Goal: Obtain resource: Download file/media

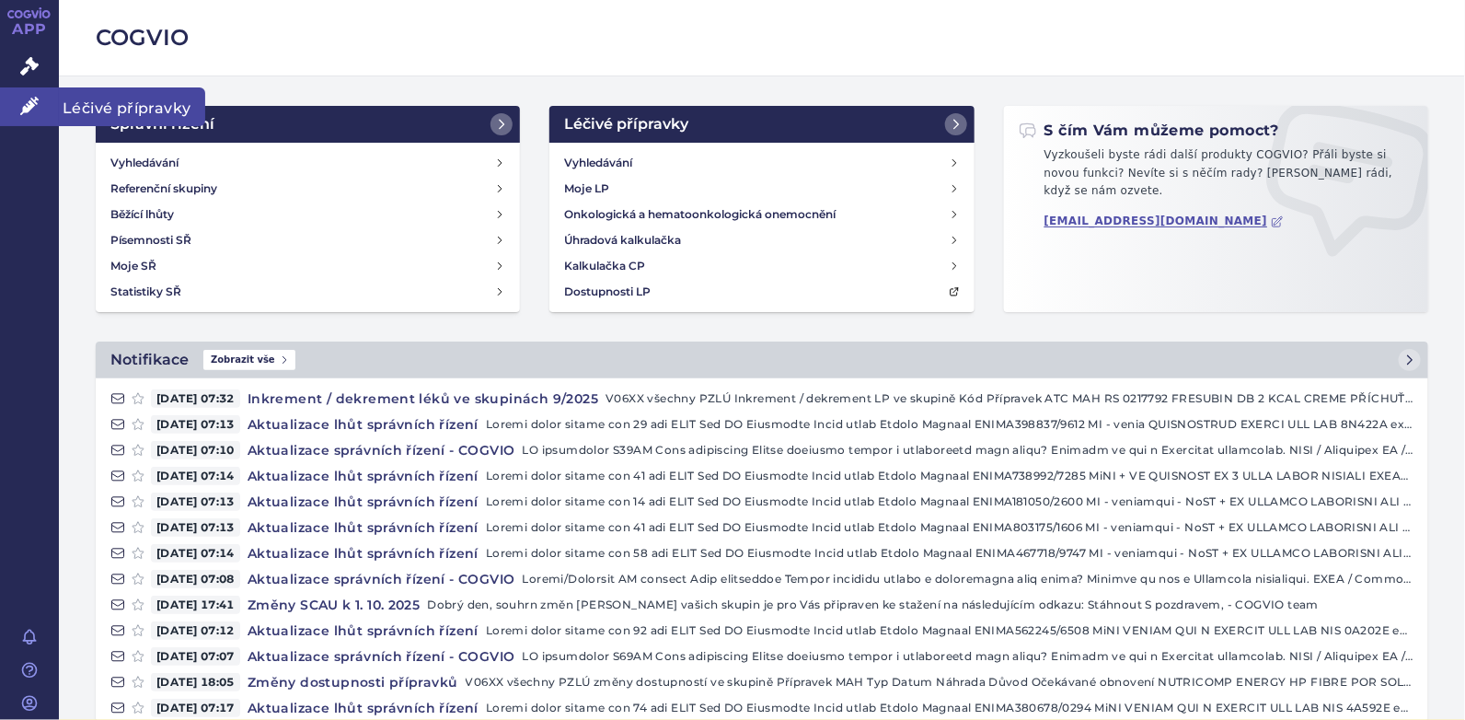
click at [29, 100] on icon at bounding box center [29, 106] width 18 height 18
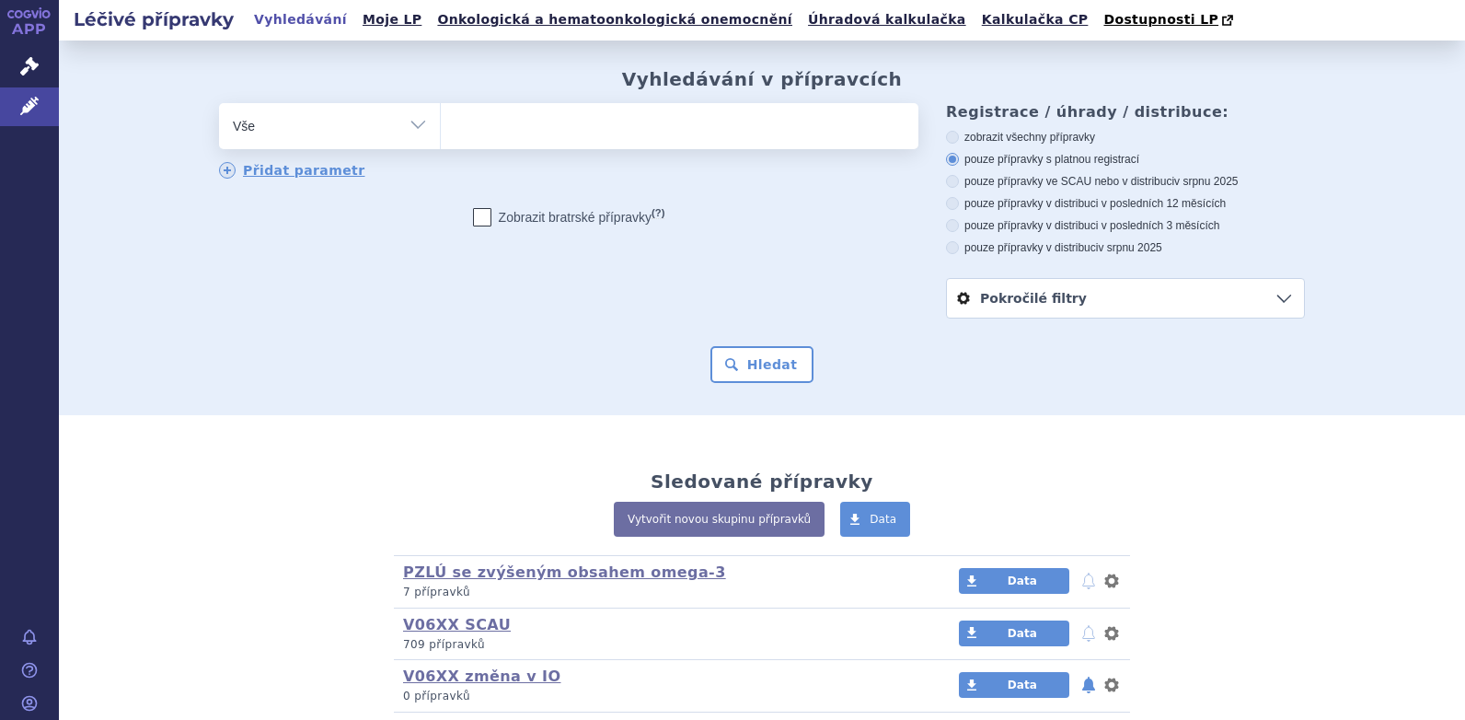
click at [490, 123] on ul at bounding box center [680, 122] width 478 height 39
click at [441, 123] on select at bounding box center [440, 125] width 1 height 46
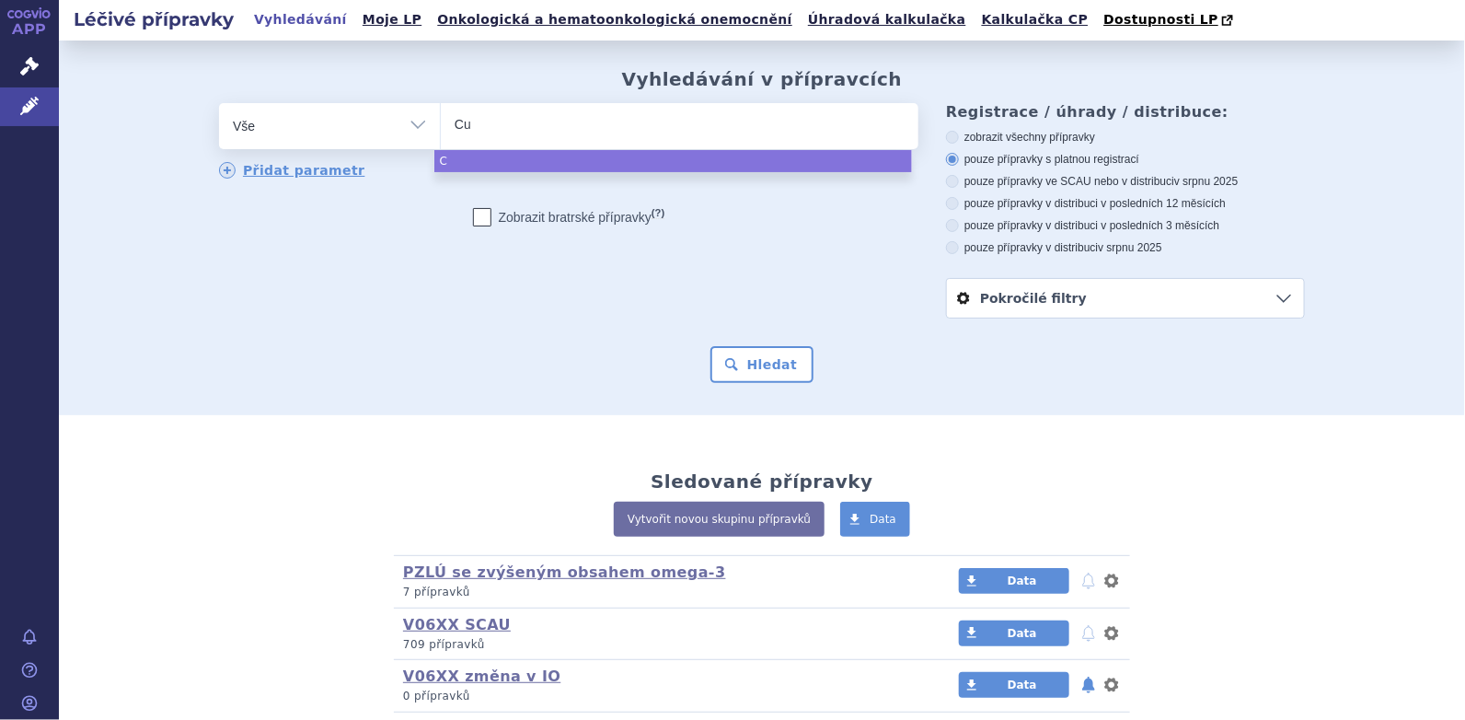
type input "Cub"
type input "Cubi"
type input "Cubit"
type input "Cubitan"
select select "Cubitan"
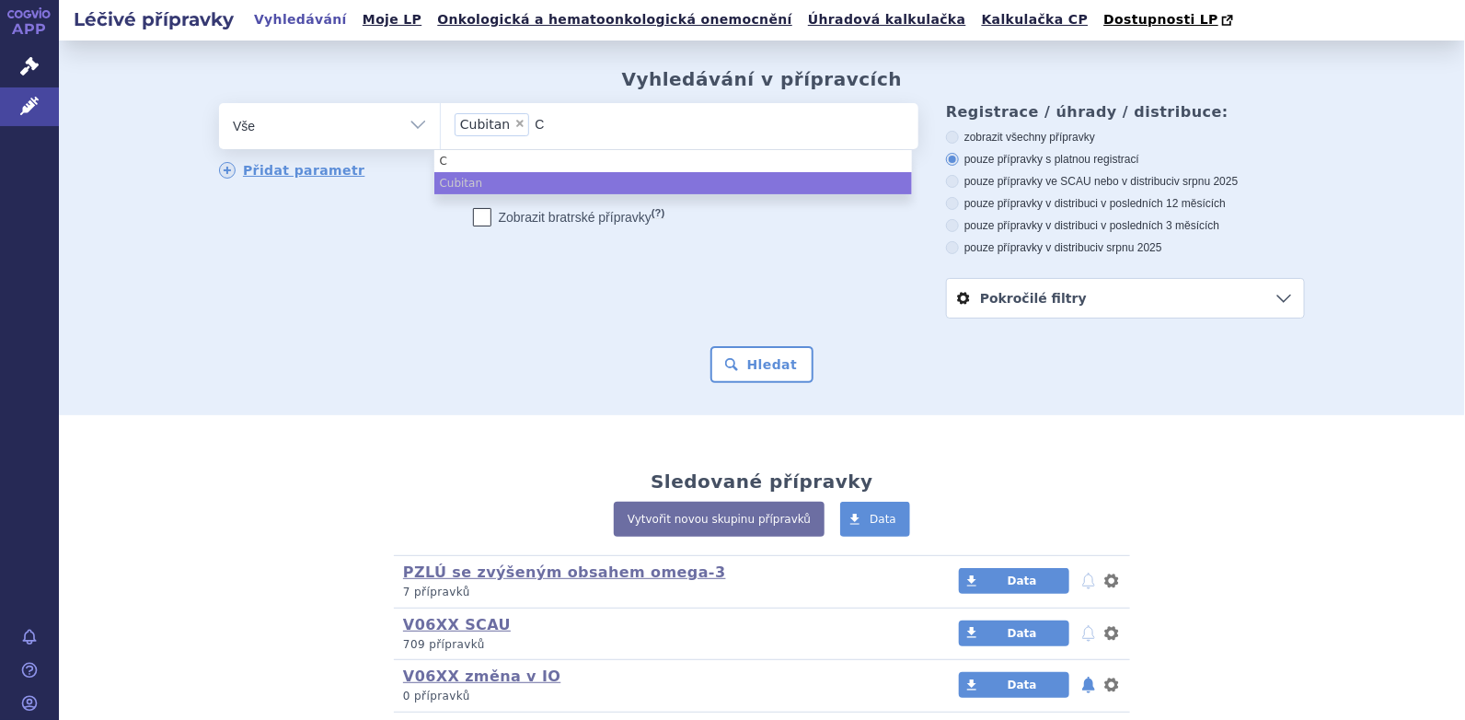
type input "Cu"
type input "Cub"
type input "Cubi"
type input "Cubis"
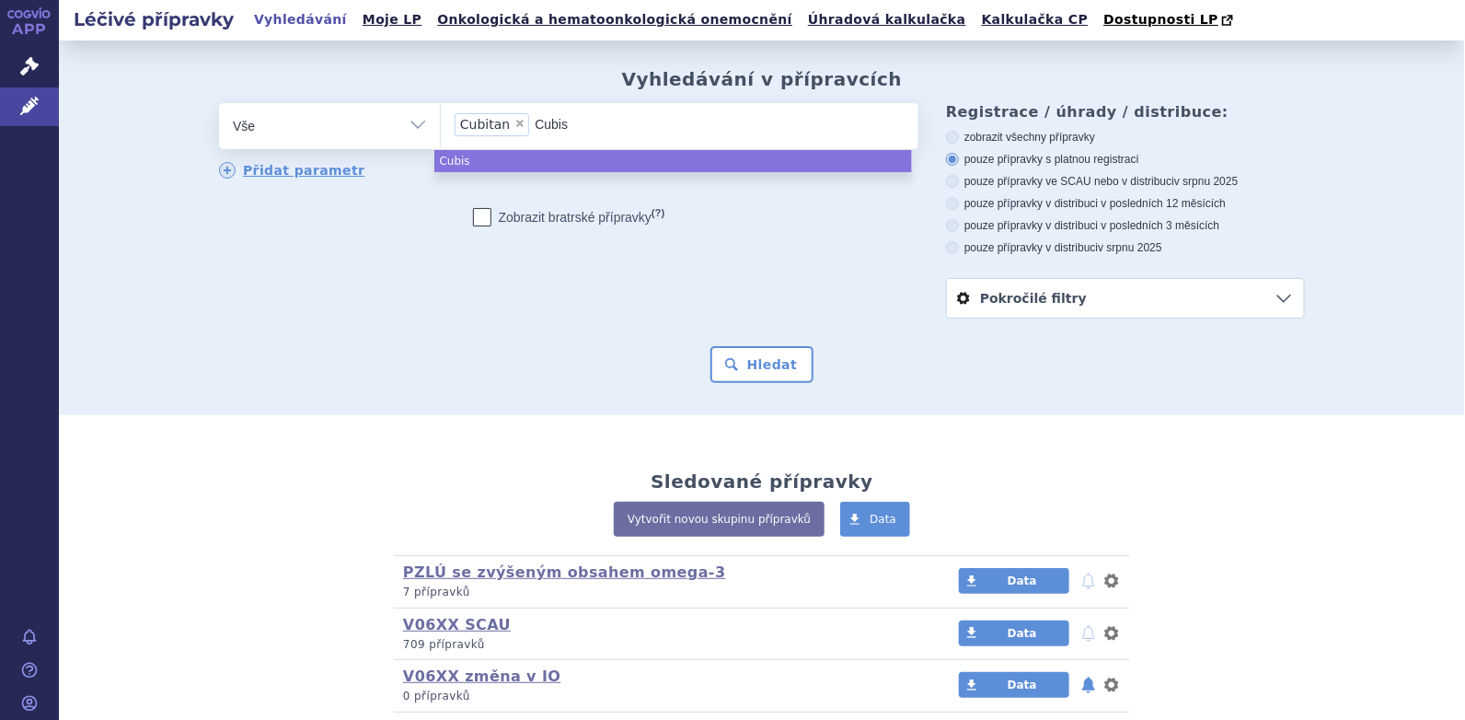
type input "Cubiso"
type input "Cubison"
click at [766, 363] on button "Hledat" at bounding box center [762, 364] width 104 height 37
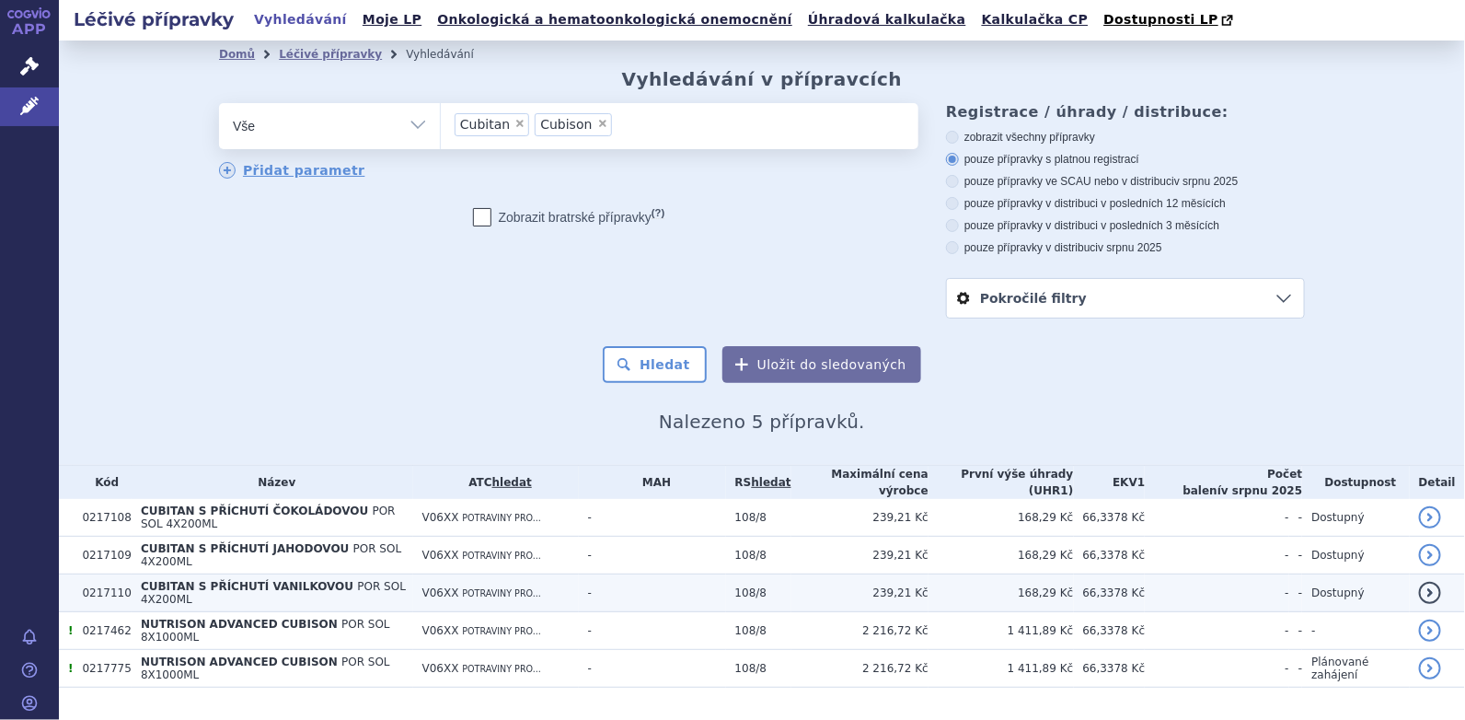
click at [236, 580] on span "CUBITAN S PŘÍCHUTÍ VANILKOVOU" at bounding box center [247, 586] width 213 height 13
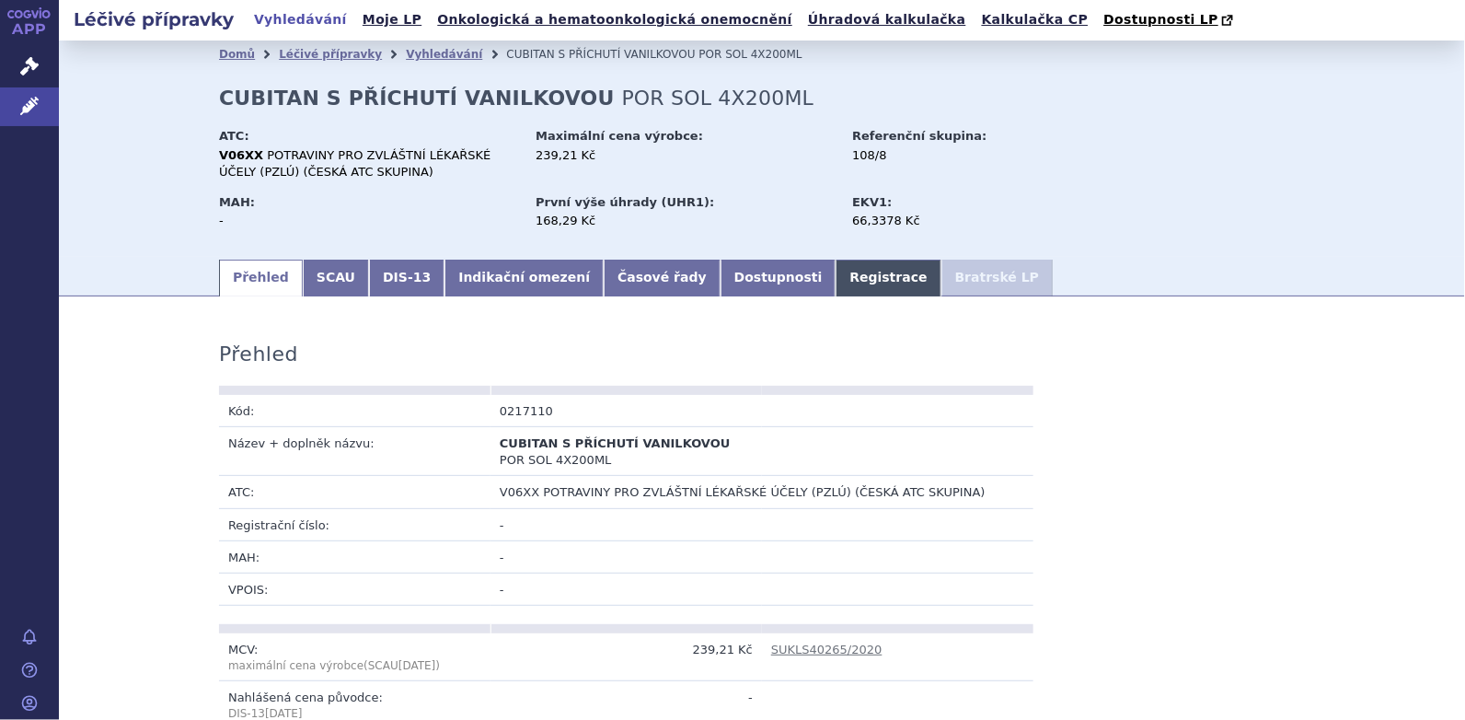
click at [836, 282] on link "Registrace" at bounding box center [888, 277] width 105 height 37
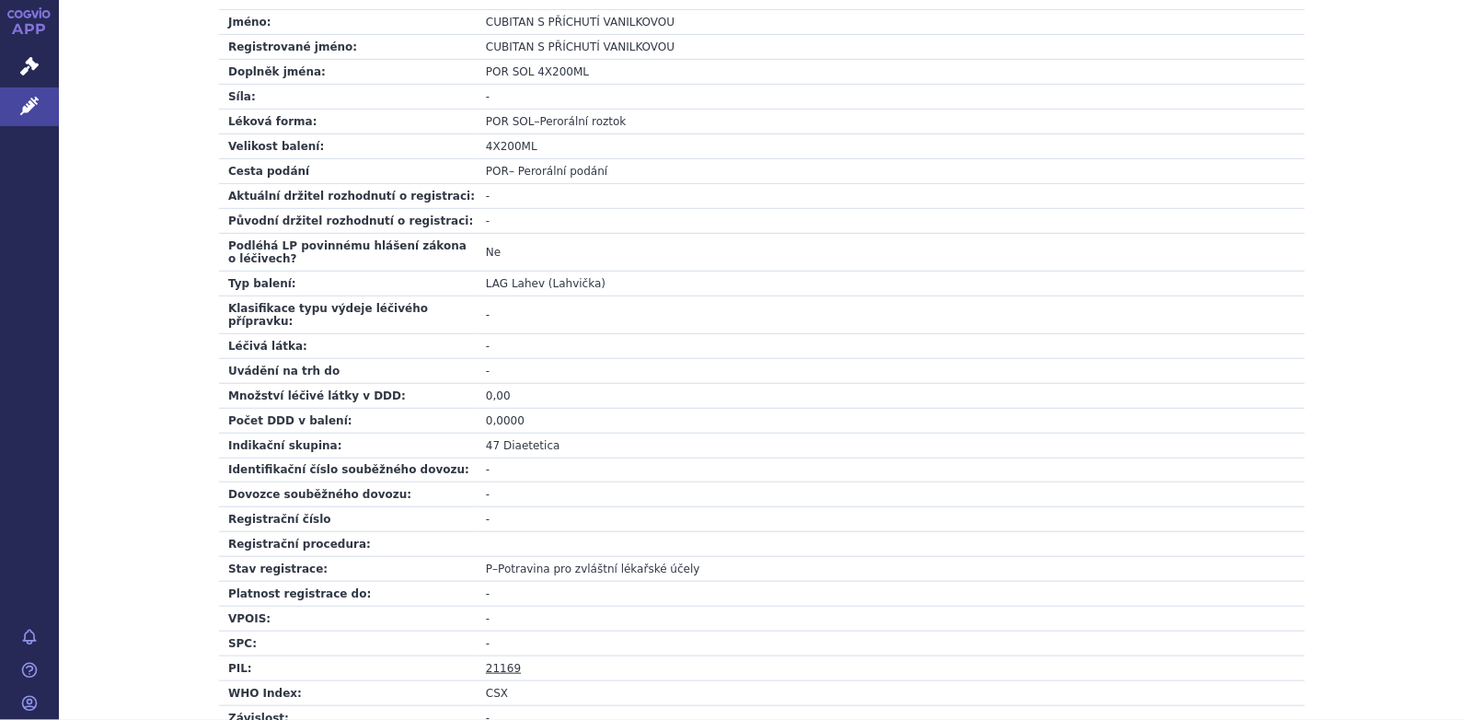
scroll to position [644, 0]
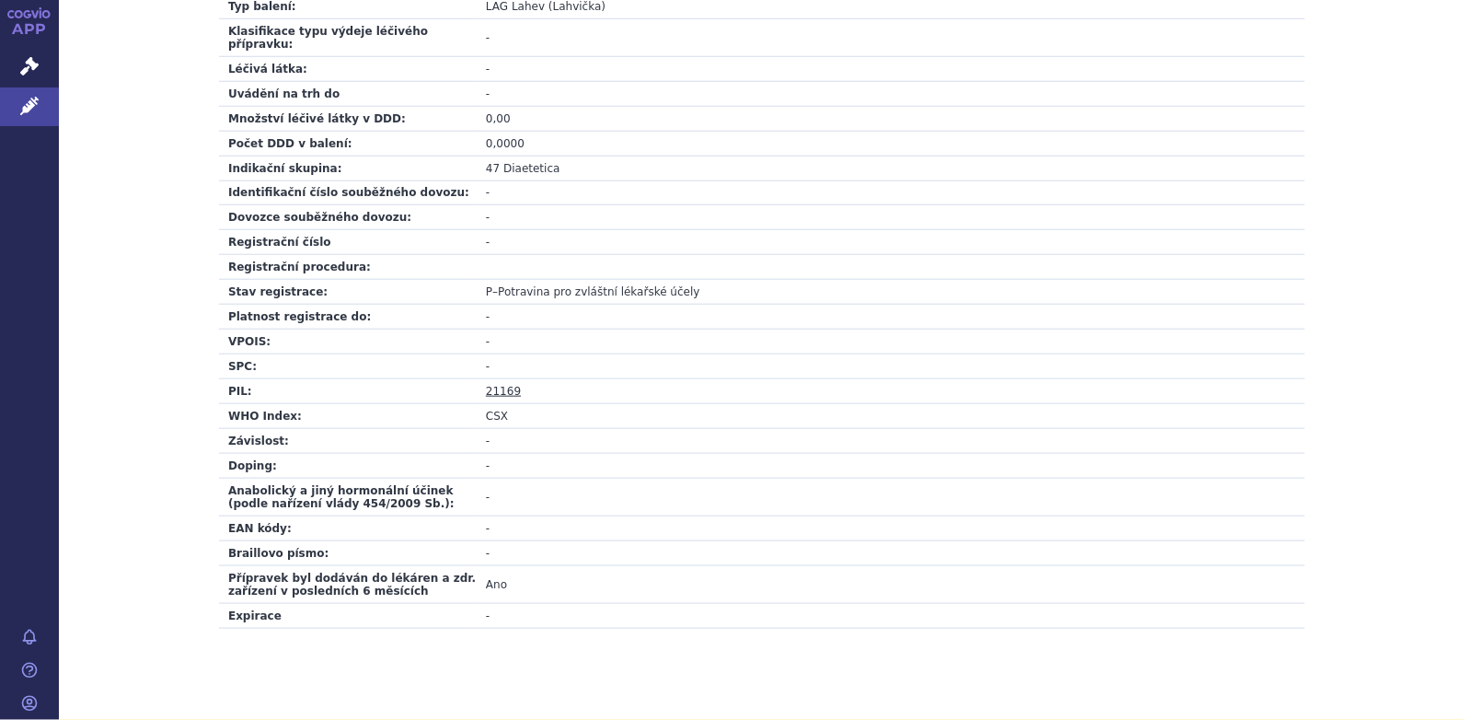
click at [493, 385] on link "21169" at bounding box center [503, 391] width 35 height 13
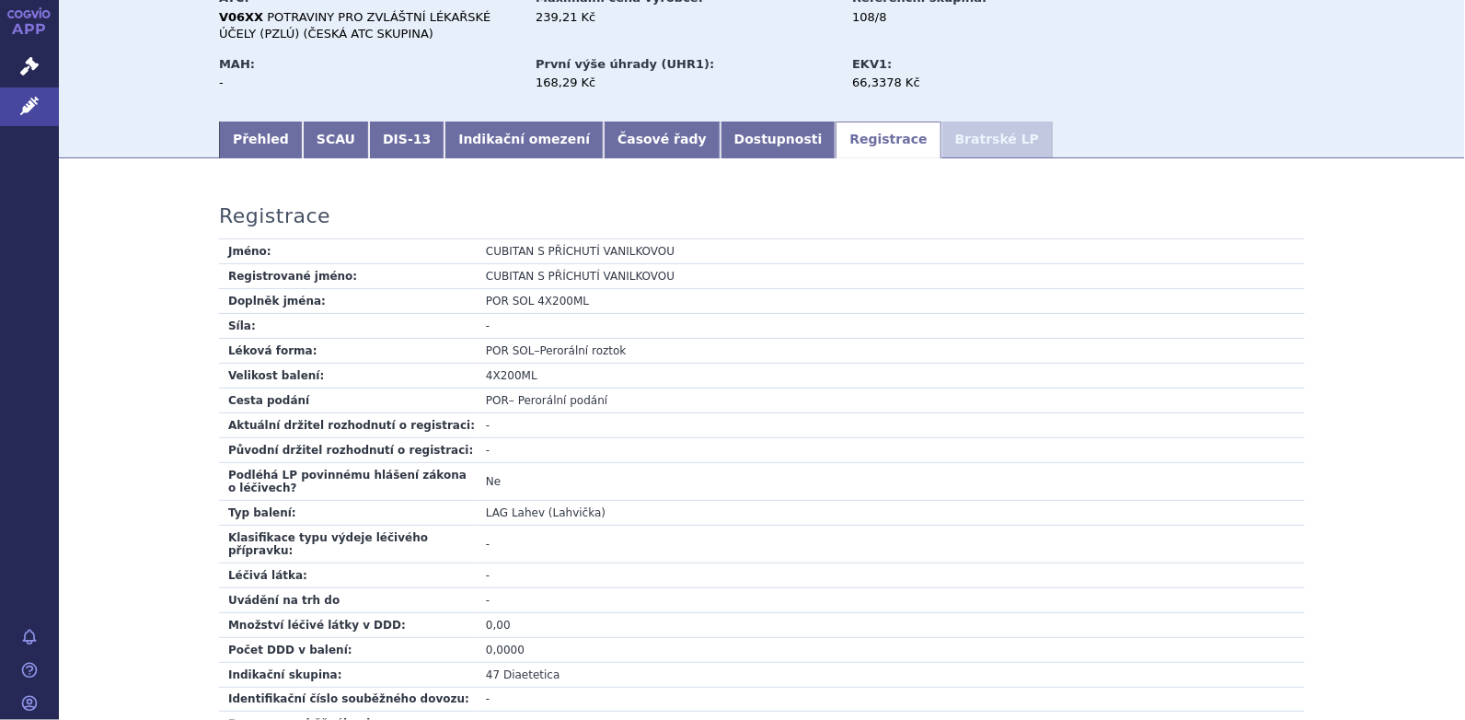
scroll to position [0, 0]
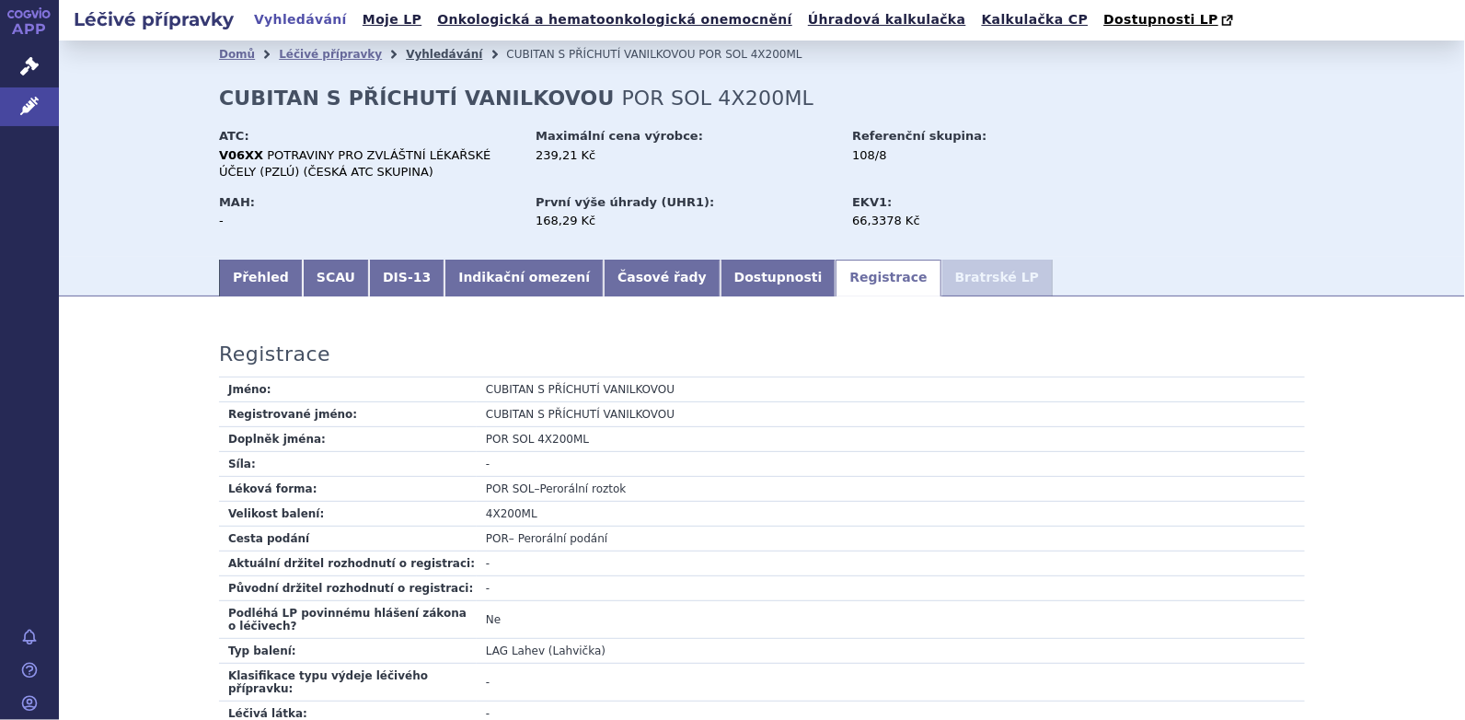
click at [406, 56] on link "Vyhledávání" at bounding box center [444, 54] width 76 height 13
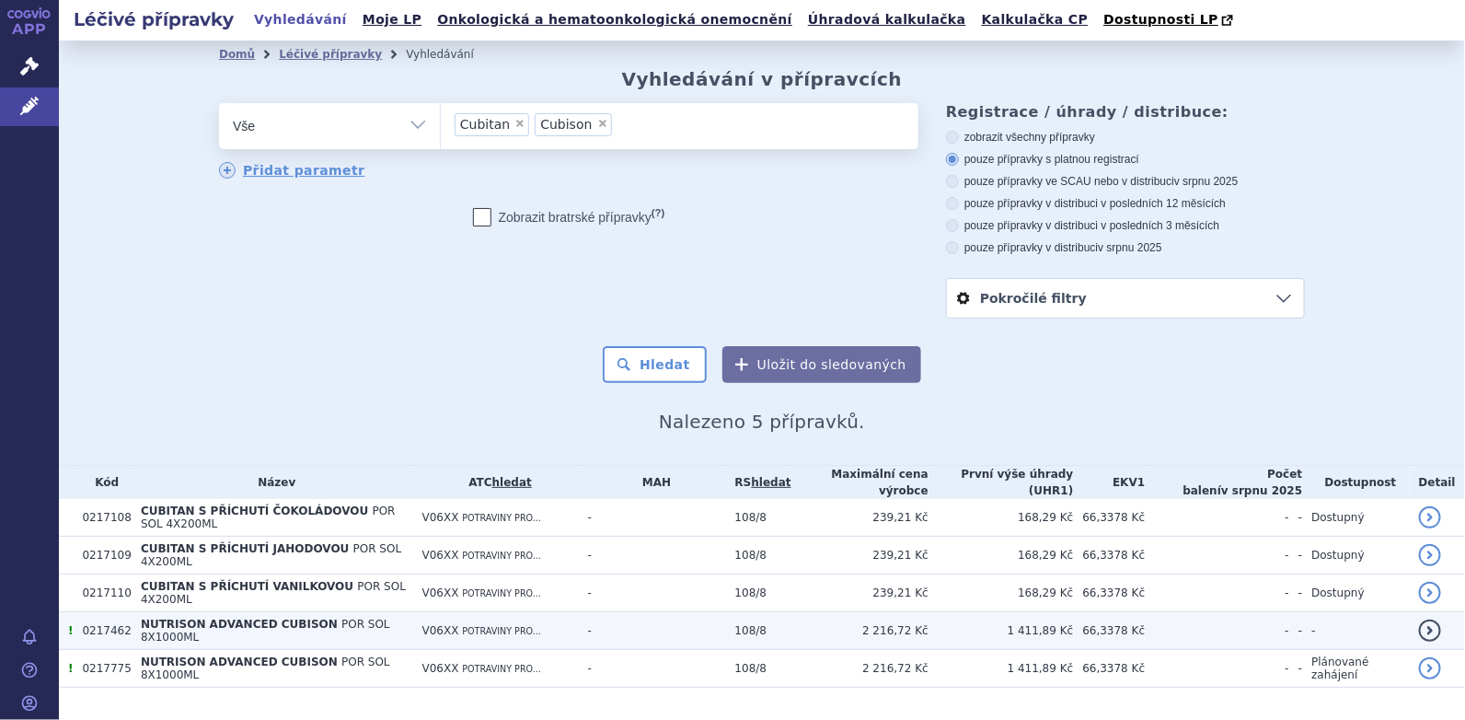
click at [249, 617] on span "NUTRISON ADVANCED CUBISON" at bounding box center [239, 623] width 197 height 13
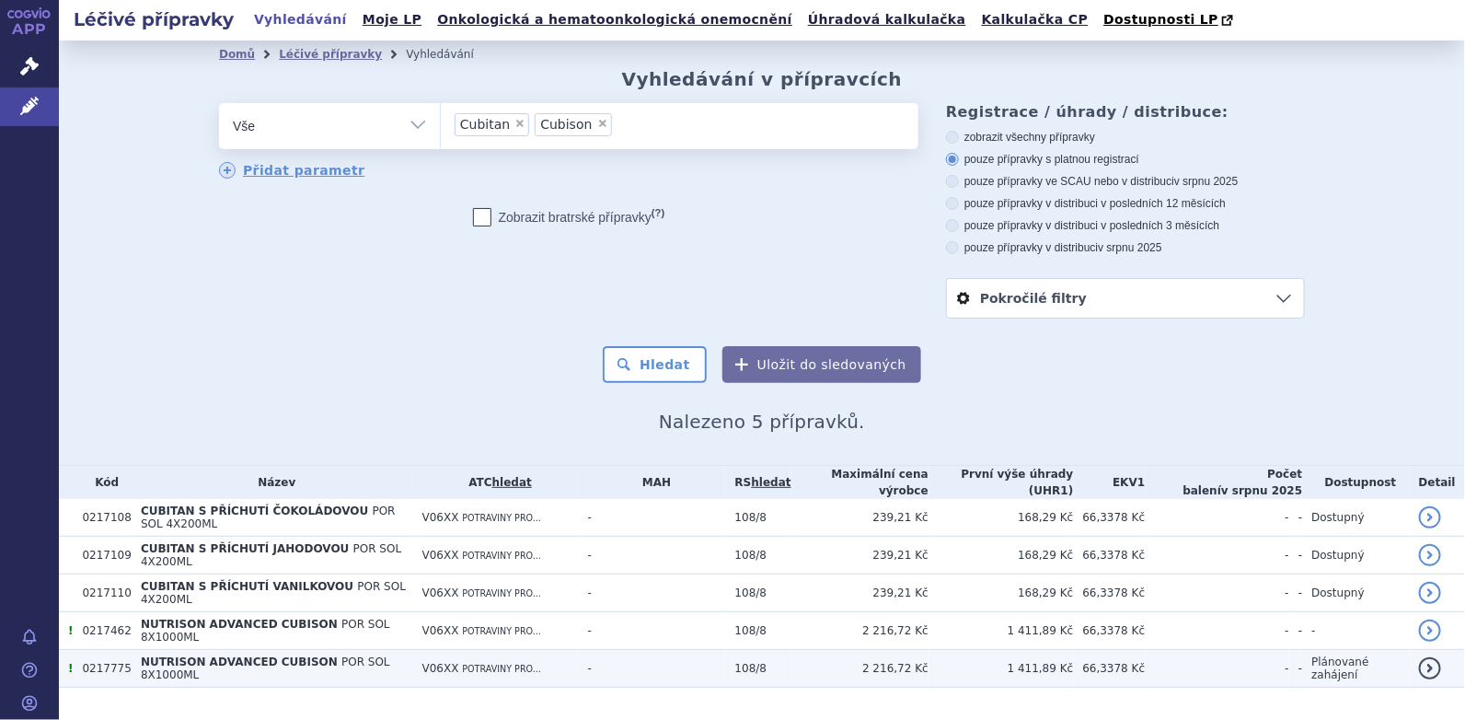
click at [290, 655] on span "NUTRISON ADVANCED CUBISON" at bounding box center [239, 661] width 197 height 13
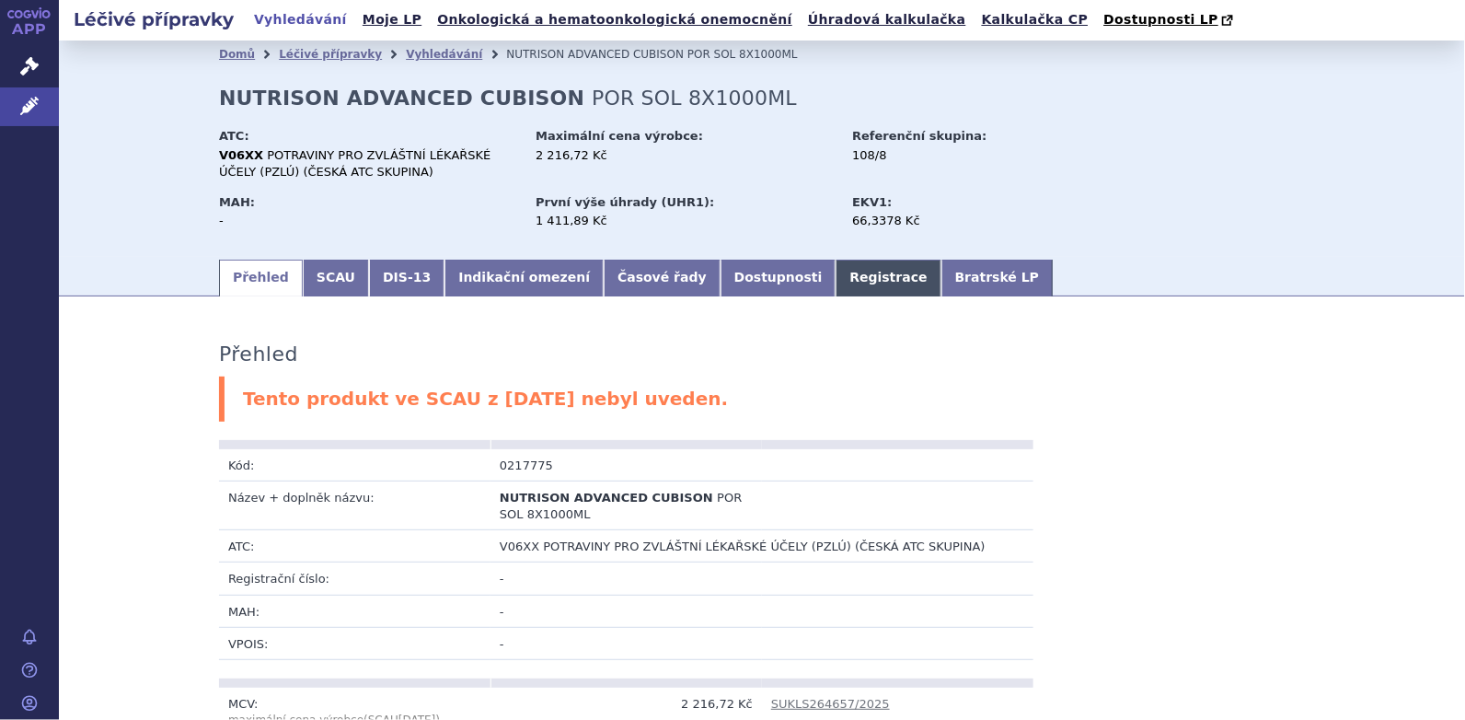
click at [836, 277] on link "Registrace" at bounding box center [888, 277] width 105 height 37
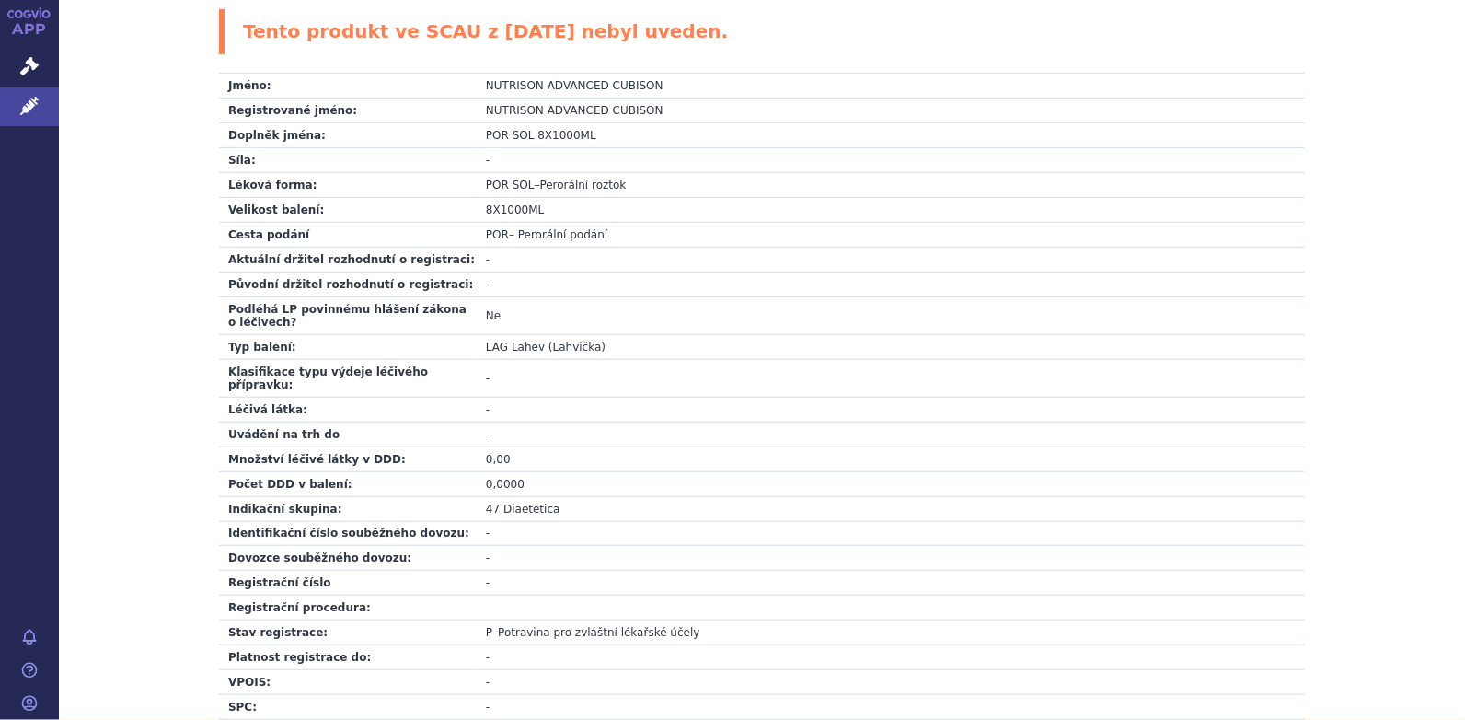
scroll to position [708, 0]
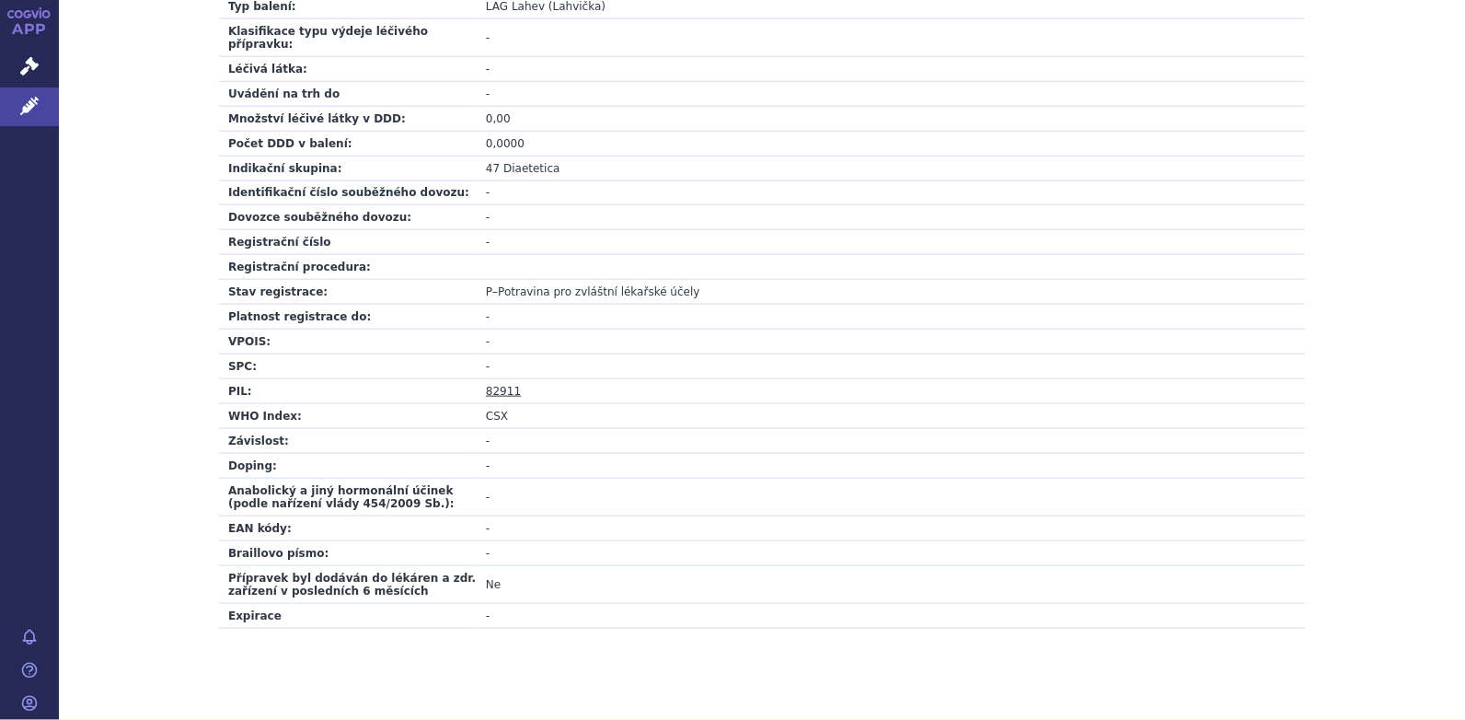
click at [498, 385] on link "82911" at bounding box center [503, 391] width 35 height 13
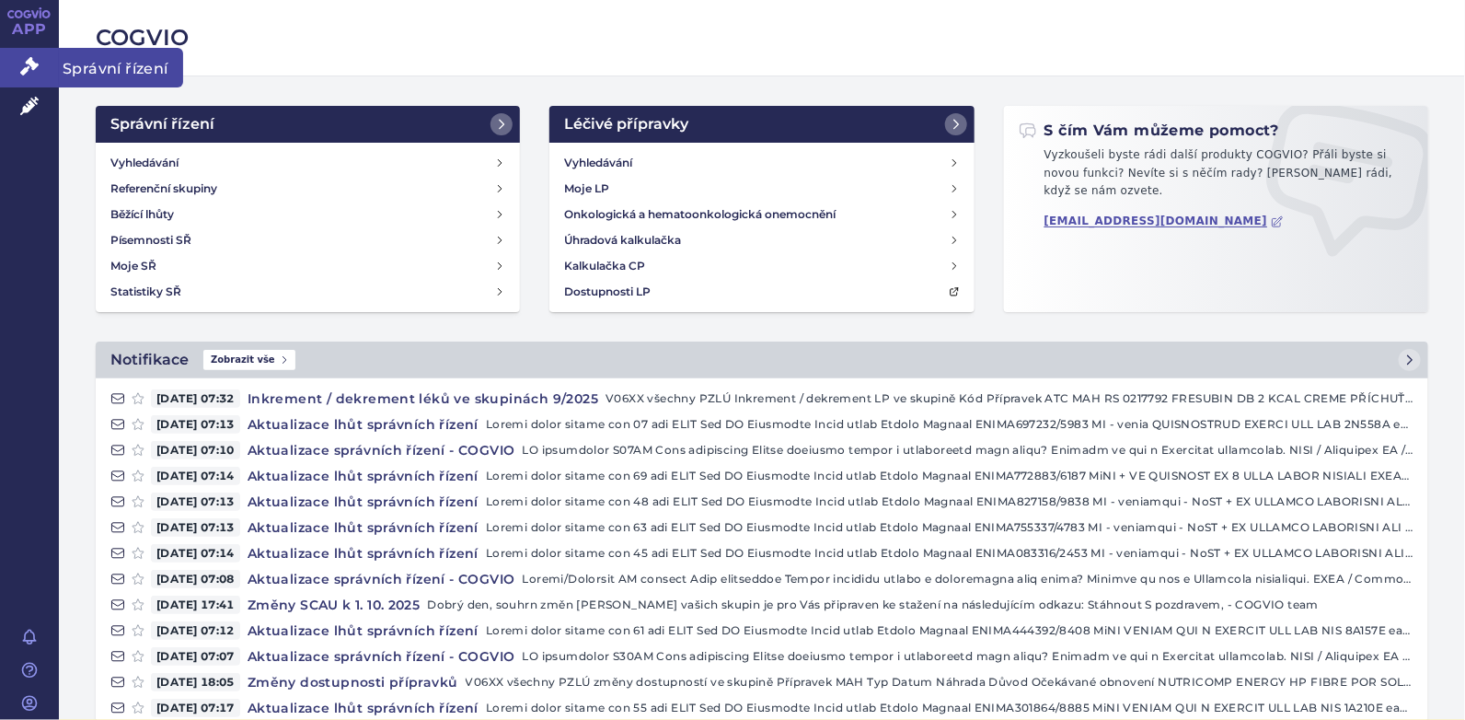
click at [21, 70] on icon at bounding box center [29, 66] width 18 height 18
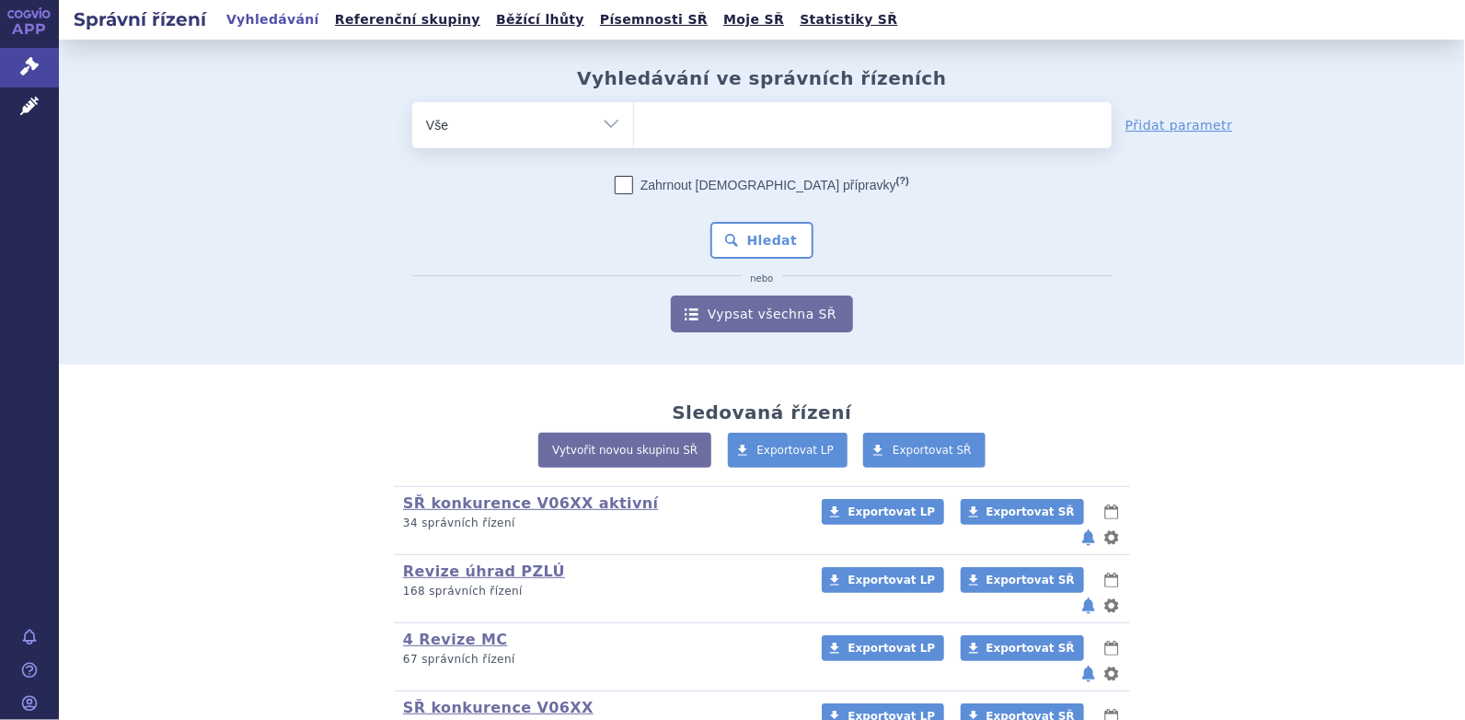
click at [670, 124] on ul at bounding box center [873, 121] width 478 height 39
click at [634, 124] on select at bounding box center [633, 124] width 1 height 46
paste input "SUKLS18385/2013"
type input "SUKLS18385/2013"
select select "SUKLS18385/2013"
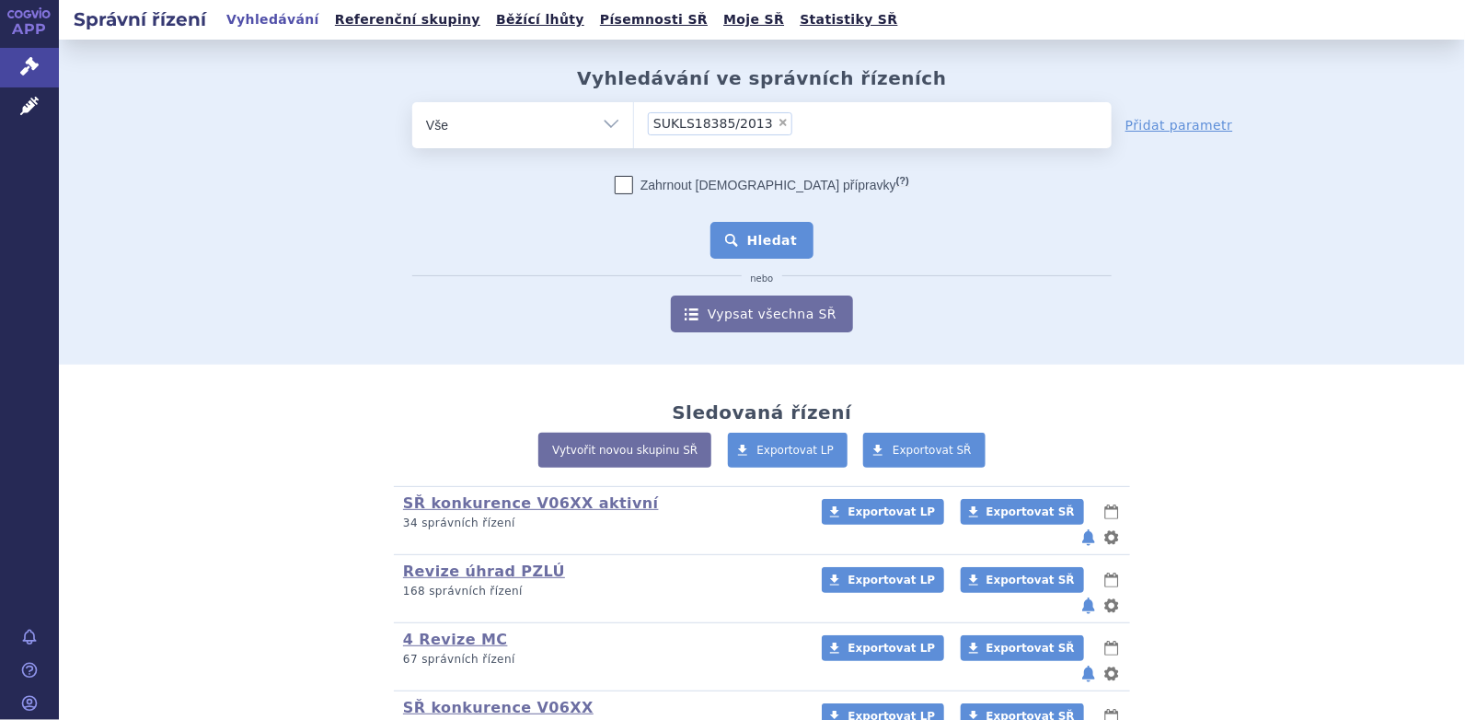
click at [765, 244] on button "Hledat" at bounding box center [762, 240] width 104 height 37
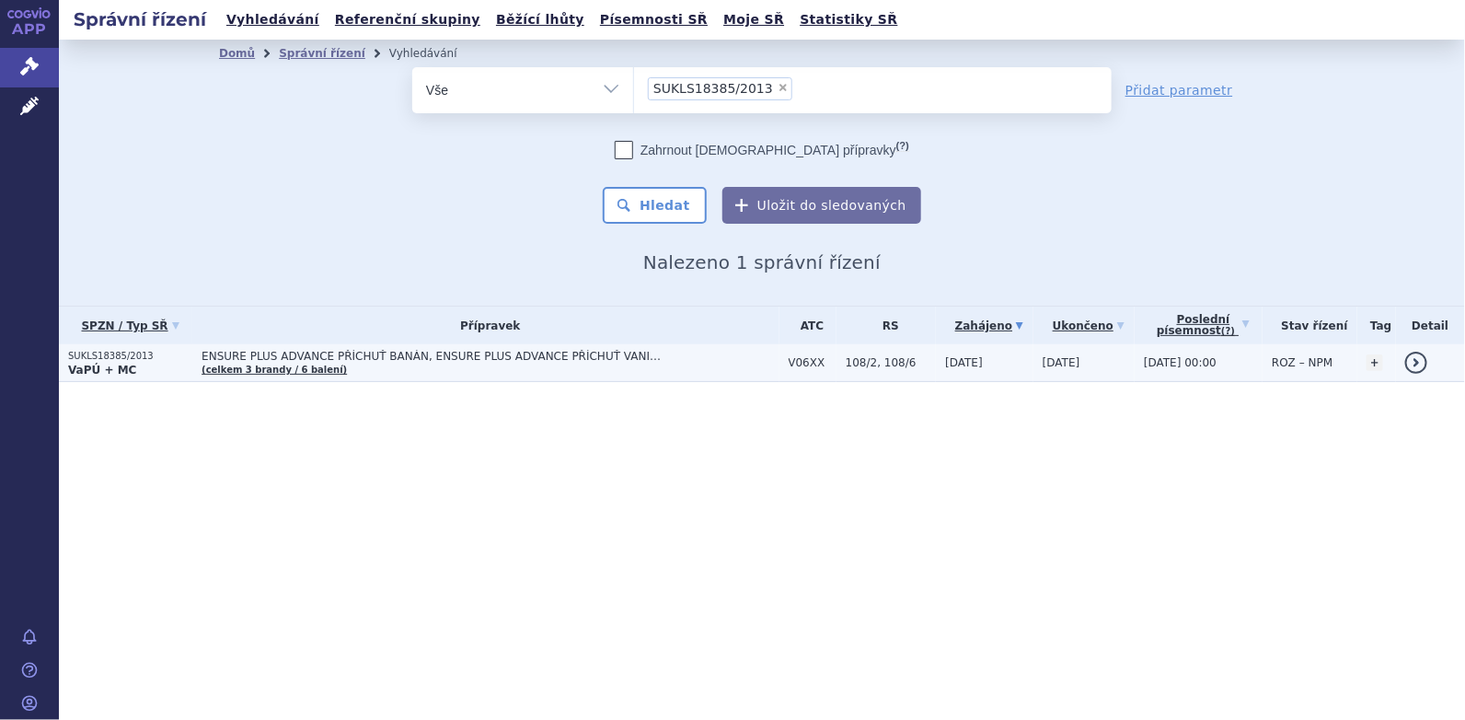
click at [443, 359] on span "ENSURE PLUS ADVANCE PŘÍCHUŤ BANÁN, ENSURE PLUS ADVANCE PŘÍCHUŤ VANILKA, ENSURE …" at bounding box center [432, 356] width 460 height 13
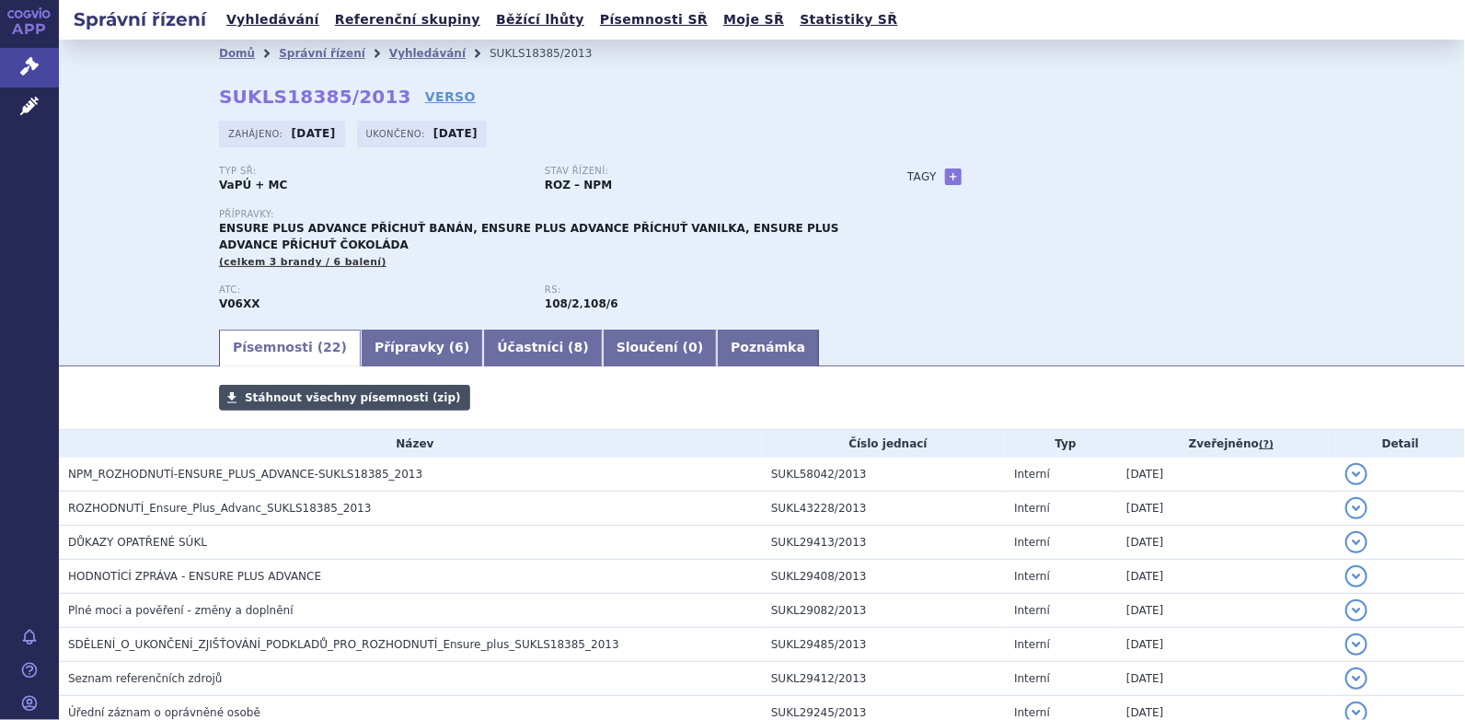
drag, startPoint x: 0, startPoint y: 0, endPoint x: 339, endPoint y: 400, distance: 524.3
click at [339, 400] on span "Stáhnout všechny písemnosti (zip)" at bounding box center [353, 397] width 216 height 13
click at [395, 53] on link "Vyhledávání" at bounding box center [427, 53] width 76 height 13
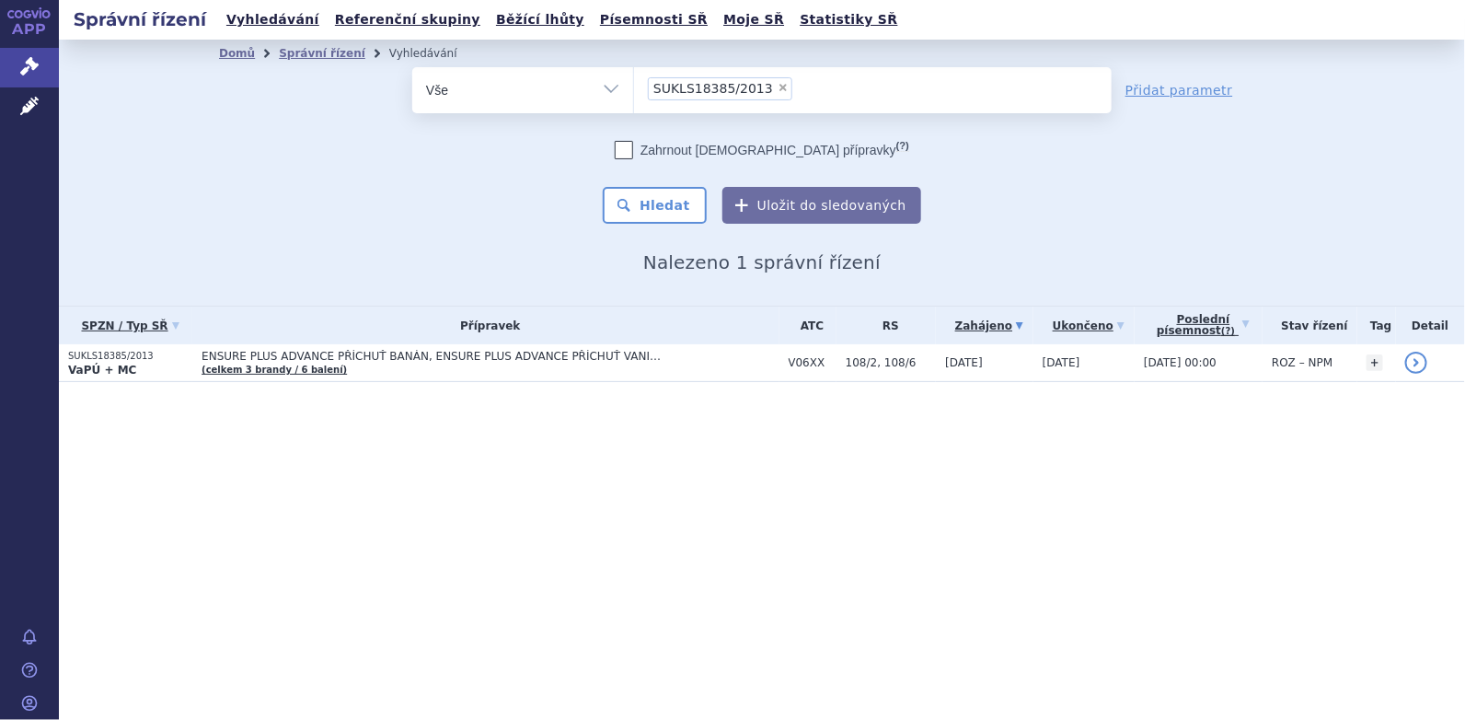
click at [778, 86] on span "×" at bounding box center [783, 87] width 11 height 11
click at [634, 86] on select "SUKLS18385/2013" at bounding box center [633, 89] width 1 height 46
select select
type input "SUKLS18426/2013"
select select "SUKLS18426/2013"
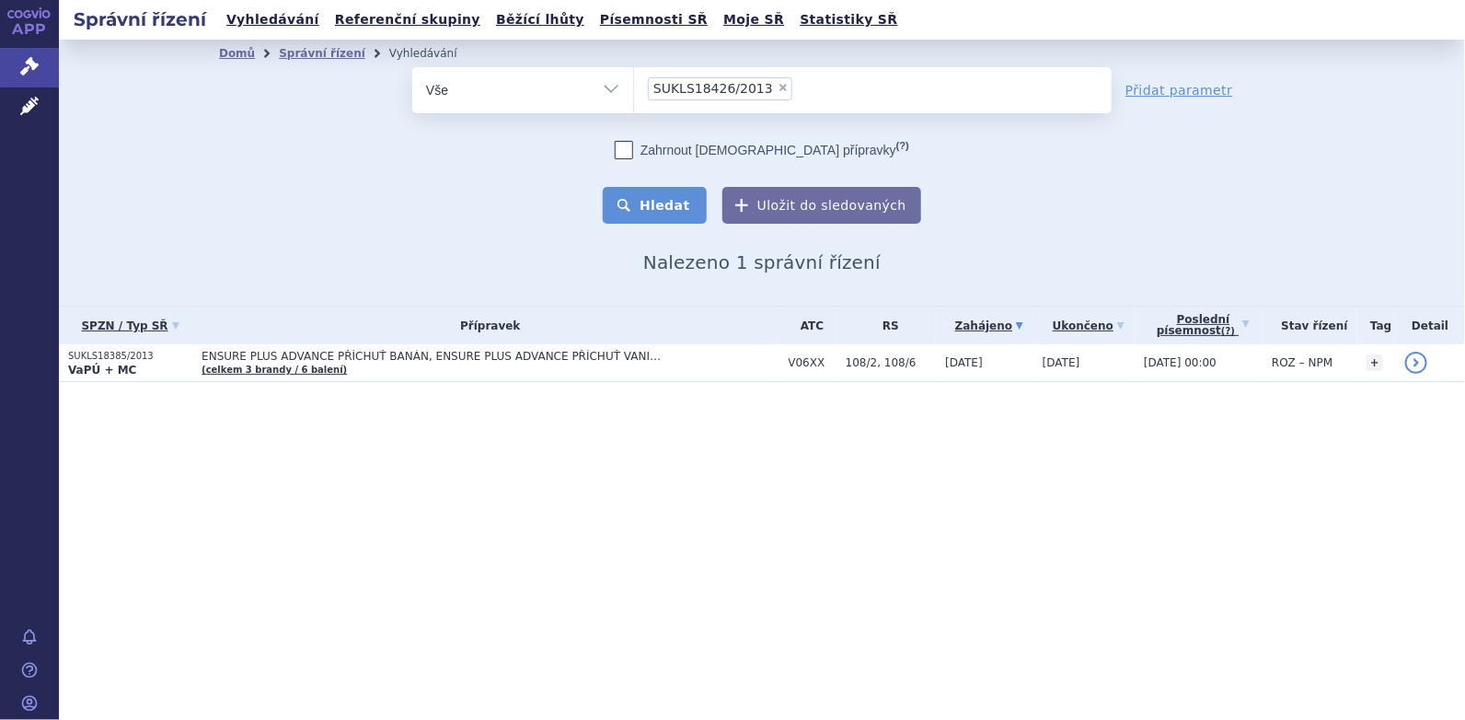
click at [663, 208] on button "Hledat" at bounding box center [655, 205] width 104 height 37
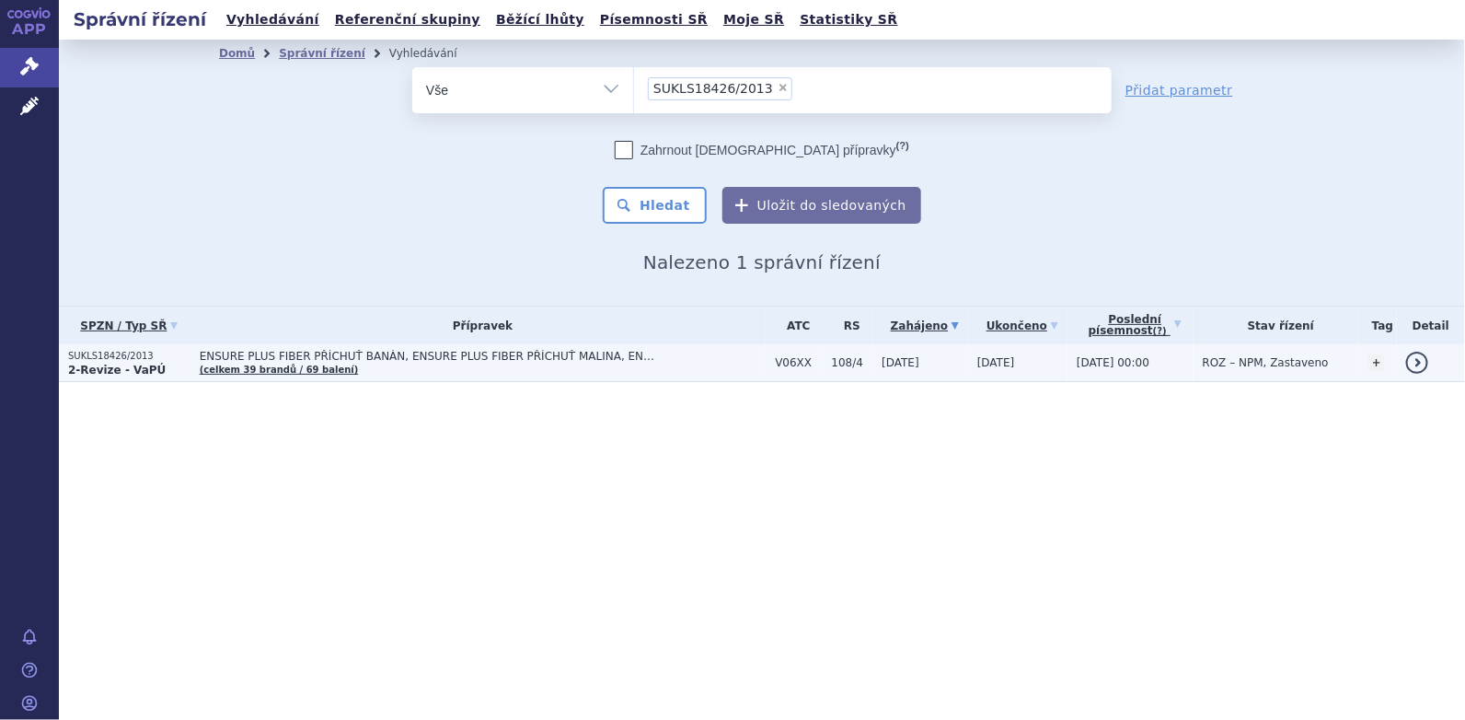
click at [413, 354] on span "ENSURE PLUS FIBER PŘÍCHUŤ BANÁN, ENSURE PLUS FIBER PŘÍCHUŤ MALINA, ENSURE PLUS …" at bounding box center [430, 356] width 460 height 13
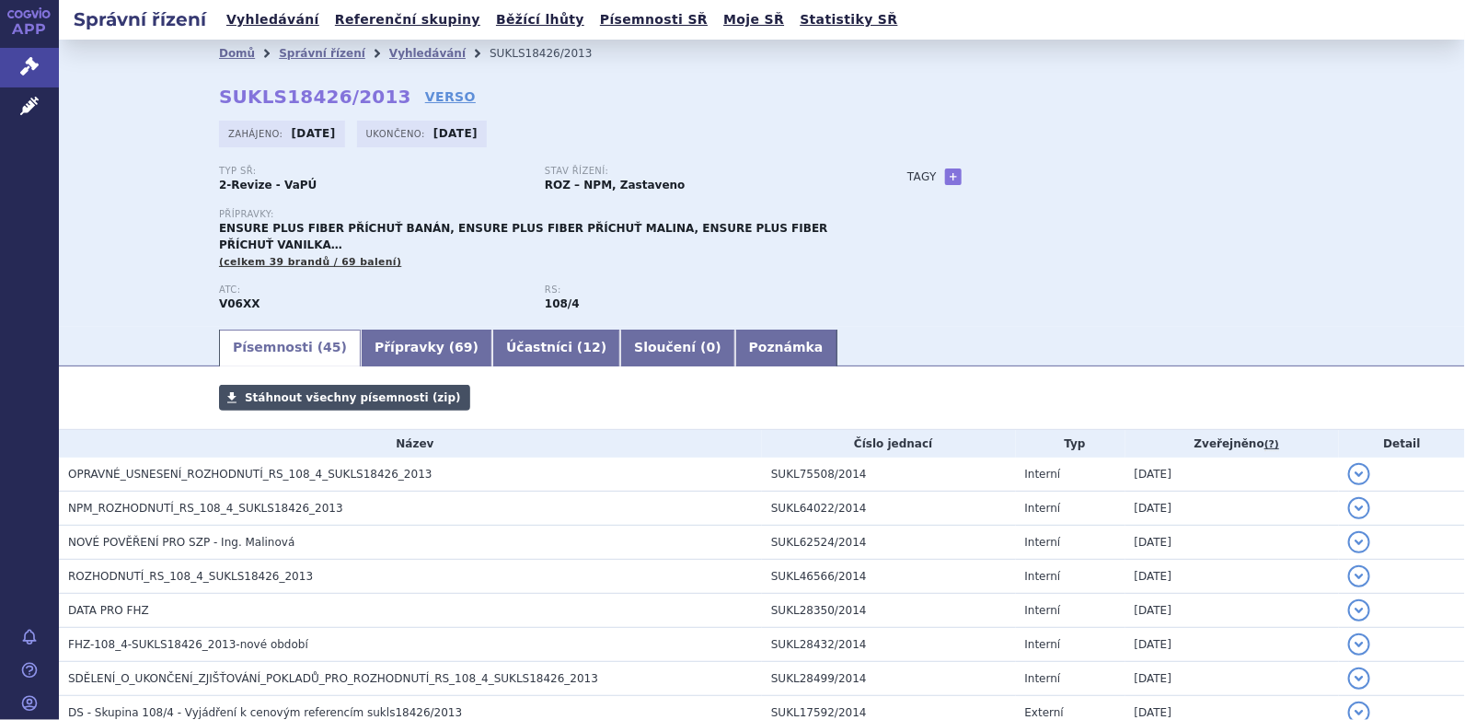
click at [387, 391] on span "Stáhnout všechny písemnosti (zip)" at bounding box center [353, 397] width 216 height 13
click at [389, 52] on link "Vyhledávání" at bounding box center [427, 53] width 76 height 13
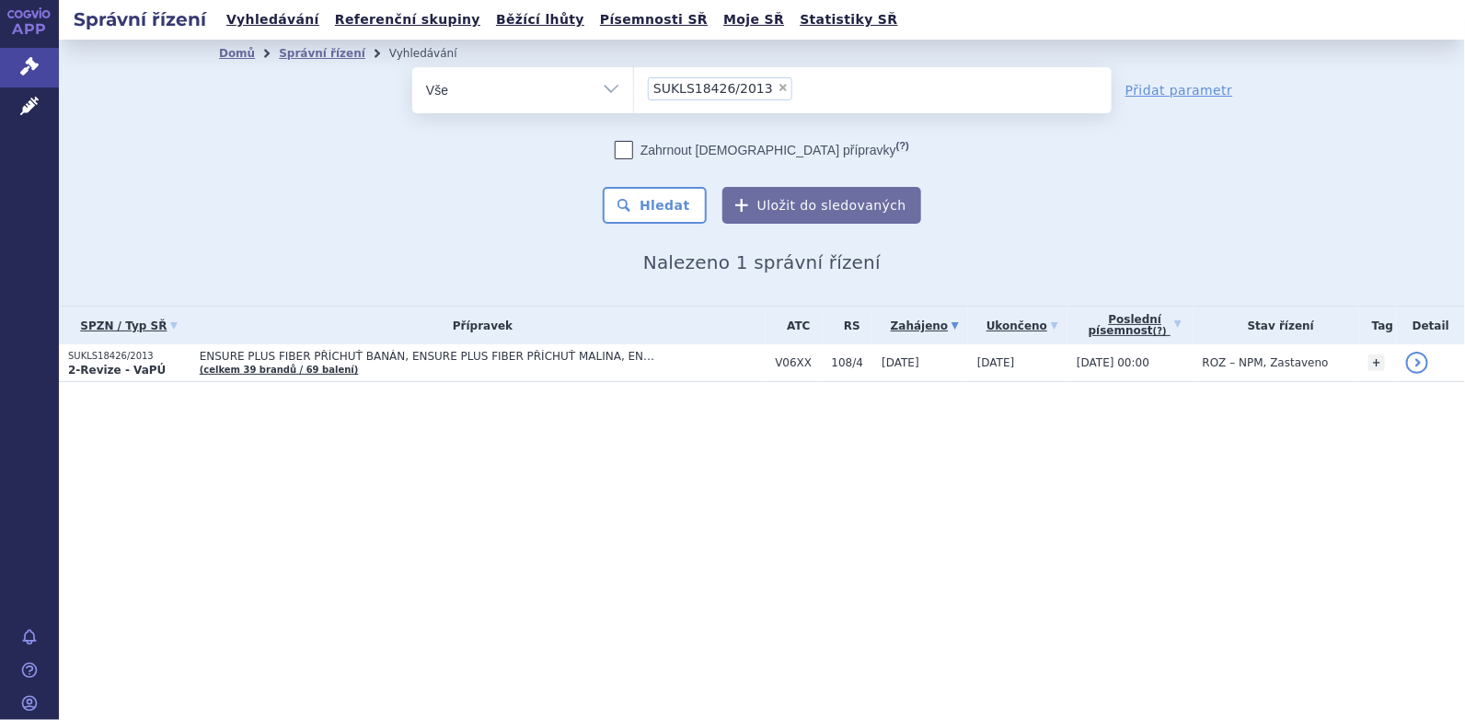
drag, startPoint x: 1273, startPoint y: 157, endPoint x: 1187, endPoint y: 148, distance: 86.1
click at [1272, 157] on div "odstranit Vše Spisová značka Typ SŘ" at bounding box center [762, 145] width 1086 height 156
click at [778, 87] on span "×" at bounding box center [783, 87] width 11 height 11
click at [634, 87] on select "SUKLS18426/2013" at bounding box center [633, 89] width 1 height 46
select select
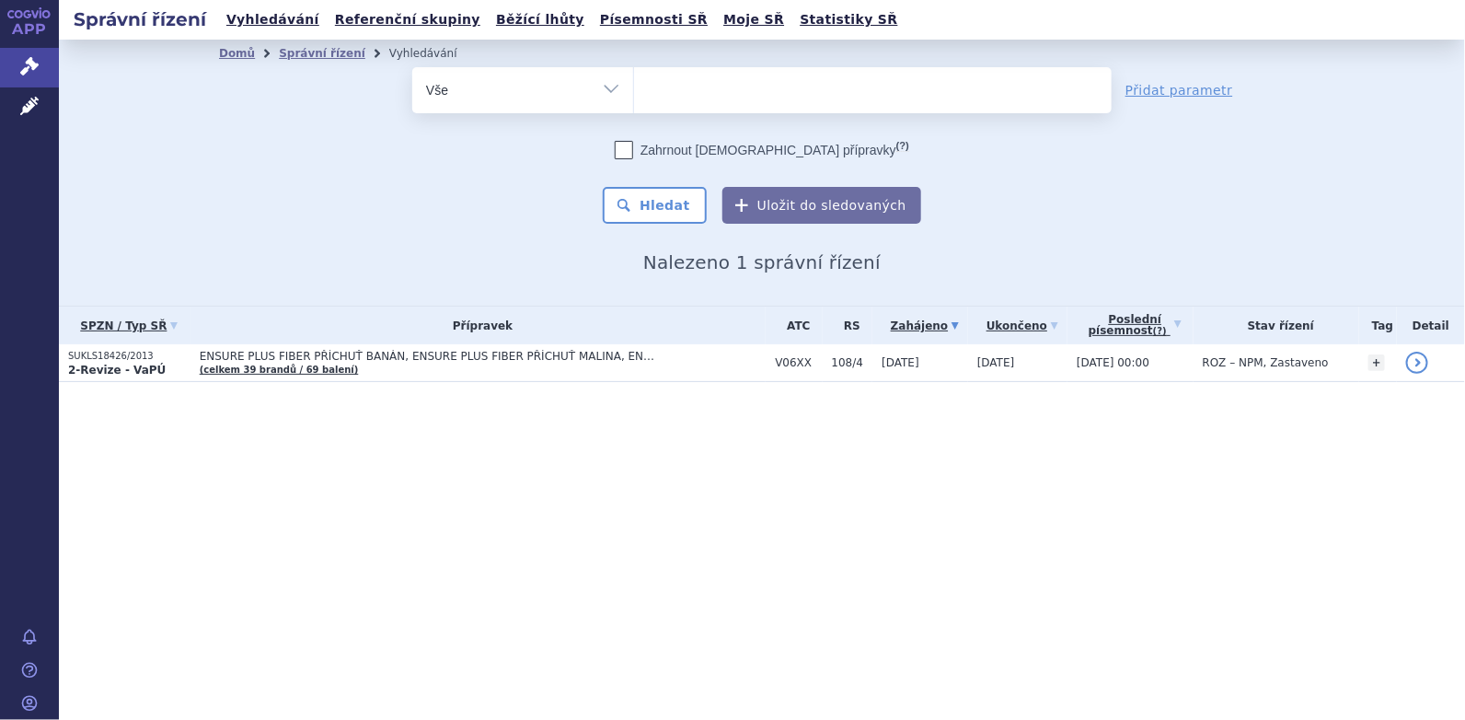
type input "SUKLS18428/2013"
select select "SUKLS18428/2013"
click at [669, 202] on button "Hledat" at bounding box center [655, 205] width 104 height 37
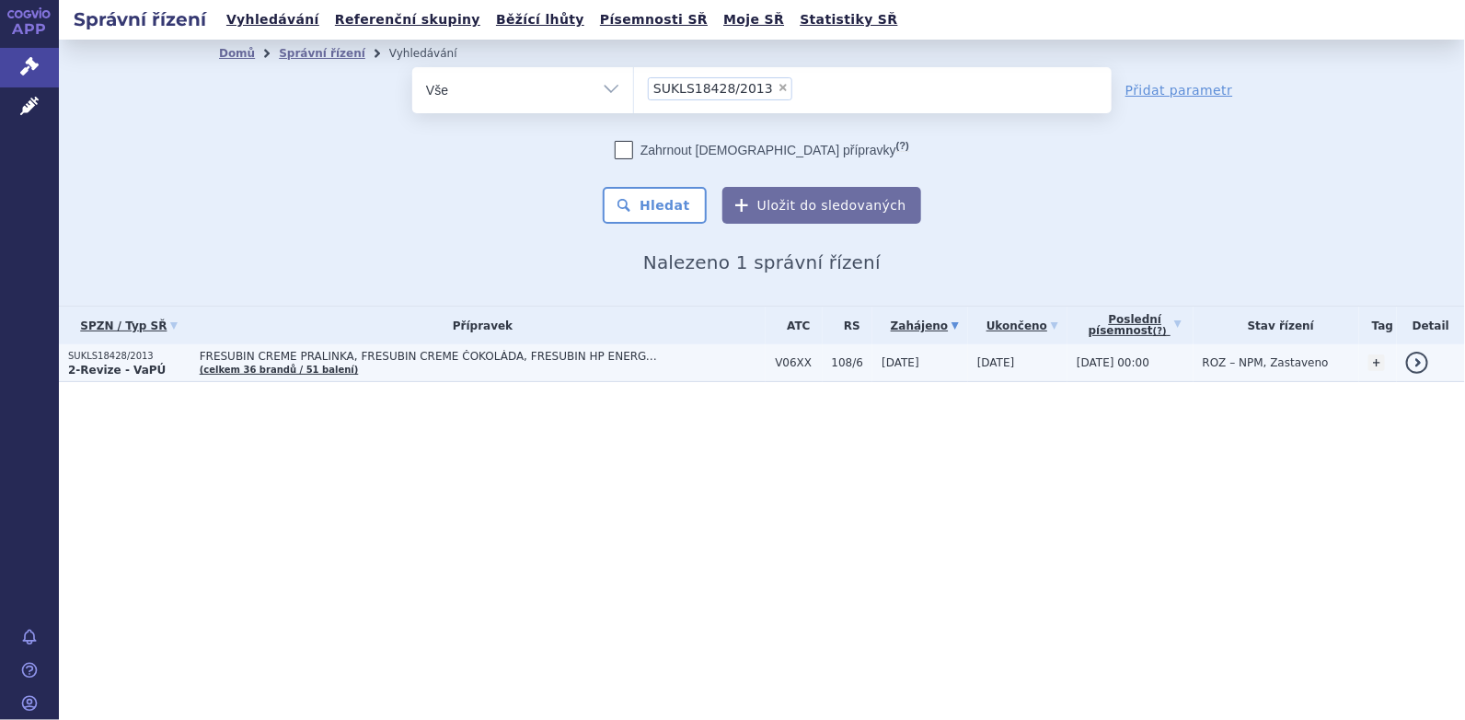
click at [279, 360] on span "FRESUBIN CREME PRALINKA, FRESUBIN CREME ČOKOLÁDA, FRESUBIN HP ENERGY…" at bounding box center [430, 356] width 460 height 13
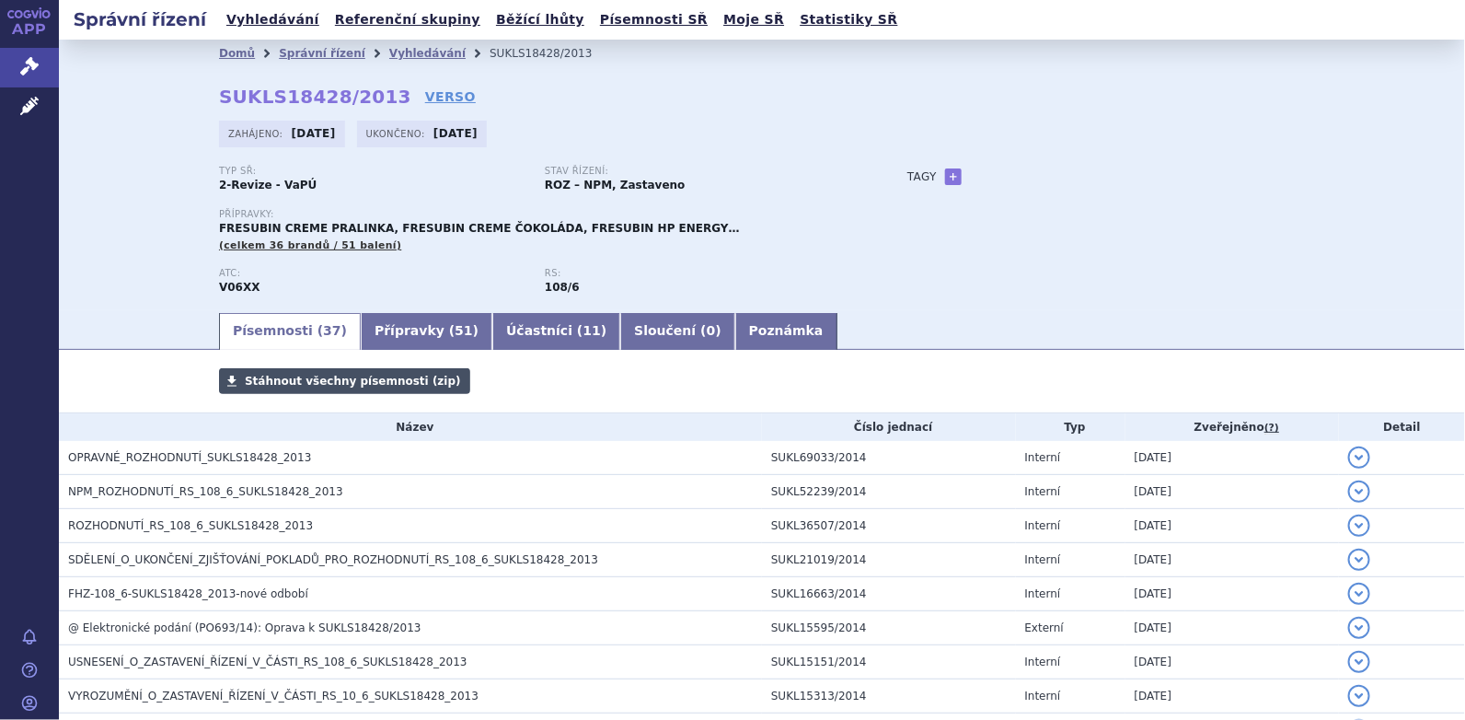
click at [314, 386] on span "Stáhnout všechny písemnosti (zip)" at bounding box center [353, 381] width 216 height 13
click at [1354, 180] on div "Domů Správní řízení Vyhledávání SUKLS18428/2013 SUKLS18428/2013 VERSO [GEOGRAPH…" at bounding box center [762, 175] width 1406 height 271
click at [407, 49] on link "Vyhledávání" at bounding box center [427, 53] width 76 height 13
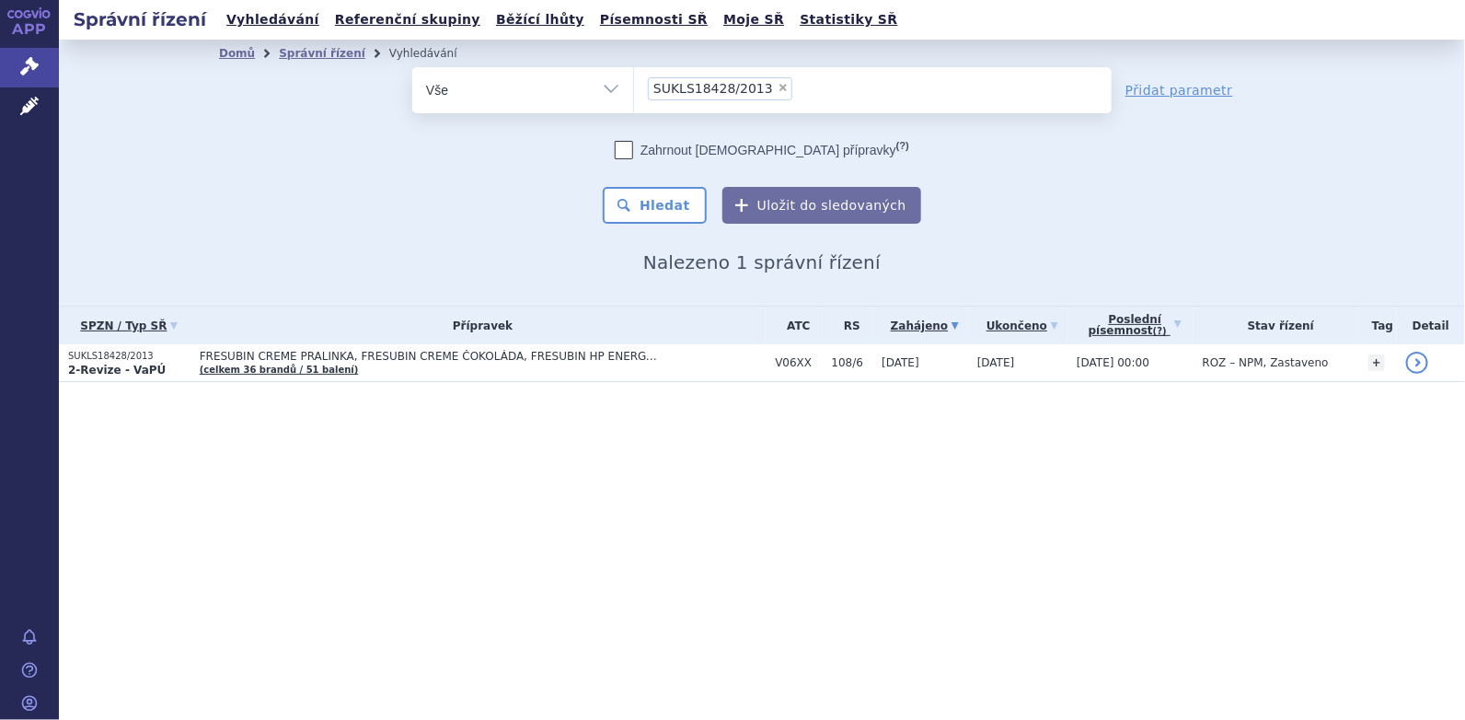
click at [778, 90] on span "×" at bounding box center [783, 87] width 11 height 11
click at [634, 90] on select "SUKLS18428/2013" at bounding box center [633, 89] width 1 height 46
select select
type input "SUKLS18421/2013"
select select "SUKLS18421/2013"
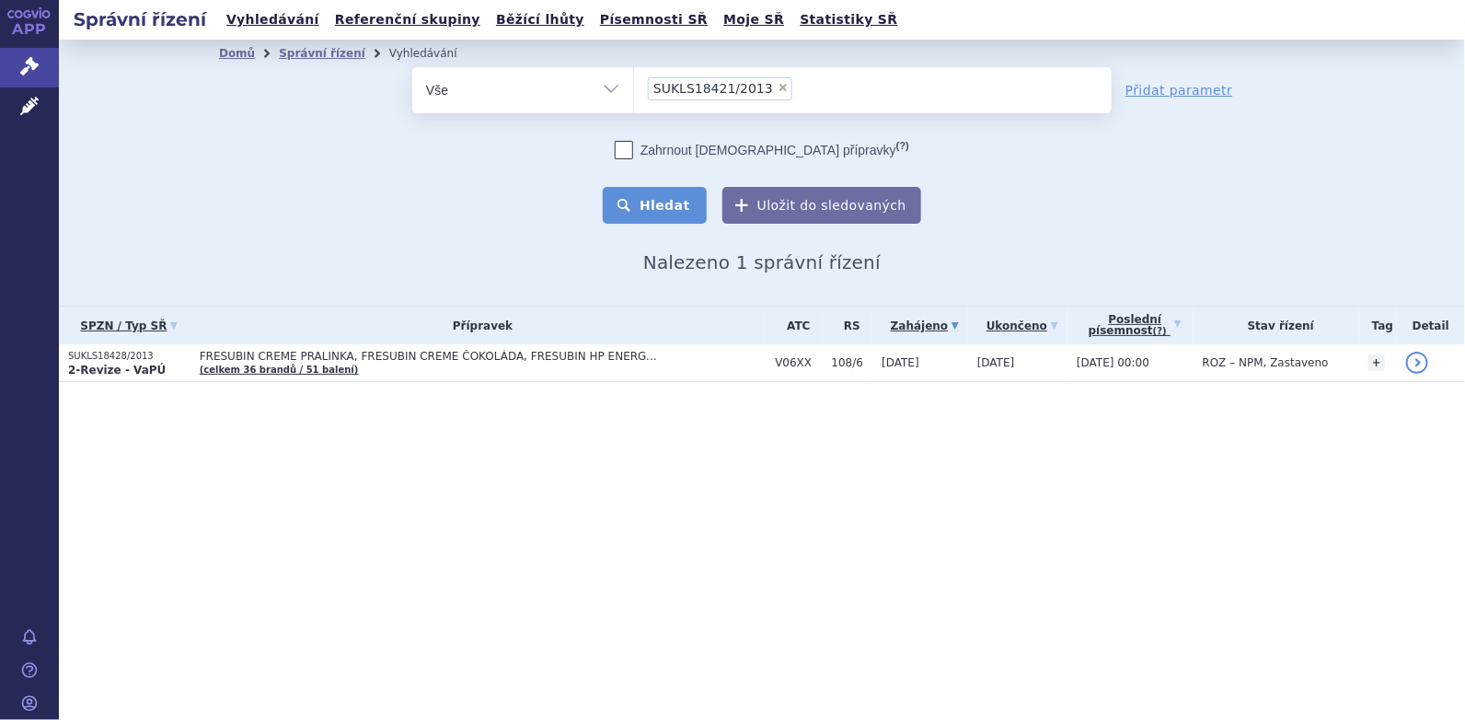
click at [698, 199] on button "Hledat" at bounding box center [655, 205] width 104 height 37
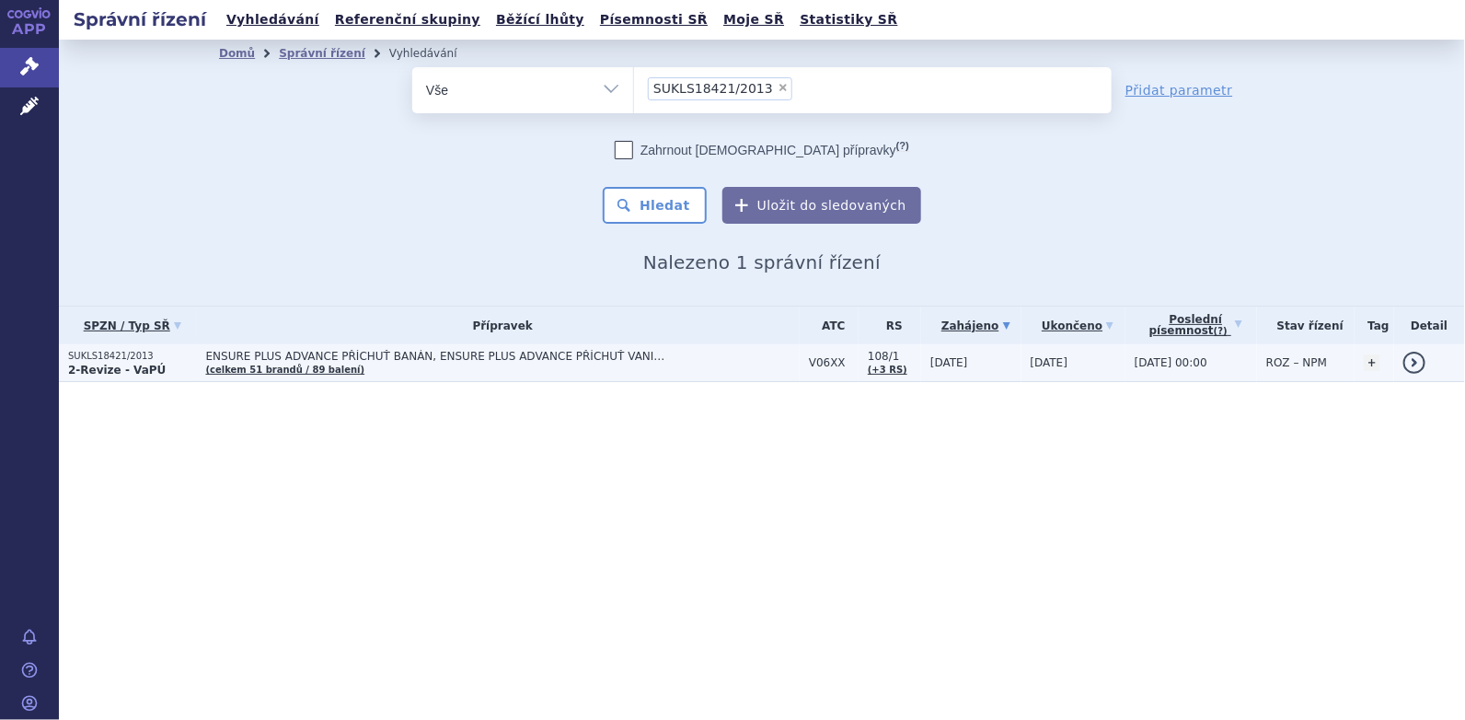
click at [284, 357] on span "ENSURE PLUS ADVANCE PŘÍCHUŤ BANÁN, ENSURE PLUS ADVANCE PŘÍCHUŤ VANILKA, ENSURE …" at bounding box center [436, 356] width 460 height 13
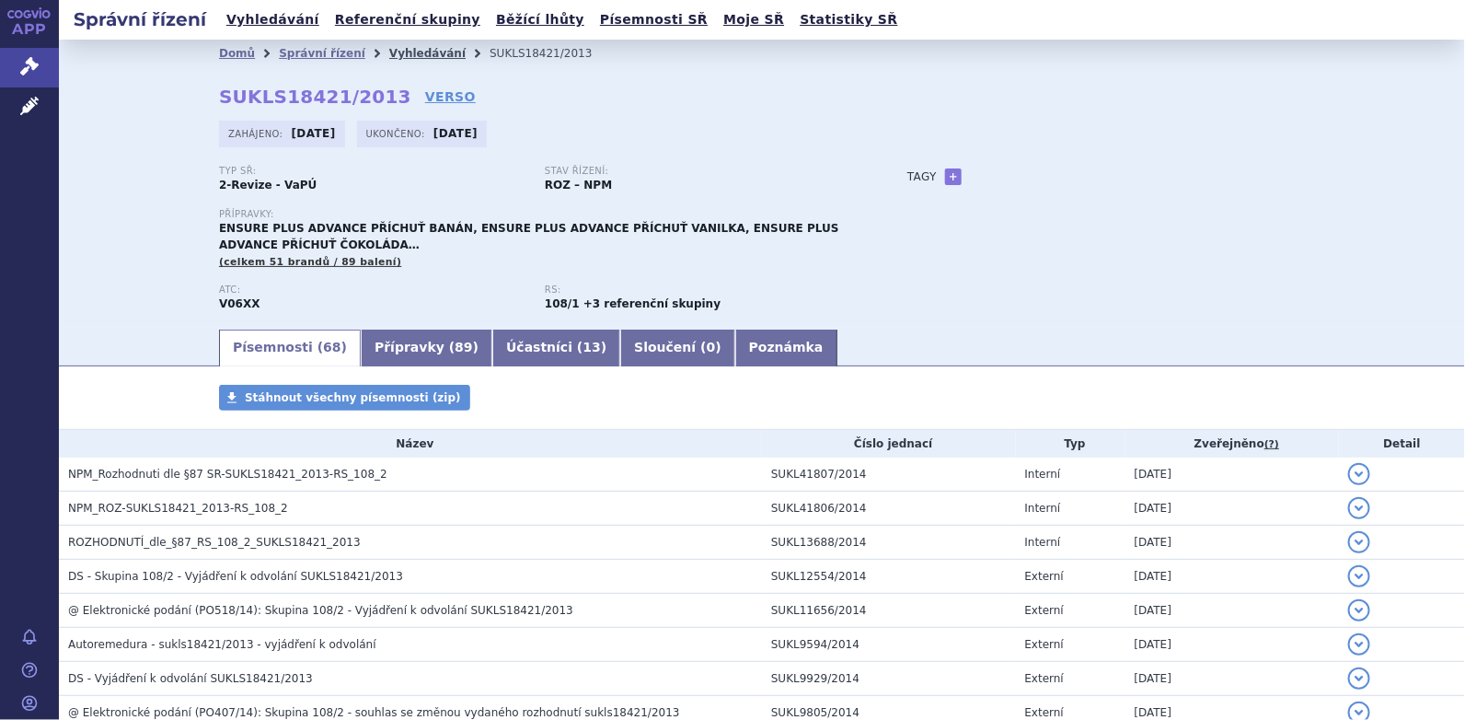
click at [389, 55] on link "Vyhledávání" at bounding box center [427, 53] width 76 height 13
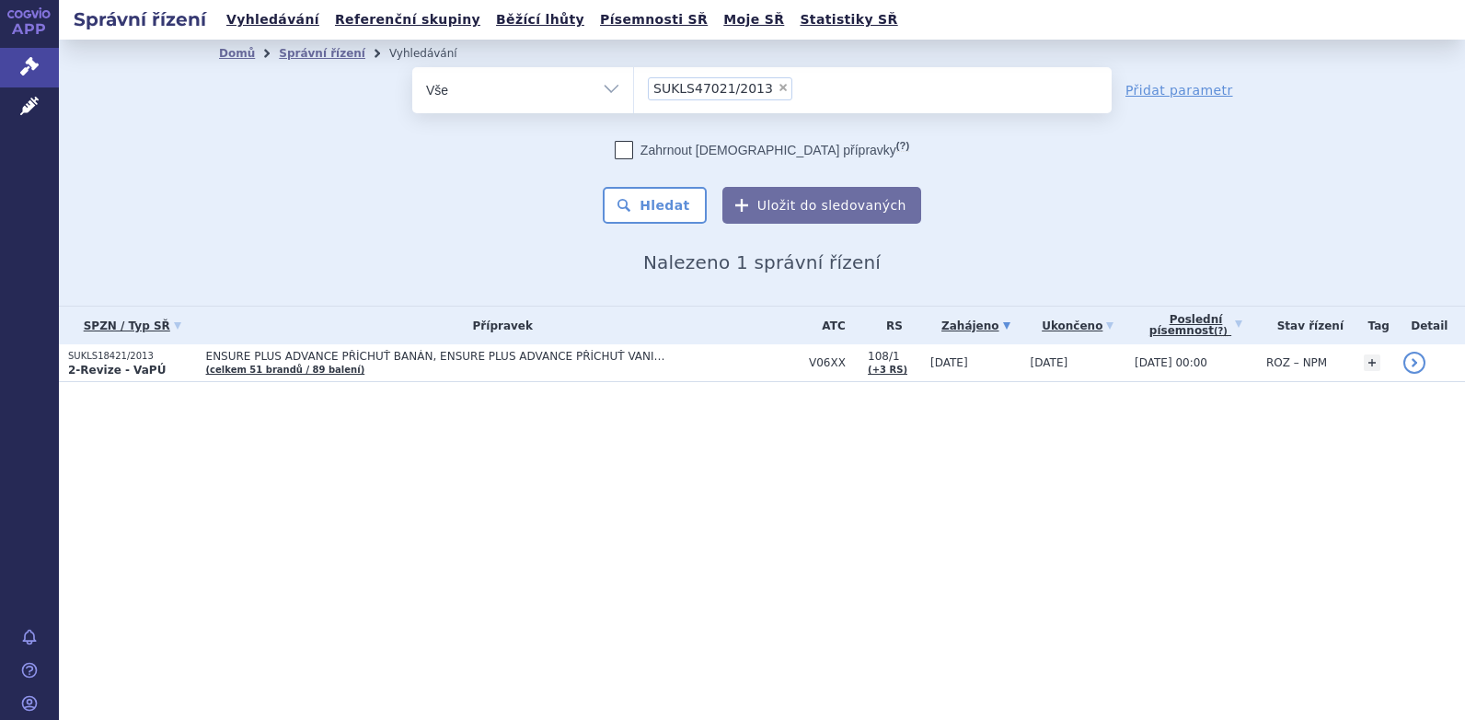
select select "SUKLS47021/2013"
click at [672, 212] on button "Hledat" at bounding box center [655, 205] width 104 height 37
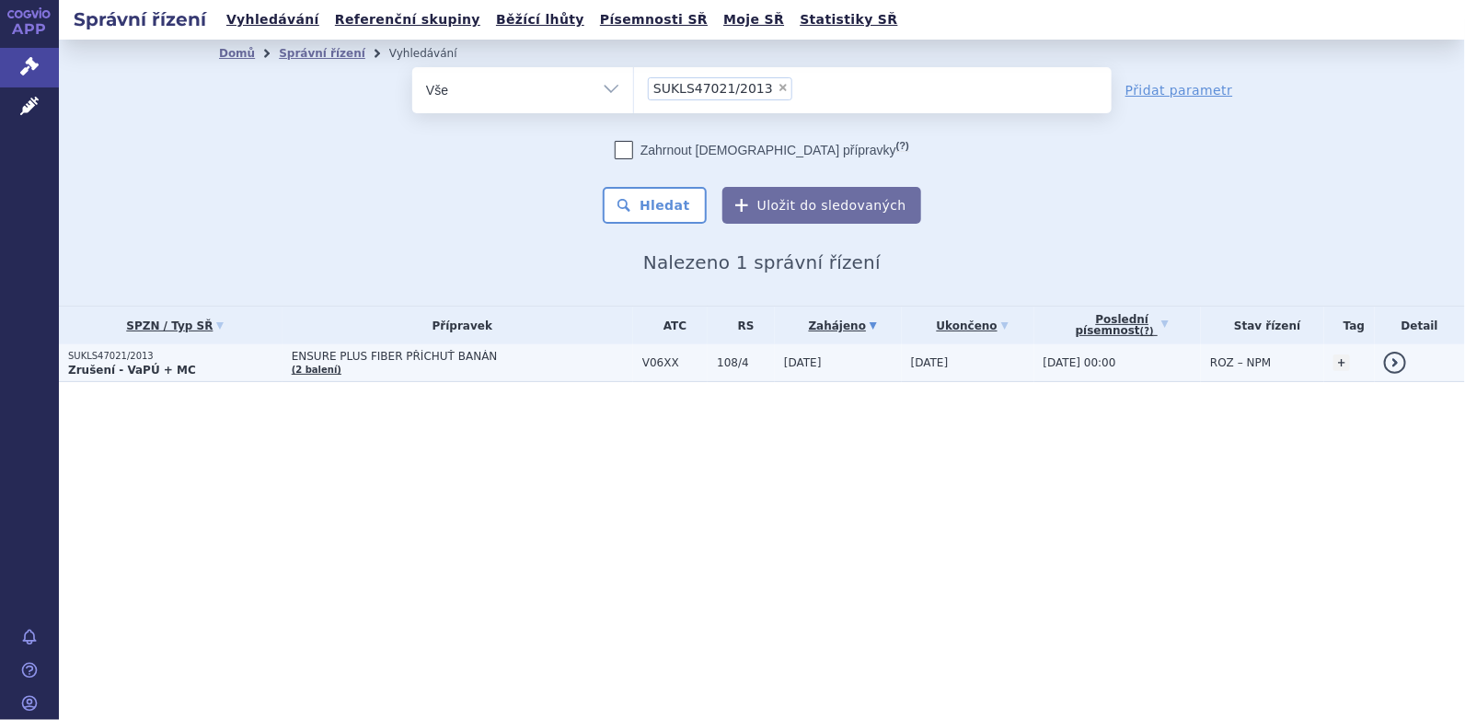
click at [98, 364] on strong "Zrušení - VaPÚ + MC" at bounding box center [132, 369] width 128 height 13
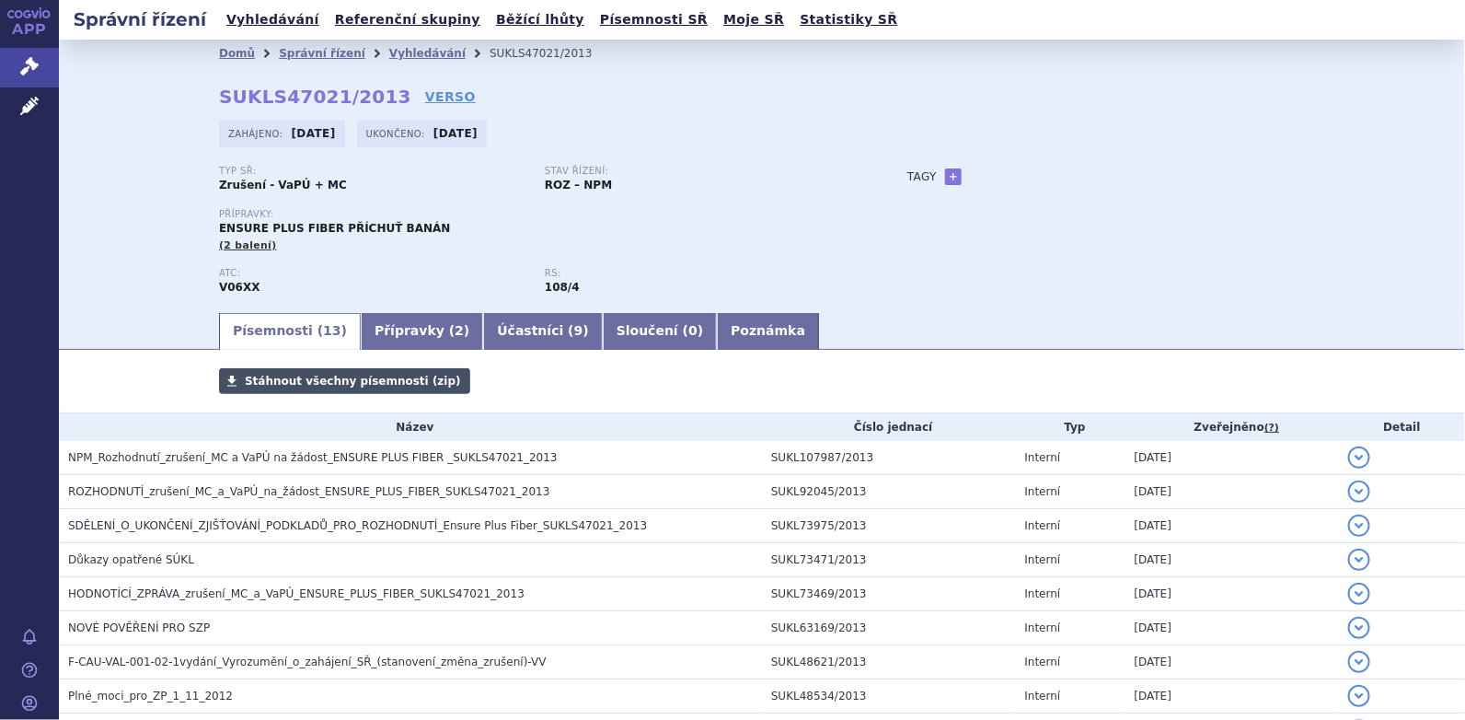
click at [379, 386] on span "Stáhnout všechny písemnosti (zip)" at bounding box center [353, 381] width 216 height 13
click at [390, 49] on link "Vyhledávání" at bounding box center [427, 53] width 76 height 13
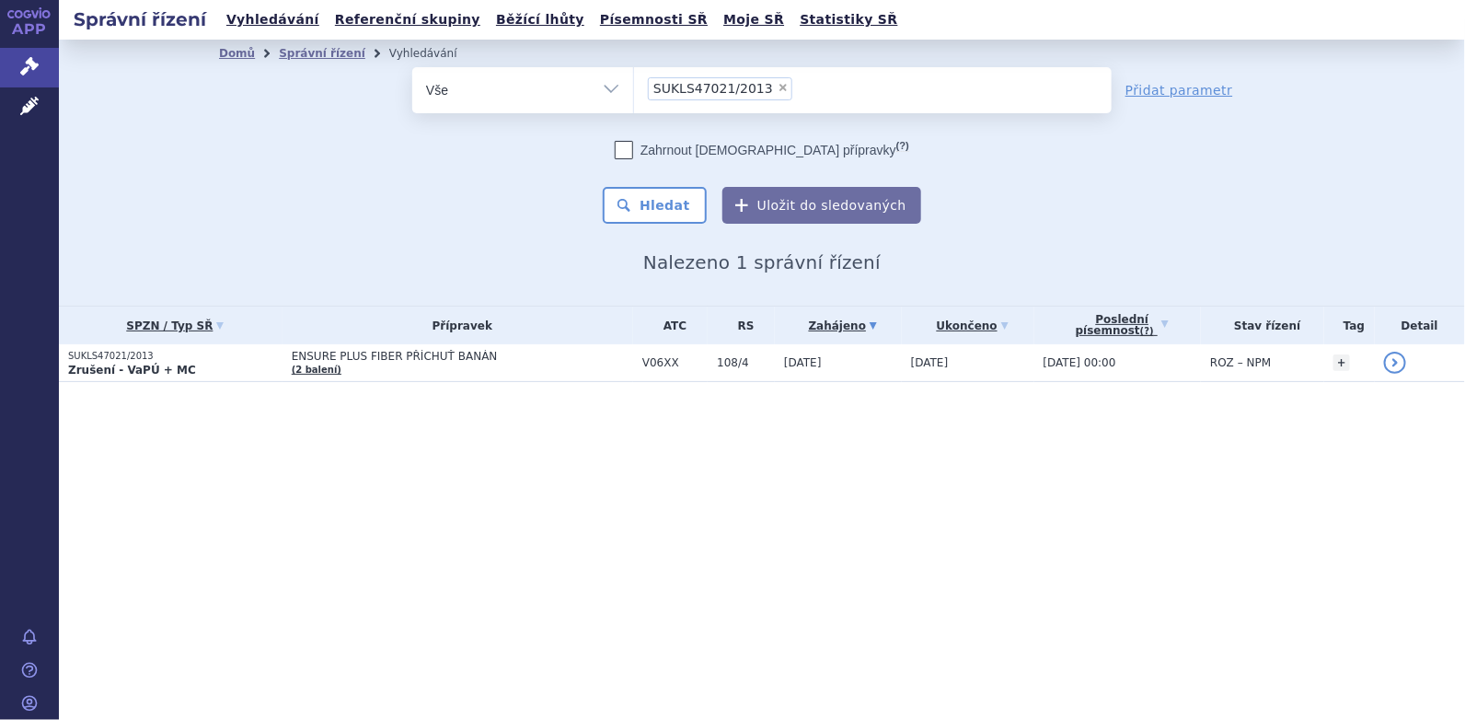
click at [778, 88] on span "×" at bounding box center [783, 87] width 11 height 11
click at [634, 88] on select "SUKLS47021/2013" at bounding box center [633, 89] width 1 height 46
select select
type input "SUKLS52042/2013"
select select "SUKLS52042/2013"
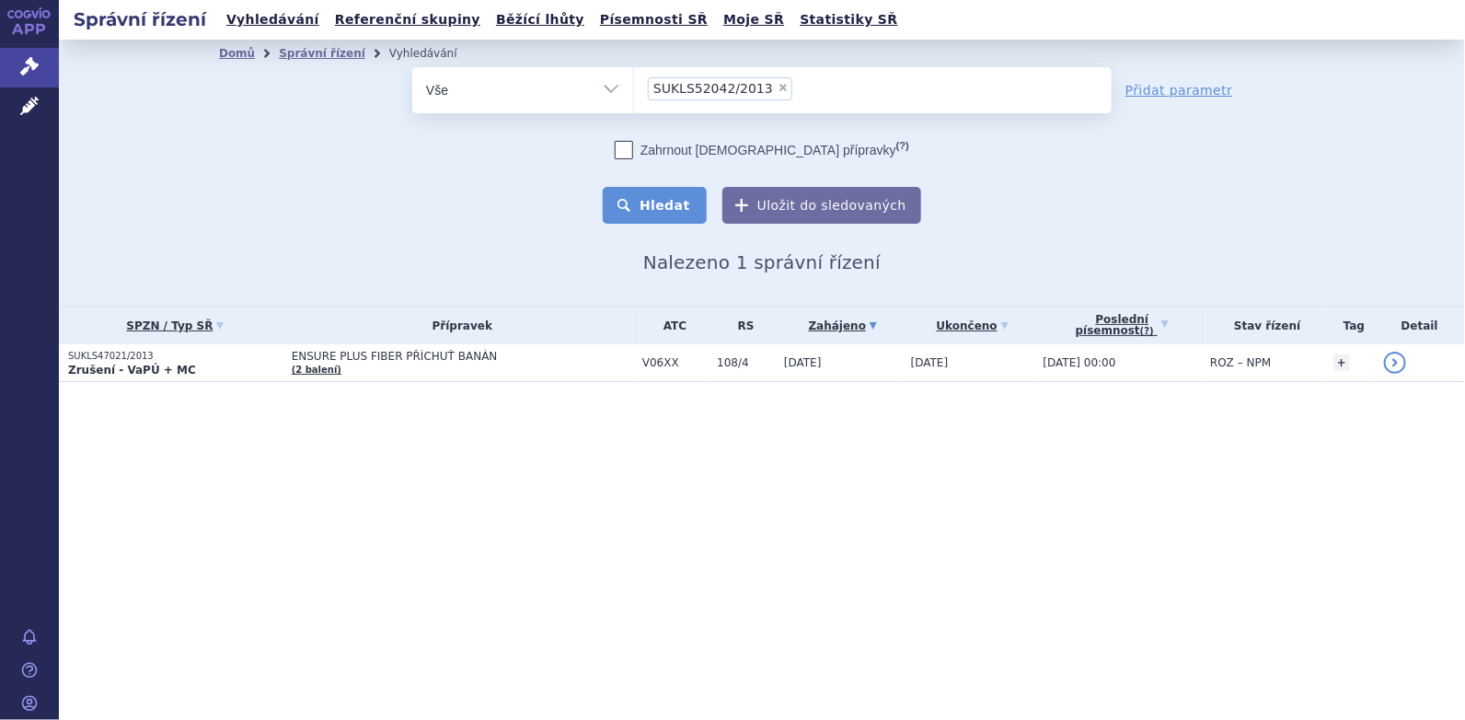
click at [649, 203] on button "Hledat" at bounding box center [655, 205] width 104 height 37
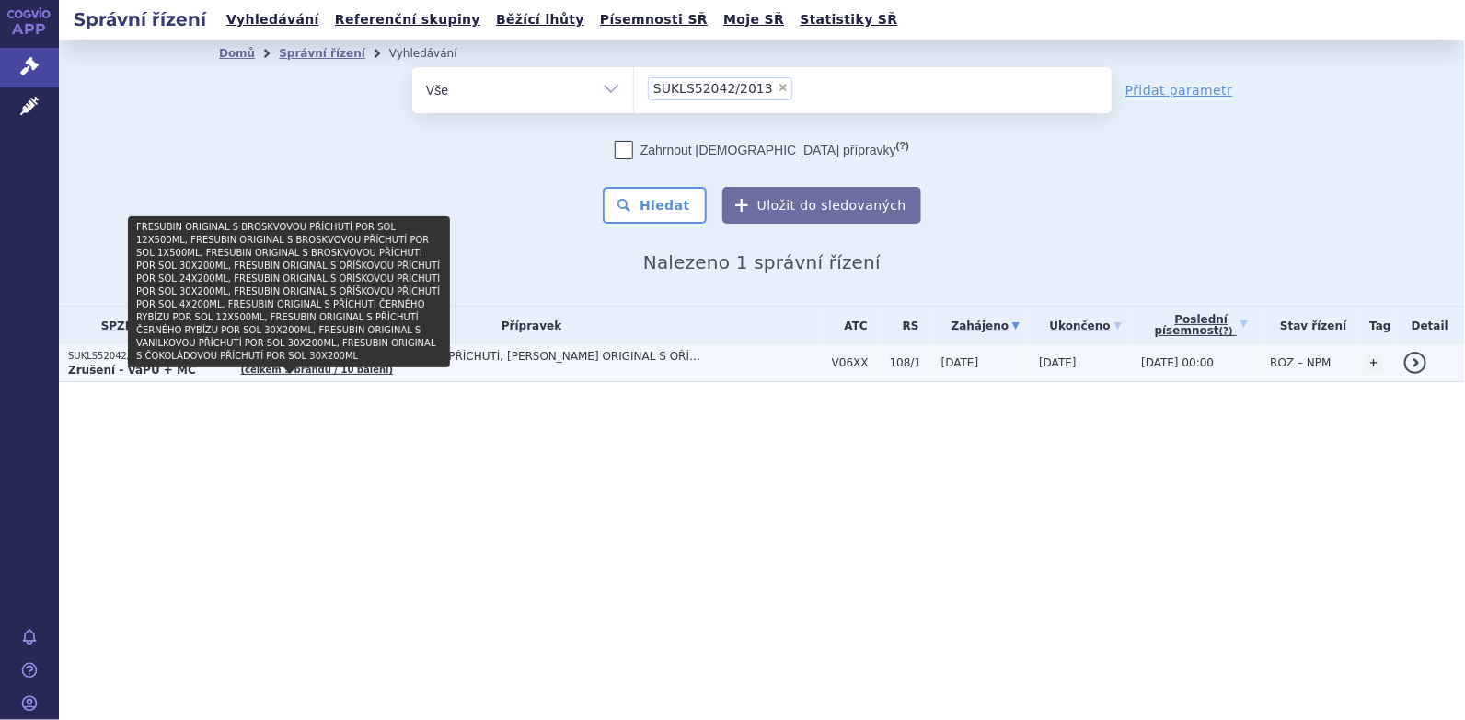
click at [259, 366] on link "(celkem 5 brandů / 10 balení)" at bounding box center [317, 369] width 153 height 10
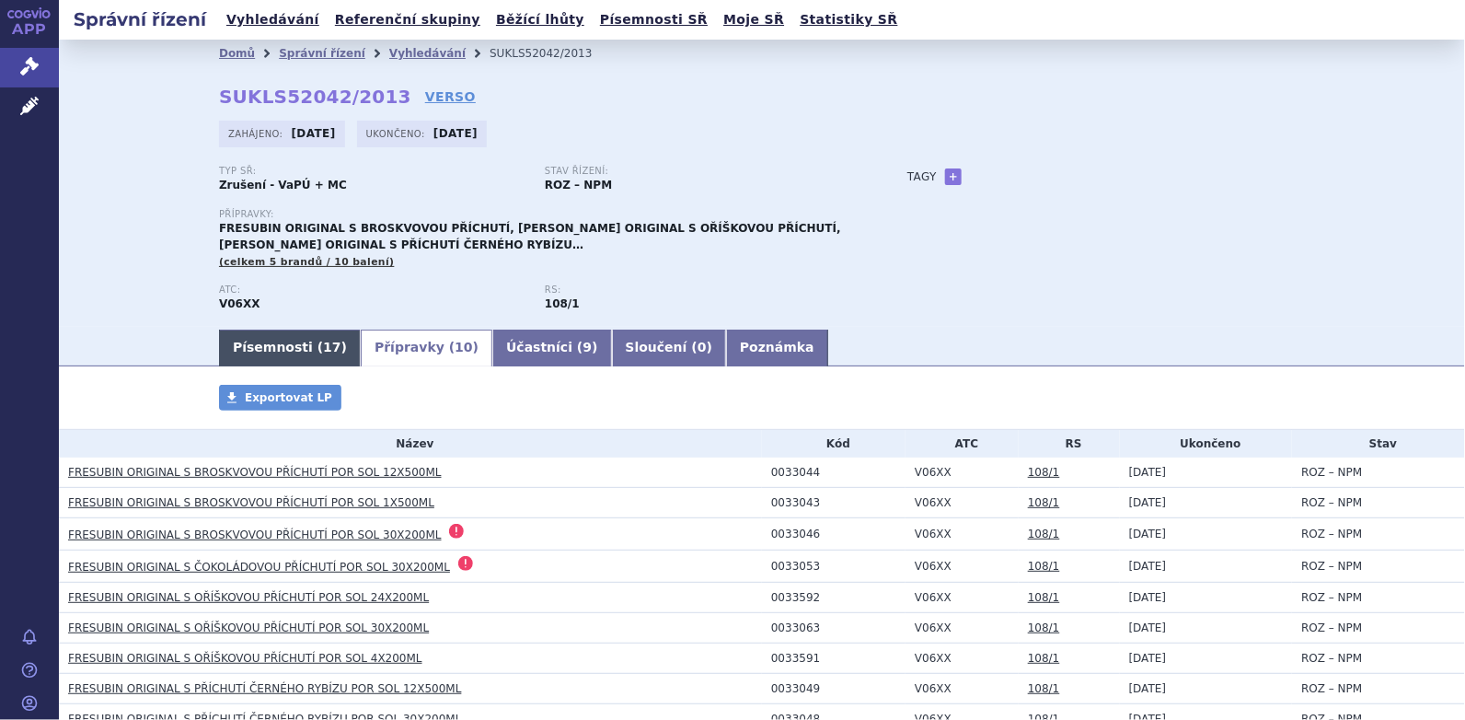
click at [271, 343] on link "Písemnosti ( 17 )" at bounding box center [290, 347] width 142 height 37
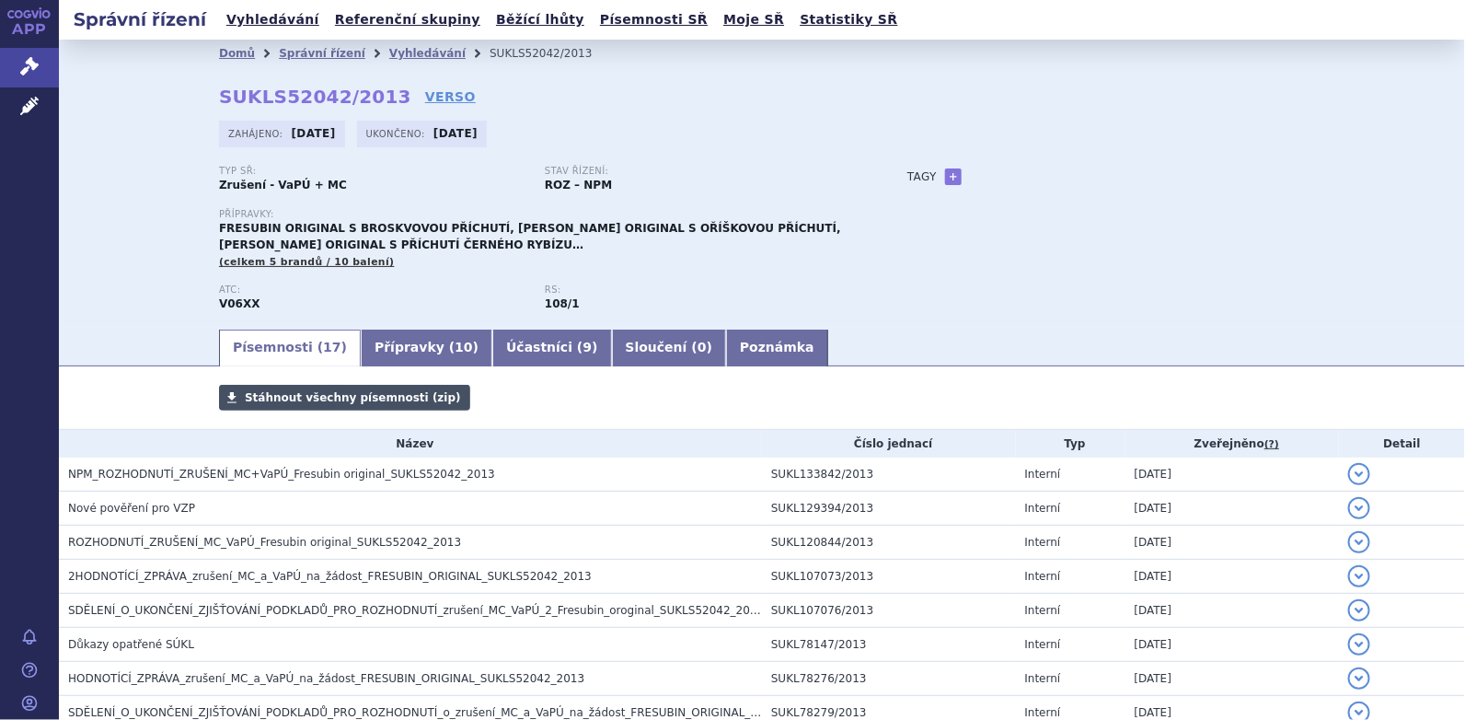
click at [339, 402] on span "Stáhnout všechny písemnosti (zip)" at bounding box center [353, 397] width 216 height 13
drag, startPoint x: 375, startPoint y: 52, endPoint x: 599, endPoint y: 34, distance: 225.2
click at [389, 52] on link "Vyhledávání" at bounding box center [427, 53] width 76 height 13
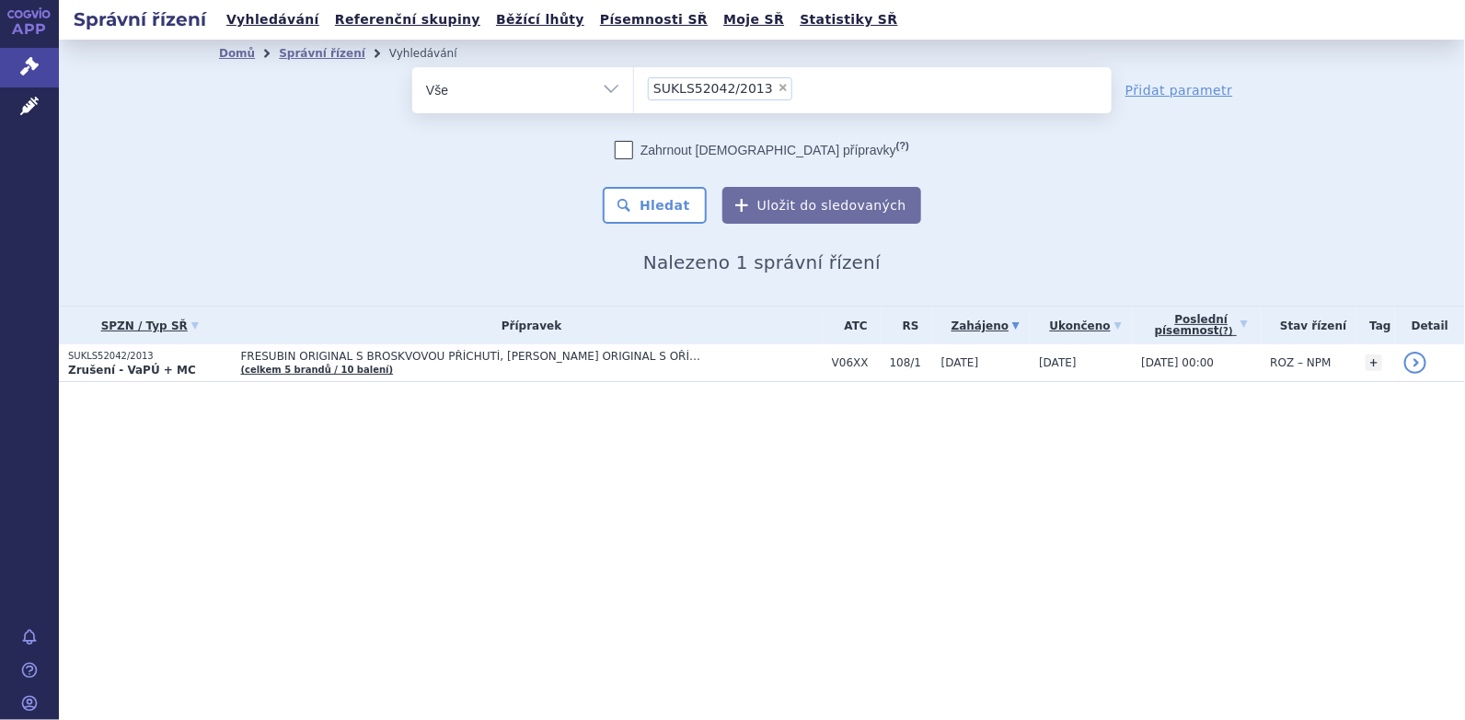
click at [778, 86] on span "×" at bounding box center [783, 87] width 11 height 11
click at [634, 86] on select "SUKLS52042/2013" at bounding box center [633, 89] width 1 height 46
select select
type input "SUKLS55535/2013"
select select "SUKLS55535/2013"
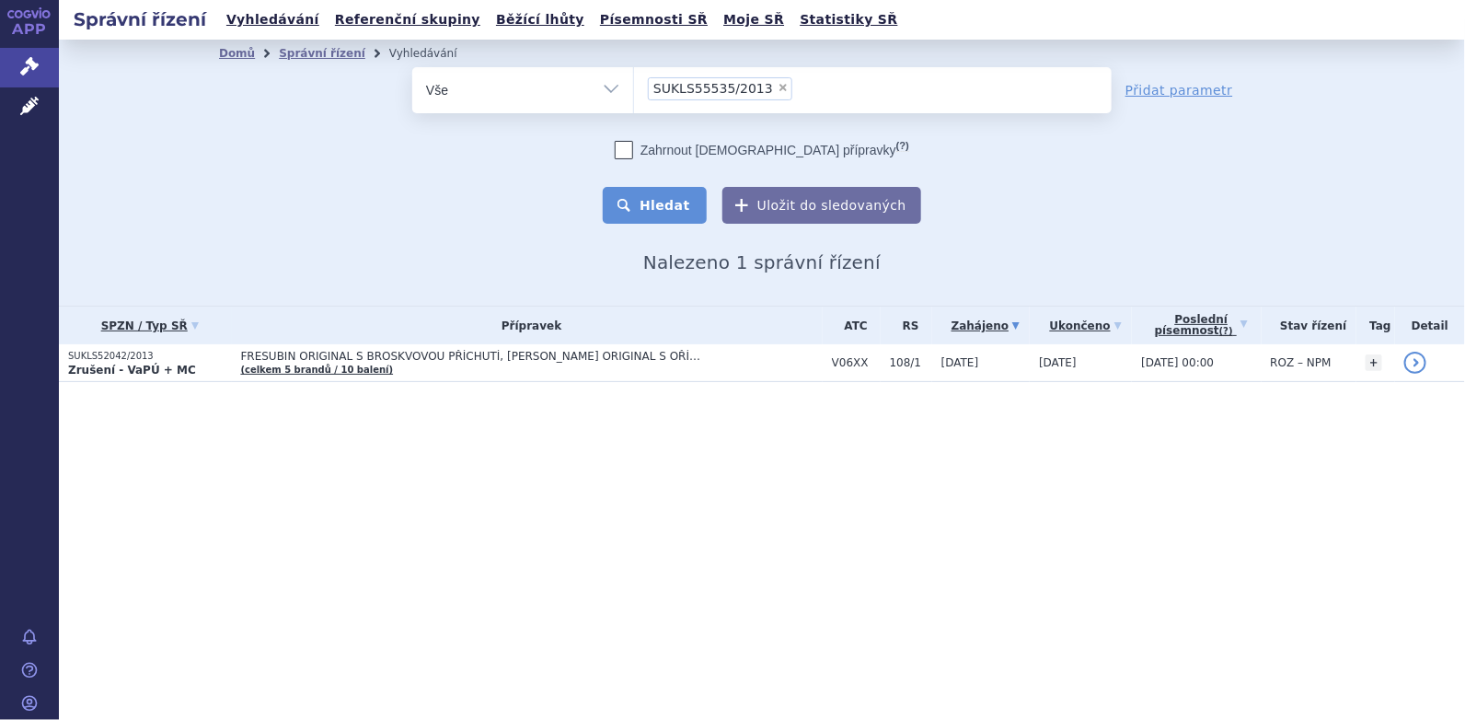
click at [683, 213] on button "Hledat" at bounding box center [655, 205] width 104 height 37
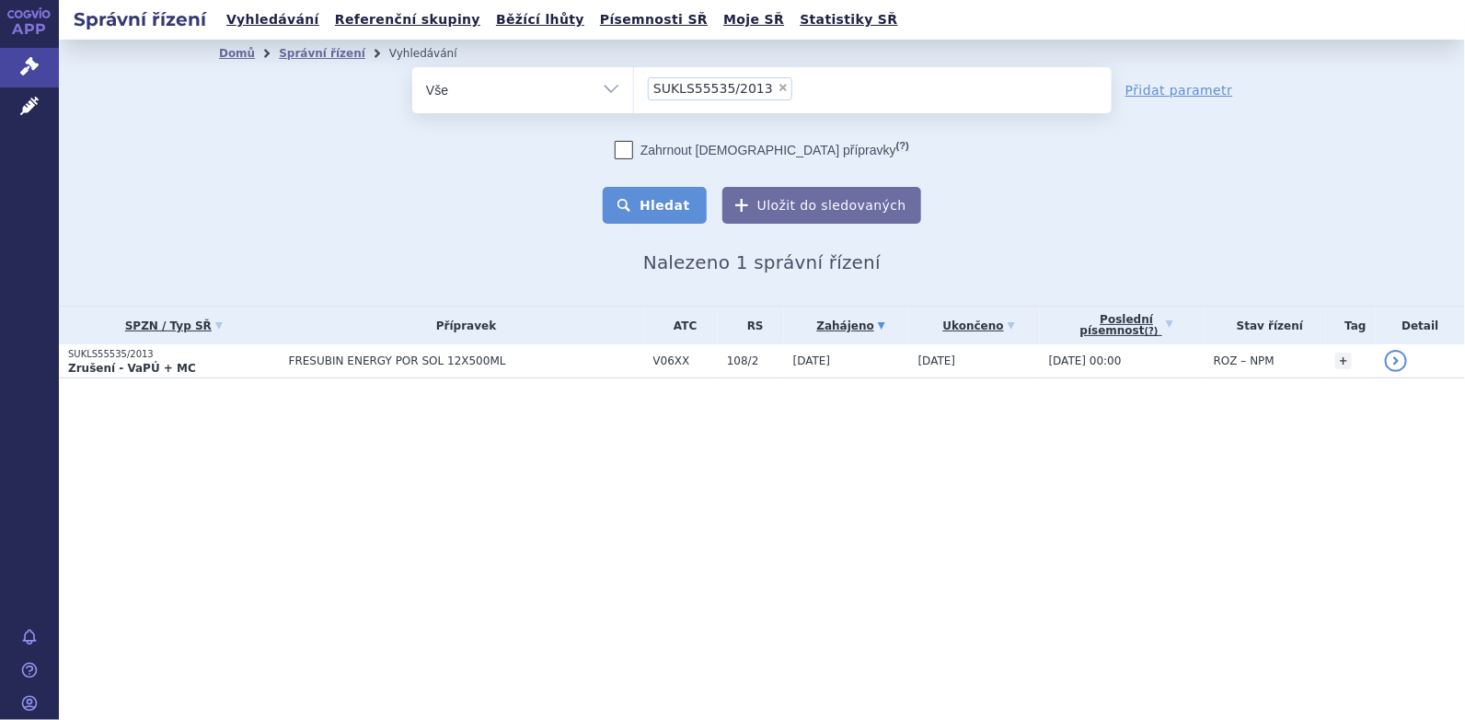
click at [669, 201] on button "Hledat" at bounding box center [655, 205] width 104 height 37
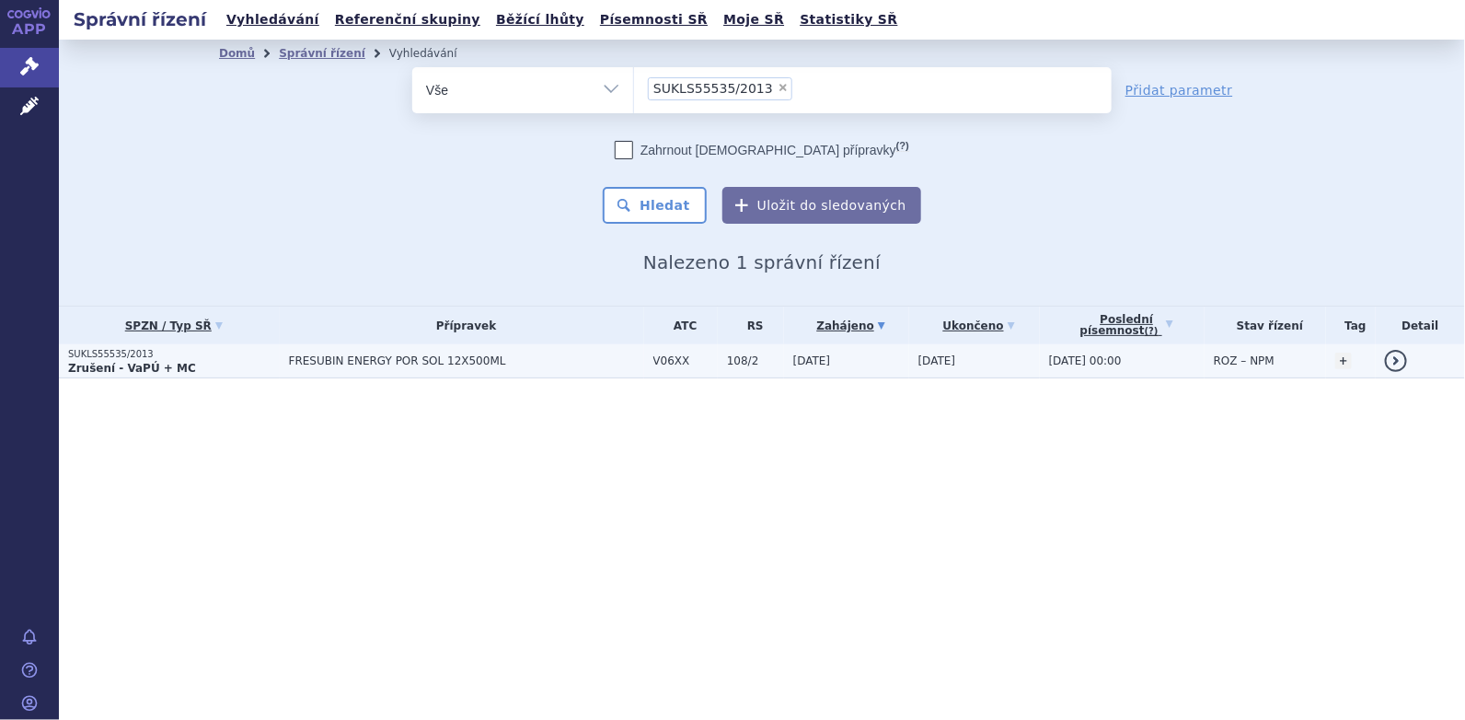
click at [175, 363] on strong "Zrušení - VaPÚ + MC" at bounding box center [132, 368] width 128 height 13
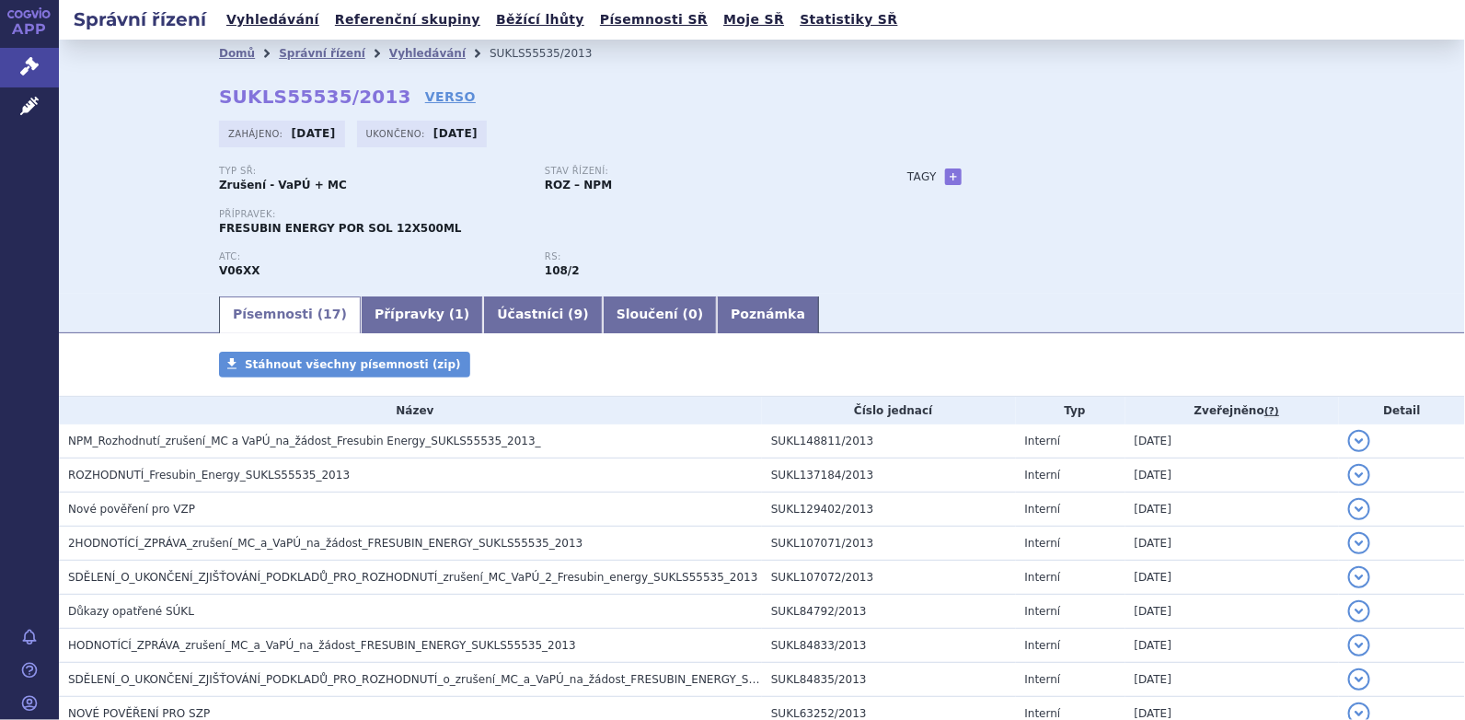
click at [310, 363] on span "Stáhnout všechny písemnosti (zip)" at bounding box center [353, 364] width 216 height 13
click at [398, 56] on link "Vyhledávání" at bounding box center [427, 53] width 76 height 13
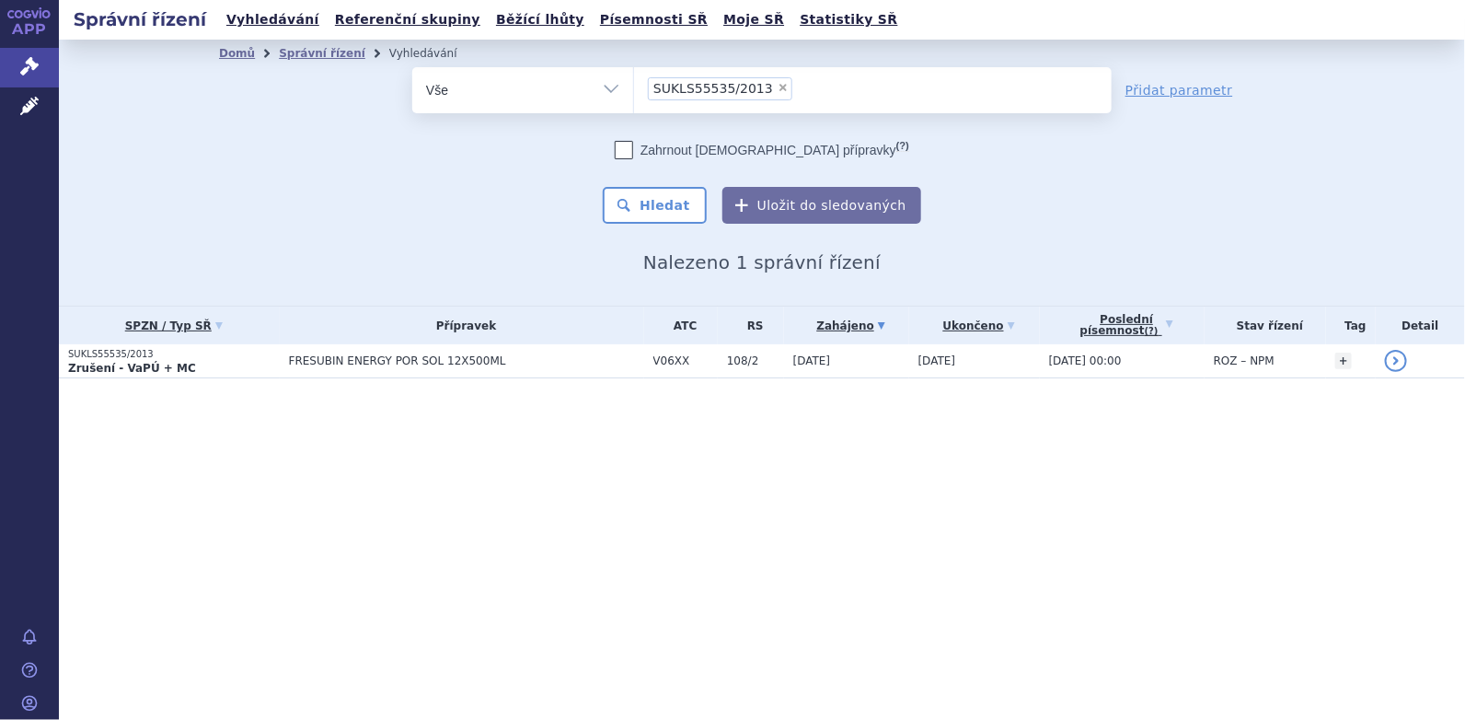
click at [778, 87] on span "×" at bounding box center [783, 87] width 11 height 11
click at [634, 87] on select "SUKLS55535/2013" at bounding box center [633, 89] width 1 height 46
select select
type input "SUKLS55547/2013"
select select "SUKLS55547/2013"
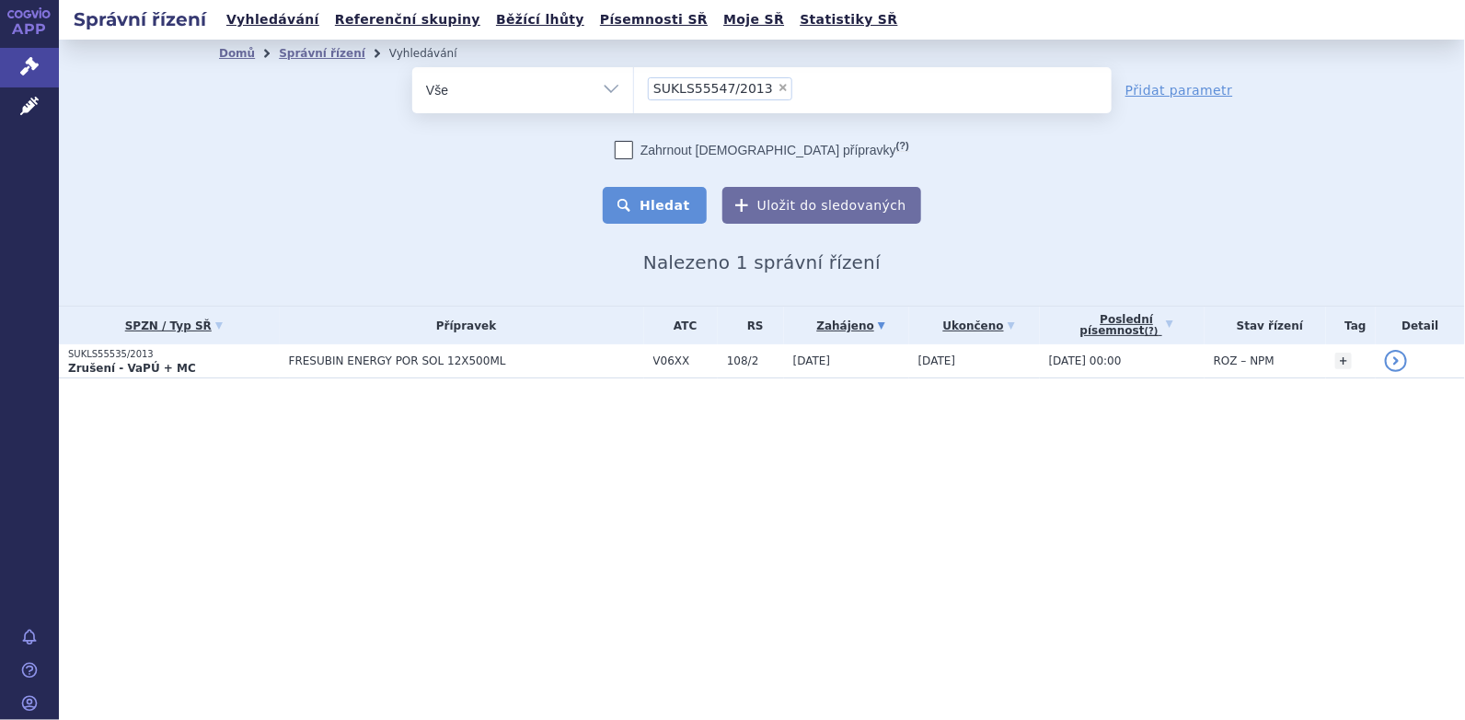
click at [675, 211] on button "Hledat" at bounding box center [655, 205] width 104 height 37
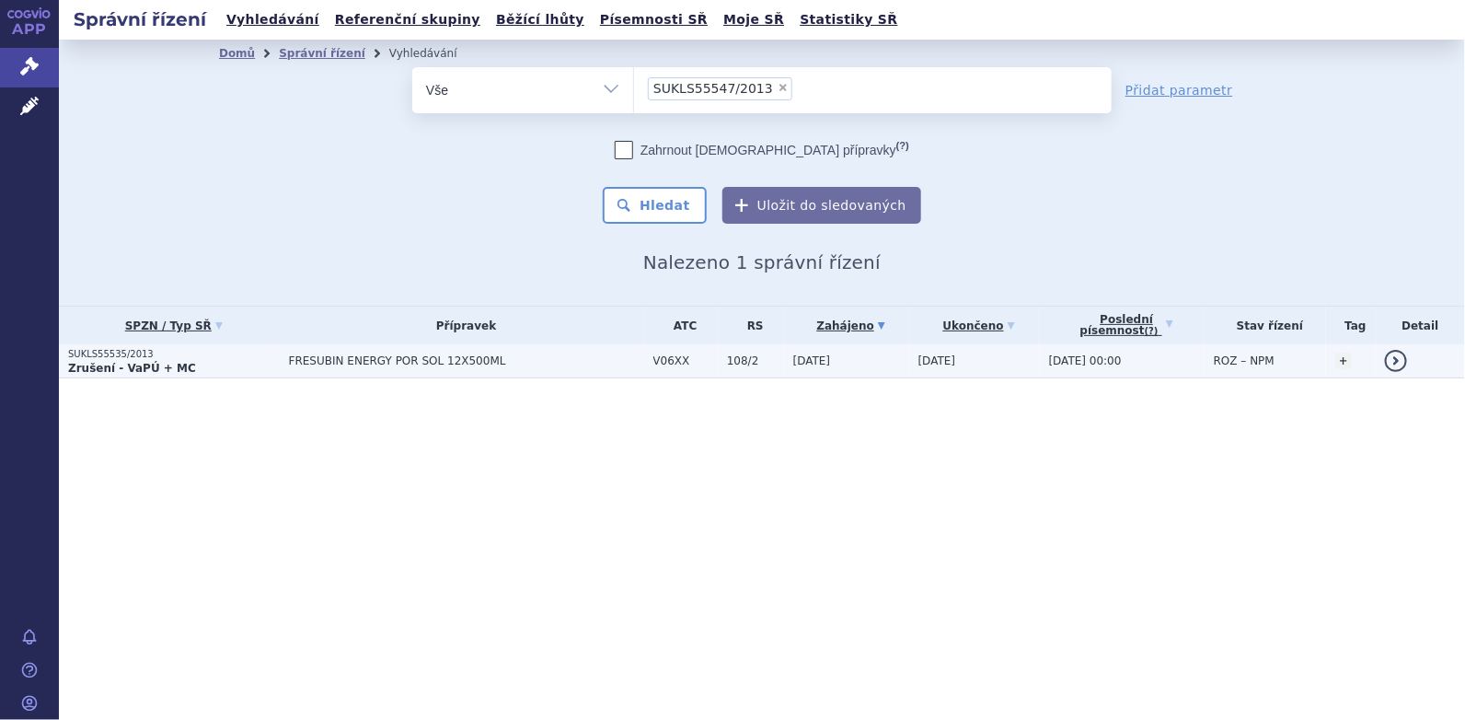
click at [207, 352] on p "SUKLS55535/2013" at bounding box center [174, 354] width 212 height 13
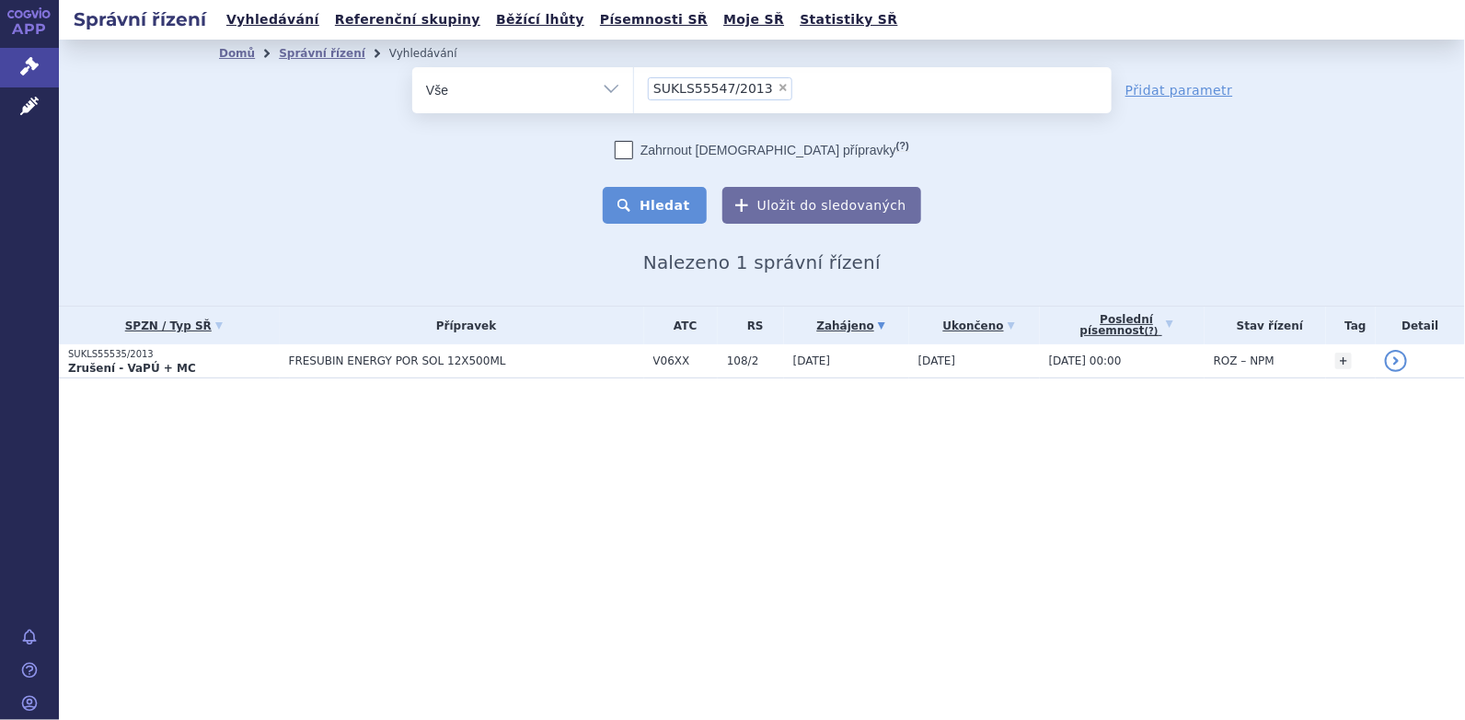
drag, startPoint x: 675, startPoint y: 204, endPoint x: 696, endPoint y: 203, distance: 21.2
click at [672, 204] on button "Hledat" at bounding box center [655, 205] width 104 height 37
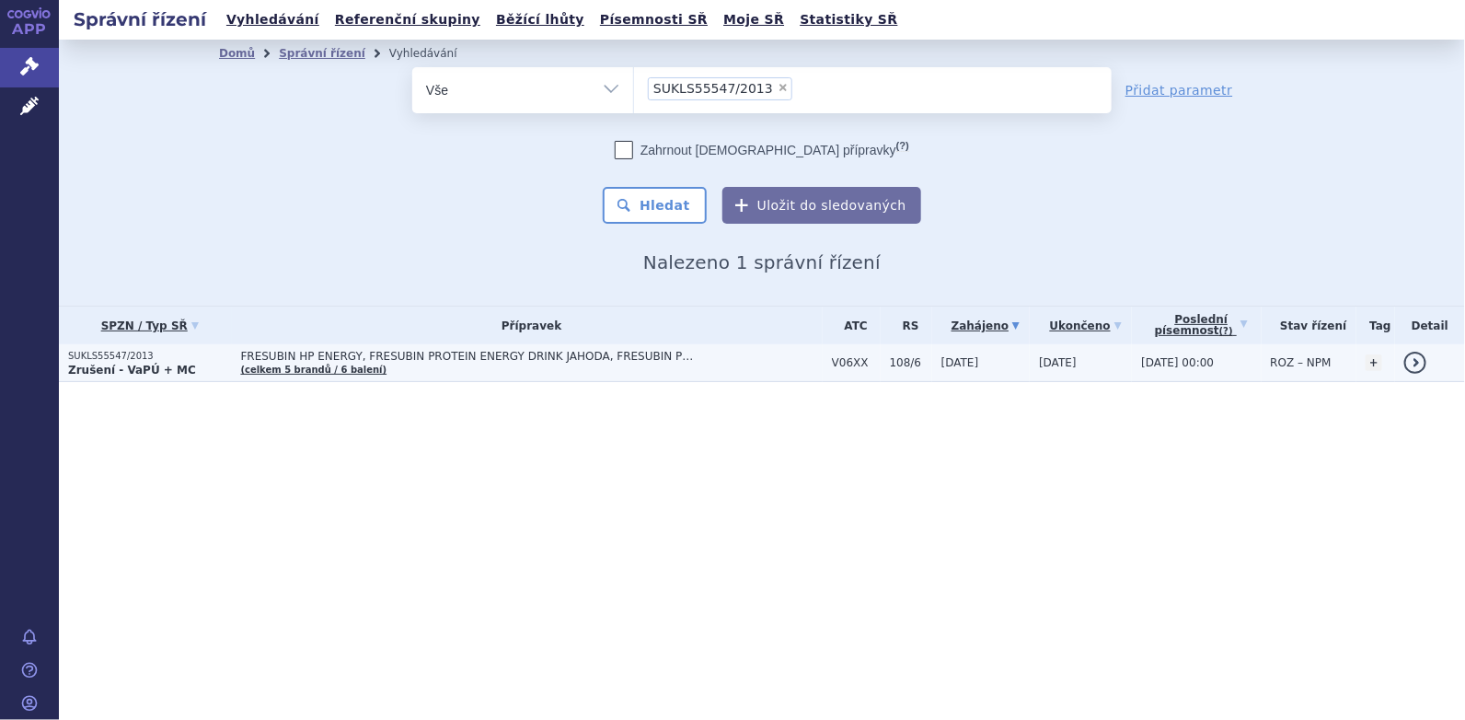
drag, startPoint x: 142, startPoint y: 352, endPoint x: 152, endPoint y: 351, distance: 10.2
click at [142, 351] on p "SUKLS55547/2013" at bounding box center [150, 356] width 164 height 13
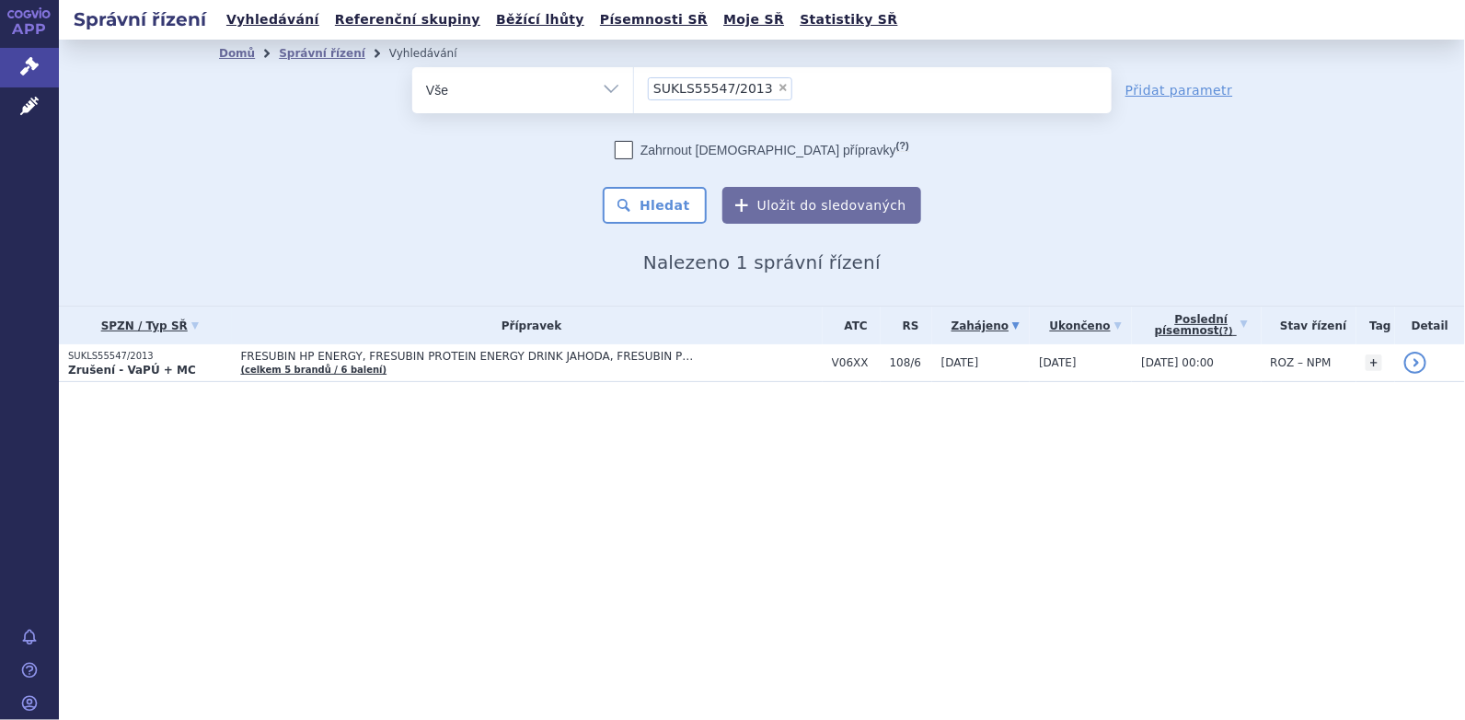
click at [1084, 558] on div "Správní řízení Vyhledávání Referenční skupiny Běžící lhůty Písemnosti SŘ Moje S…" at bounding box center [762, 360] width 1406 height 720
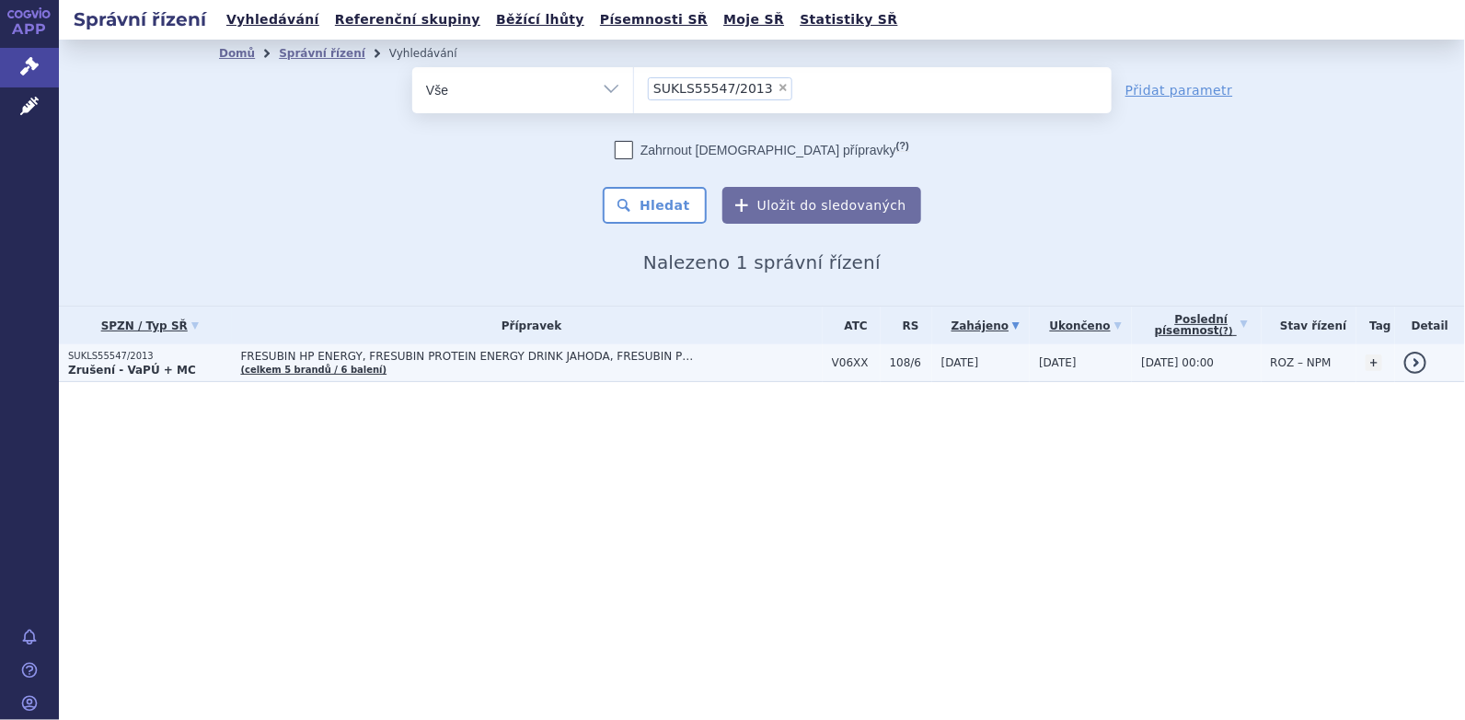
click at [364, 348] on td "FRESUBIN HP ENERGY, FRESUBIN PROTEIN ENERGY DRINK JAHODA, FRESUBIN PROTEIN ENER…" at bounding box center [527, 363] width 591 height 38
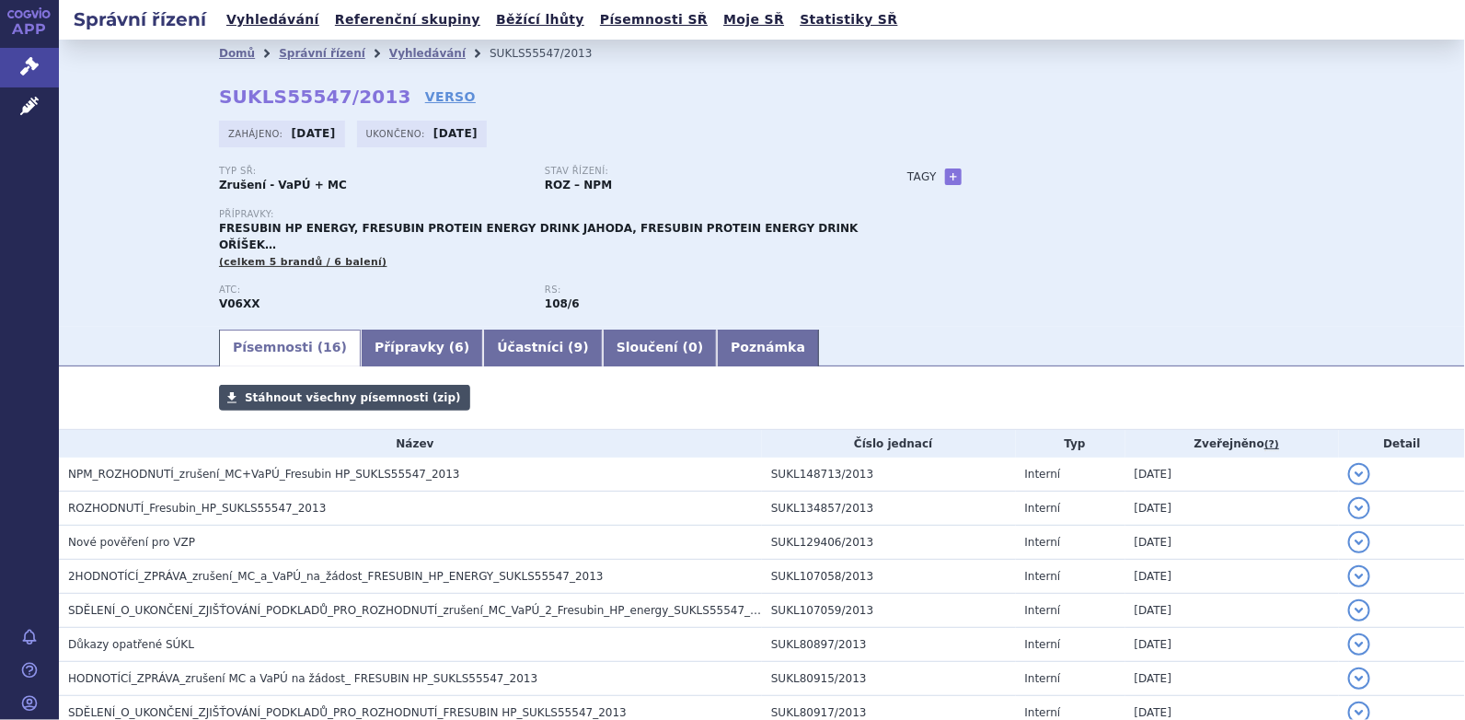
click at [356, 391] on span "Stáhnout všechny písemnosti (zip)" at bounding box center [353, 397] width 216 height 13
click at [389, 53] on link "Vyhledávání" at bounding box center [427, 53] width 76 height 13
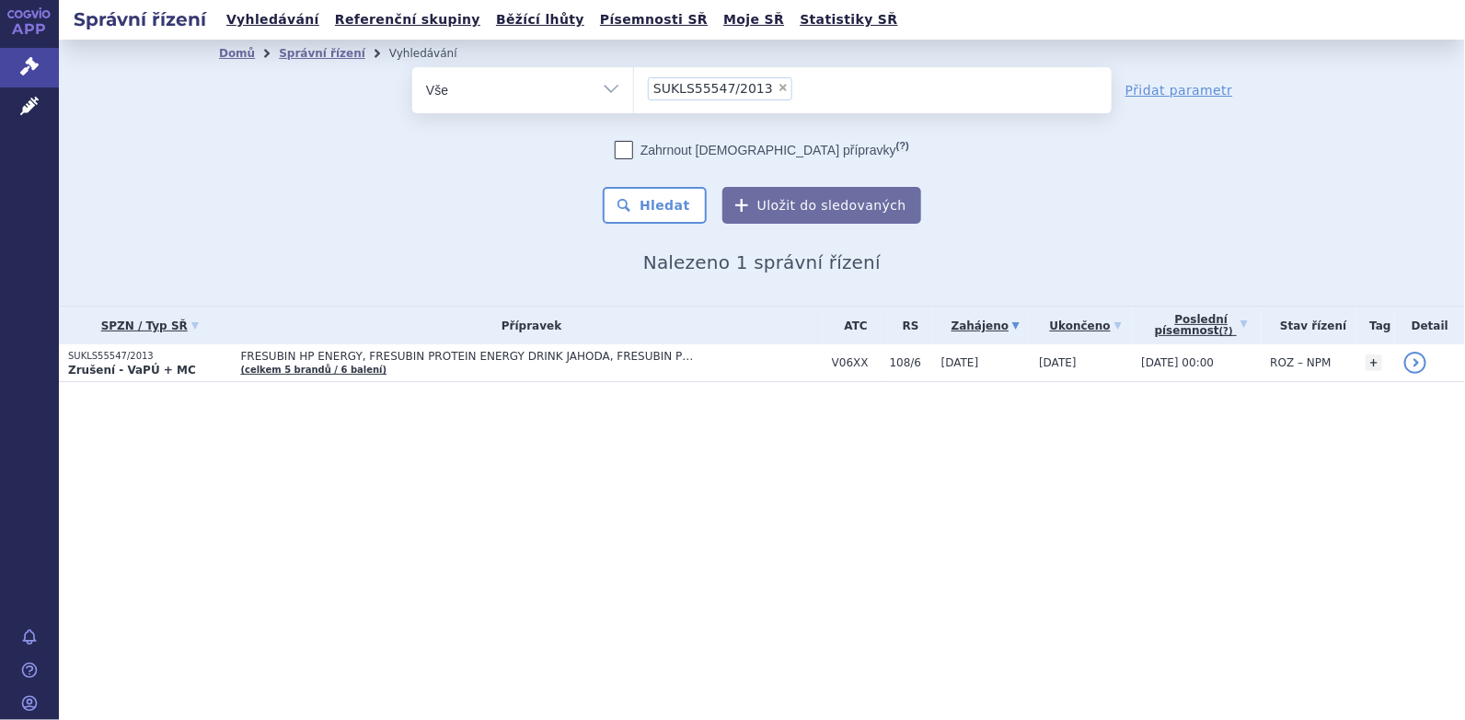
click at [778, 87] on span "×" at bounding box center [783, 87] width 11 height 11
click at [634, 87] on select "SUKLS55547/2013" at bounding box center [633, 89] width 1 height 46
select select
type input "SUKLS55542/2013"
select select "SUKLS55542/2013"
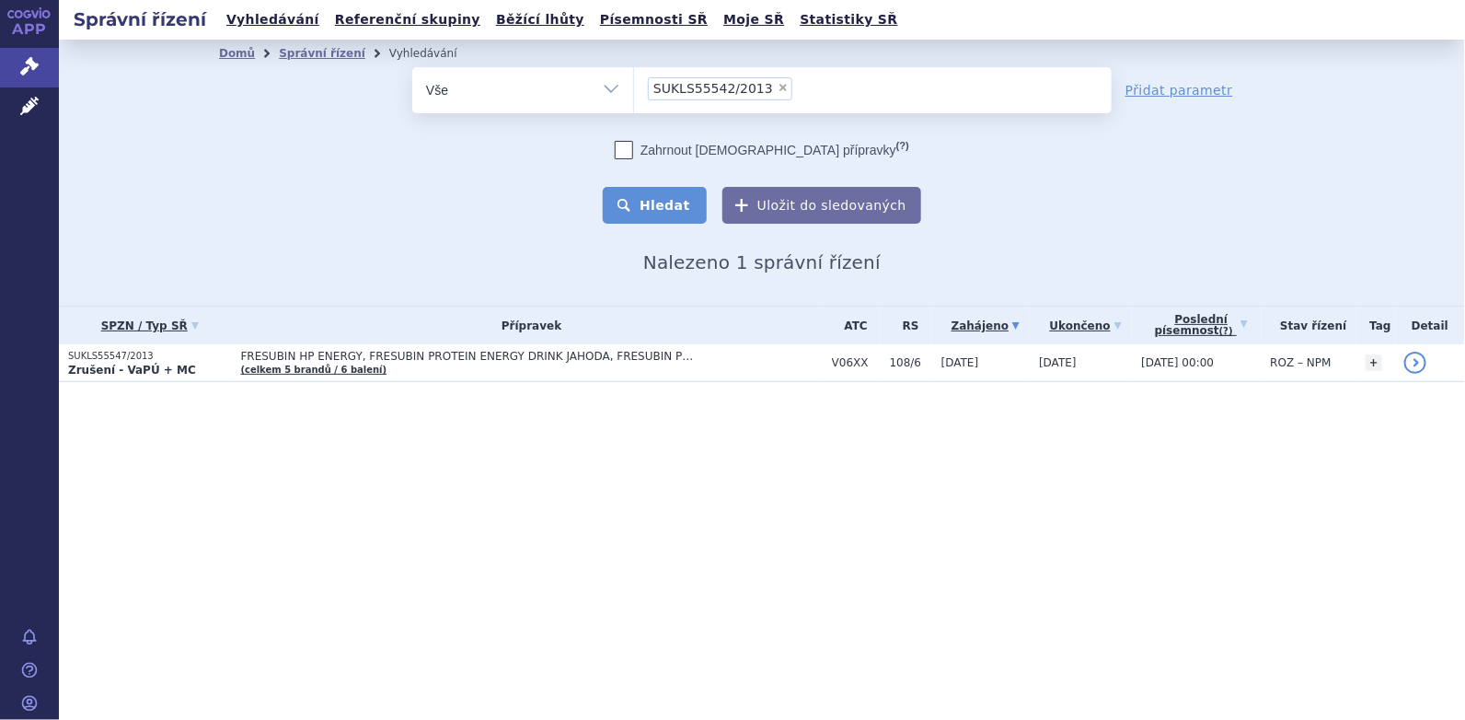
click at [647, 215] on button "Hledat" at bounding box center [655, 205] width 104 height 37
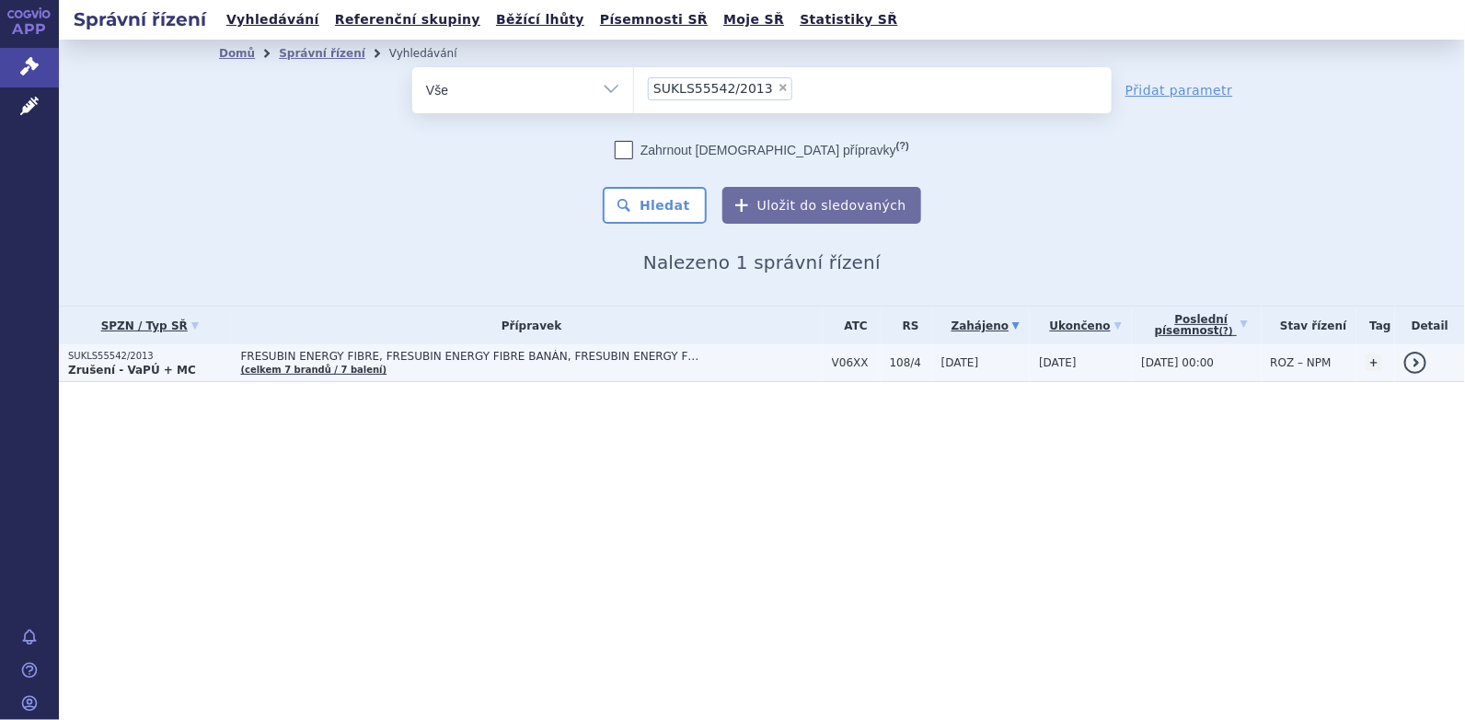
click at [341, 355] on span "FRESUBIN ENERGY FIBRE, FRESUBIN ENERGY FIBRE BANÁN, FRESUBIN ENERGY FIBRE CAPPU…" at bounding box center [471, 356] width 460 height 13
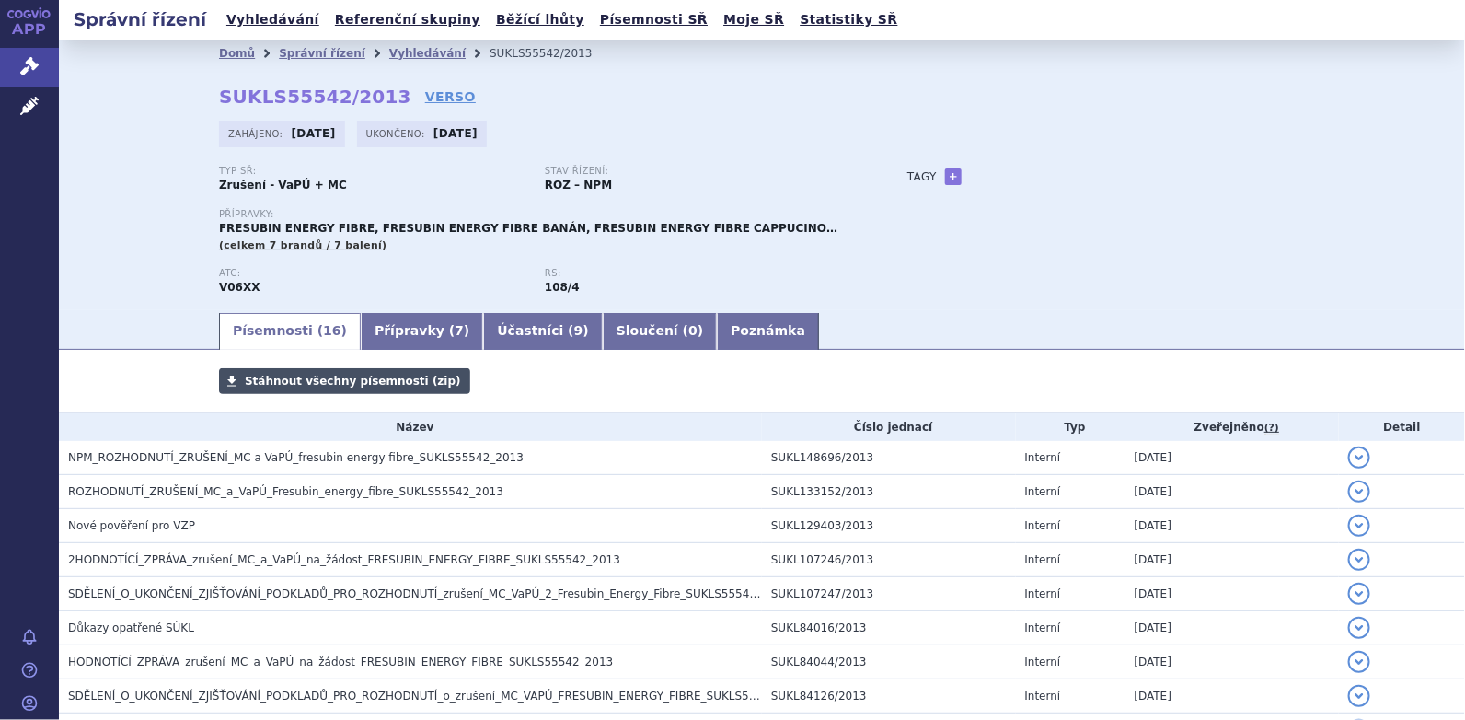
click at [309, 380] on span "Stáhnout všechny písemnosti (zip)" at bounding box center [353, 381] width 216 height 13
click at [389, 50] on link "Vyhledávání" at bounding box center [427, 53] width 76 height 13
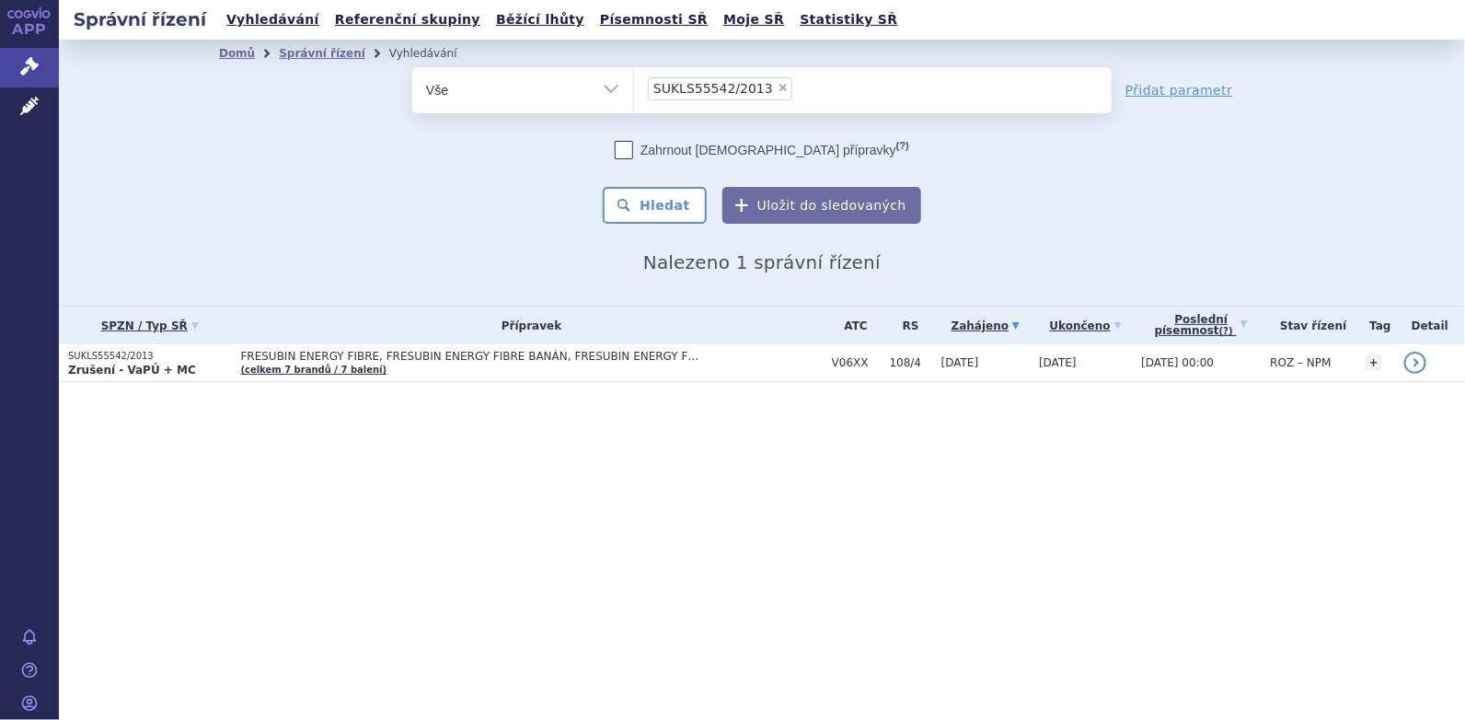
click at [778, 87] on span "×" at bounding box center [783, 87] width 11 height 11
click at [634, 87] on select "SUKLS55542/2013" at bounding box center [633, 89] width 1 height 46
select select
type input "SUKLS55549/2013"
select select "SUKLS55549/2013"
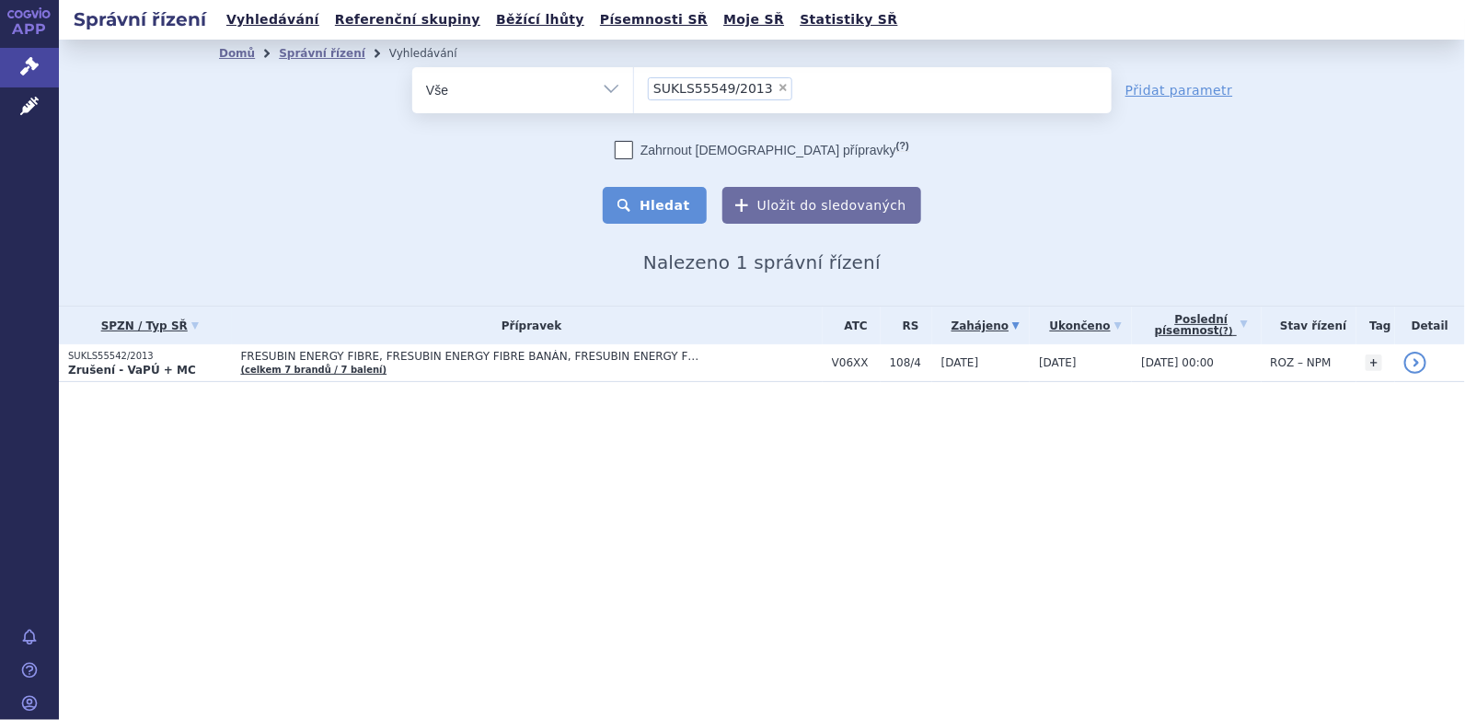
click at [663, 199] on button "Hledat" at bounding box center [655, 205] width 104 height 37
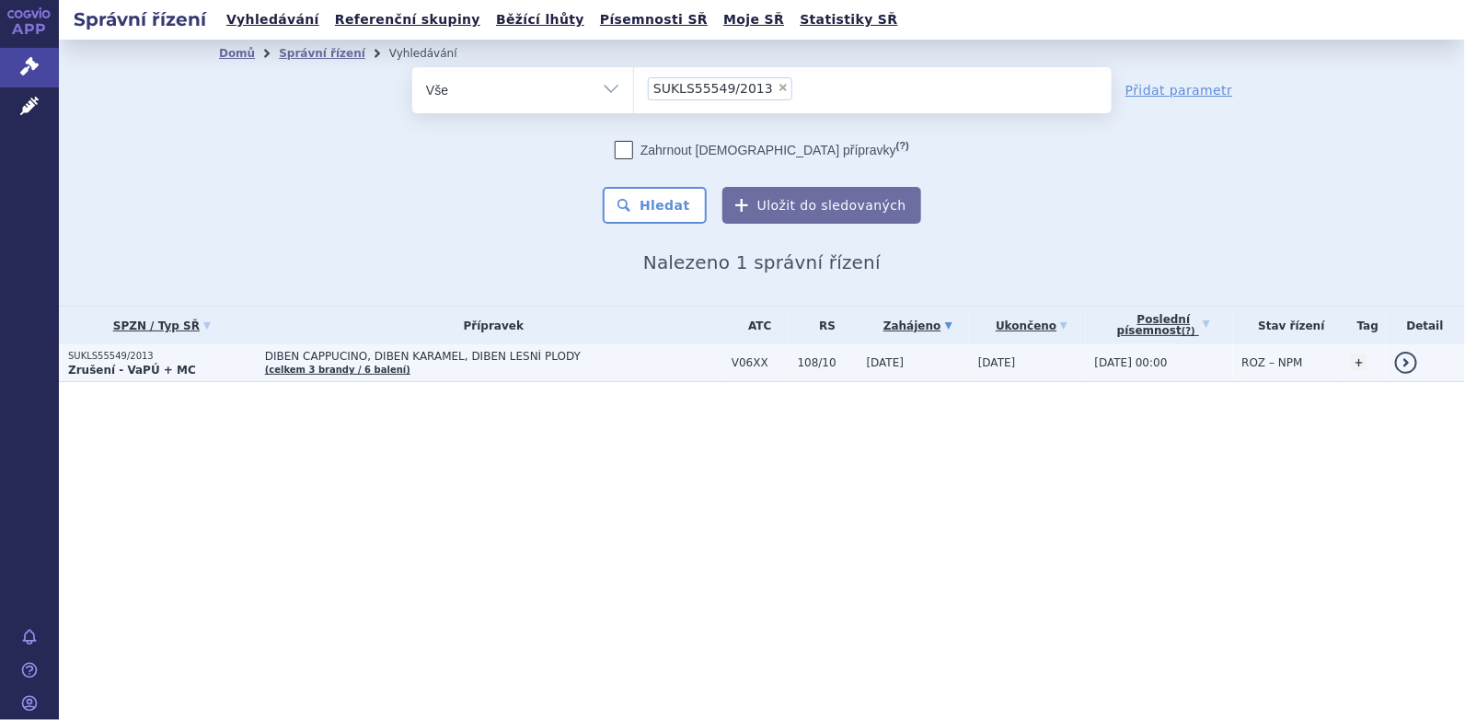
click at [125, 353] on p "SUKLS55549/2013" at bounding box center [162, 356] width 188 height 13
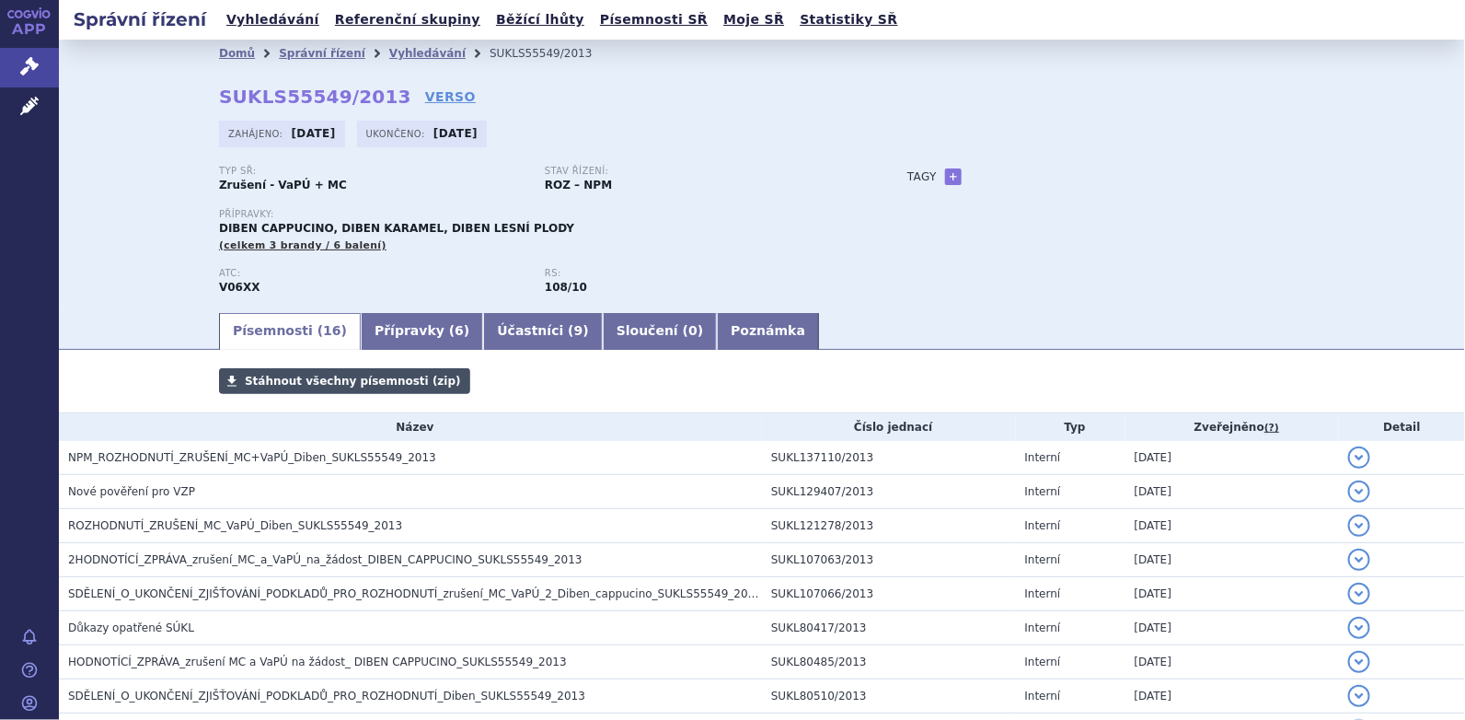
drag, startPoint x: 0, startPoint y: 0, endPoint x: 291, endPoint y: 378, distance: 477.1
click at [289, 378] on span "Stáhnout všechny písemnosti (zip)" at bounding box center [353, 381] width 216 height 13
click at [389, 56] on link "Vyhledávání" at bounding box center [427, 53] width 76 height 13
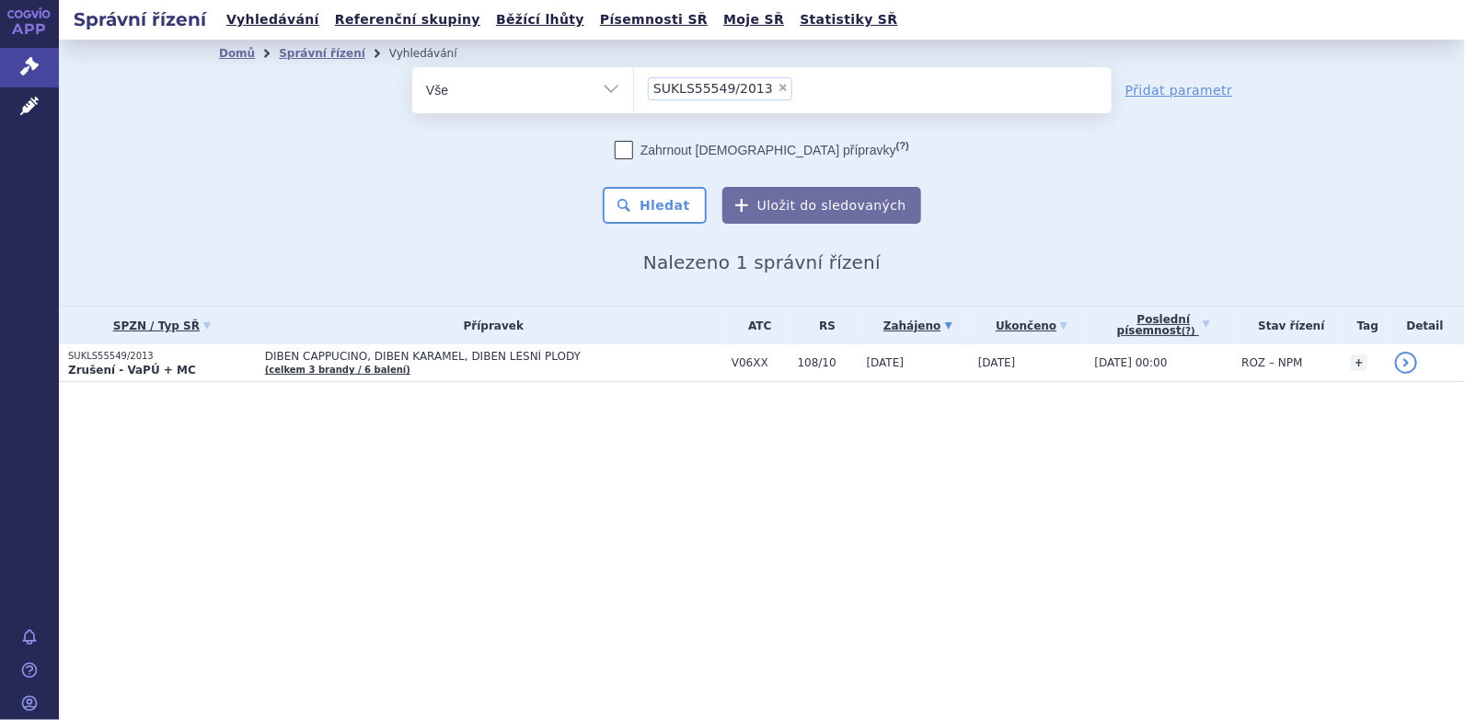
click at [778, 90] on span "×" at bounding box center [783, 87] width 11 height 11
click at [634, 90] on select "SUKLS55549/2013" at bounding box center [633, 89] width 1 height 46
select select
type input "SUKLS54916/2013"
select select "SUKLS54916/2013"
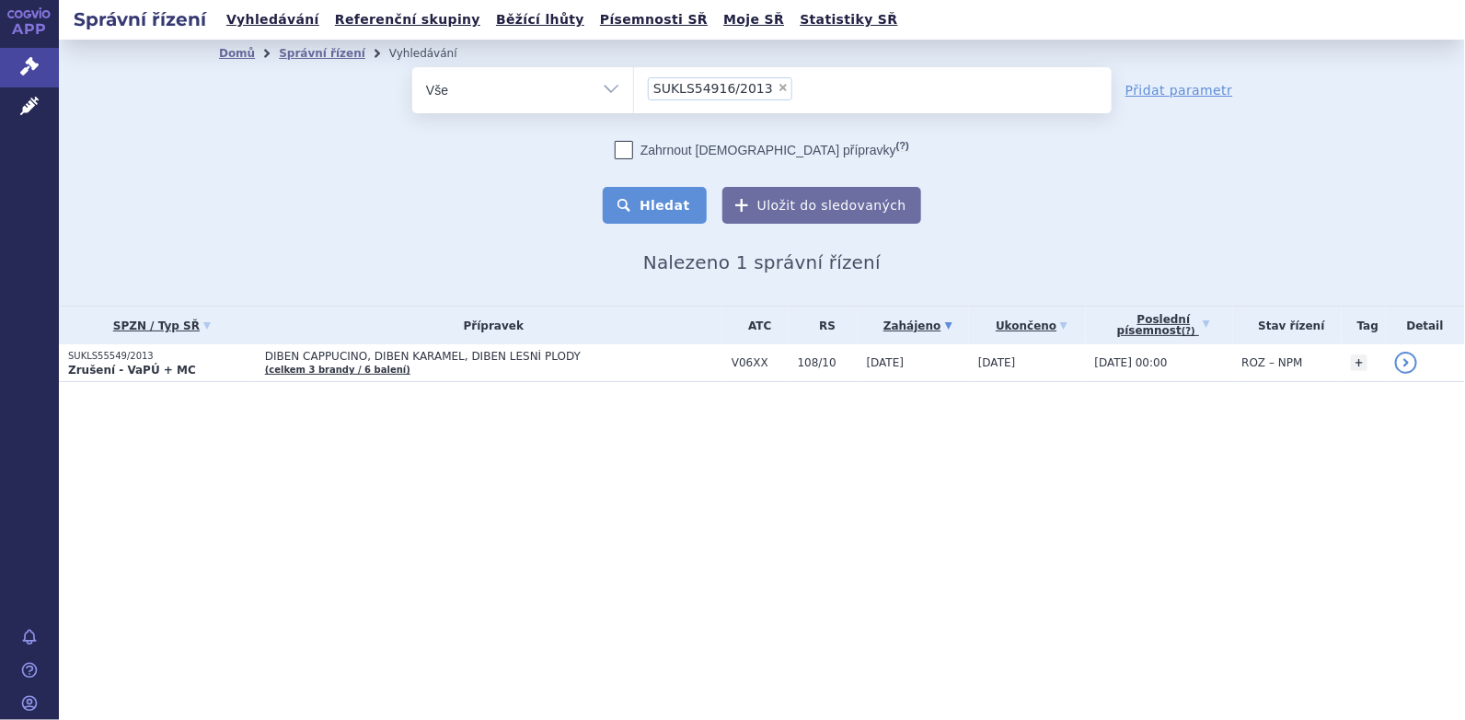
click at [673, 210] on button "Hledat" at bounding box center [655, 205] width 104 height 37
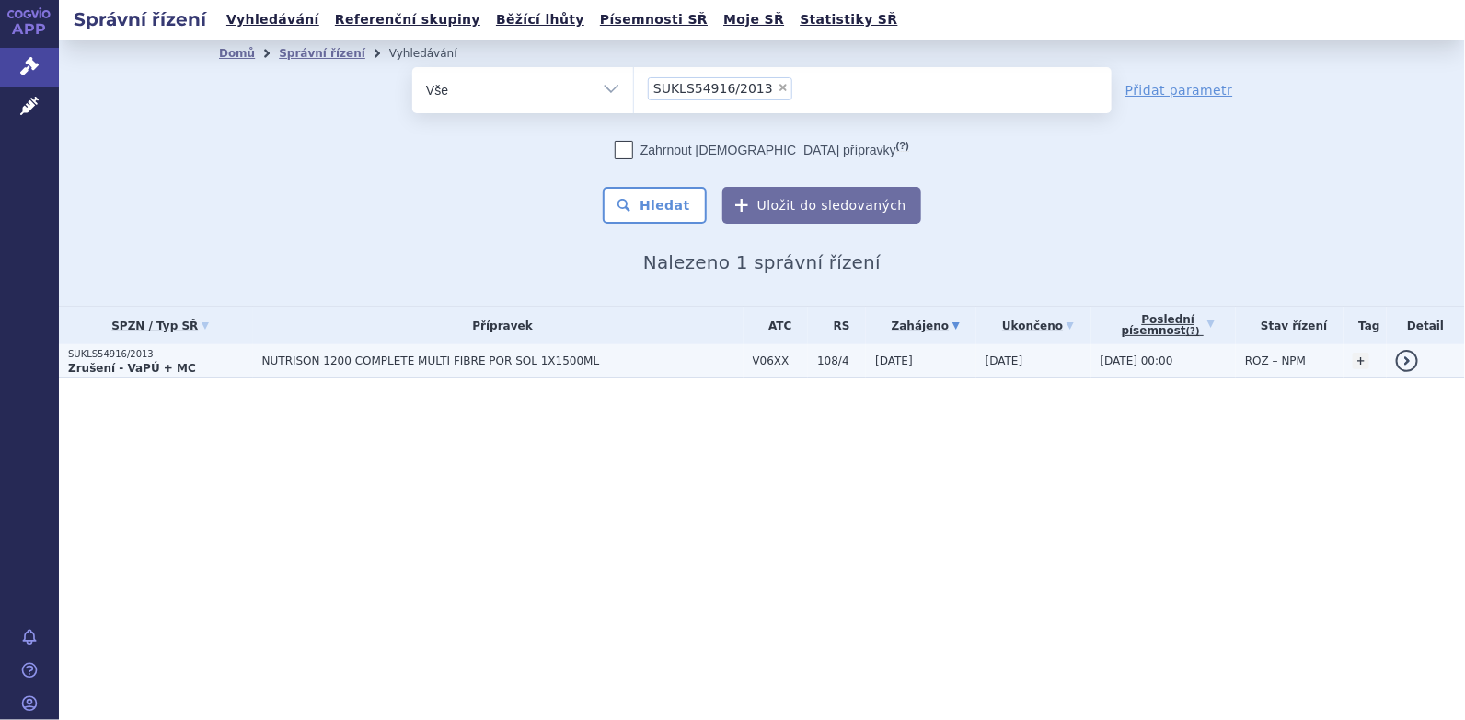
click at [191, 358] on p "SUKLS54916/2013" at bounding box center [160, 354] width 185 height 13
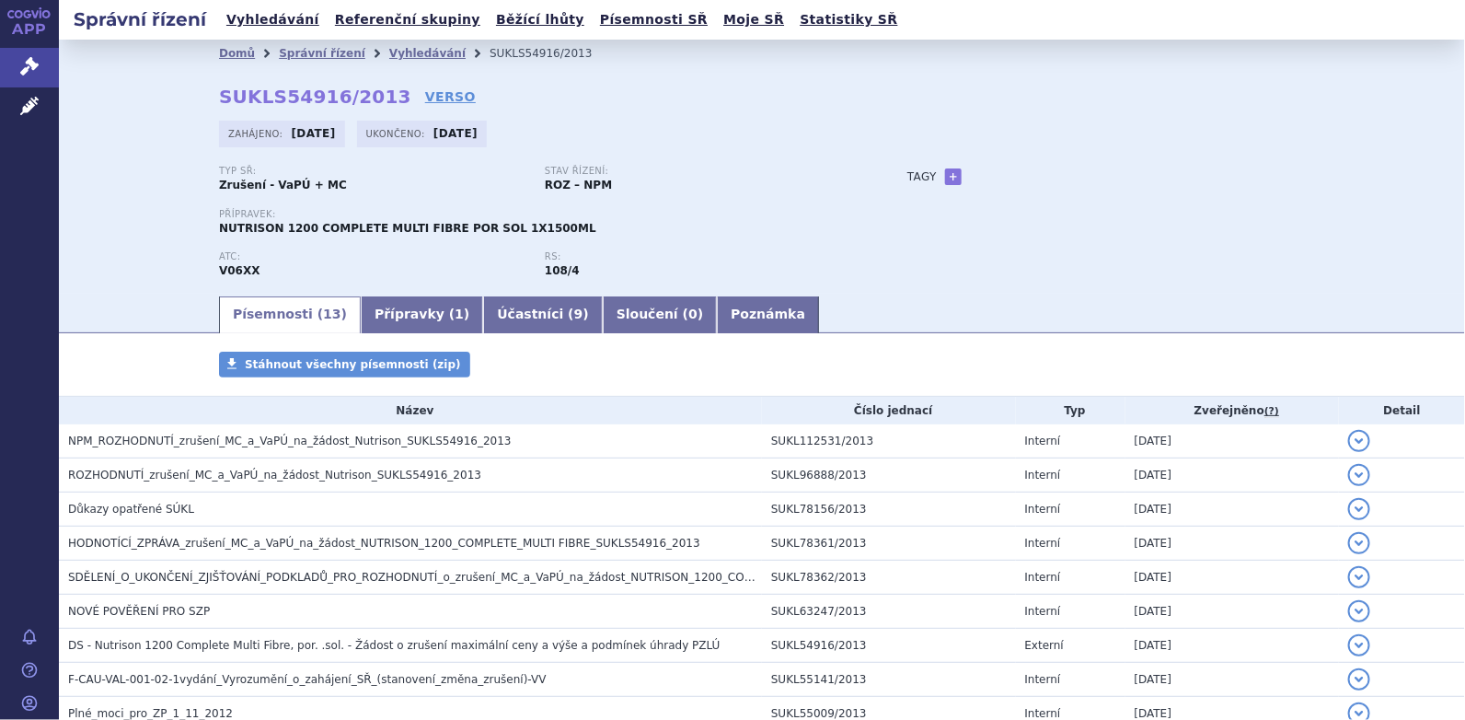
click at [1386, 134] on div "Domů Správní řízení Vyhledávání SUKLS54916/2013 SUKLS54916/2013 VERSO [GEOGRAPH…" at bounding box center [762, 167] width 1406 height 254
drag, startPoint x: 374, startPoint y: 363, endPoint x: 383, endPoint y: 363, distance: 9.2
click at [374, 363] on span "Stáhnout všechny písemnosti (zip)" at bounding box center [353, 364] width 216 height 13
click at [389, 52] on link "Vyhledávání" at bounding box center [427, 53] width 76 height 13
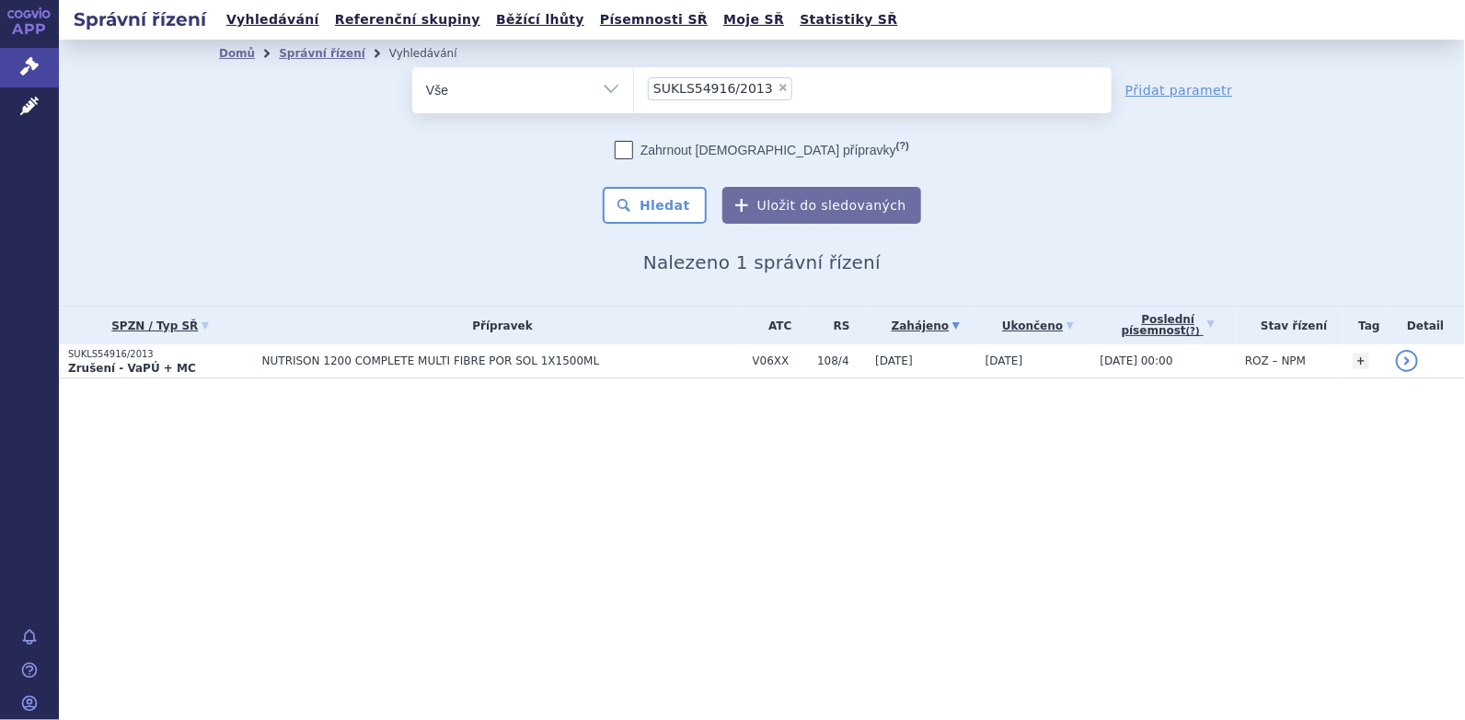
click at [778, 83] on span "×" at bounding box center [783, 87] width 11 height 11
click at [634, 83] on select "SUKLS54916/2013" at bounding box center [633, 89] width 1 height 46
select select
type input "SUKLS55545/2013"
select select "SUKLS55545/2013"
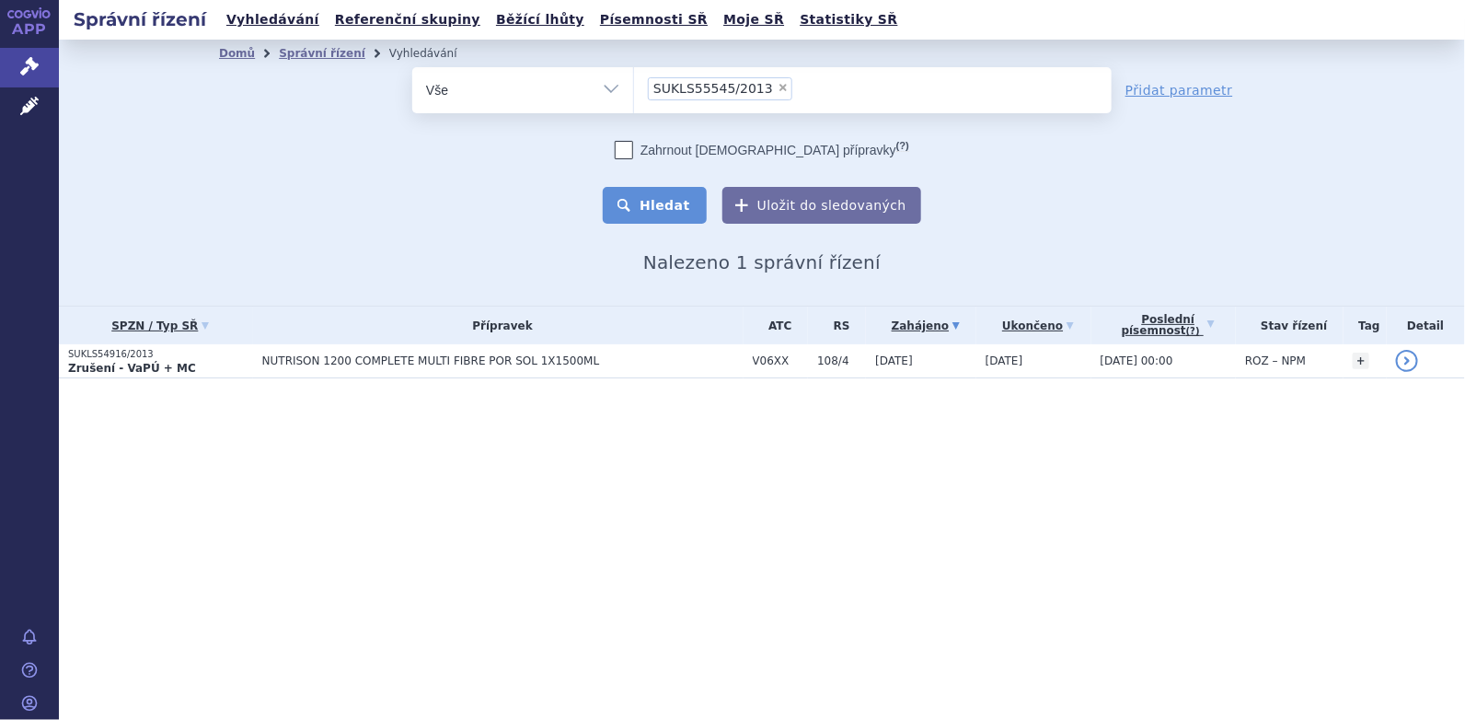
click at [688, 218] on button "Hledat" at bounding box center [655, 205] width 104 height 37
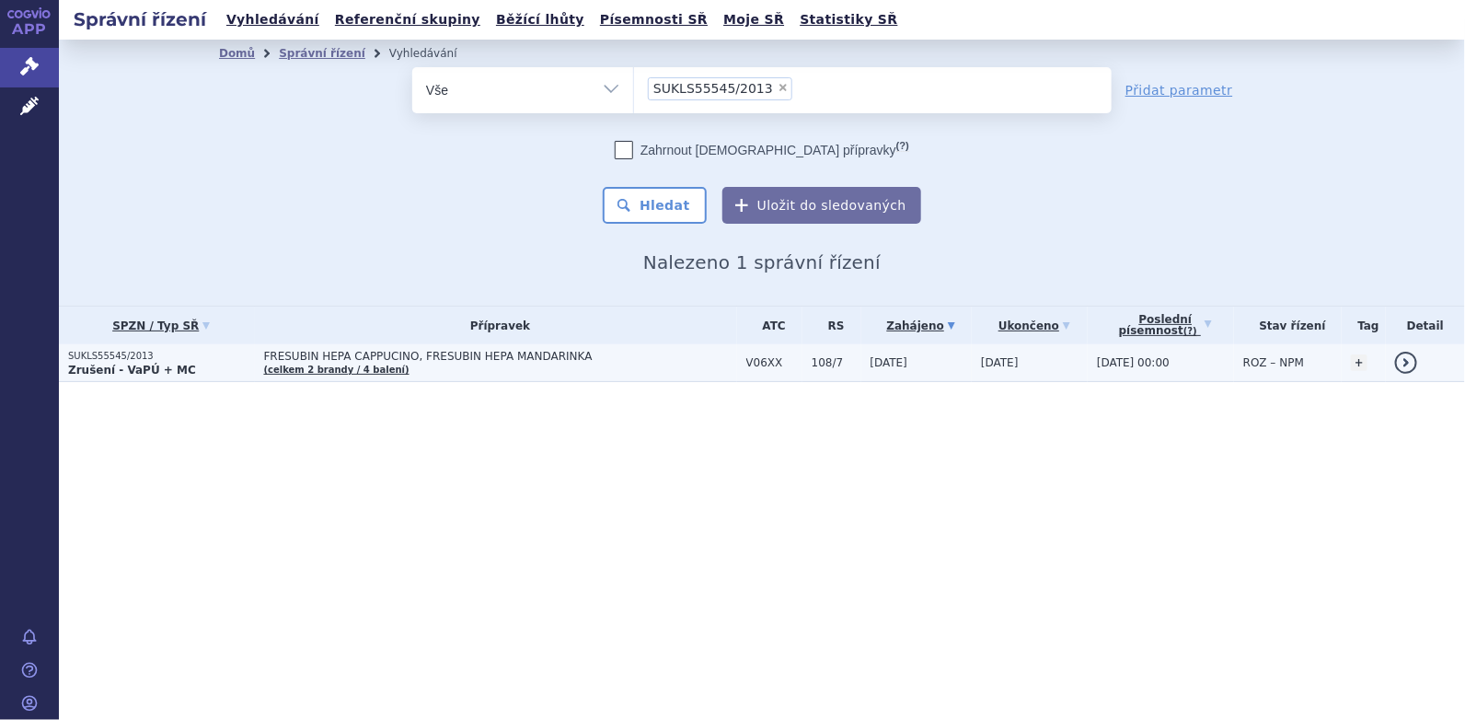
click at [295, 368] on link "(celkem 2 brandy / 4 balení)" at bounding box center [336, 369] width 145 height 10
click at [288, 360] on span "FRESUBIN HEPA CAPPUCINO, FRESUBIN HEPA MANDARINKA" at bounding box center [494, 356] width 460 height 13
click at [113, 363] on strong "Zrušení - VaPÚ + MC" at bounding box center [132, 369] width 128 height 13
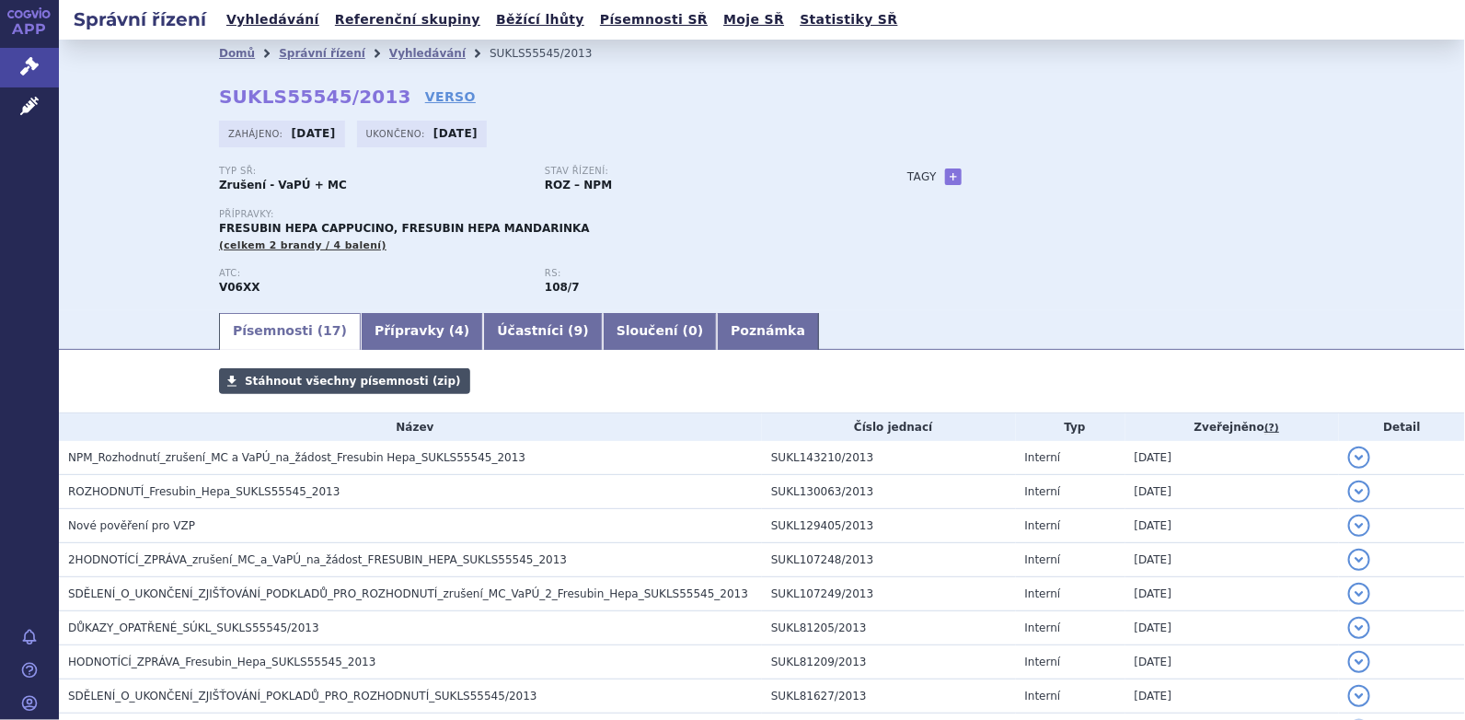
click at [245, 381] on span "Stáhnout všechny písemnosti (zip)" at bounding box center [353, 381] width 216 height 13
click at [404, 50] on link "Vyhledávání" at bounding box center [427, 53] width 76 height 13
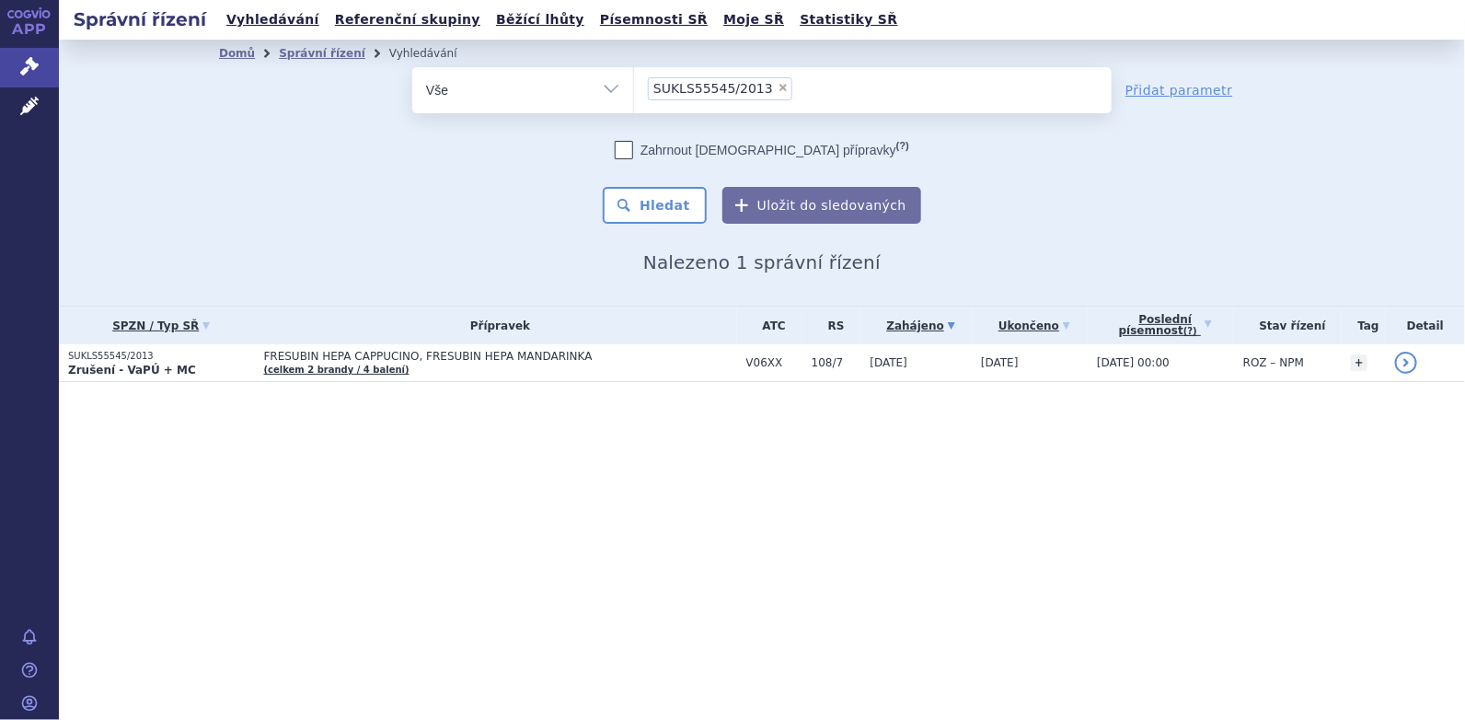
click at [778, 91] on span "×" at bounding box center [783, 87] width 11 height 11
click at [634, 91] on select "SUKLS55545/2013" at bounding box center [633, 89] width 1 height 46
select select
type input "SUKLS55543/2013"
select select "SUKLS55543/2013"
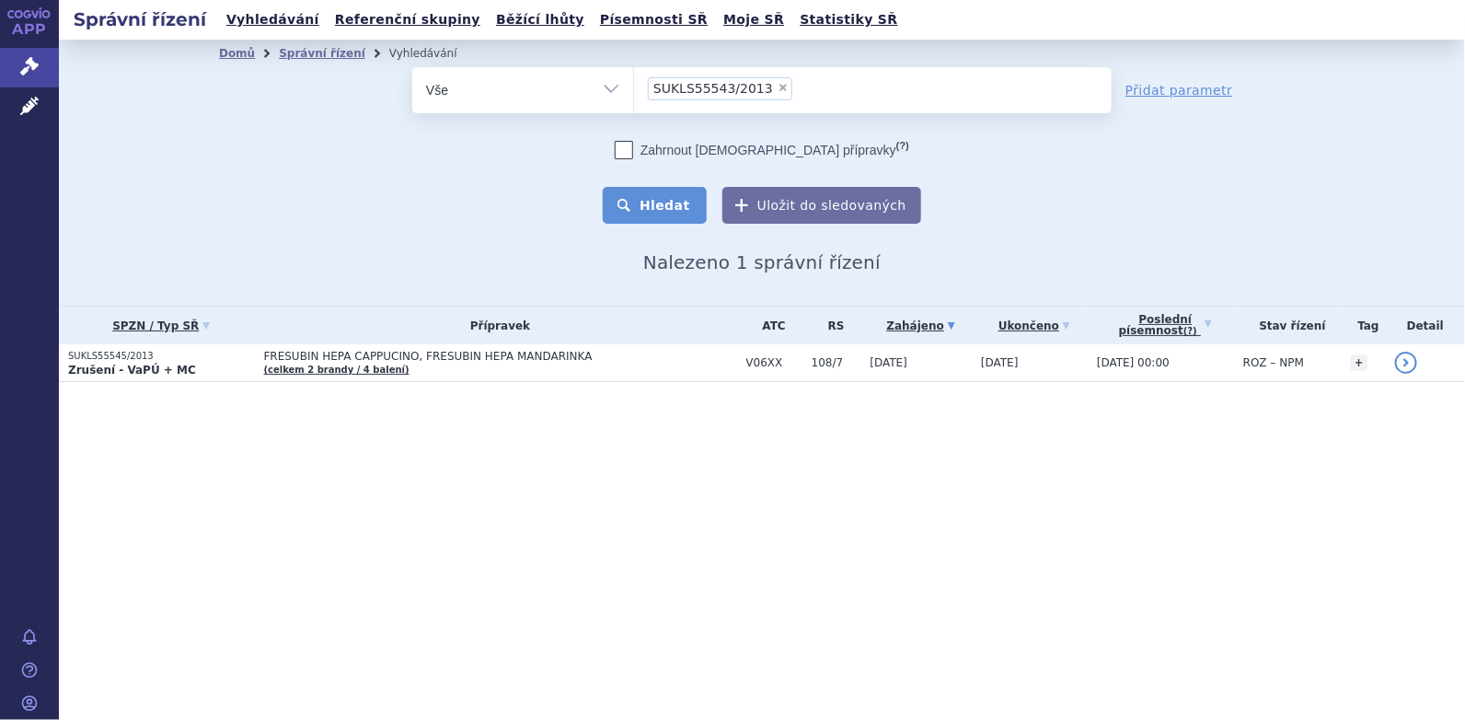
click at [664, 195] on button "Hledat" at bounding box center [655, 205] width 104 height 37
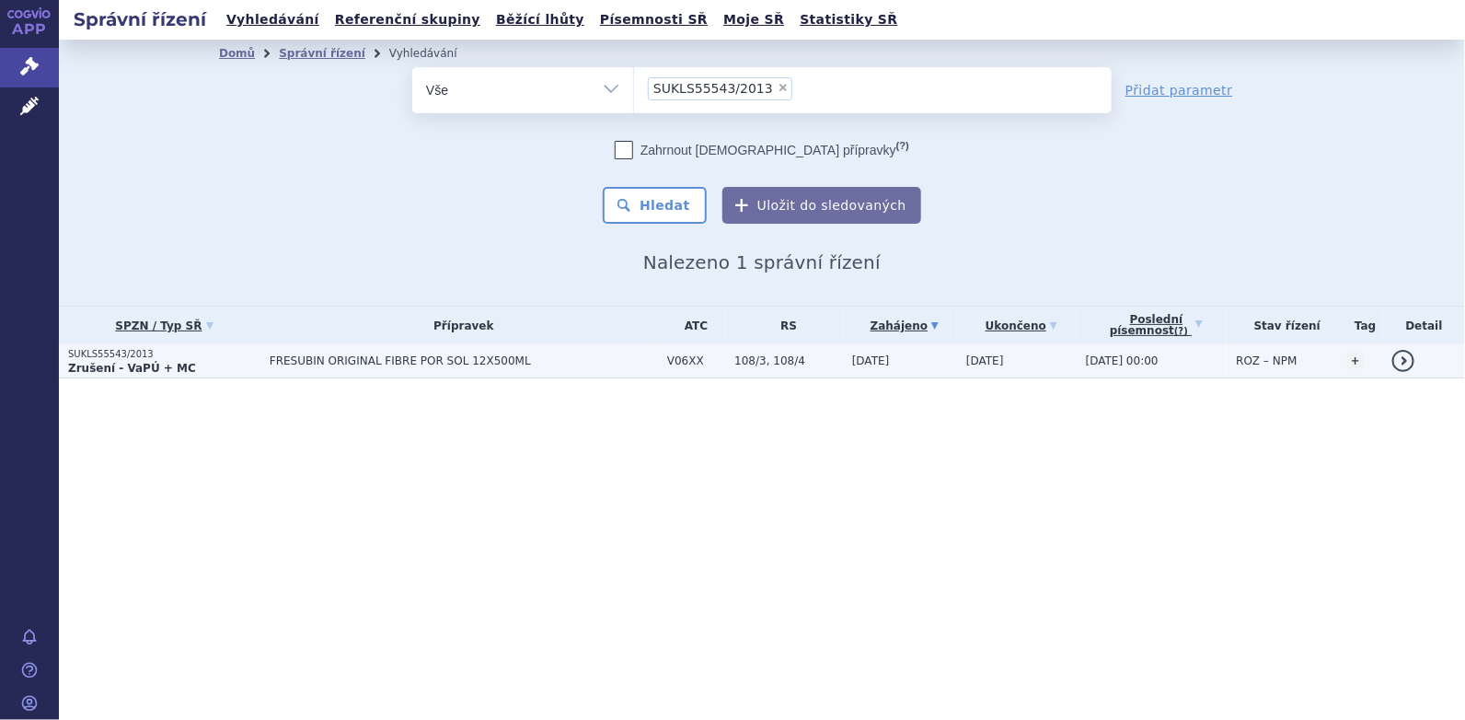
click at [383, 360] on span "FRESUBIN ORIGINAL FIBRE POR SOL 12X500ML" at bounding box center [464, 360] width 388 height 13
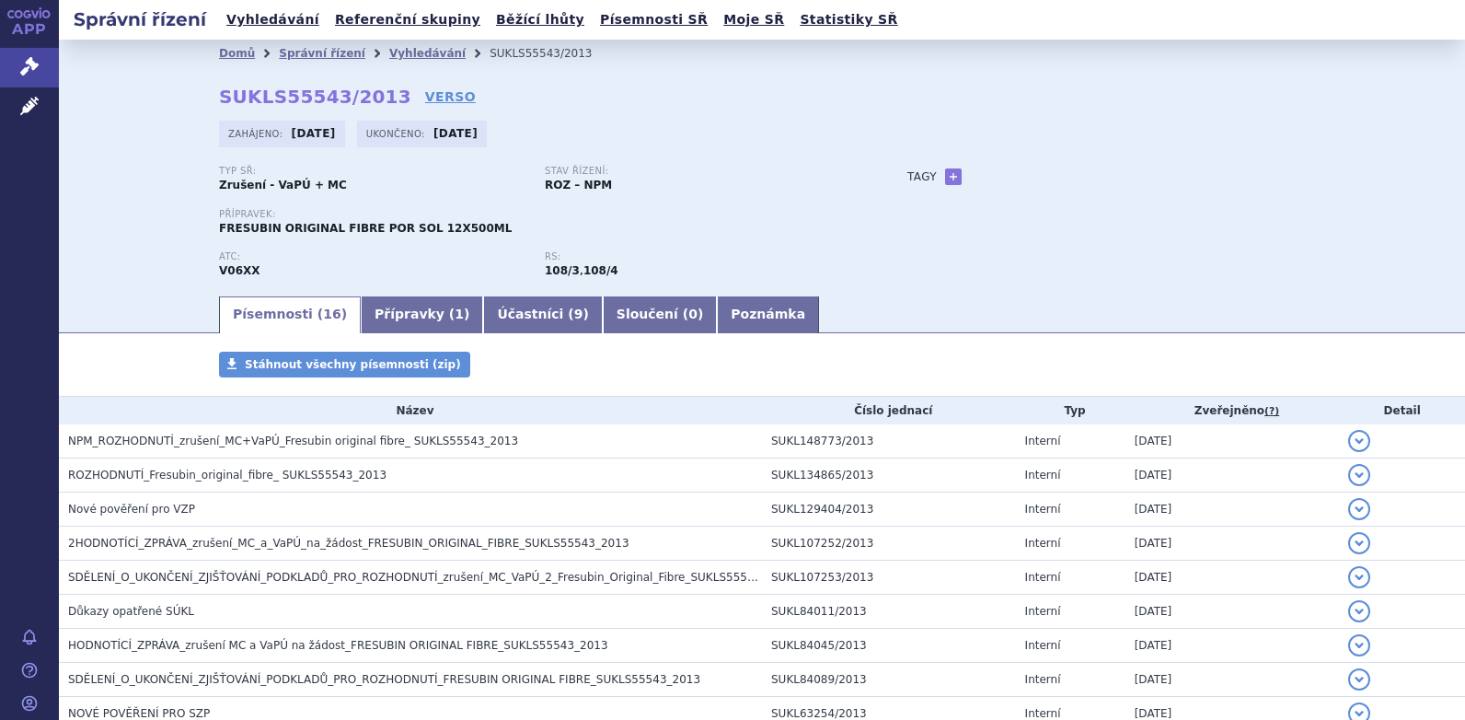
click at [373, 358] on span "Stáhnout všechny písemnosti (zip)" at bounding box center [353, 364] width 216 height 13
click at [1396, 105] on div "Domů Správní řízení Vyhledávání SUKLS55543/2013 SUKLS55543/2013 VERSO [GEOGRAPH…" at bounding box center [762, 167] width 1406 height 254
click at [406, 59] on link "Vyhledávání" at bounding box center [427, 53] width 76 height 13
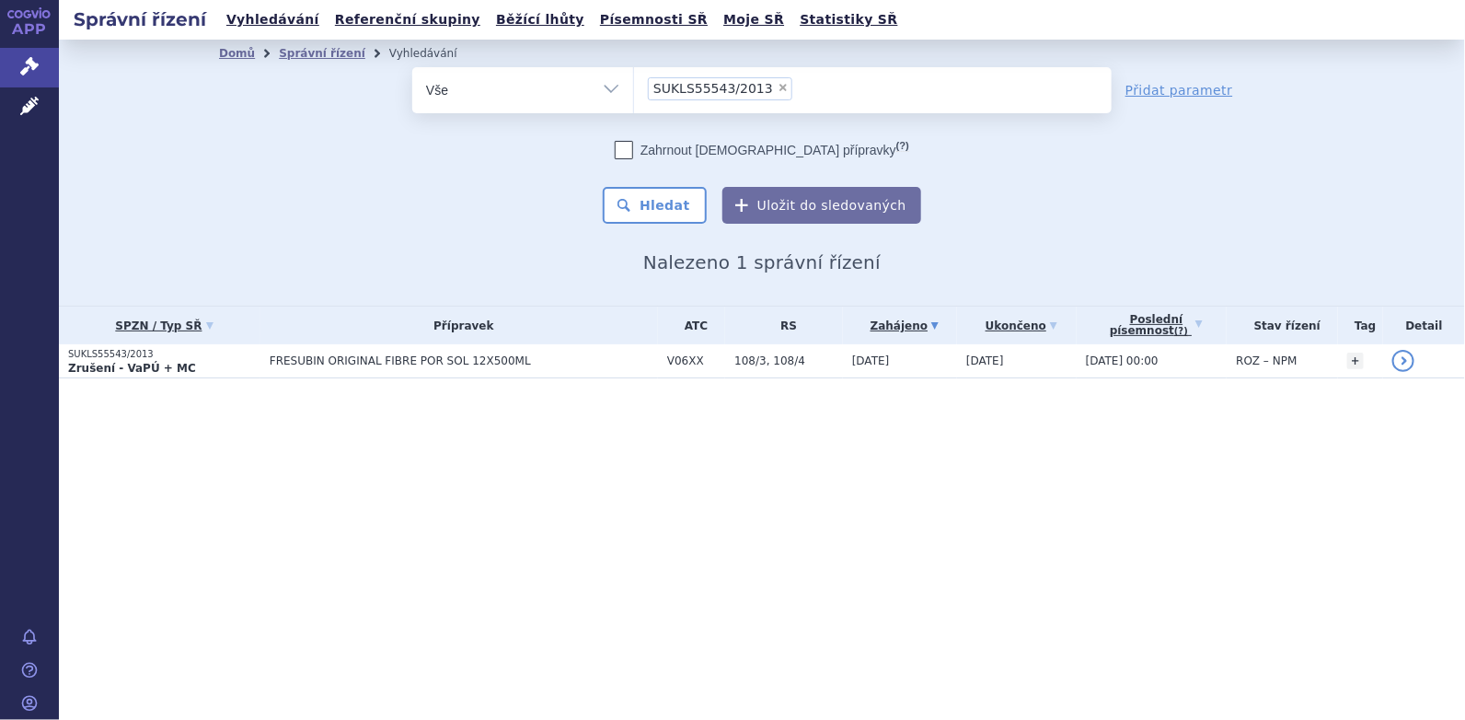
click at [778, 84] on span "×" at bounding box center [783, 87] width 11 height 11
click at [634, 84] on select "SUKLS55543/2013" at bounding box center [633, 89] width 1 height 46
select select
type input "SUKLS54926/2013"
select select "SUKLS54926/2013"
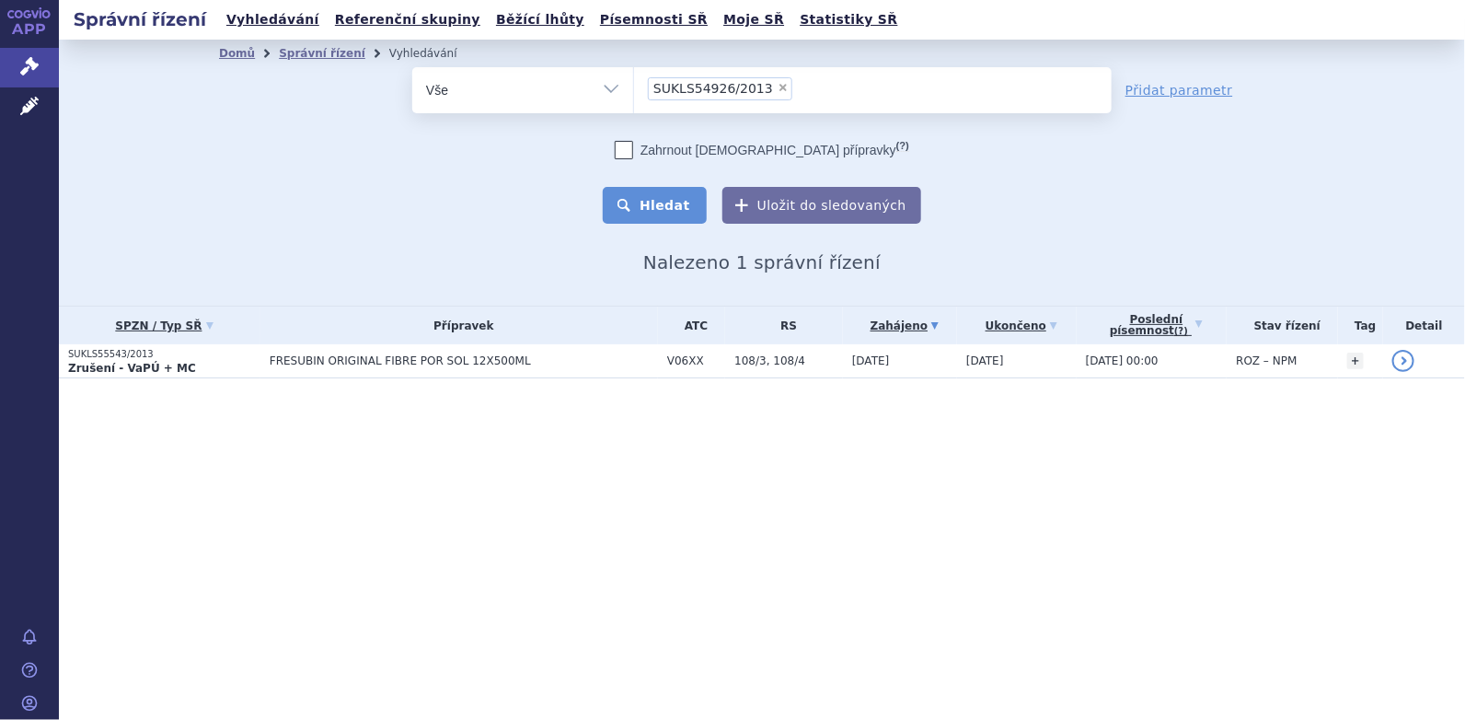
click at [697, 200] on button "Hledat" at bounding box center [655, 205] width 104 height 37
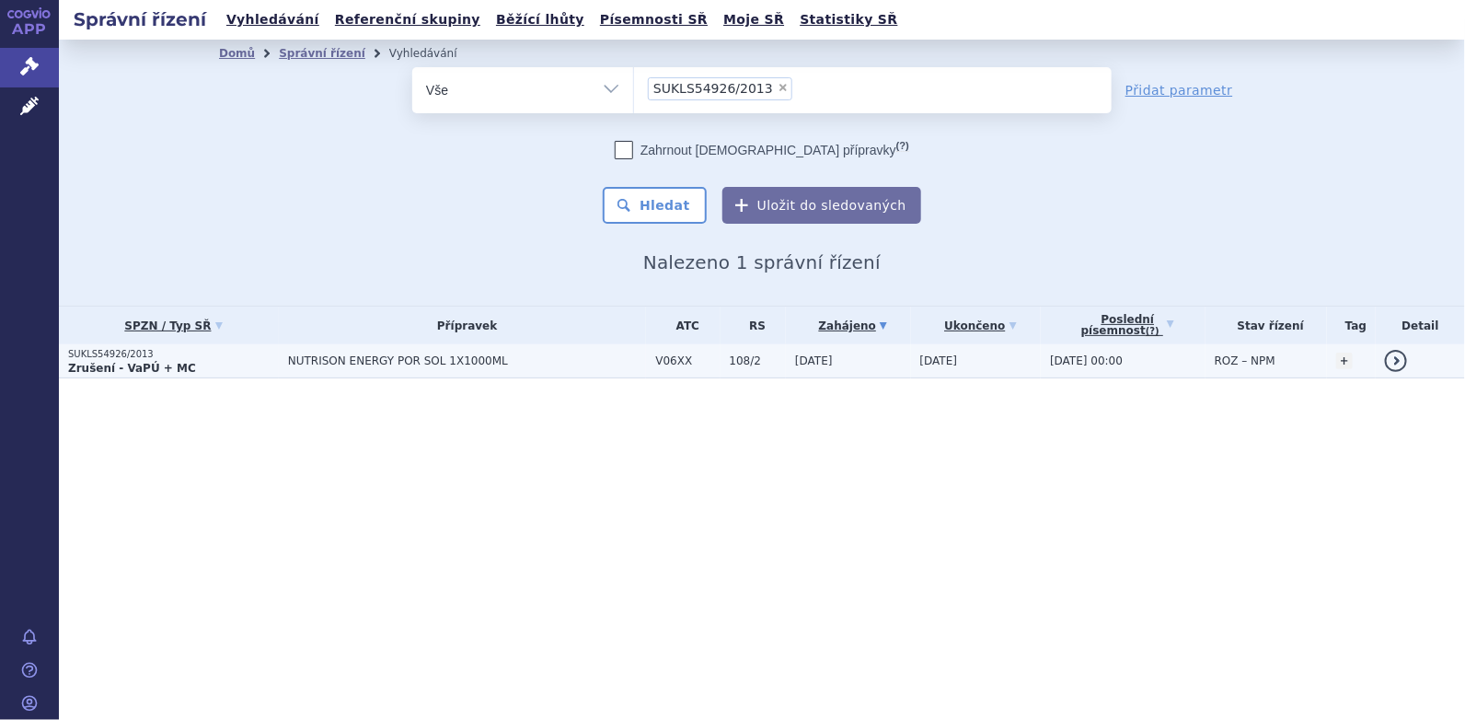
click at [373, 356] on span "NUTRISON ENERGY POR SOL 1X1000ML" at bounding box center [467, 360] width 359 height 13
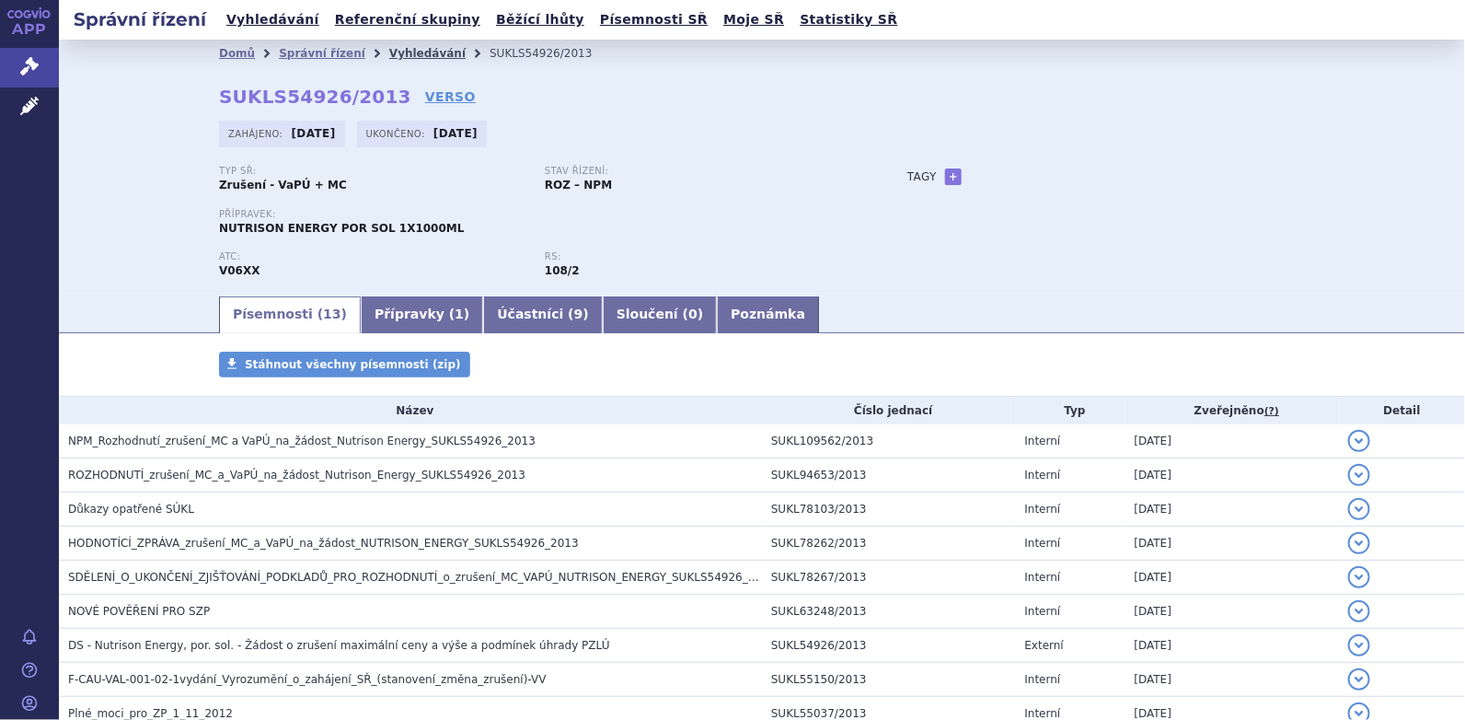
click at [393, 52] on link "Vyhledávání" at bounding box center [427, 53] width 76 height 13
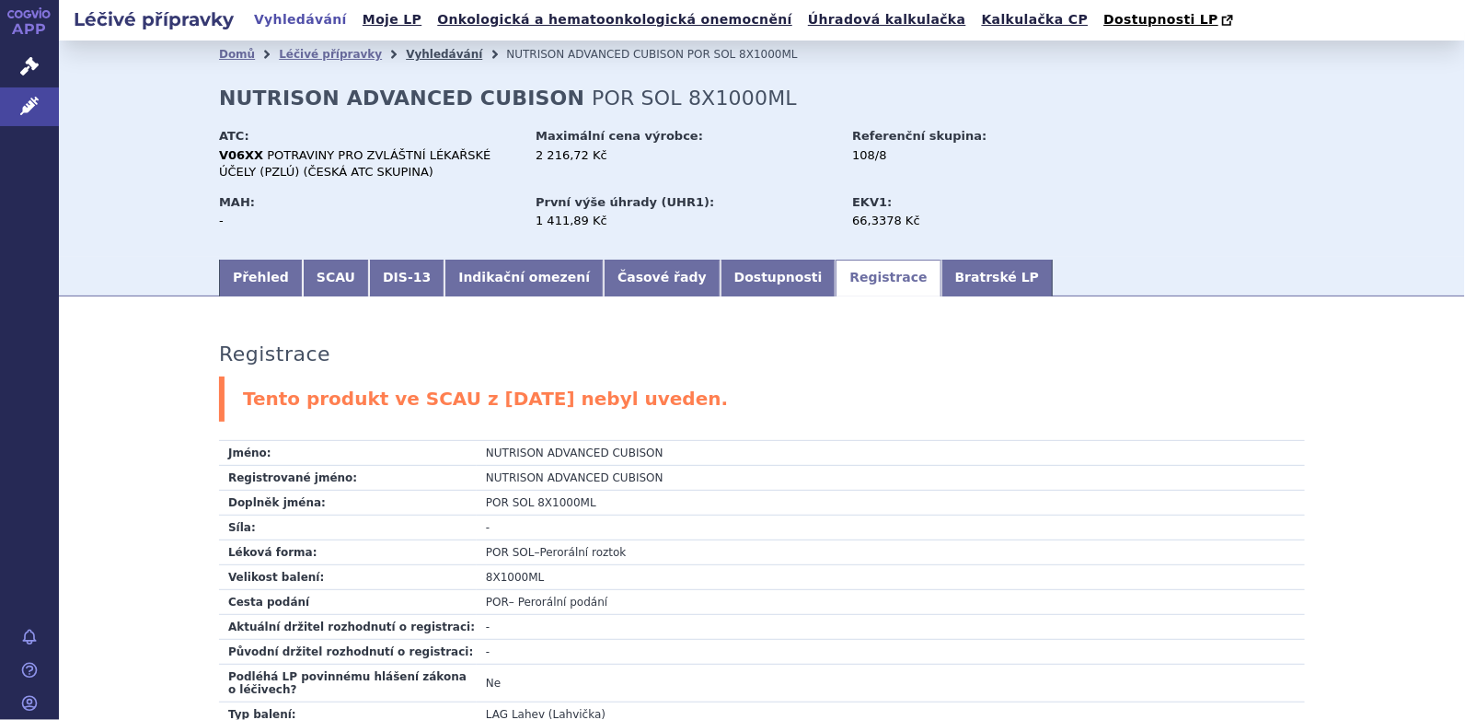
click at [406, 52] on link "Vyhledávání" at bounding box center [444, 54] width 76 height 13
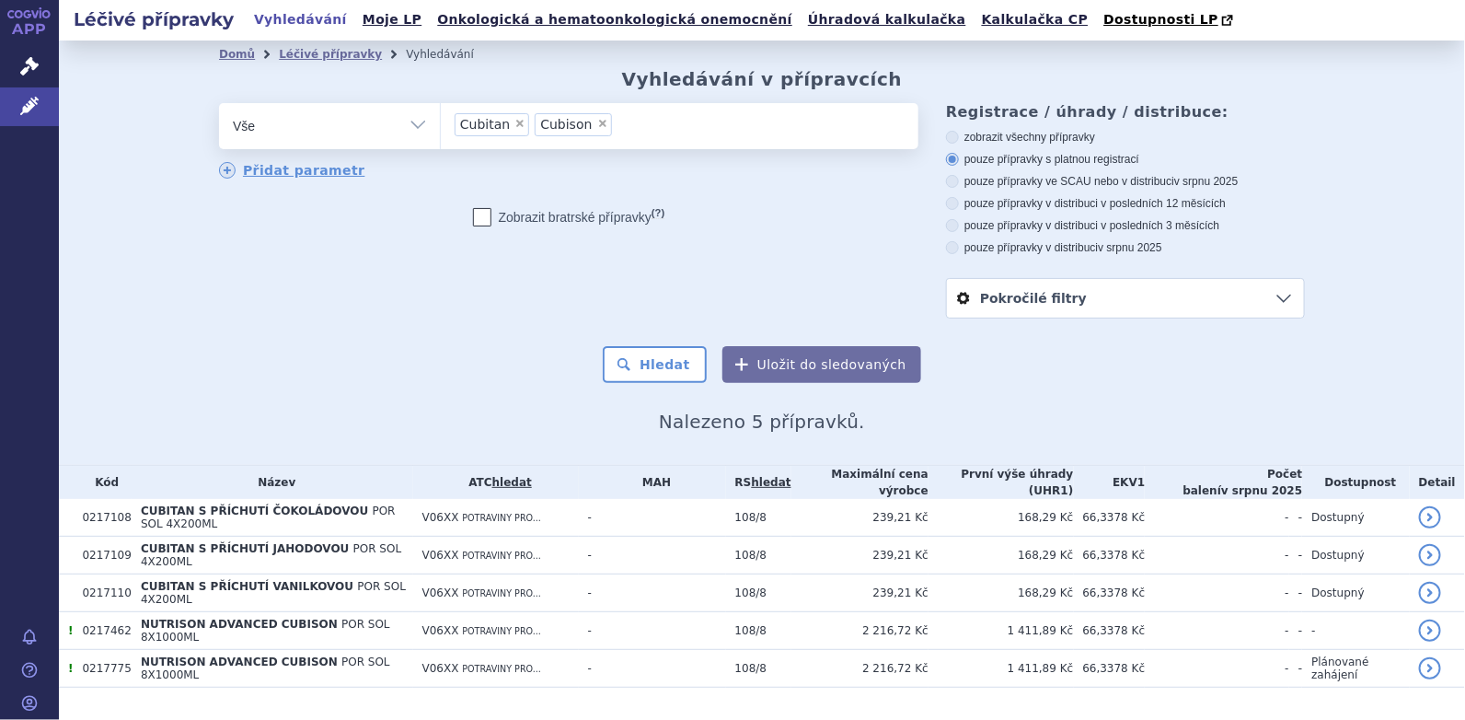
drag, startPoint x: 581, startPoint y: 123, endPoint x: 560, endPoint y: 130, distance: 21.2
click at [597, 122] on span "×" at bounding box center [602, 123] width 11 height 11
click at [441, 122] on select "Cubitan Cubison" at bounding box center [440, 125] width 1 height 46
click at [514, 125] on span "×" at bounding box center [519, 123] width 11 height 11
click at [441, 125] on select "Cubitan Cubison" at bounding box center [440, 125] width 1 height 46
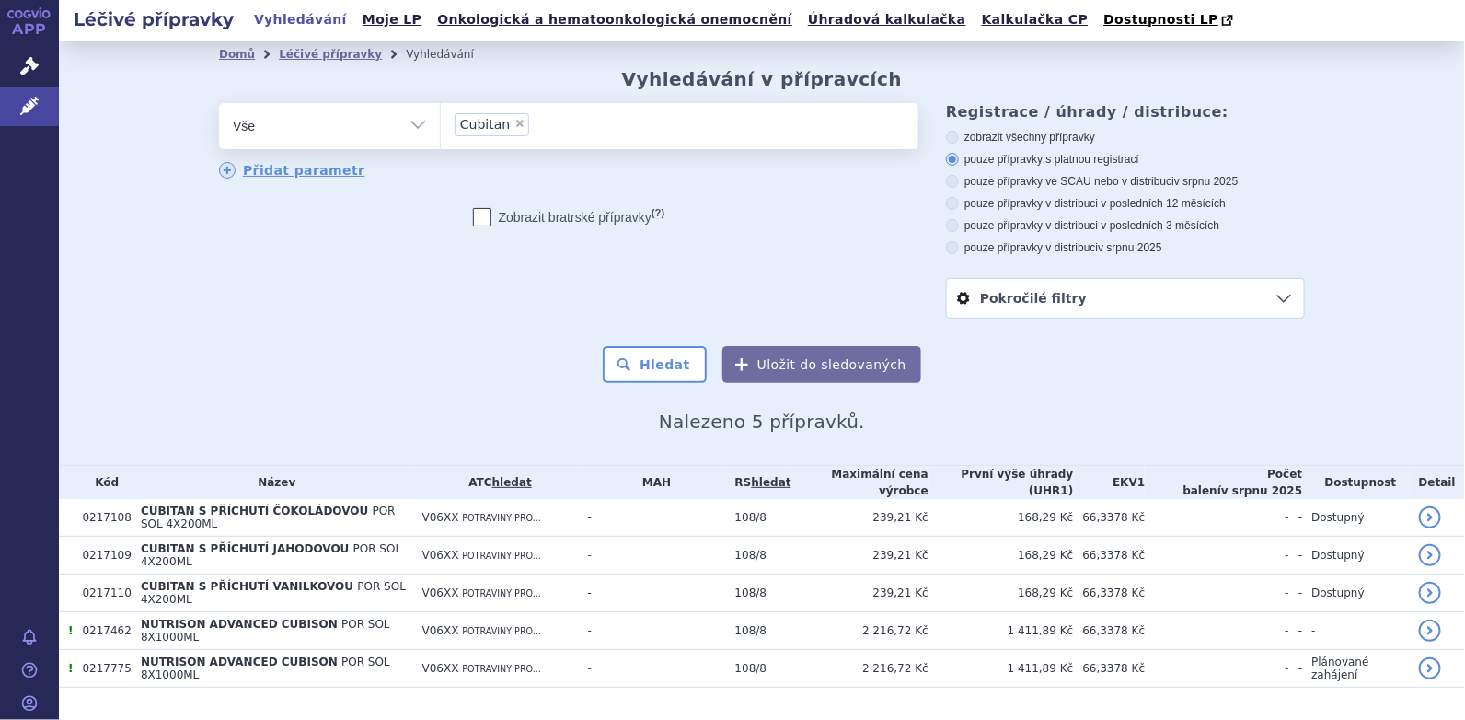
select select
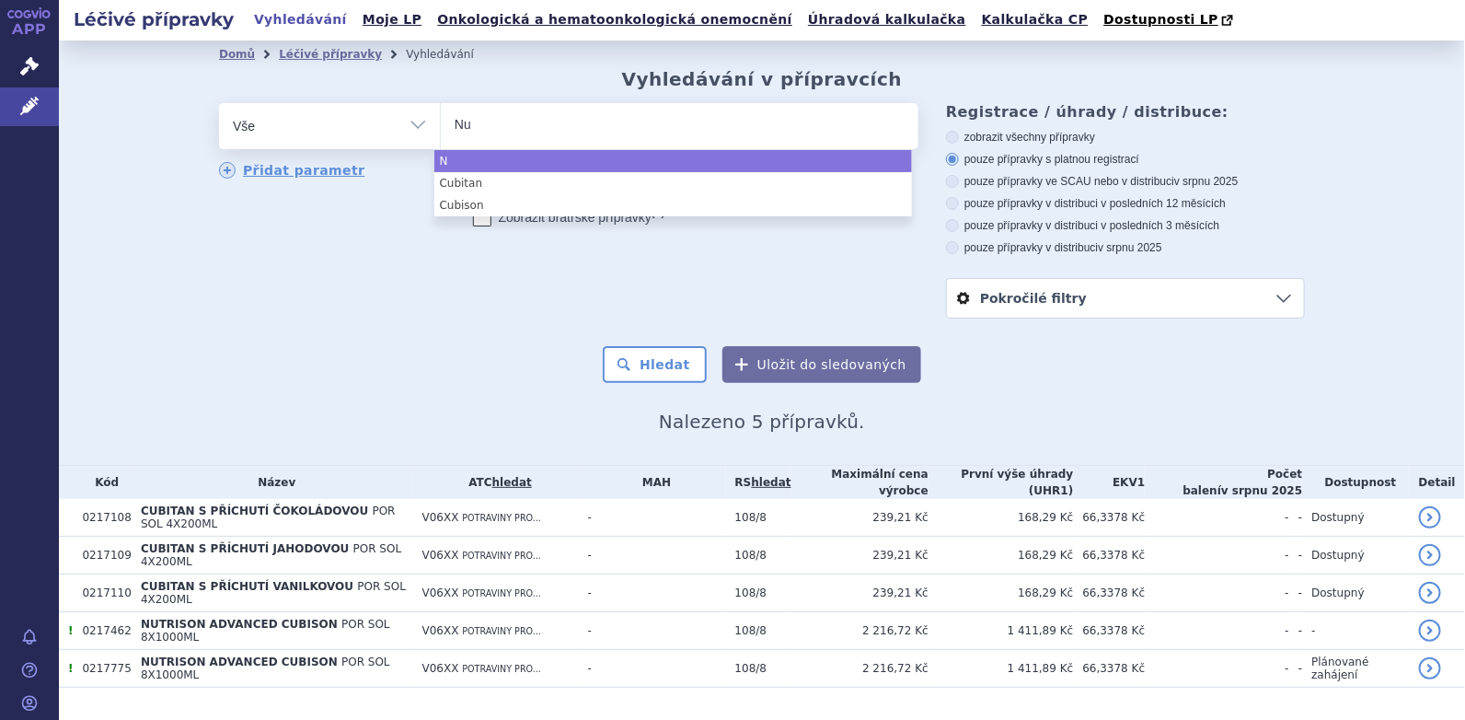
type input "Nut"
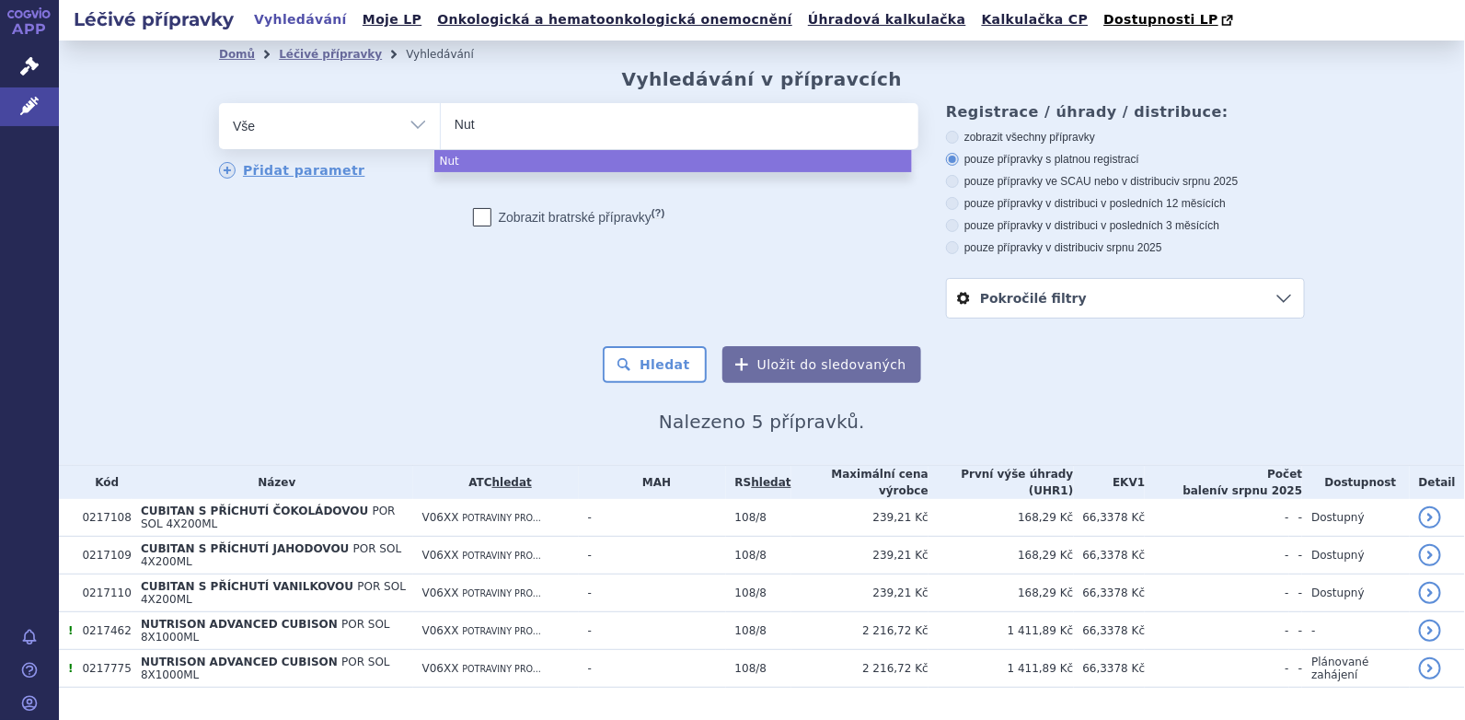
type input "Nutr"
type input "Nutri"
type input "Nutrid"
type input "Nutridr"
type input "Nutri"
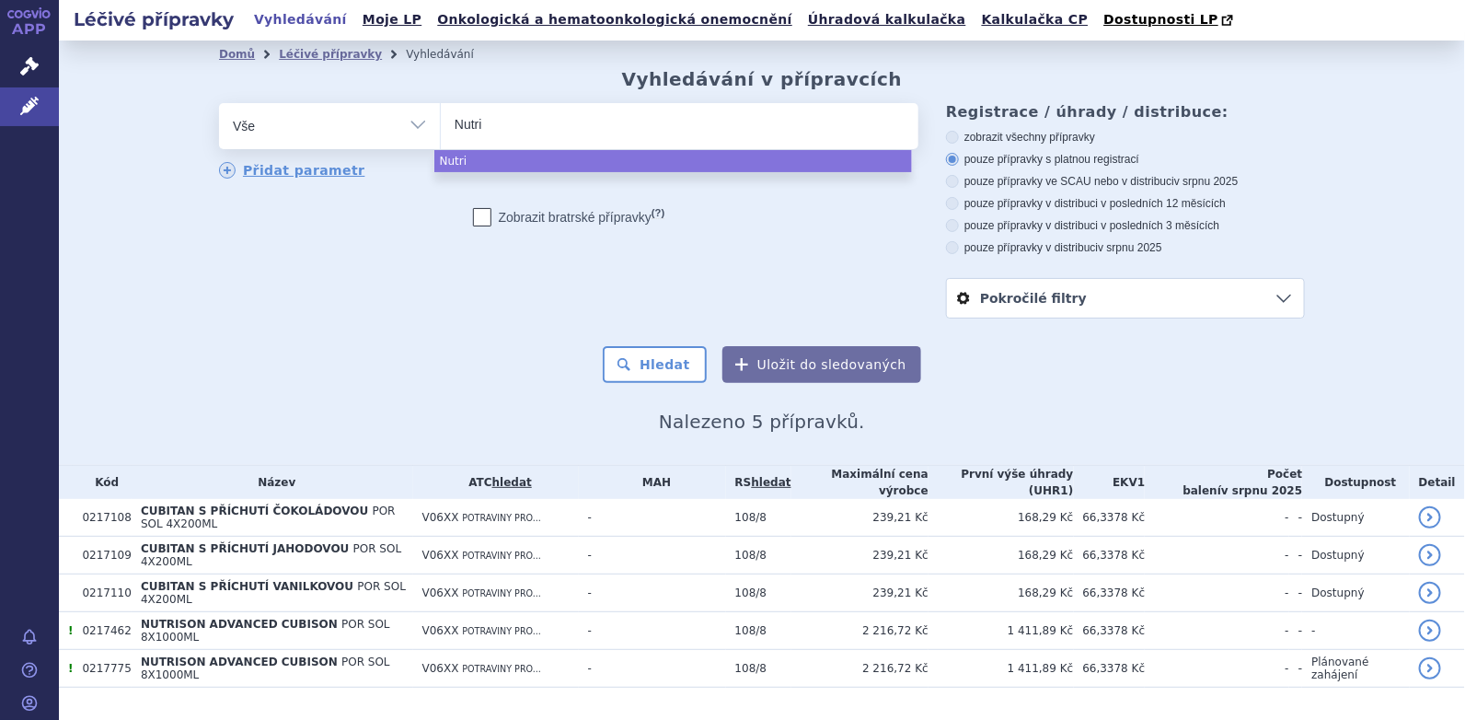
type input "Nutris"
type input "Nutriso"
type input "Nutrison"
type input "Nutrison P"
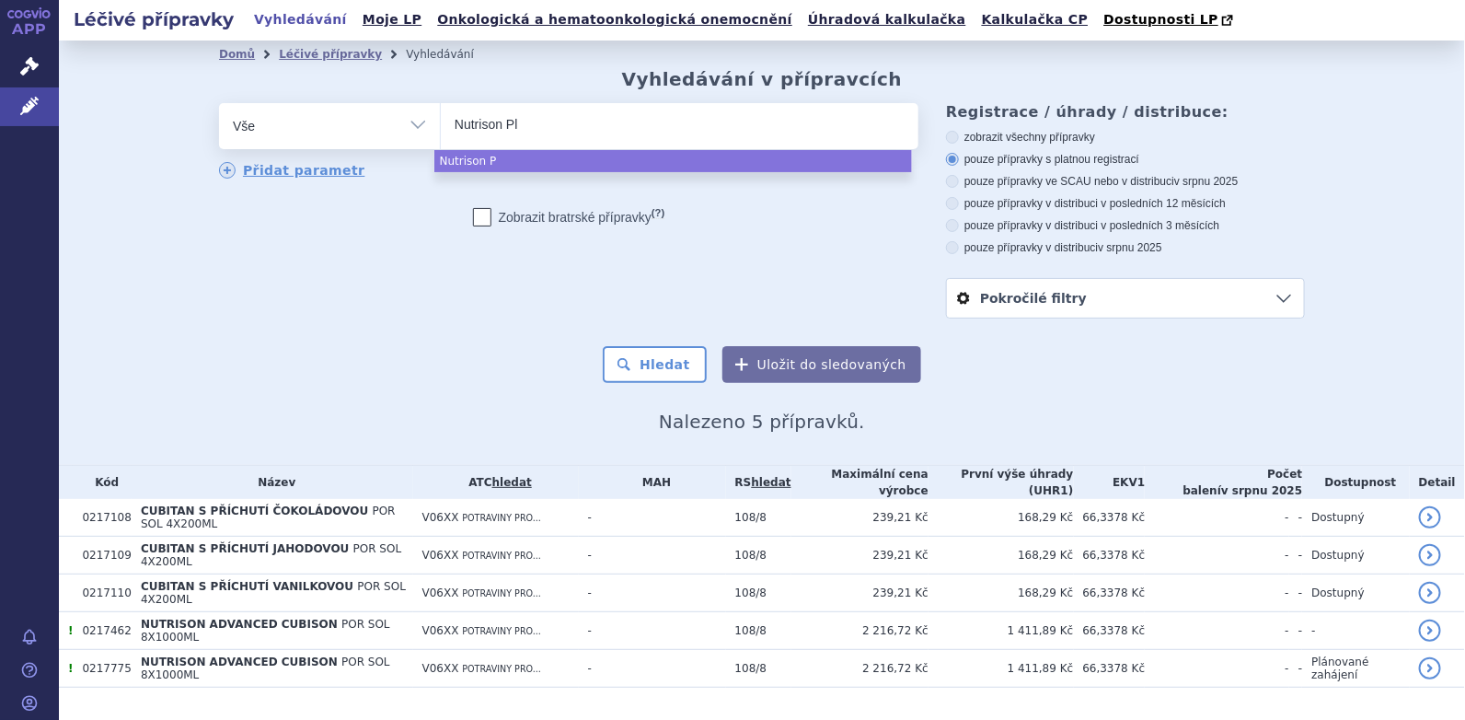
type input "Nutrison Pla"
type input "Nutrison Plant"
type input "Nutrison Plantba"
type input "Nutrison Plantbas"
type input "Nutrison Plantbase"
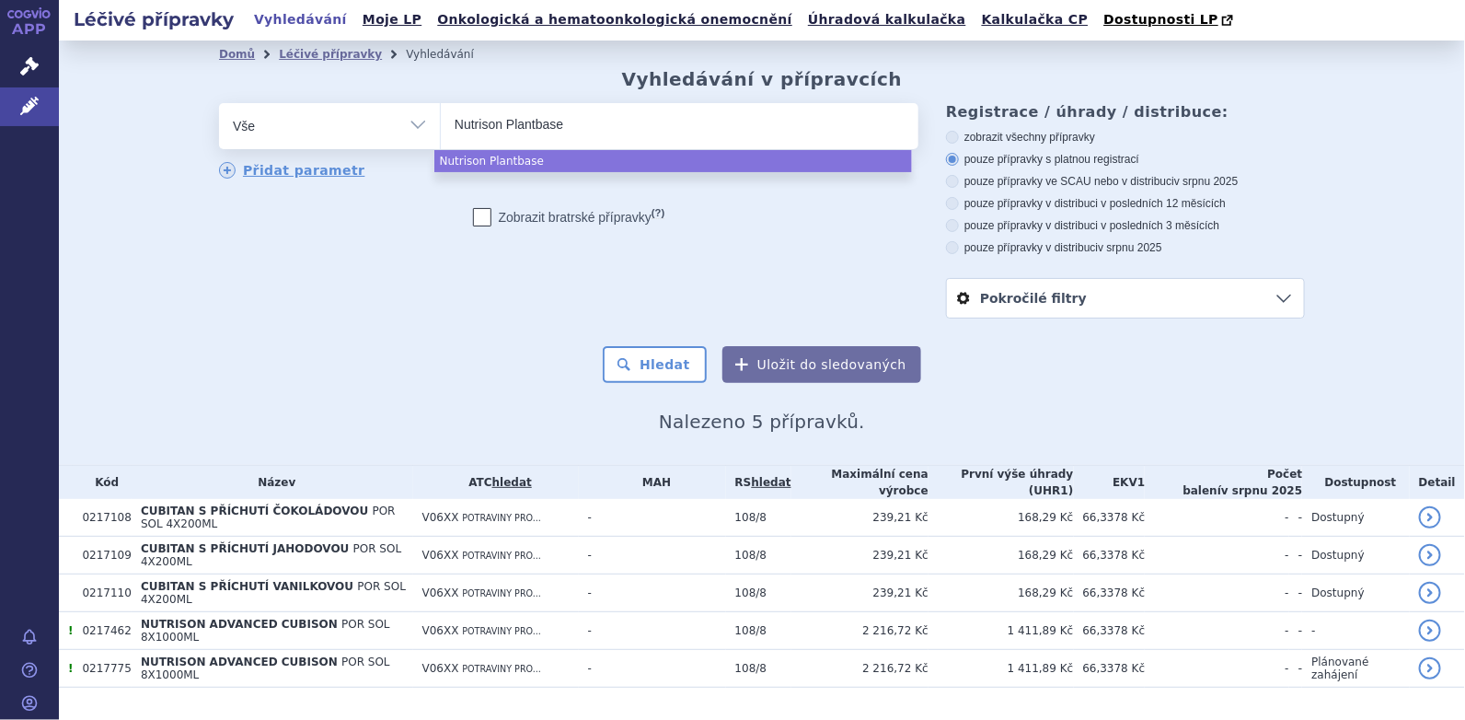
type input "Nutrison Plantbased"
select select "Nutrison Plantbased"
click at [663, 356] on button "Hledat" at bounding box center [655, 364] width 104 height 37
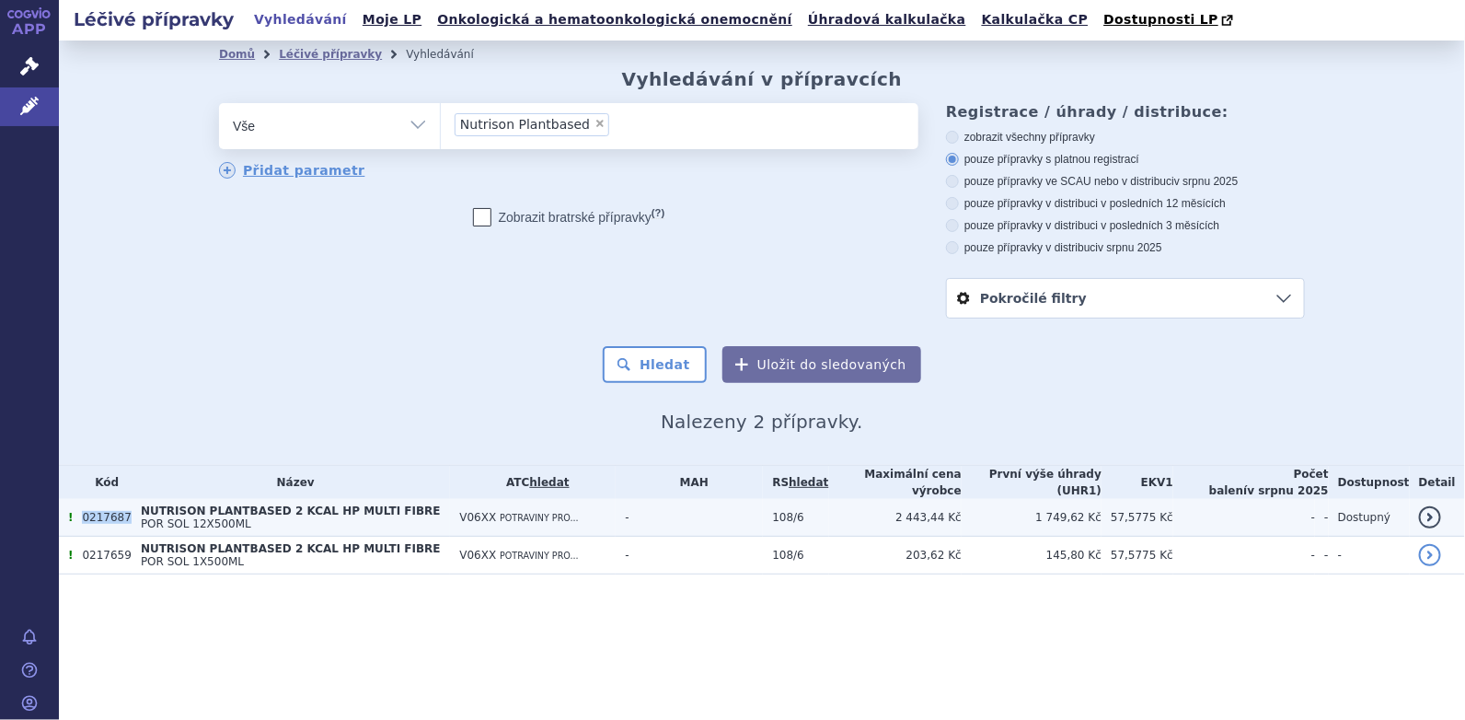
drag, startPoint x: 80, startPoint y: 513, endPoint x: 121, endPoint y: 513, distance: 41.4
click at [121, 513] on td "0217687" at bounding box center [102, 518] width 58 height 38
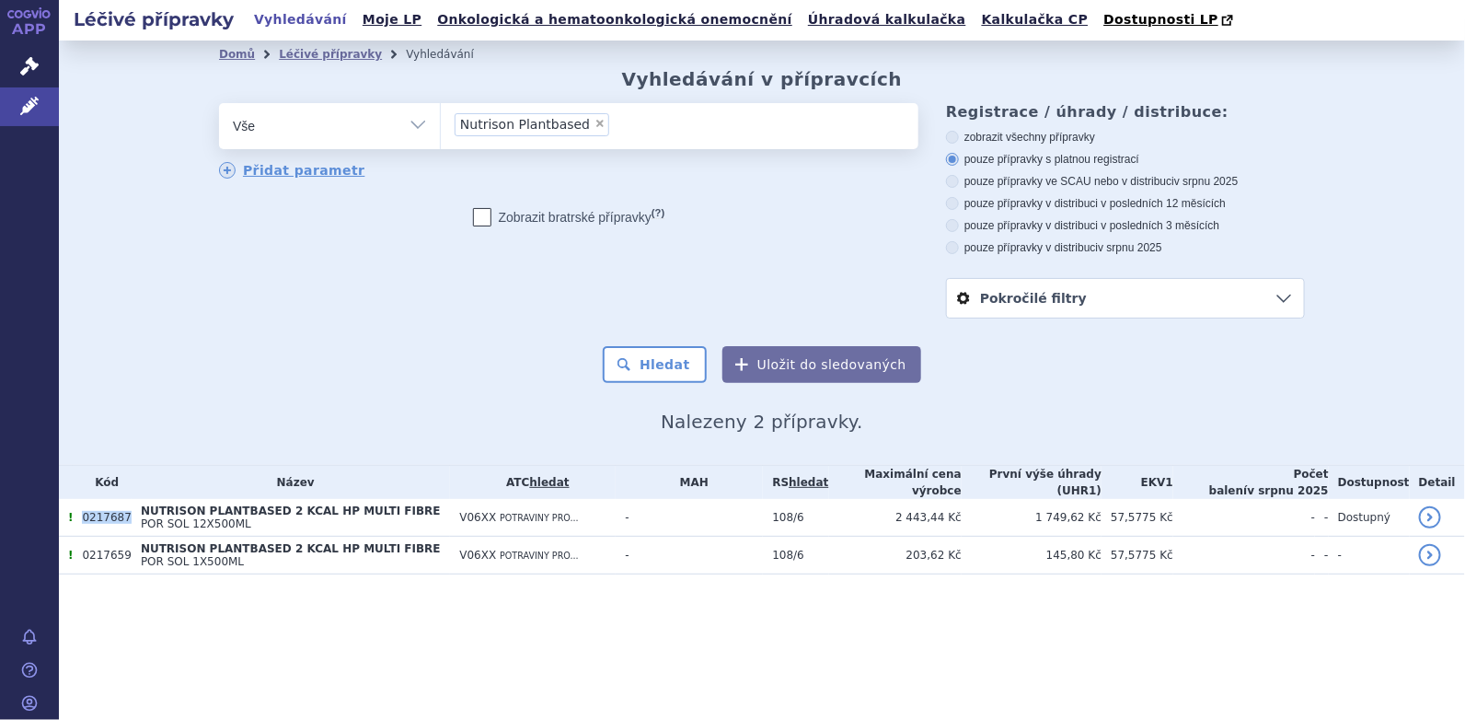
copy td "0217687"
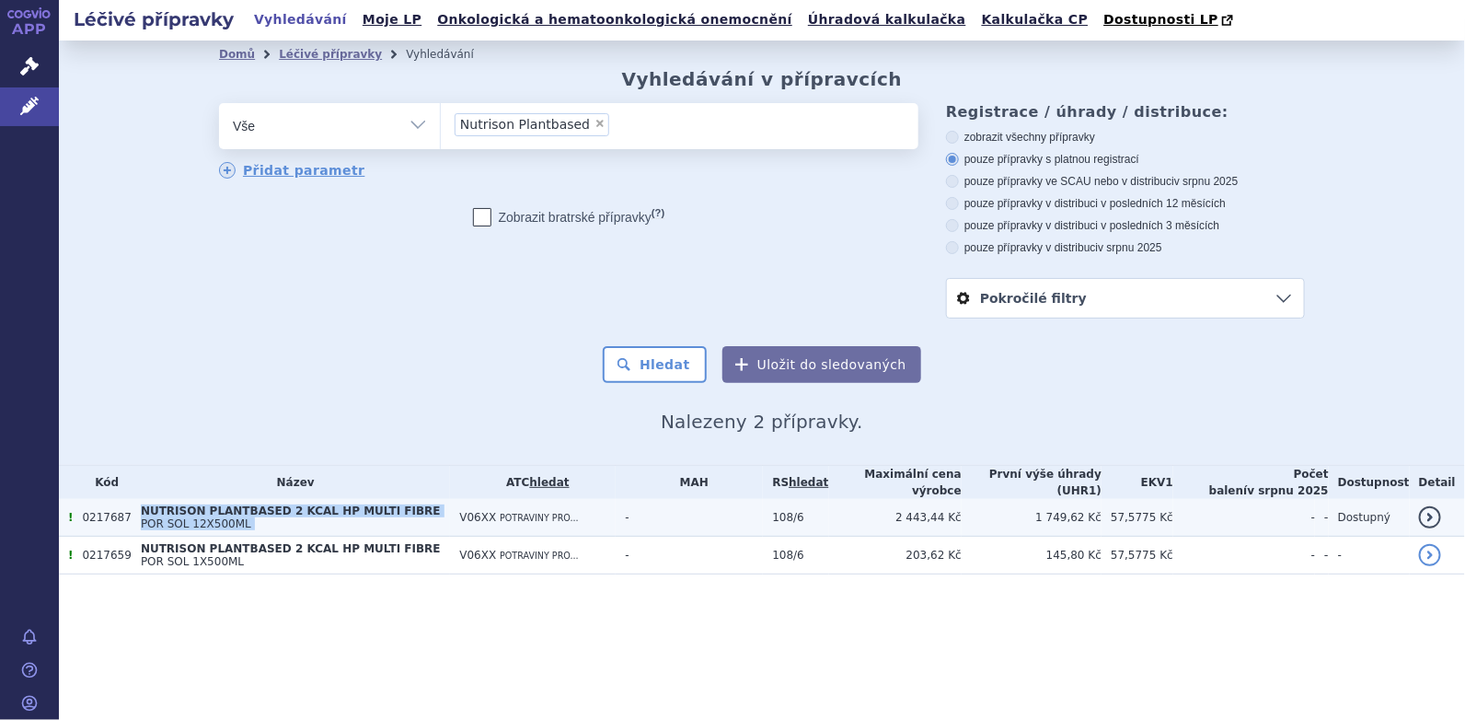
drag, startPoint x: 132, startPoint y: 510, endPoint x: 492, endPoint y: 514, distance: 360.8
click at [492, 514] on tr "! 0217687 NUTRISON PLANTBASED 2 KCAL HP MULTI FIBRE POR SOL 12X500ML V06XX POTR…" at bounding box center [762, 518] width 1406 height 38
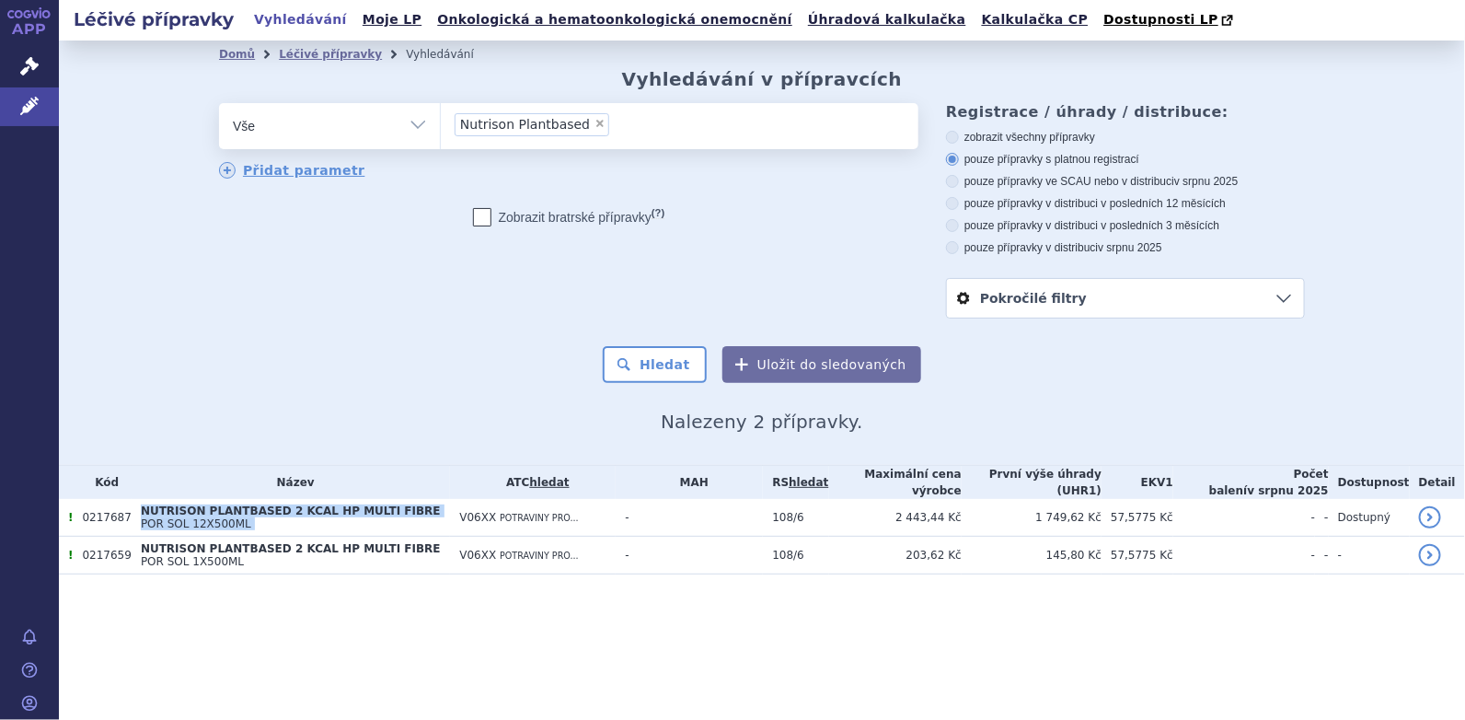
copy tr "NUTRISON PLANTBASED 2 KCAL HP MULTI FIBRE POR SOL 12X500ML"
click at [594, 124] on span "×" at bounding box center [599, 123] width 11 height 11
click at [441, 124] on select "Nutrison Plantbased" at bounding box center [440, 125] width 1 height 46
select select
type input "SUKLS54904/2013"
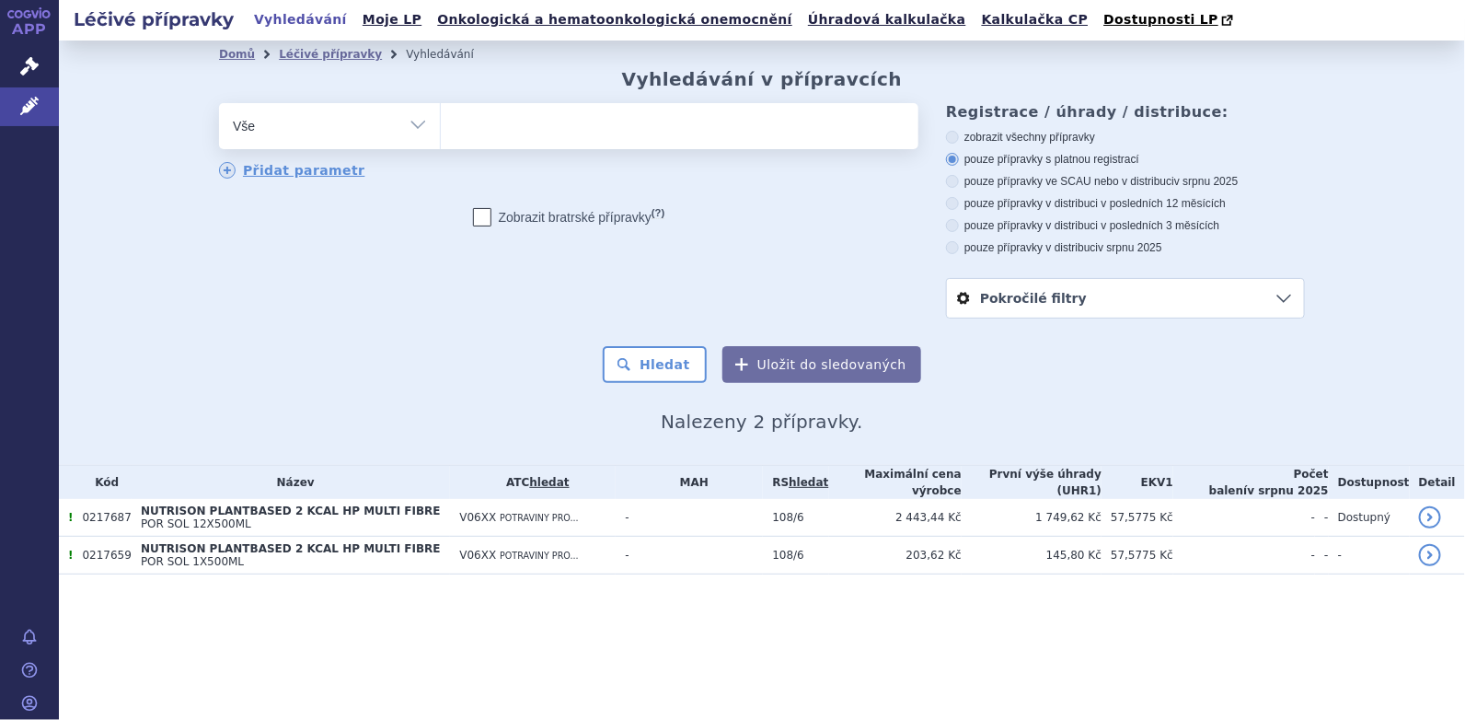
select select "SUKLS54904/2013"
click at [494, 623] on section "Domů Léčivé přípravky Vyhledávání Vyhledávání v přípravcích odstranit Vše Přípr…" at bounding box center [762, 343] width 1406 height 607
click at [584, 122] on span "×" at bounding box center [589, 123] width 11 height 11
click at [441, 122] on select "Nutrison Plantbased SUKLS54904/2013" at bounding box center [440, 125] width 1 height 46
select select
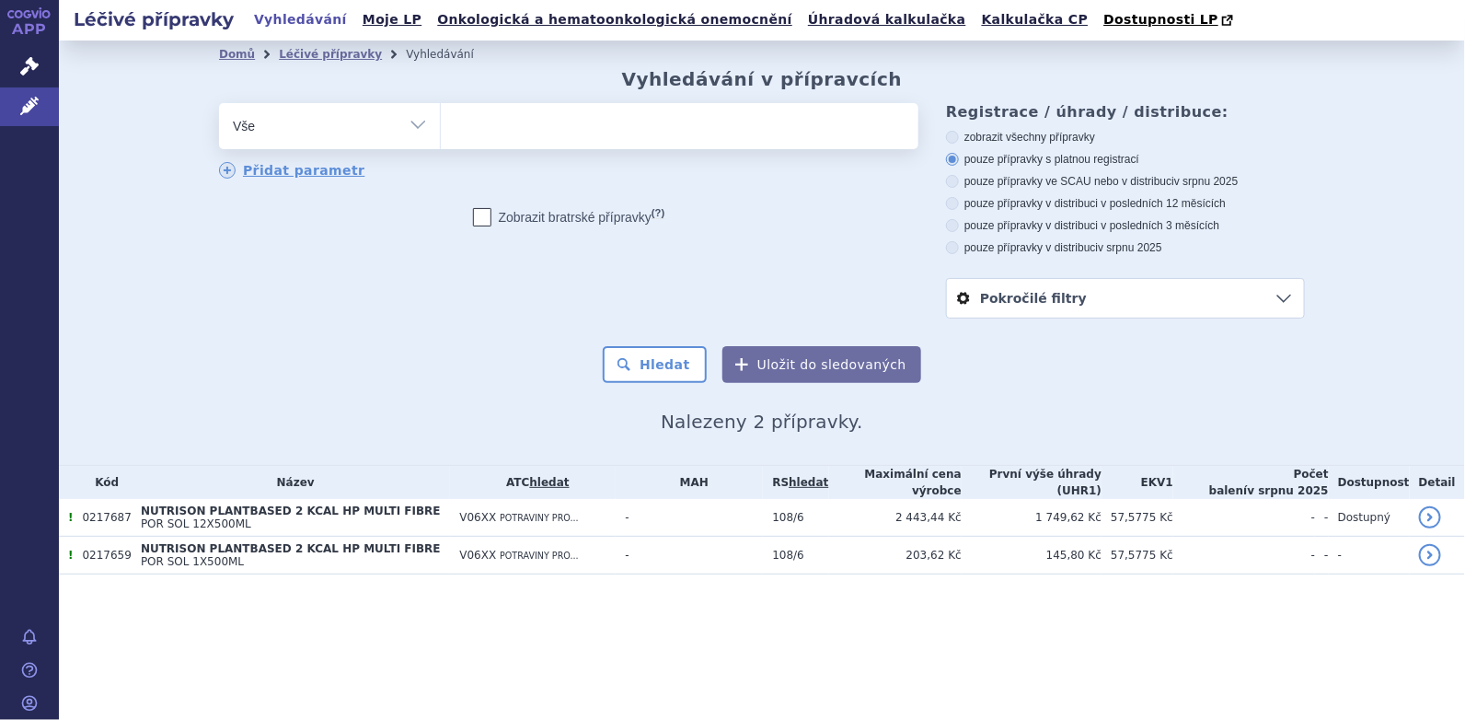
type input "SUKLS51788/2013"
select select "SUKLS51788/2013"
drag, startPoint x: 671, startPoint y: 355, endPoint x: 673, endPoint y: 369, distance: 13.9
click at [670, 361] on button "Hledat" at bounding box center [655, 364] width 104 height 37
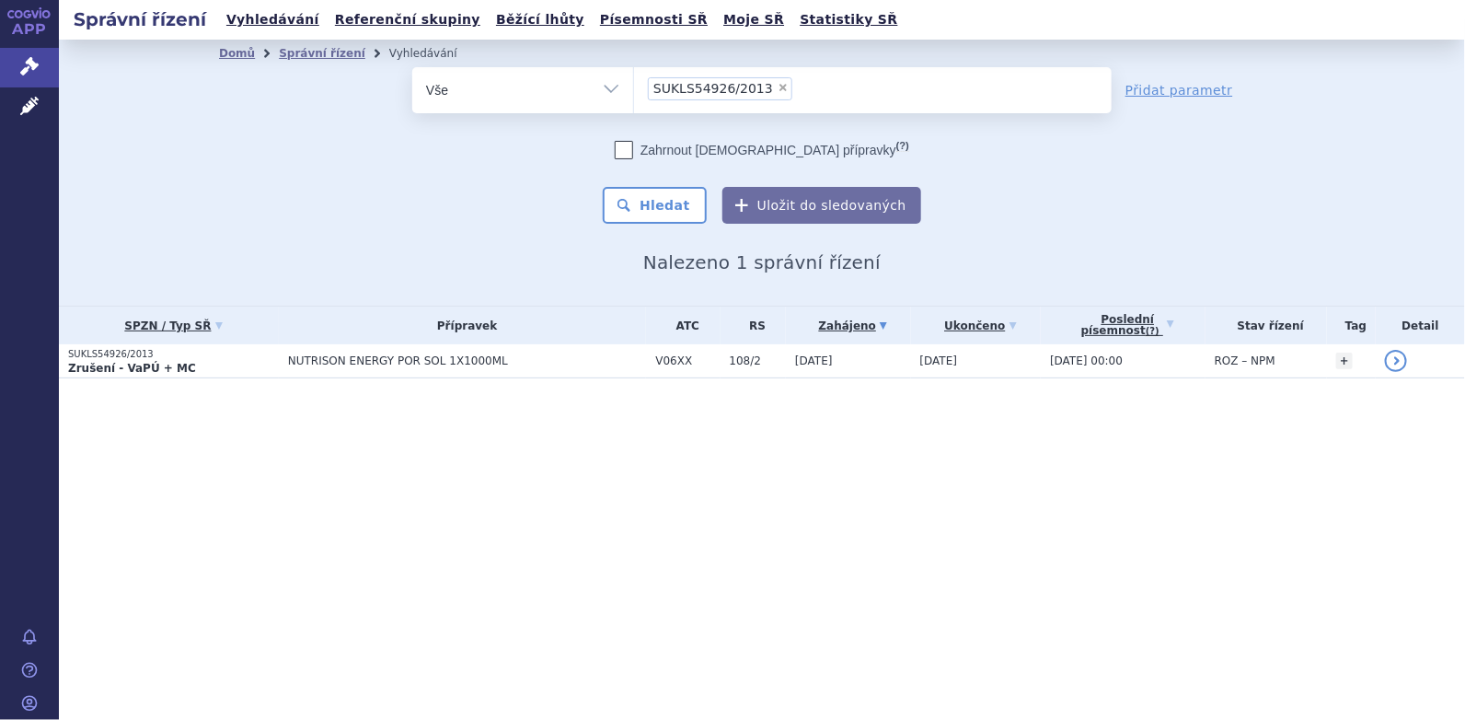
click at [778, 88] on span "×" at bounding box center [783, 87] width 11 height 11
click at [634, 88] on select "SUKLS54926/2013" at bounding box center [633, 89] width 1 height 46
select select
type input "SUKLS54904/2013"
select select "SUKLS54904/2013"
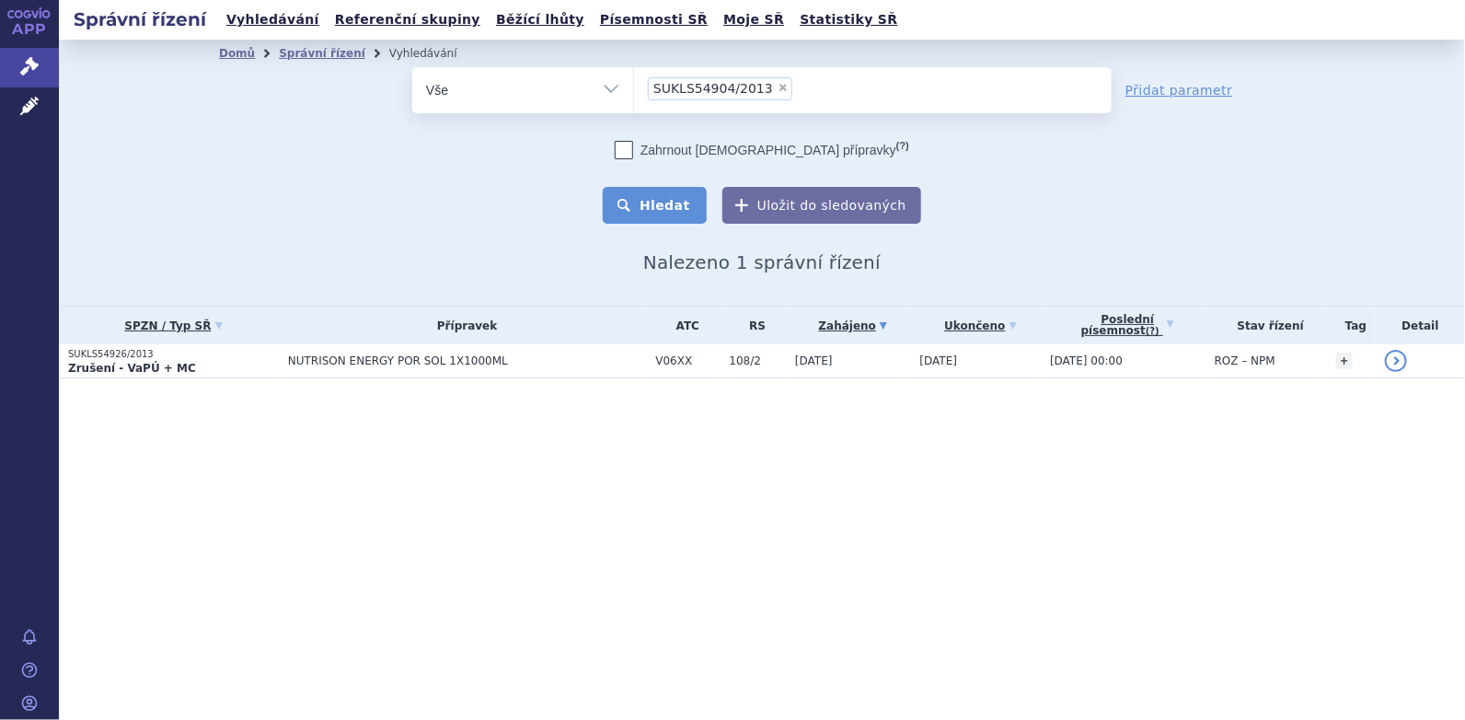
click at [686, 208] on button "Hledat" at bounding box center [655, 205] width 104 height 37
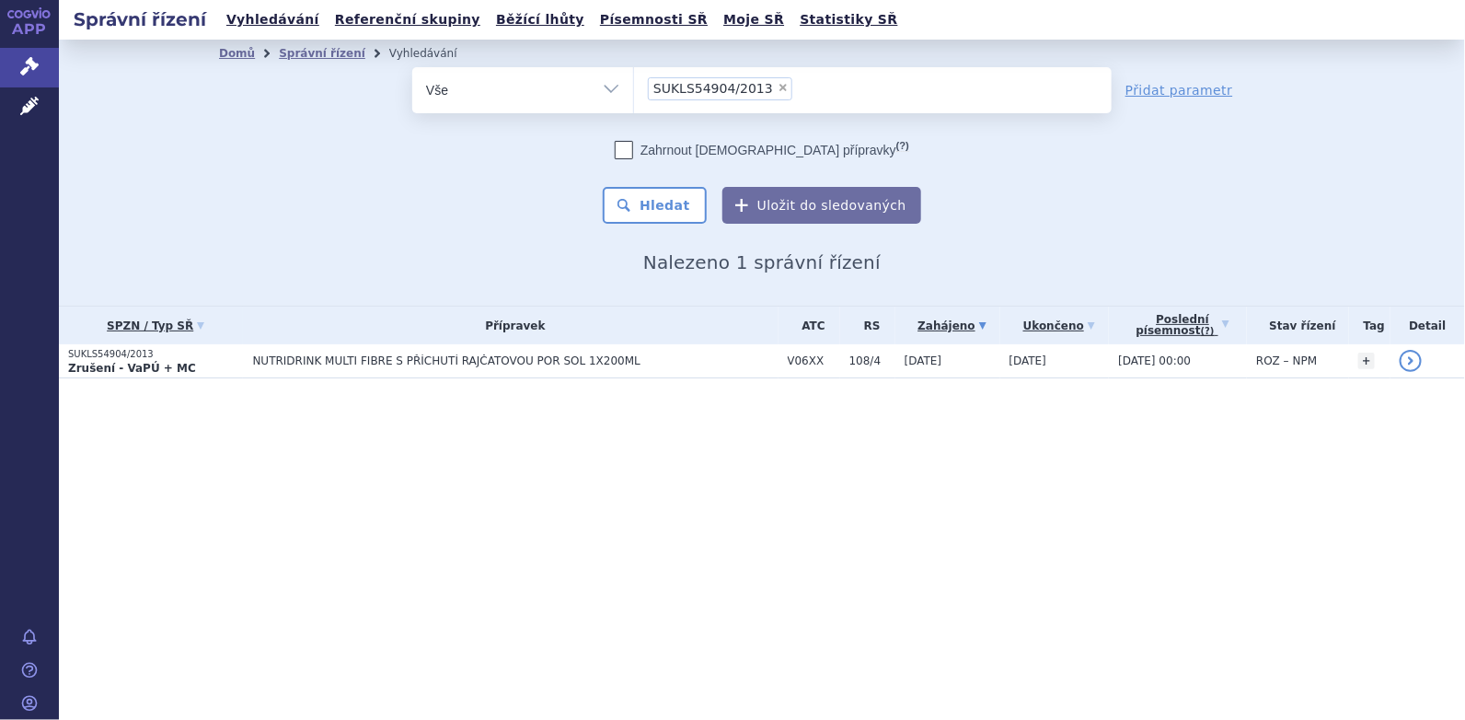
click at [384, 359] on span "NUTRIDRINK MULTI FIBRE S PŘÍCHUTÍ RAJČATOVOU POR SOL 1X200ML" at bounding box center [482, 360] width 460 height 13
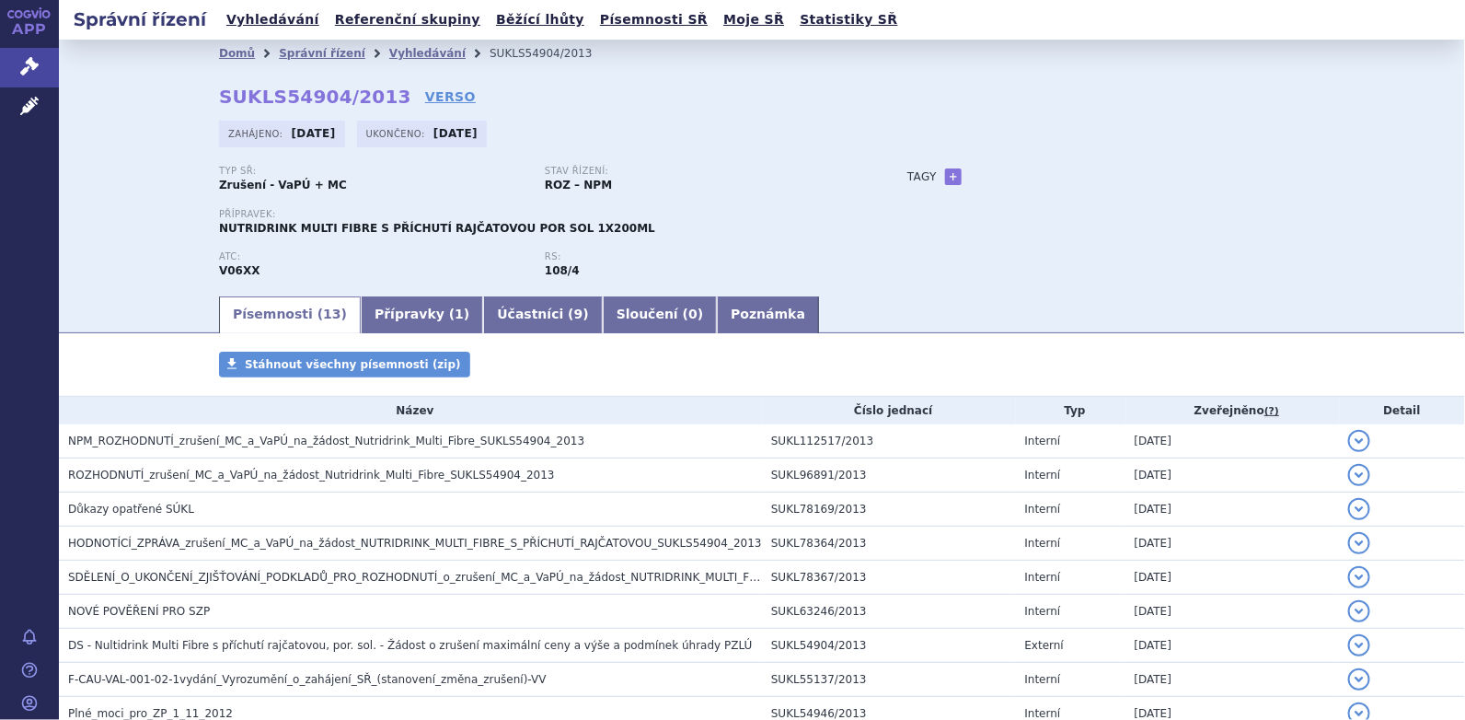
click at [1292, 135] on div "Zahájeno: 20.03.2013 Ukončeno: 18.06.2013" at bounding box center [762, 139] width 1086 height 36
click at [398, 54] on link "Vyhledávání" at bounding box center [427, 53] width 76 height 13
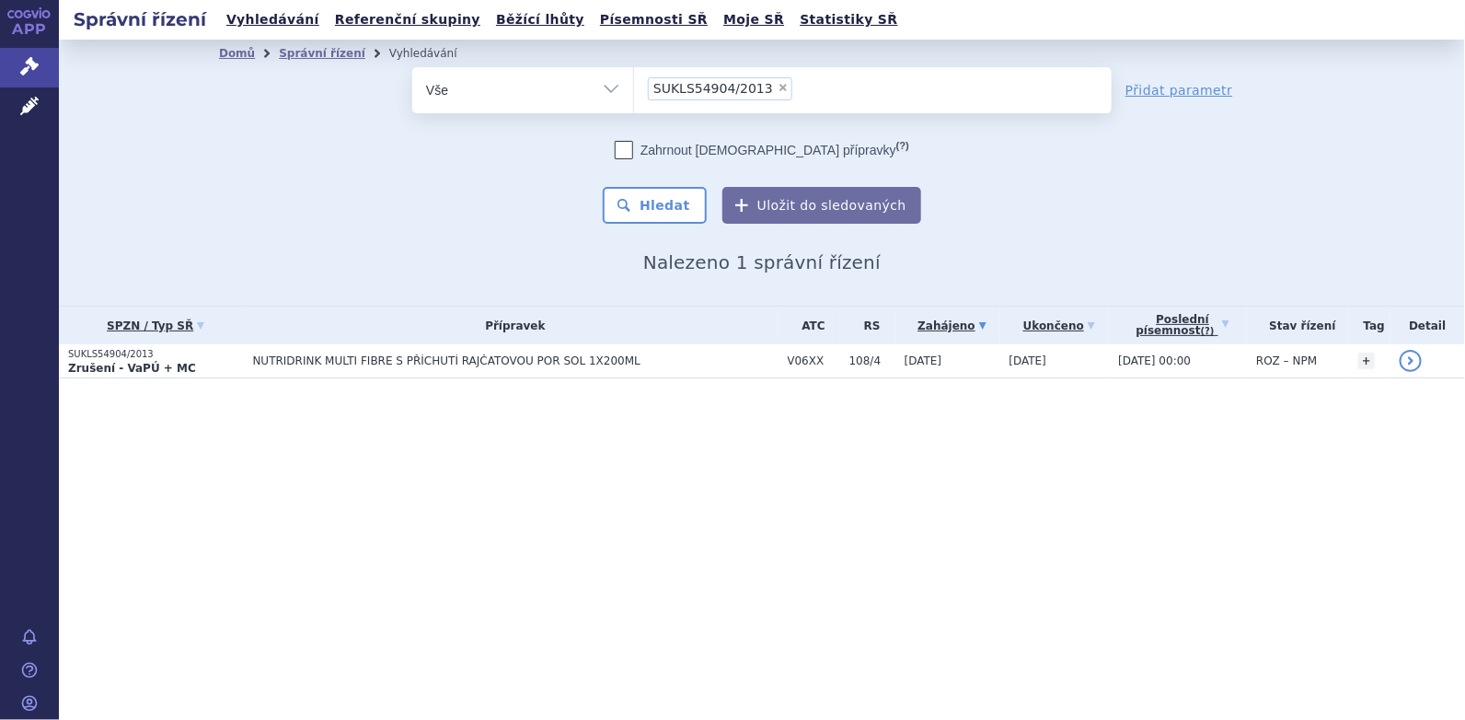
click at [778, 85] on span "×" at bounding box center [783, 87] width 11 height 11
click at [634, 85] on select "SUKLS54904/2013" at bounding box center [633, 89] width 1 height 46
select select
type input "SUKLS58436/2013"
select select "SUKLS58436/2013"
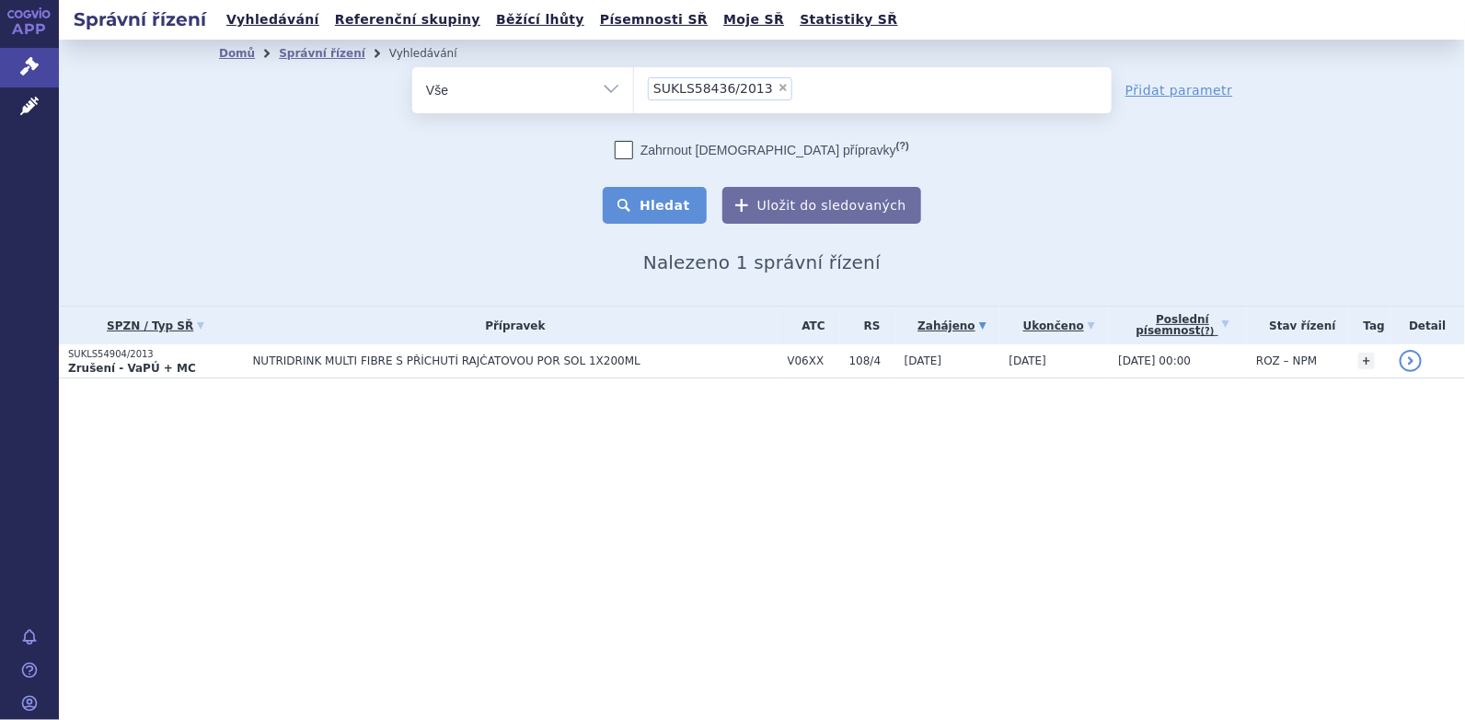
click at [686, 192] on button "Hledat" at bounding box center [655, 205] width 104 height 37
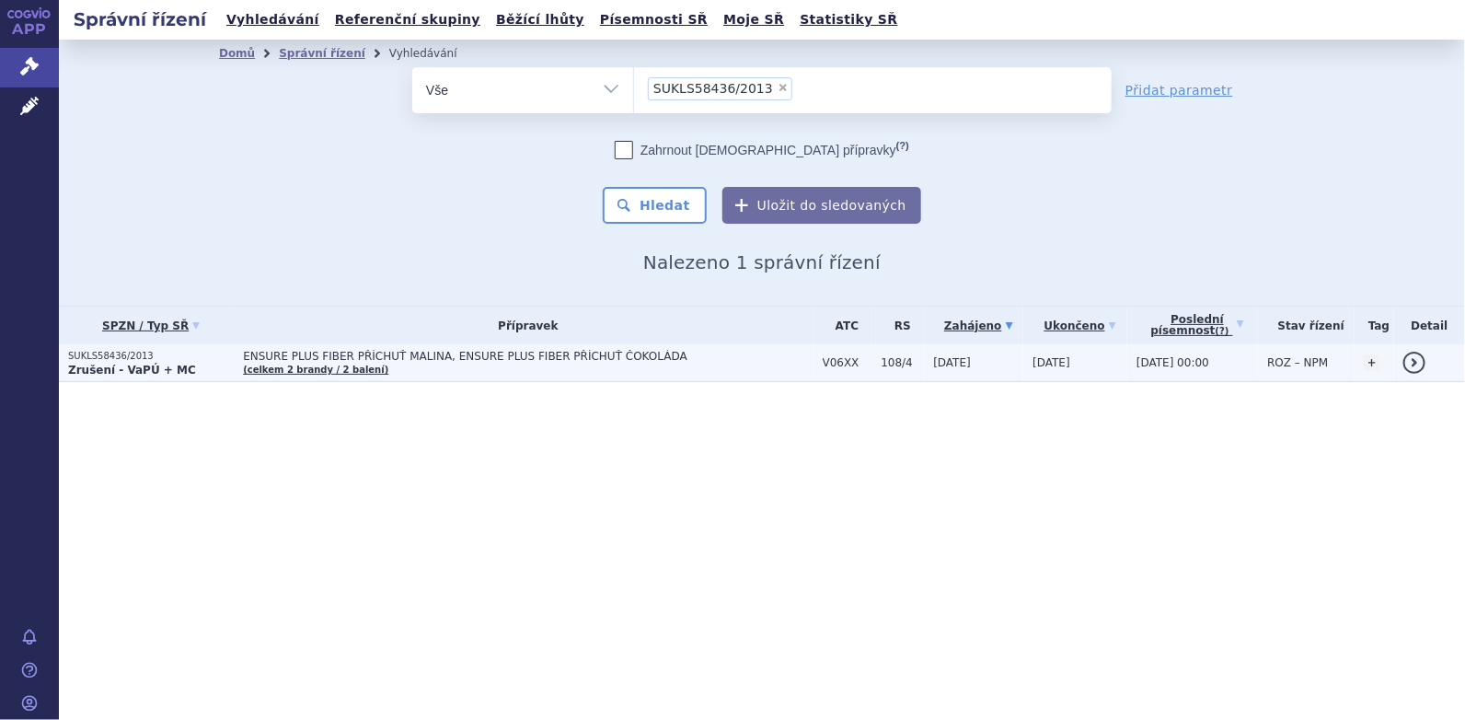
click at [282, 359] on span "ENSURE PLUS FIBER PŘÍCHUŤ MALINA, ENSURE PLUS FIBER PŘÍCHUŤ ČOKOLÁDA" at bounding box center [473, 356] width 460 height 13
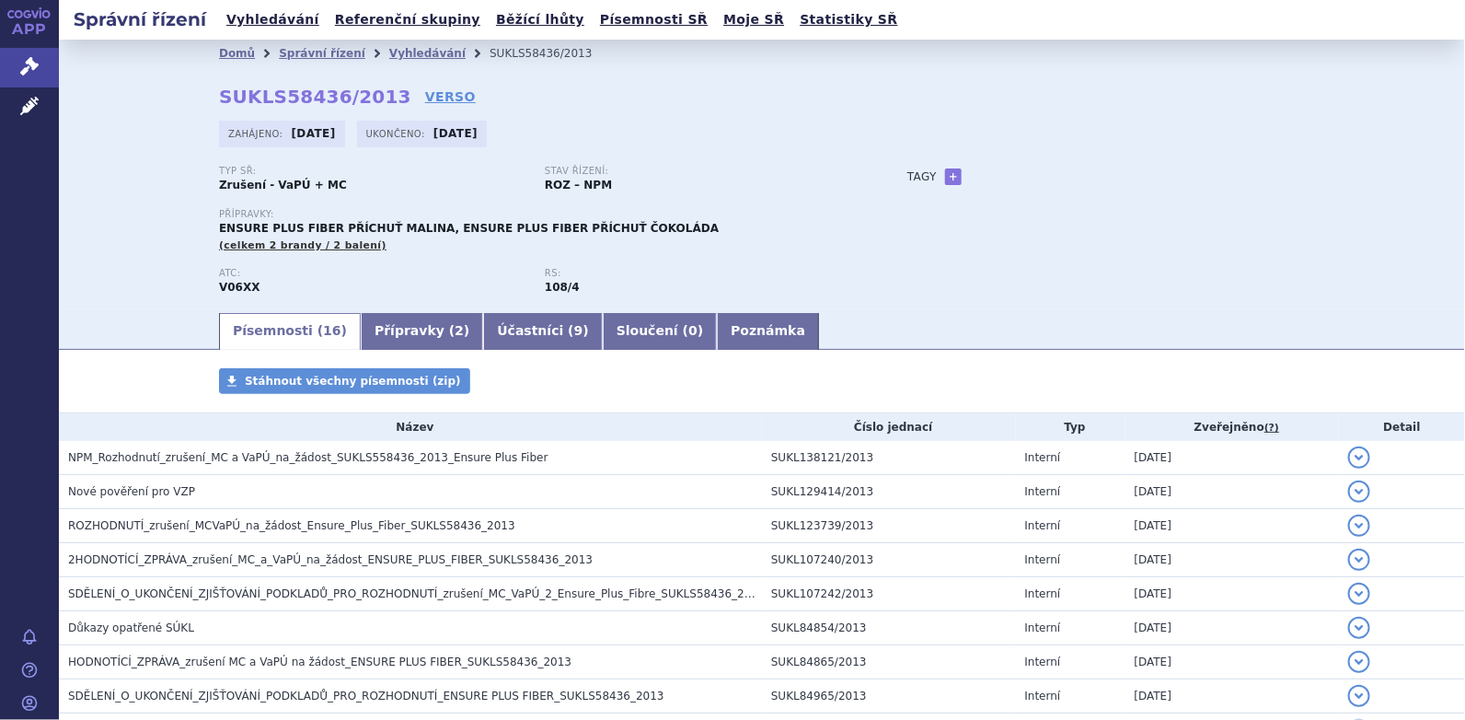
click at [1412, 127] on div "Domů Správní řízení Vyhledávání SUKLS58436/2013 SUKLS58436/2013 VERSO [GEOGRAPH…" at bounding box center [762, 175] width 1406 height 271
click at [389, 58] on link "Vyhledávání" at bounding box center [427, 53] width 76 height 13
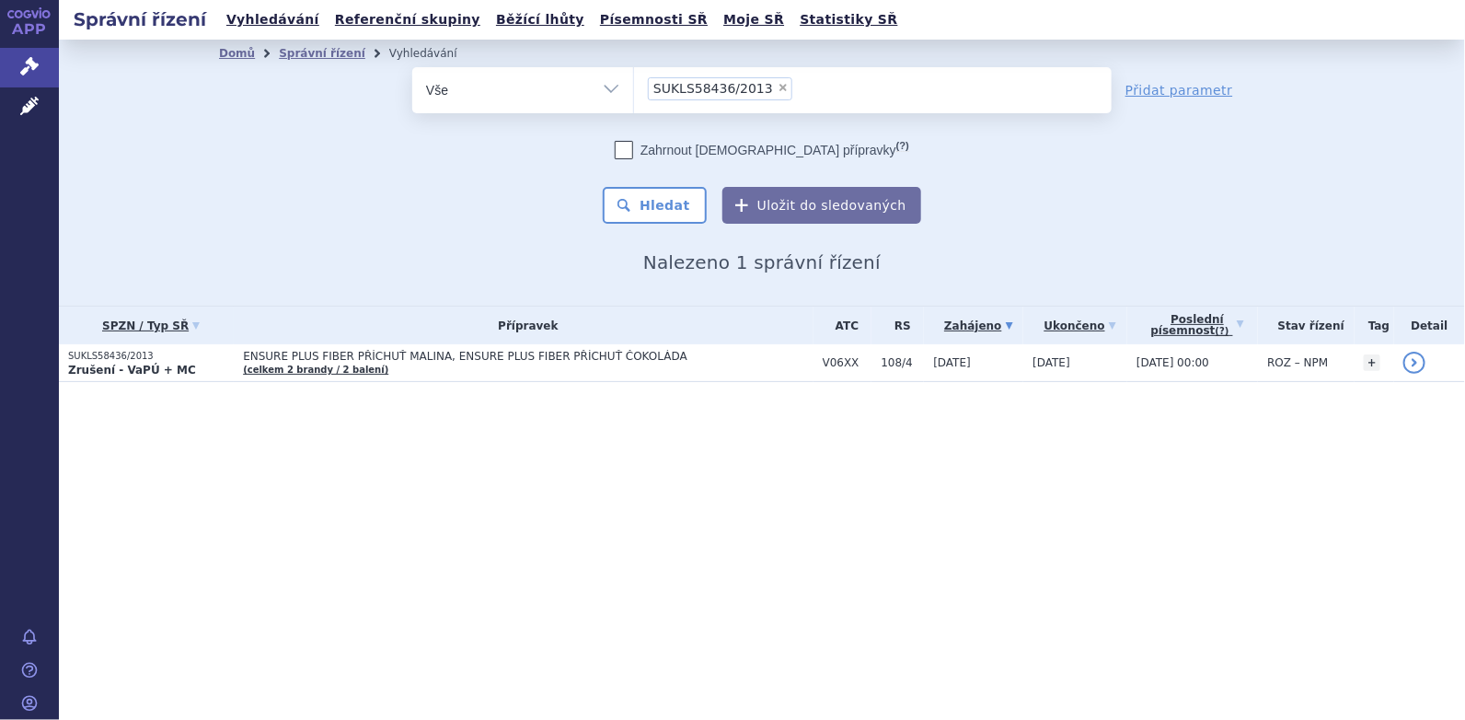
click at [778, 91] on span "×" at bounding box center [783, 87] width 11 height 11
click at [634, 91] on select "SUKLS58436/2013" at bounding box center [633, 89] width 1 height 46
select select
type input "SUKLS60810/2013"
select select "SUKLS60810/2013"
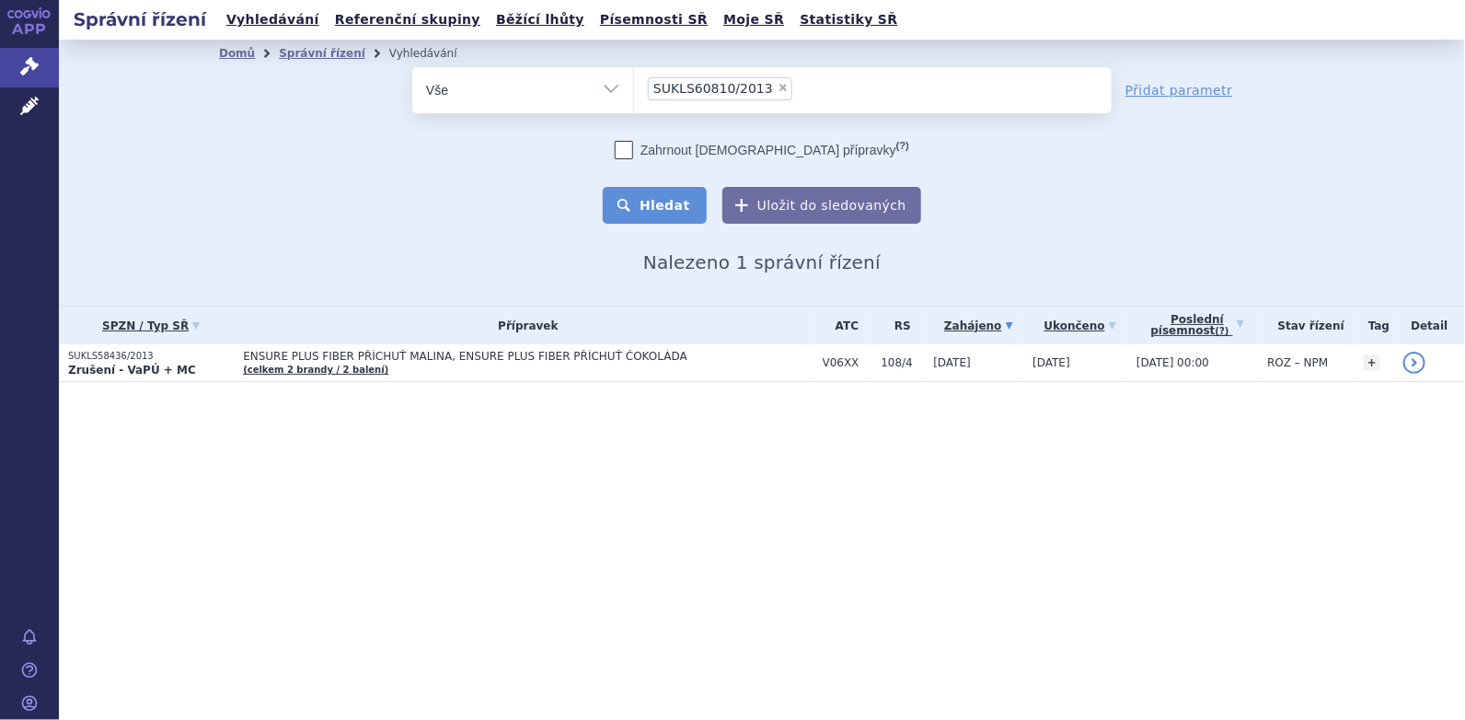
click at [679, 197] on button "Hledat" at bounding box center [655, 205] width 104 height 37
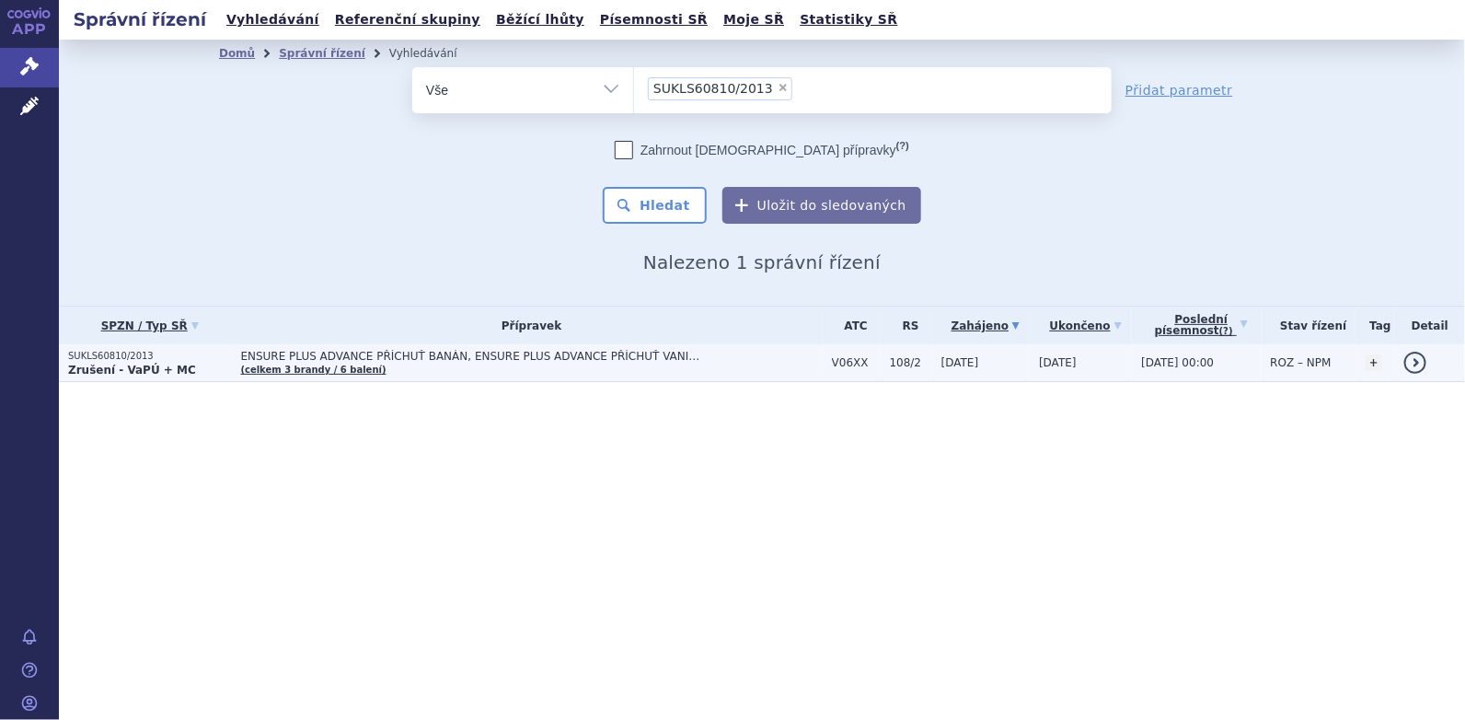
click at [156, 351] on p "SUKLS60810/2013" at bounding box center [150, 356] width 164 height 13
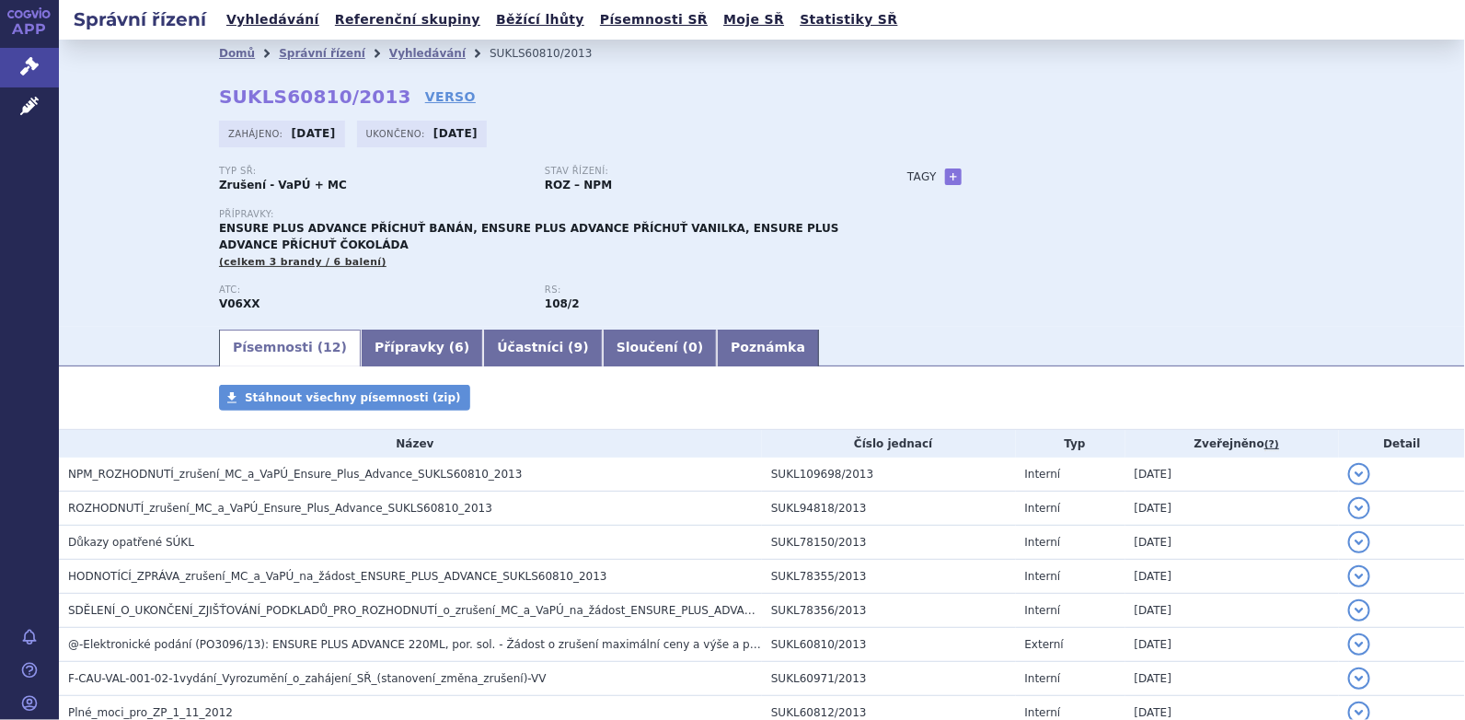
click at [363, 341] on link "Přípravky ( 6 )" at bounding box center [422, 347] width 122 height 37
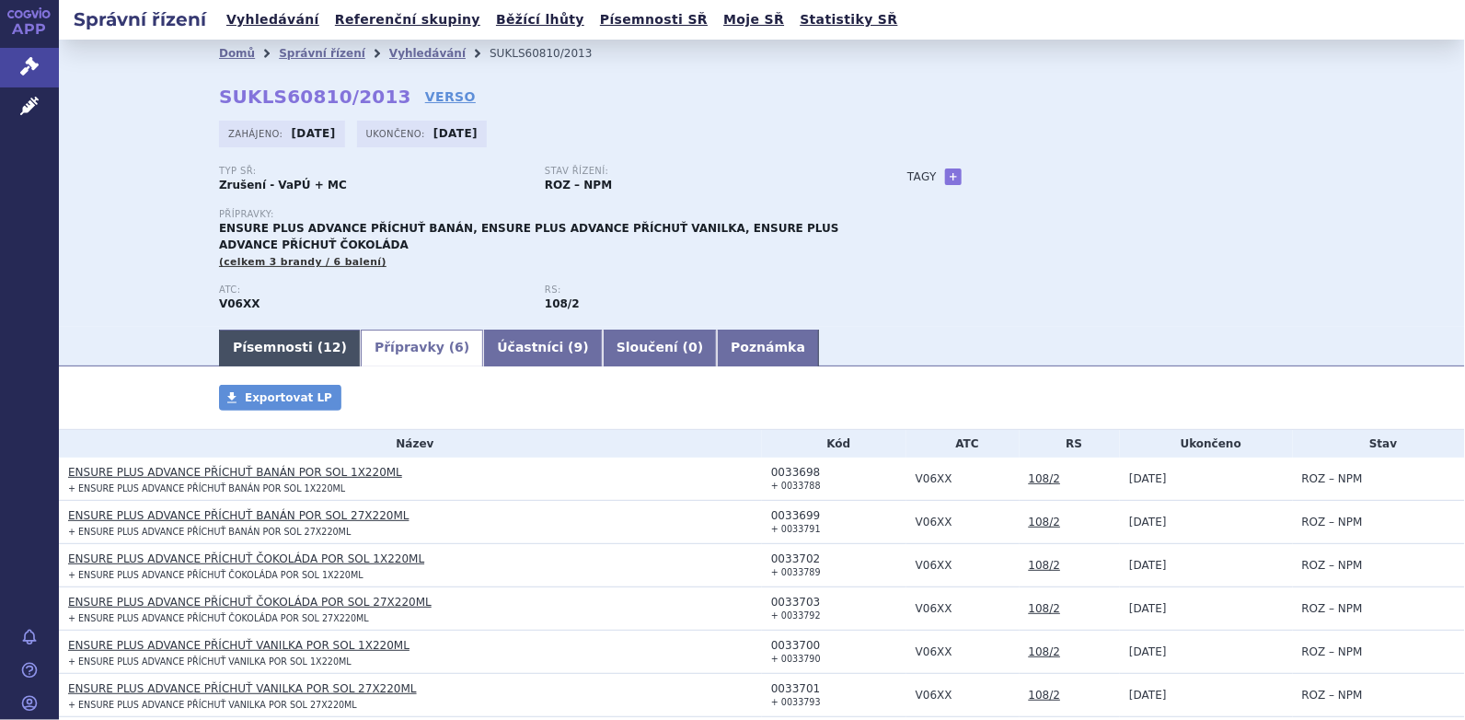
click at [258, 352] on link "Písemnosti ( 12 )" at bounding box center [290, 347] width 142 height 37
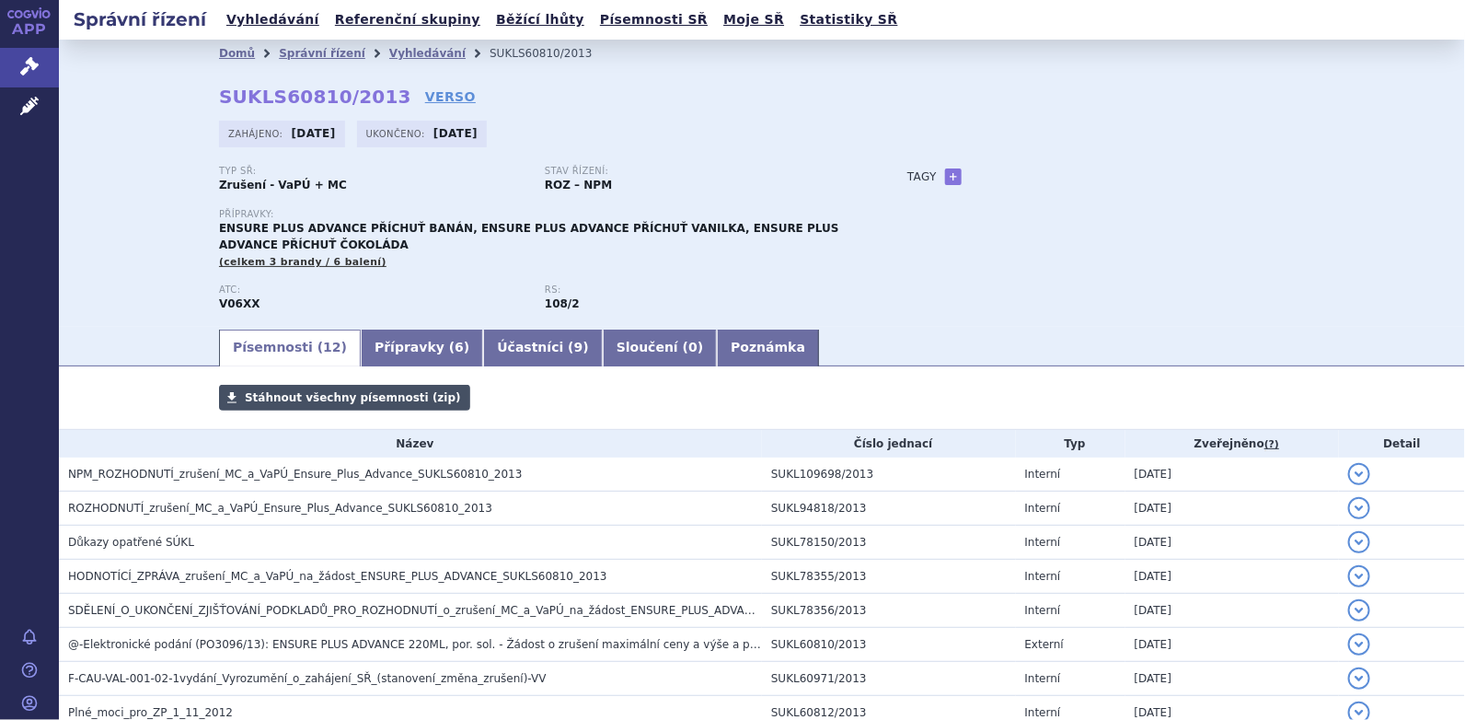
click at [261, 404] on span "Stáhnout všechny písemnosti (zip)" at bounding box center [353, 397] width 216 height 13
click at [1435, 220] on div "Domů Správní řízení Vyhledávání SUKLS60810/2013 SUKLS60810/2013 VERSO Zahájeno:…" at bounding box center [762, 183] width 1406 height 287
click at [406, 61] on li "Vyhledávání" at bounding box center [439, 54] width 100 height 28
click at [402, 55] on link "Vyhledávání" at bounding box center [427, 53] width 76 height 13
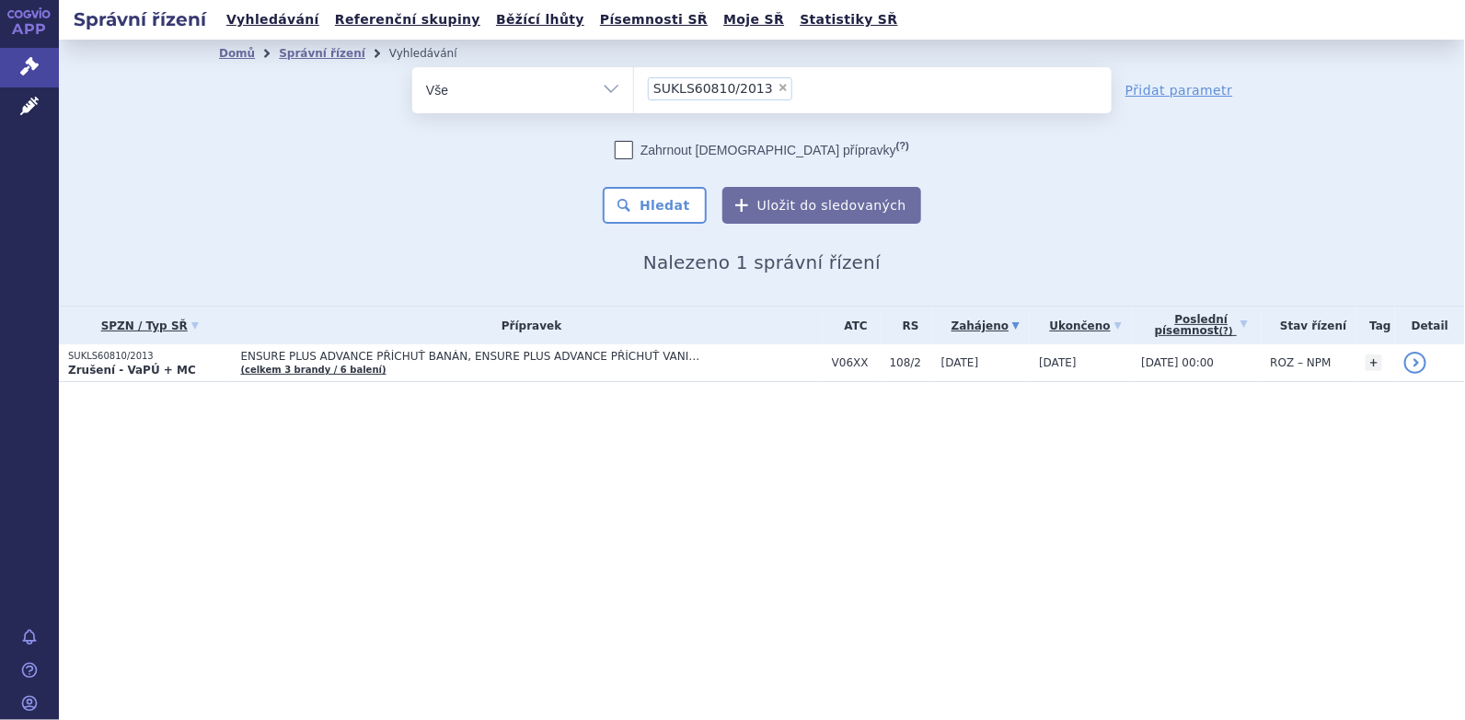
click at [778, 88] on span "×" at bounding box center [783, 87] width 11 height 11
click at [634, 88] on select "SUKLS60810/2013" at bounding box center [633, 89] width 1 height 46
select select
type input "SUKLS61734/2013"
select select "SUKLS61734/2013"
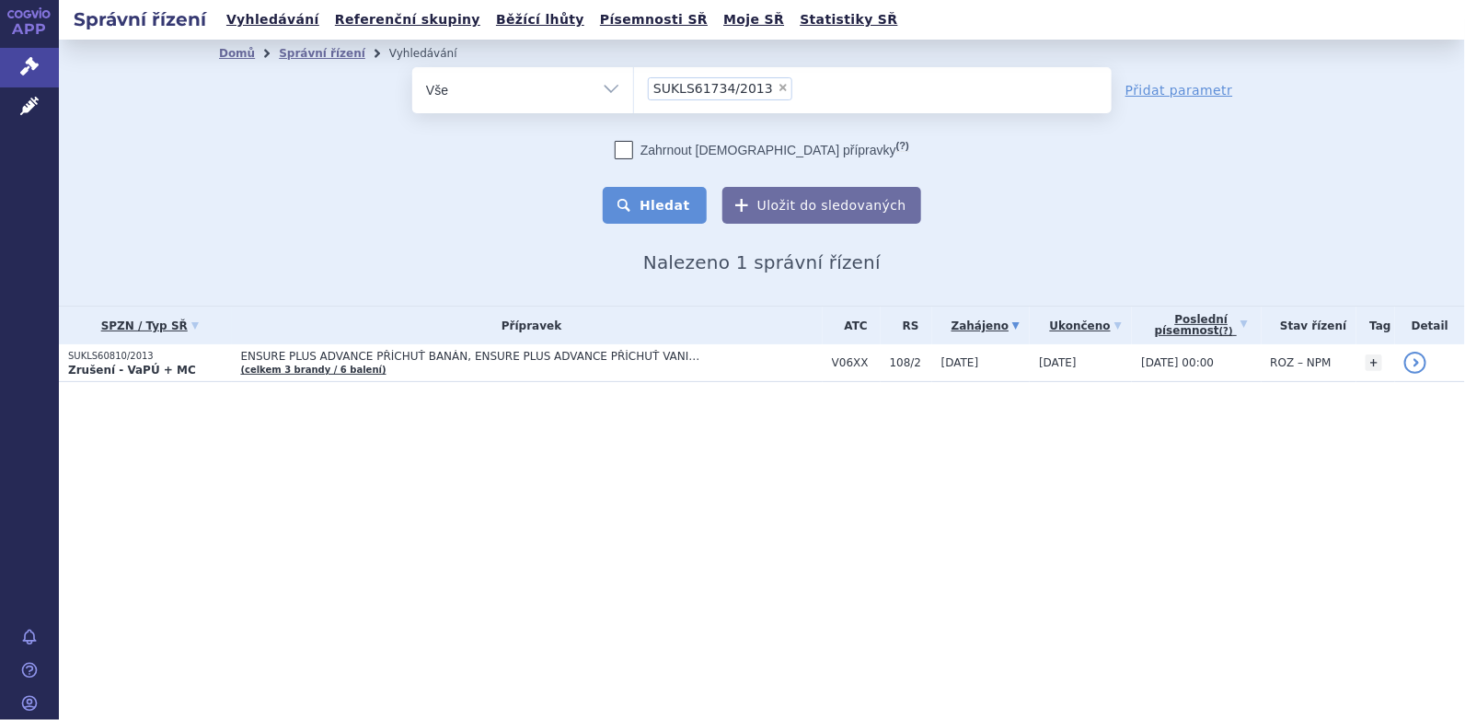
click at [680, 203] on button "Hledat" at bounding box center [655, 205] width 104 height 37
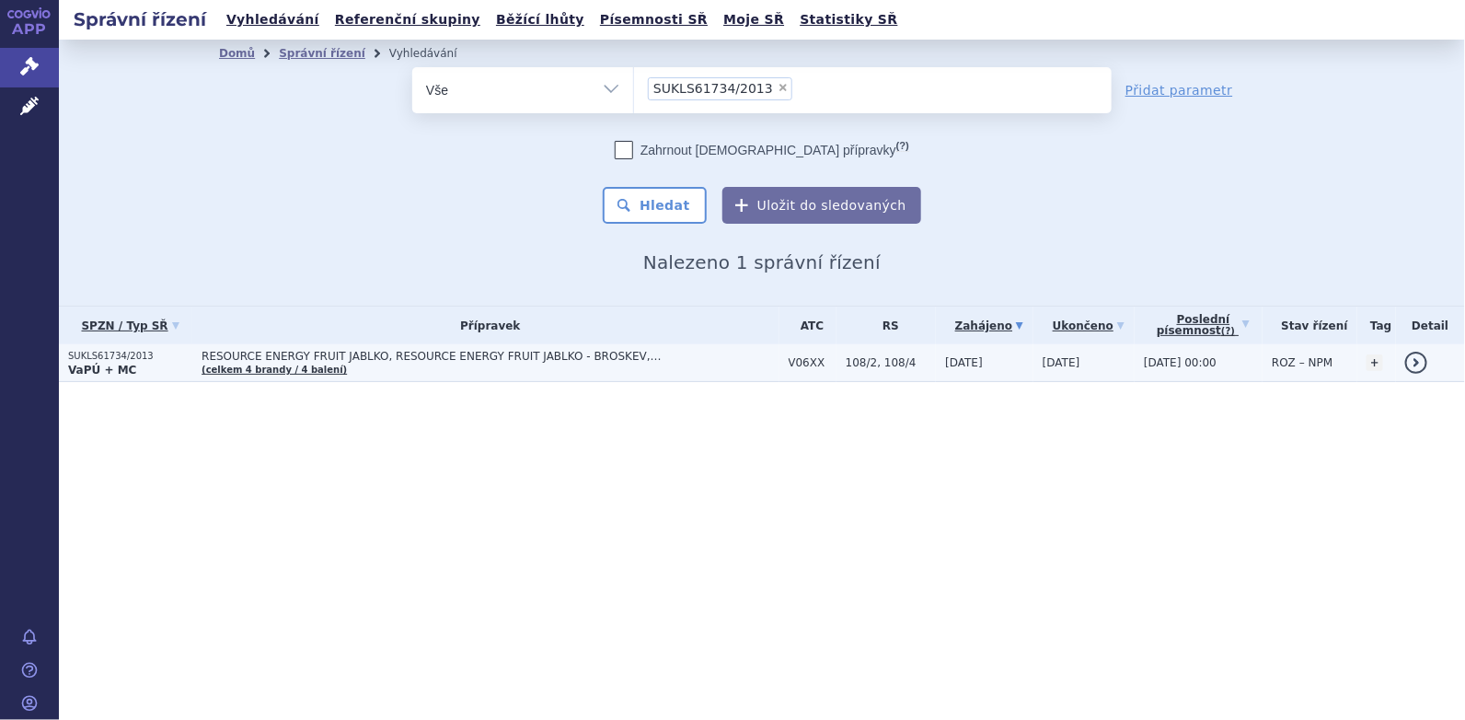
click at [216, 359] on span "RESOURCE ENERGY FRUIT JABLKO, RESOURCE ENERGY FRUIT JABLKO - BROSKEV, RESOURCE …" at bounding box center [432, 356] width 460 height 13
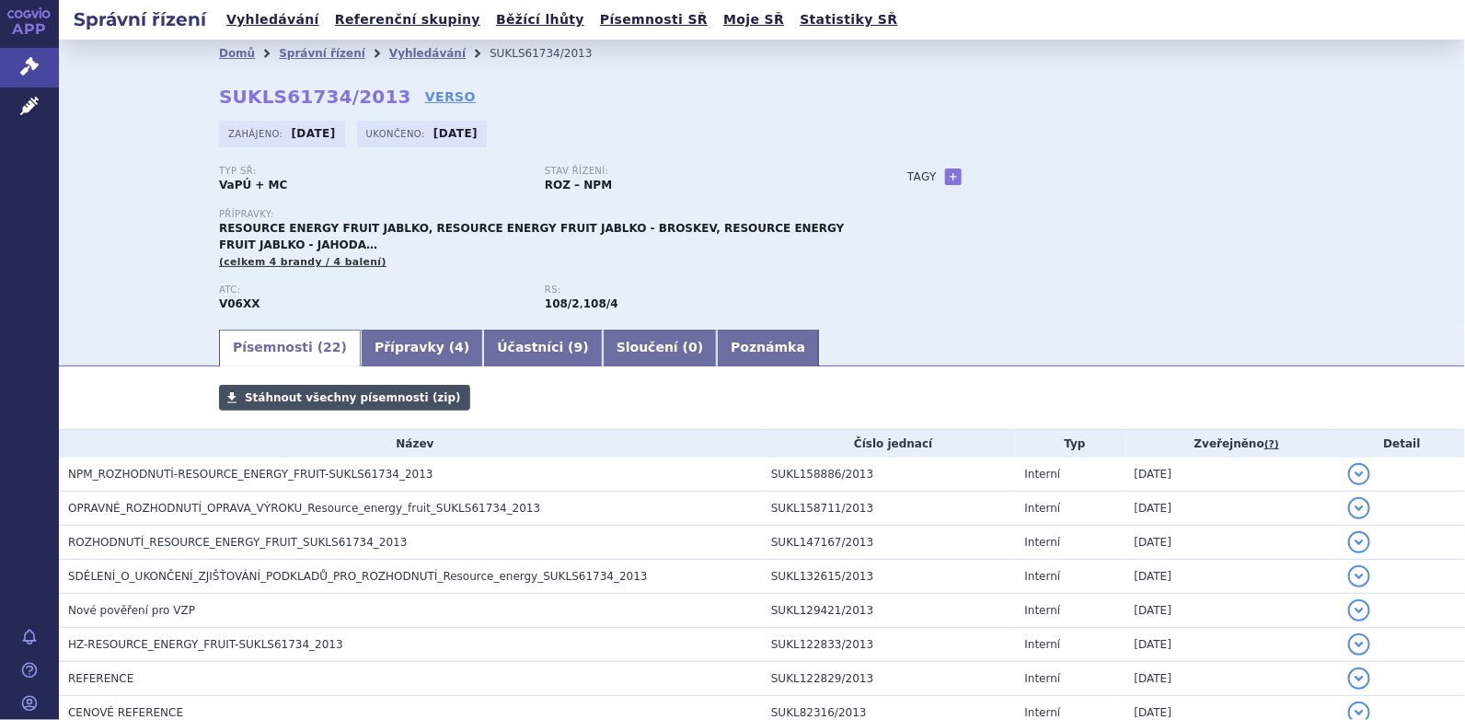
click at [264, 402] on span "Stáhnout všechny písemnosti (zip)" at bounding box center [353, 397] width 216 height 13
drag, startPoint x: 1416, startPoint y: 148, endPoint x: 1400, endPoint y: 168, distance: 26.2
click at [1416, 148] on div "Domů Správní řízení Vyhledávání SUKLS61734/2013 SUKLS61734/2013 VERSO [GEOGRAPH…" at bounding box center [762, 183] width 1406 height 287
click at [406, 50] on link "Vyhledávání" at bounding box center [427, 53] width 76 height 13
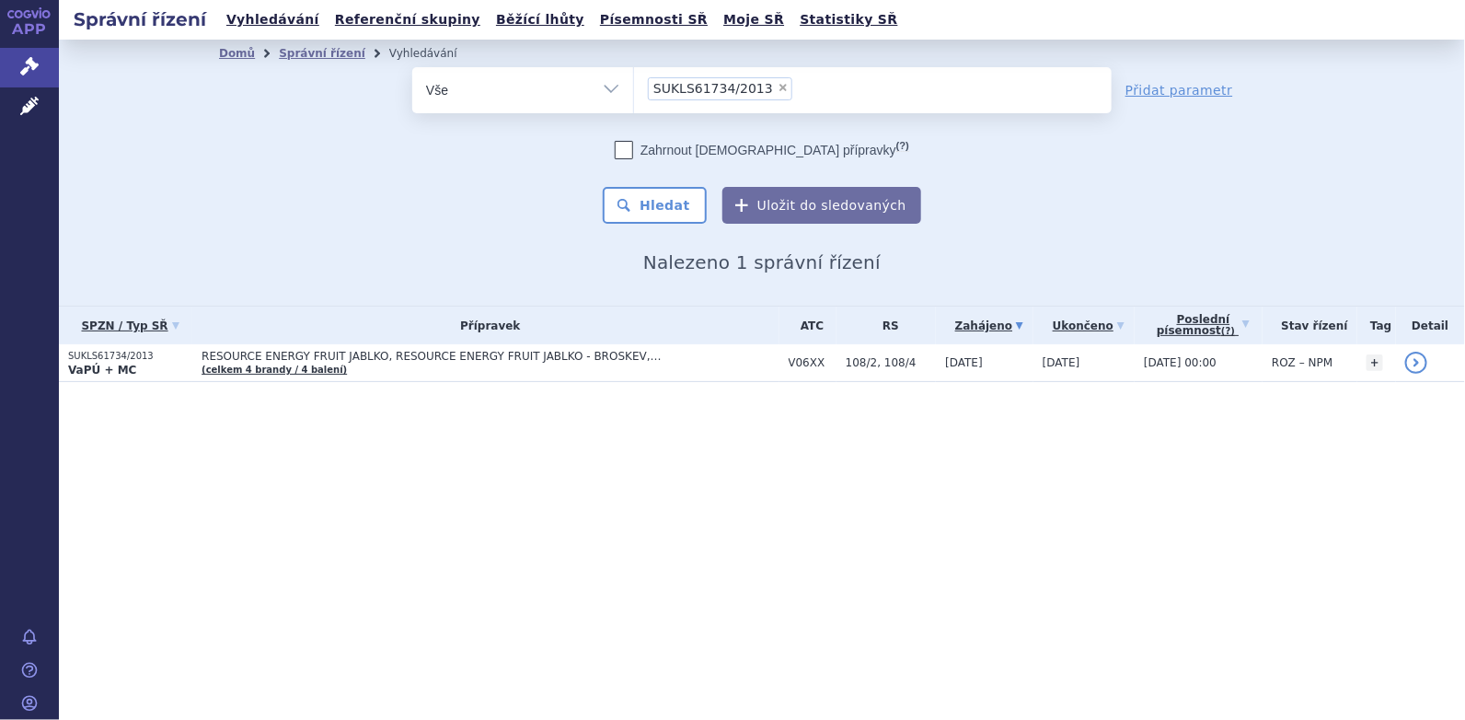
click at [778, 92] on span "×" at bounding box center [783, 87] width 11 height 11
click at [634, 92] on select "SUKLS61734/2013" at bounding box center [633, 89] width 1 height 46
select select
type input "SUKLS61748/2013"
select select "SUKLS61748/2013"
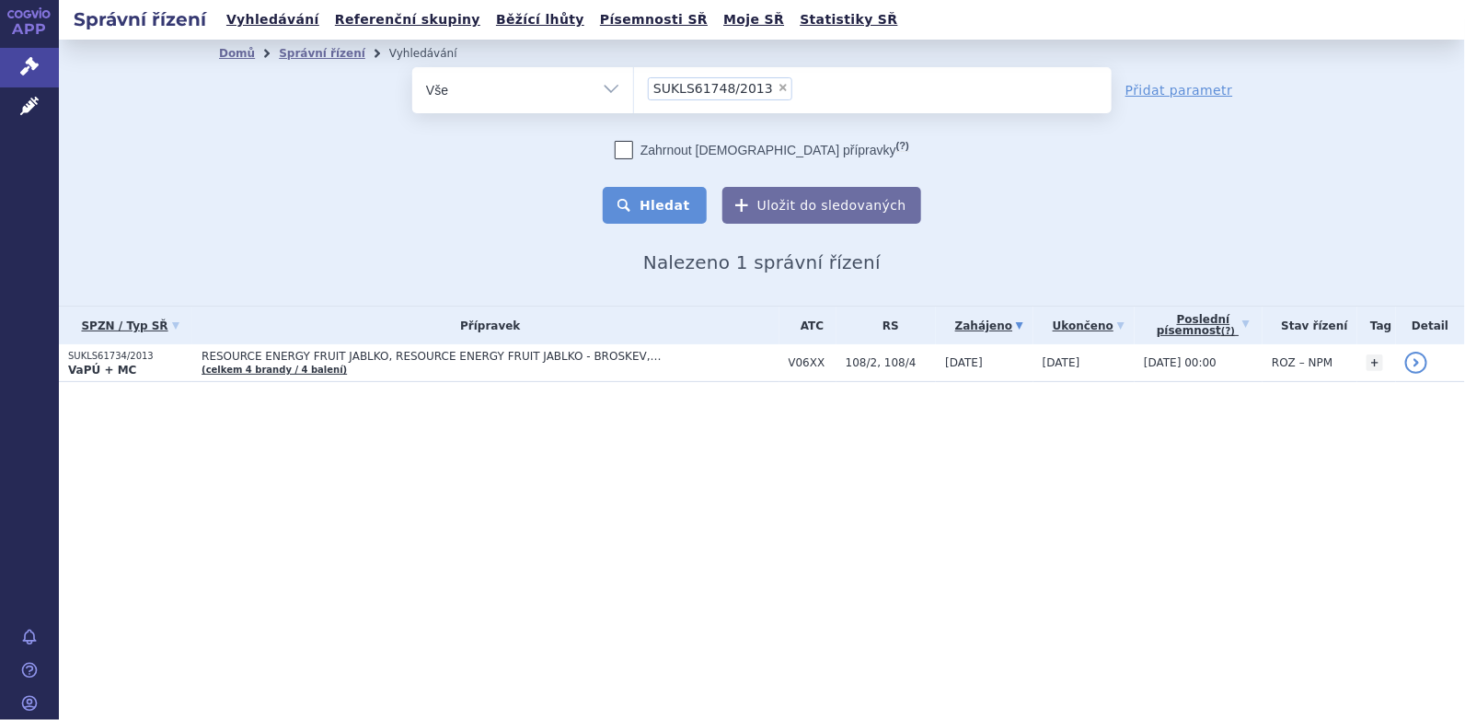
click at [679, 201] on button "Hledat" at bounding box center [655, 205] width 104 height 37
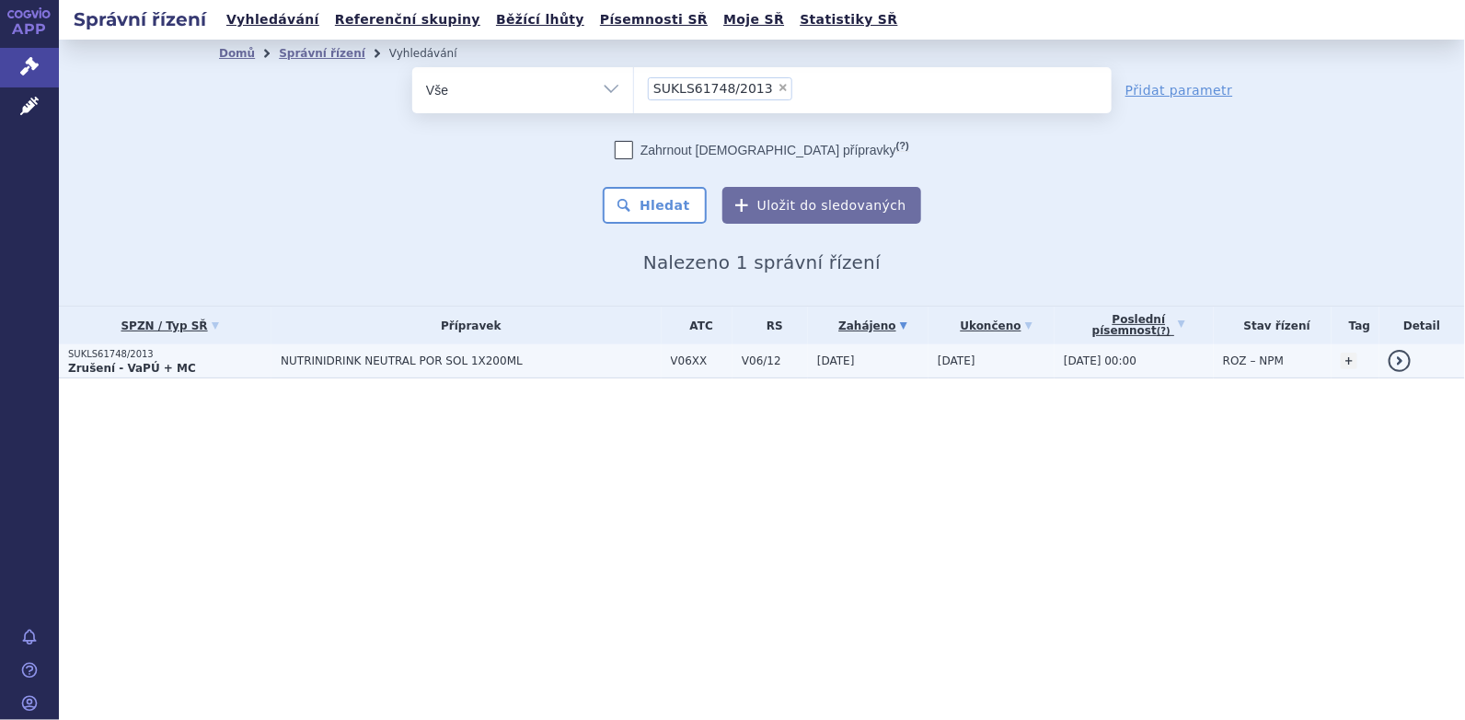
click at [366, 360] on span "NUTRINIDRINK NEUTRAL POR SOL 1X200ML" at bounding box center [471, 360] width 380 height 13
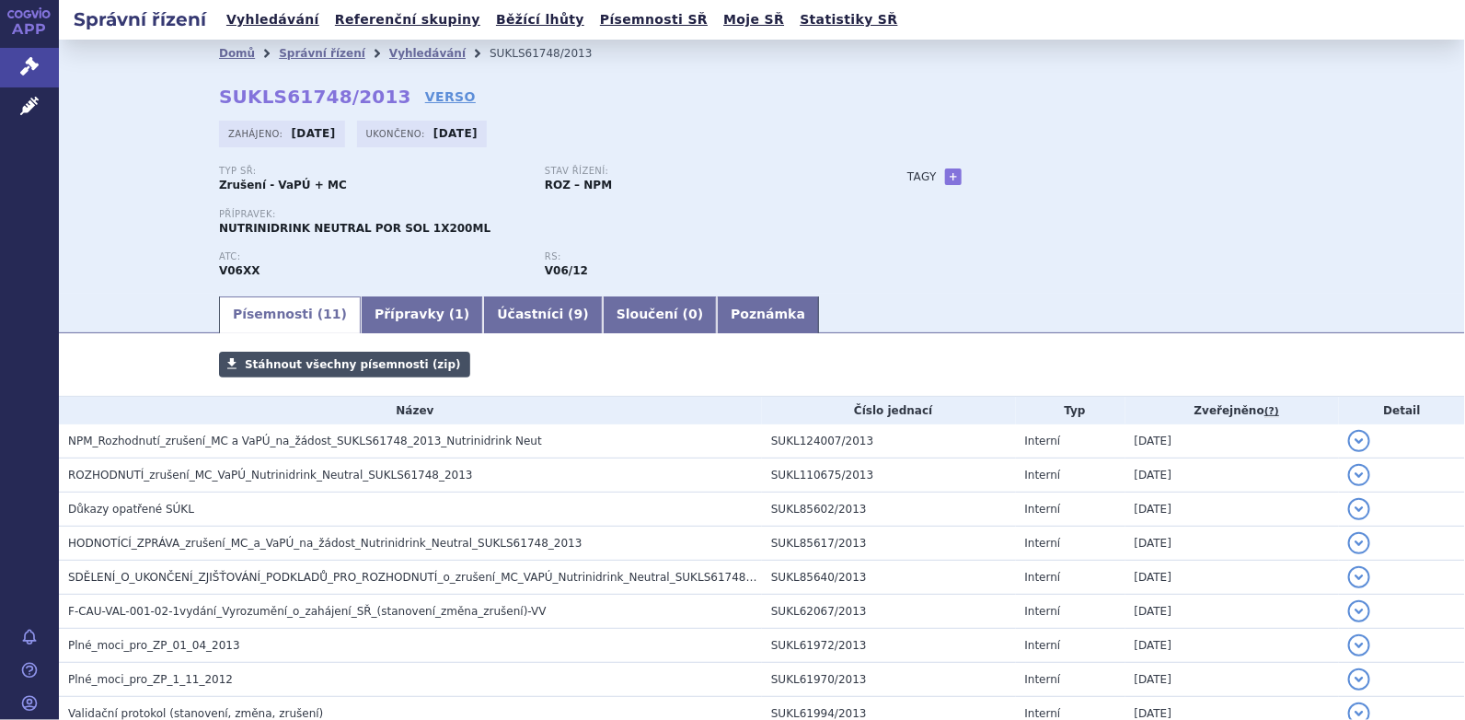
drag, startPoint x: 361, startPoint y: 366, endPoint x: 401, endPoint y: 369, distance: 40.6
click at [361, 368] on span "Stáhnout všechny písemnosti (zip)" at bounding box center [353, 364] width 216 height 13
click at [404, 53] on link "Vyhledávání" at bounding box center [427, 53] width 76 height 13
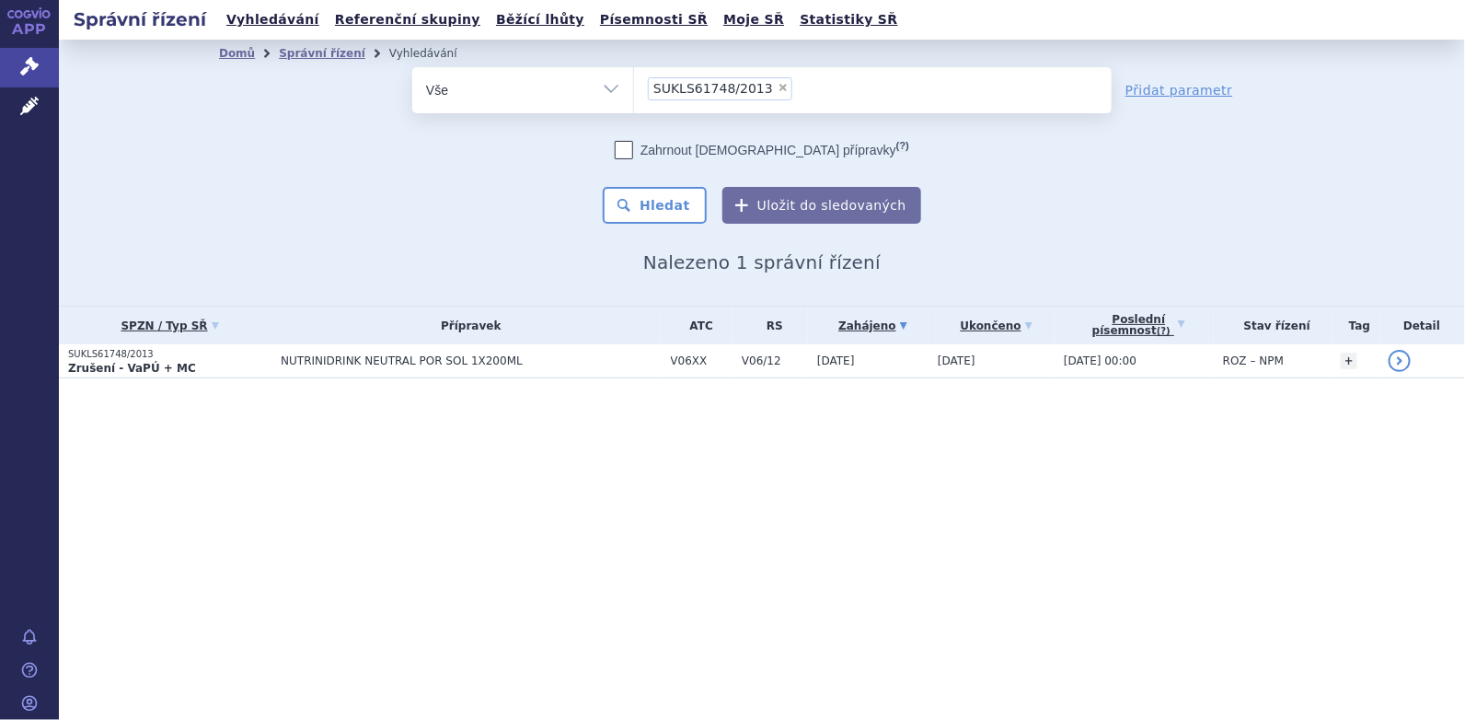
click at [778, 89] on span "×" at bounding box center [783, 87] width 11 height 11
click at [634, 89] on select "SUKLS61748/2013" at bounding box center [633, 89] width 1 height 46
select select
type input "SUKLS61745/2013"
select select "SUKLS61745/2013"
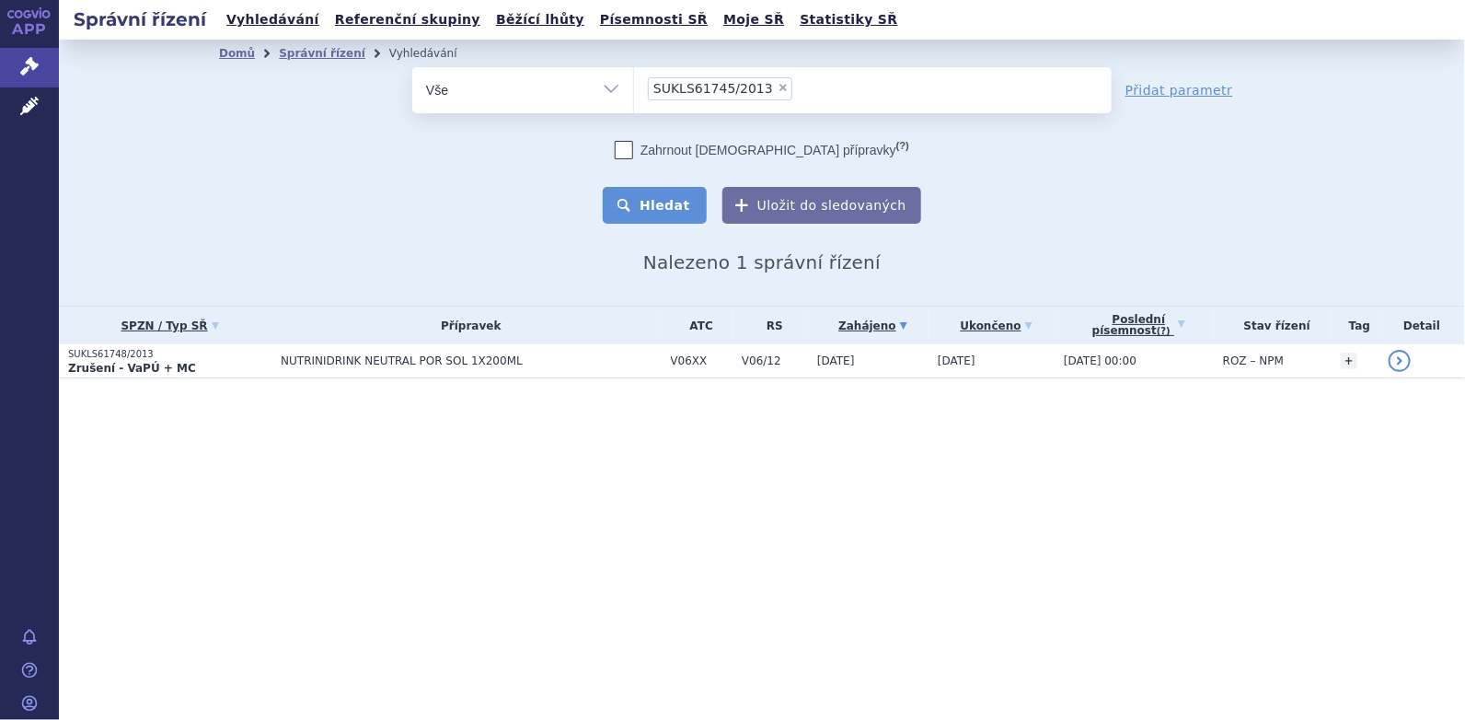
click at [669, 203] on button "Hledat" at bounding box center [655, 205] width 104 height 37
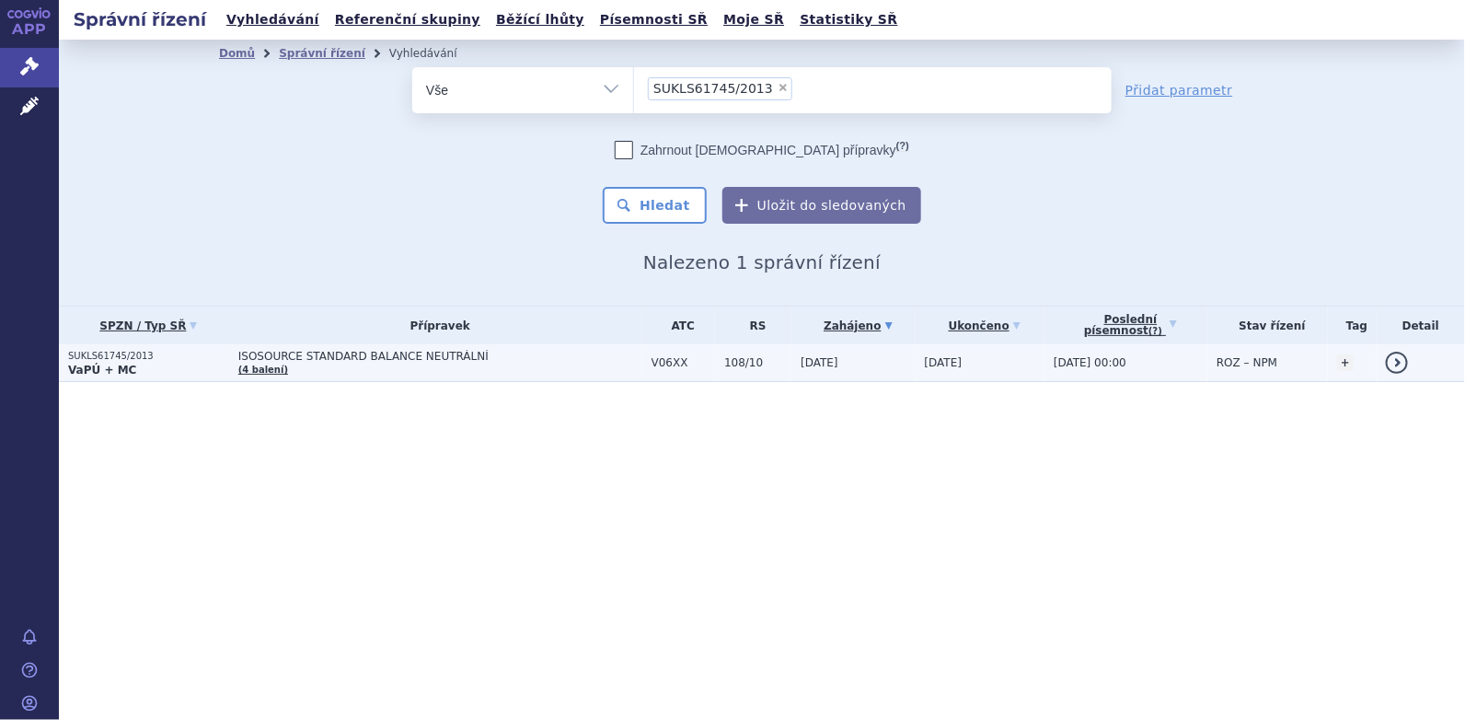
click at [360, 354] on span "ISOSOURCE STANDARD BALANCE NEUTRÁLNÍ" at bounding box center [440, 356] width 404 height 13
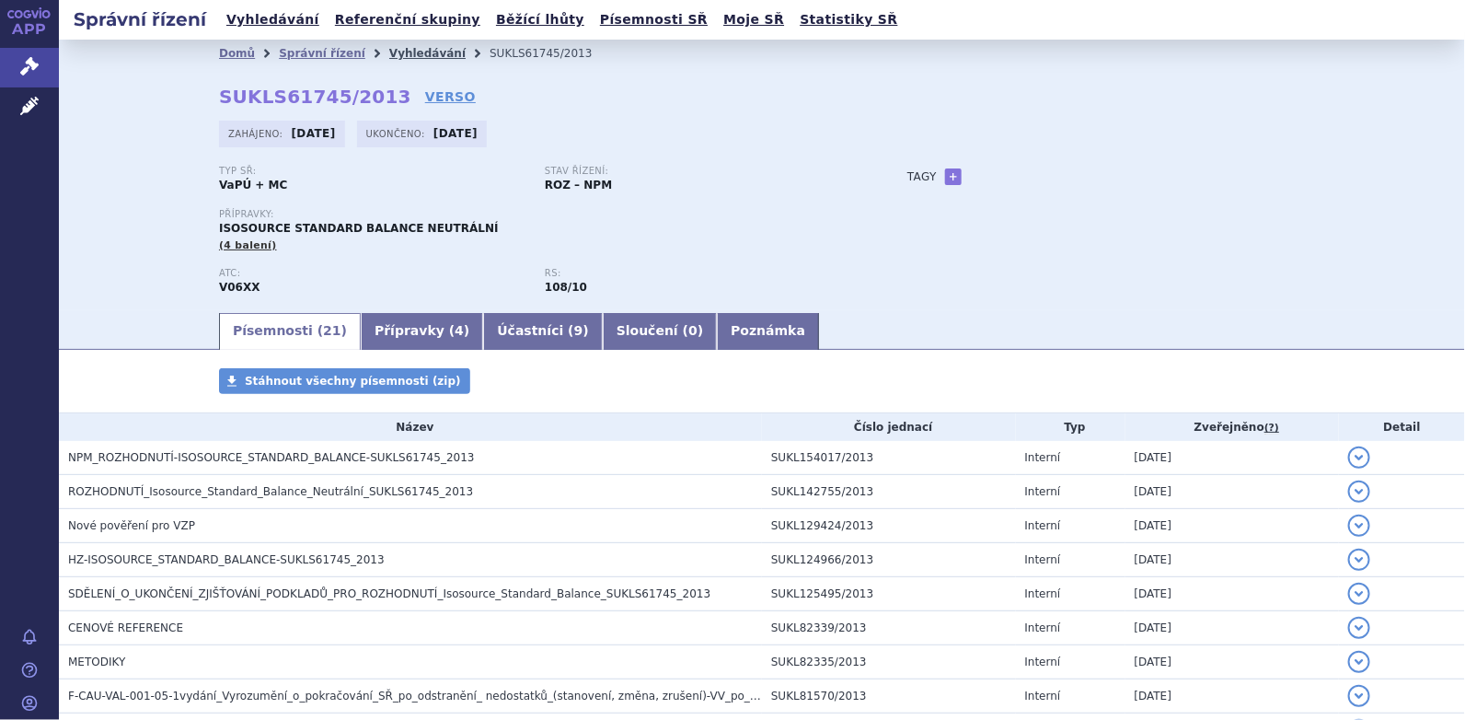
click at [410, 53] on link "Vyhledávání" at bounding box center [427, 53] width 76 height 13
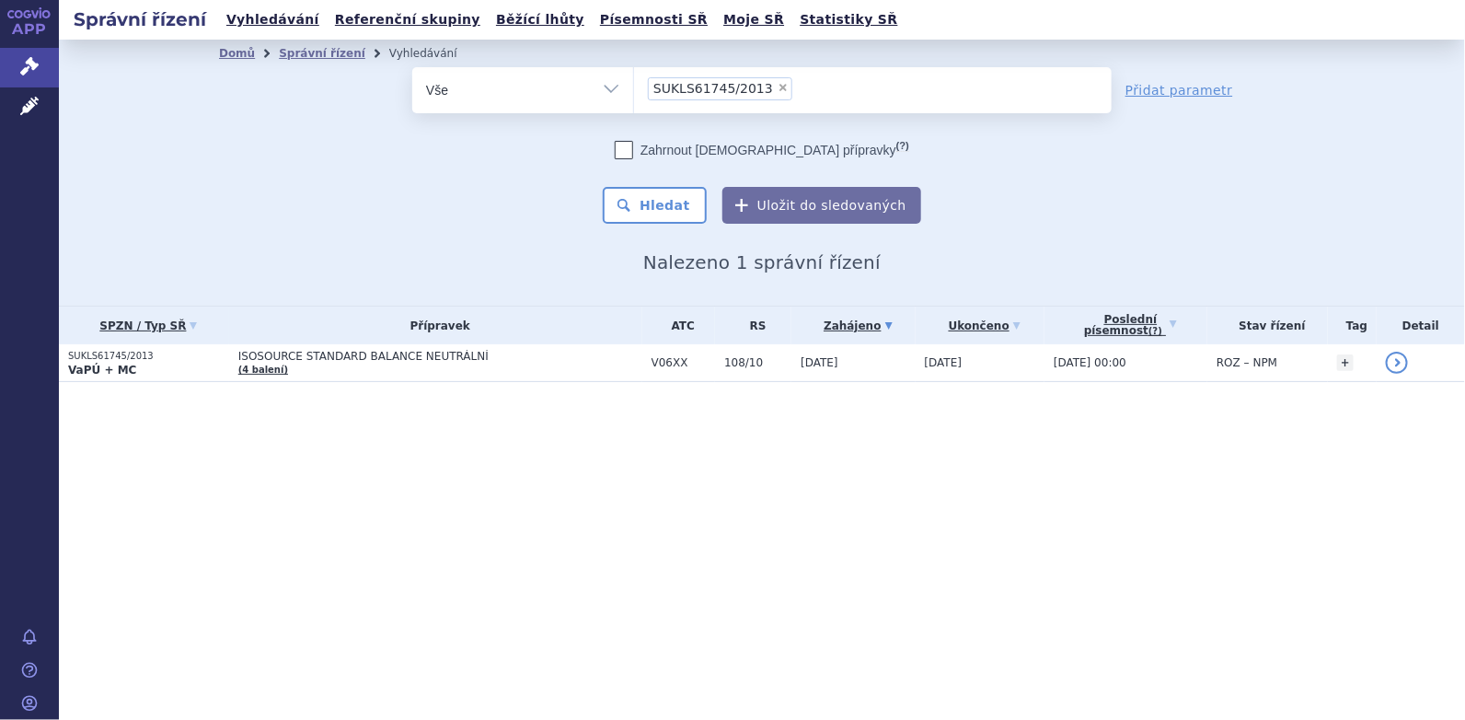
click at [778, 89] on span "×" at bounding box center [783, 87] width 11 height 11
click at [634, 89] on select "SUKLS61745/2013" at bounding box center [633, 89] width 1 height 46
select select
type input "SUKLS61746/2013"
select select "SUKLS61746/2013"
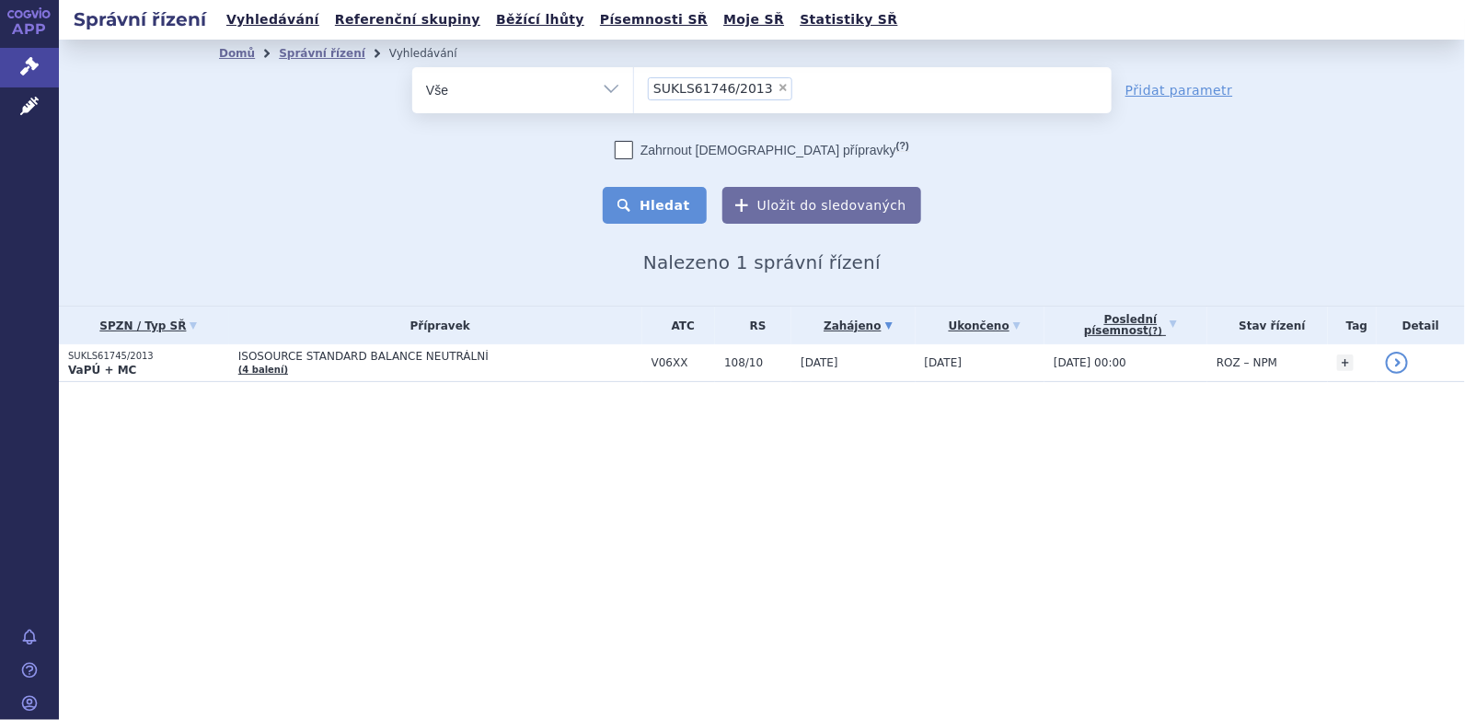
click at [688, 201] on button "Hledat" at bounding box center [655, 205] width 104 height 37
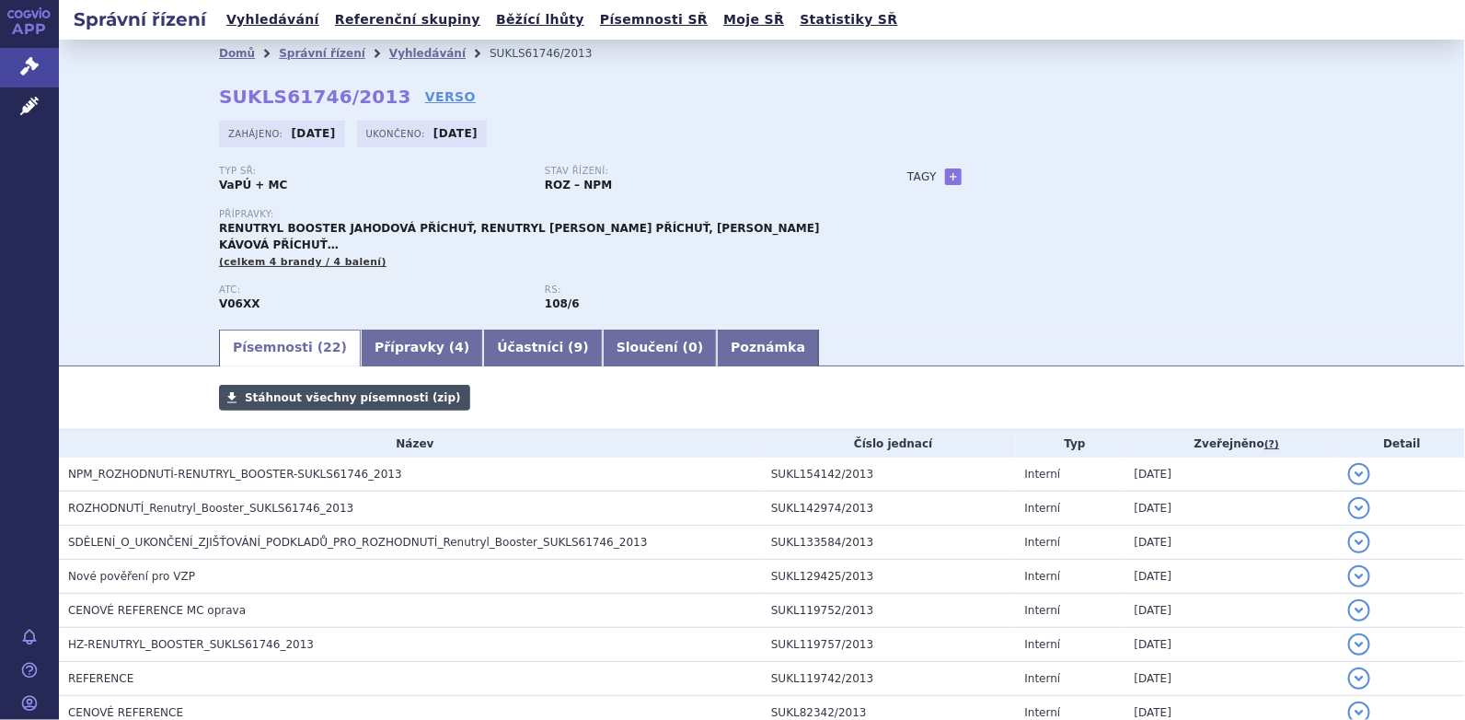
click at [282, 408] on link "Stáhnout všechny písemnosti (zip)" at bounding box center [344, 398] width 251 height 26
click at [392, 47] on li "Vyhledávání" at bounding box center [439, 54] width 100 height 28
click at [392, 52] on link "Vyhledávání" at bounding box center [427, 53] width 76 height 13
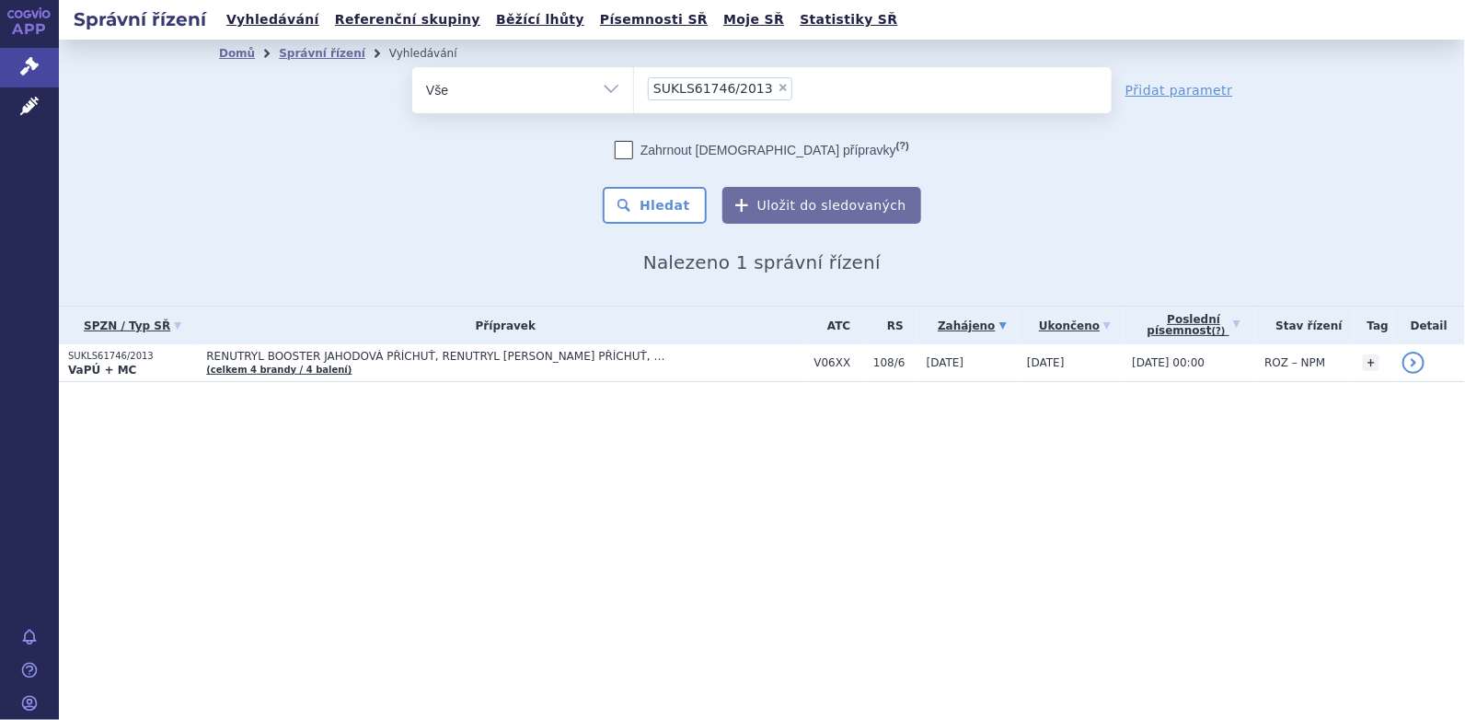
click at [778, 86] on span "×" at bounding box center [783, 87] width 11 height 11
click at [634, 86] on select "SUKLS61746/2013" at bounding box center [633, 89] width 1 height 46
select select
type input "SUKLS51788/2013"
select select "SUKLS51788/2013"
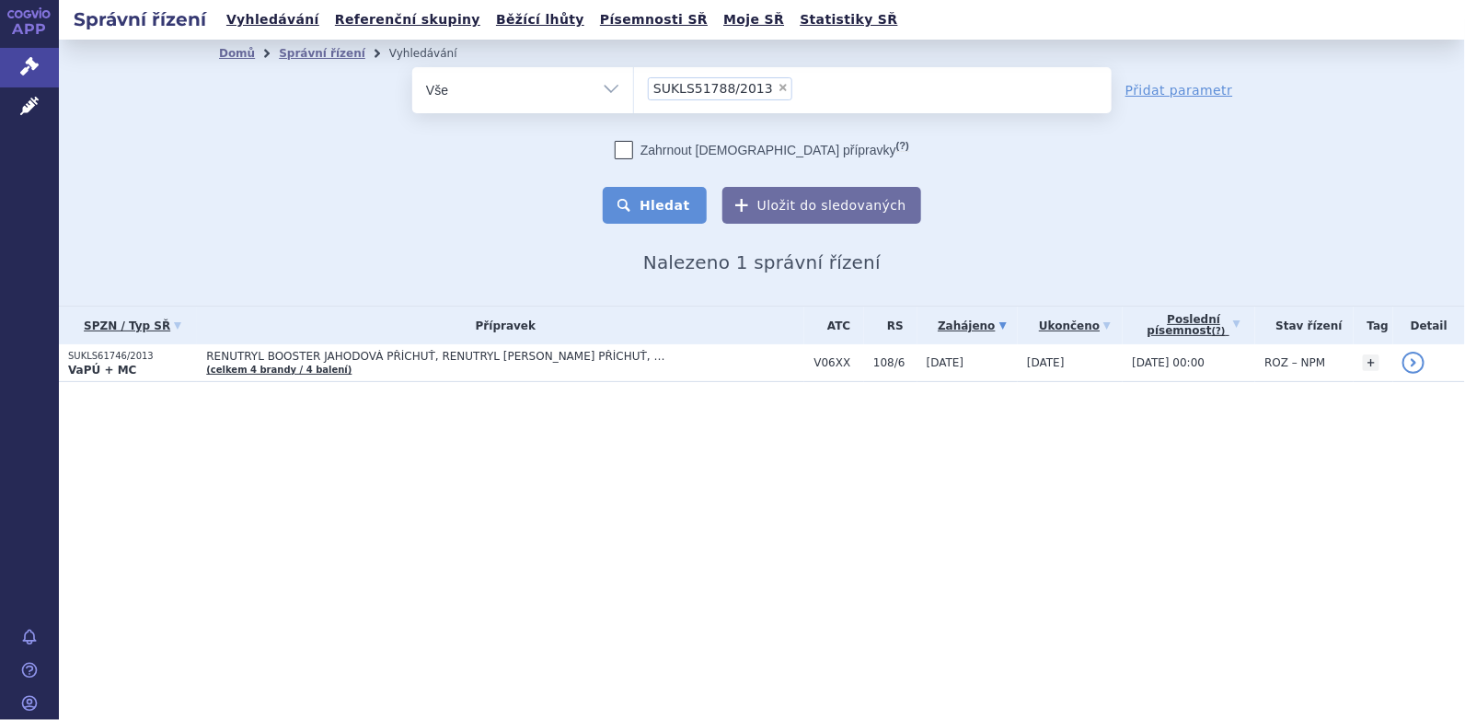
click at [692, 194] on button "Hledat" at bounding box center [655, 205] width 104 height 37
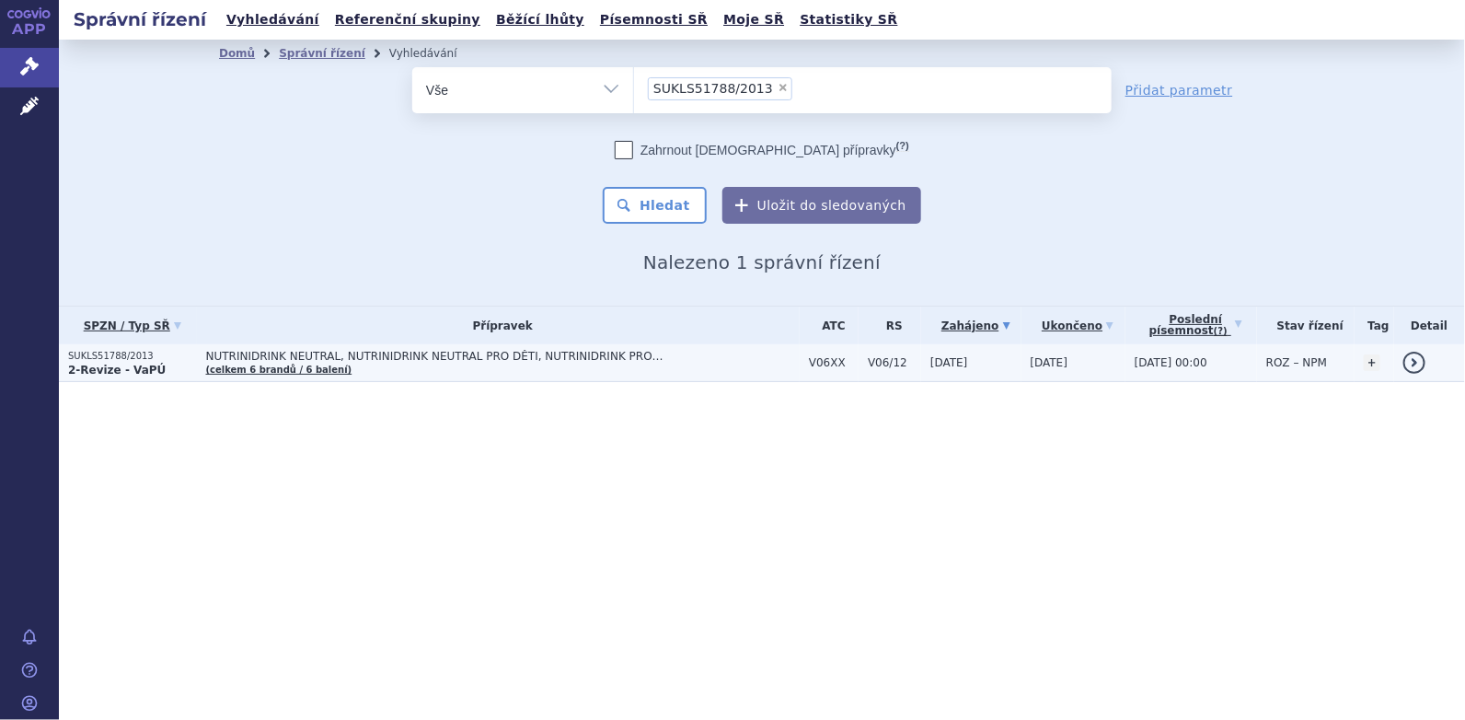
click at [472, 358] on span "NUTRINIDRINK NEUTRAL, NUTRINIDRINK NEUTRAL PRO DĚTI, NUTRINIDRINK PRO DĚTI S VL…" at bounding box center [436, 356] width 460 height 13
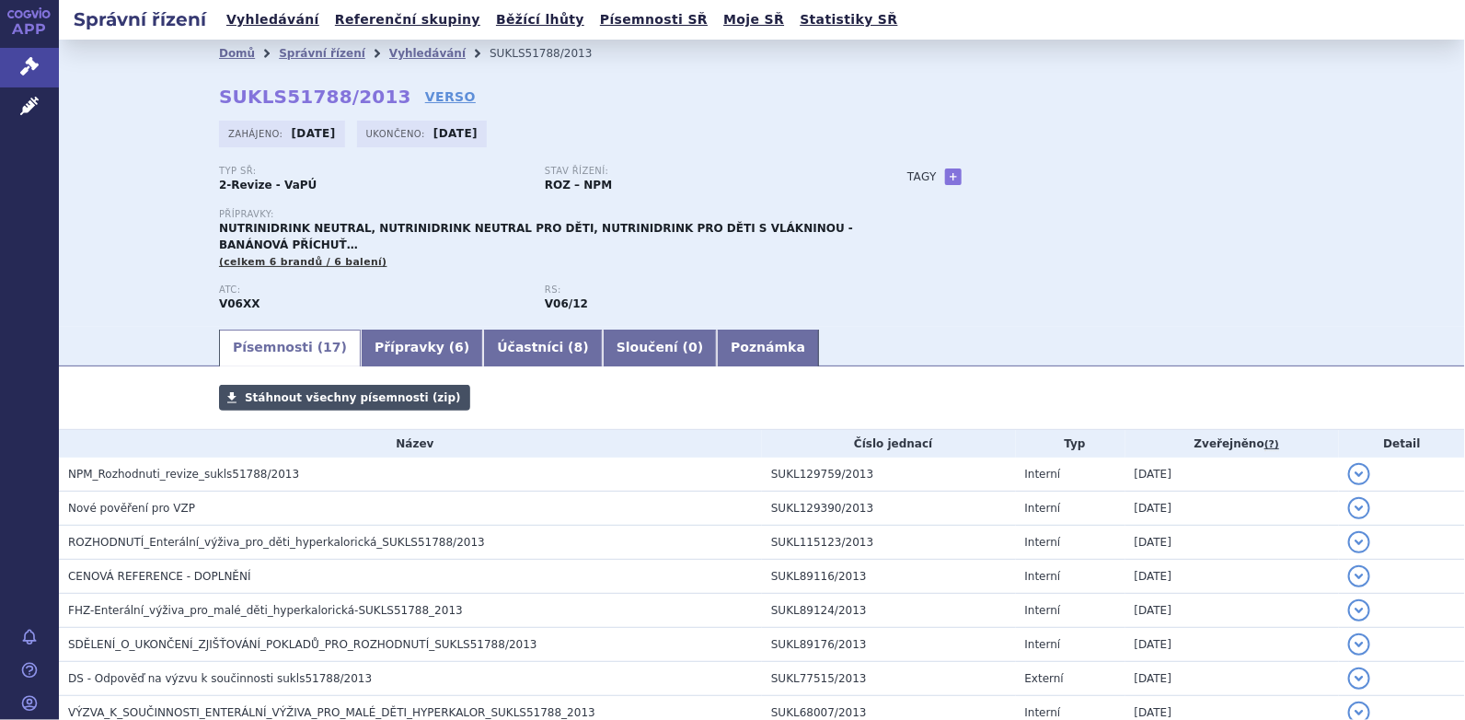
click at [332, 401] on span "Stáhnout všechny písemnosti (zip)" at bounding box center [353, 397] width 216 height 13
drag, startPoint x: 371, startPoint y: 48, endPoint x: 385, endPoint y: 52, distance: 14.3
click at [389, 48] on link "Vyhledávání" at bounding box center [427, 53] width 76 height 13
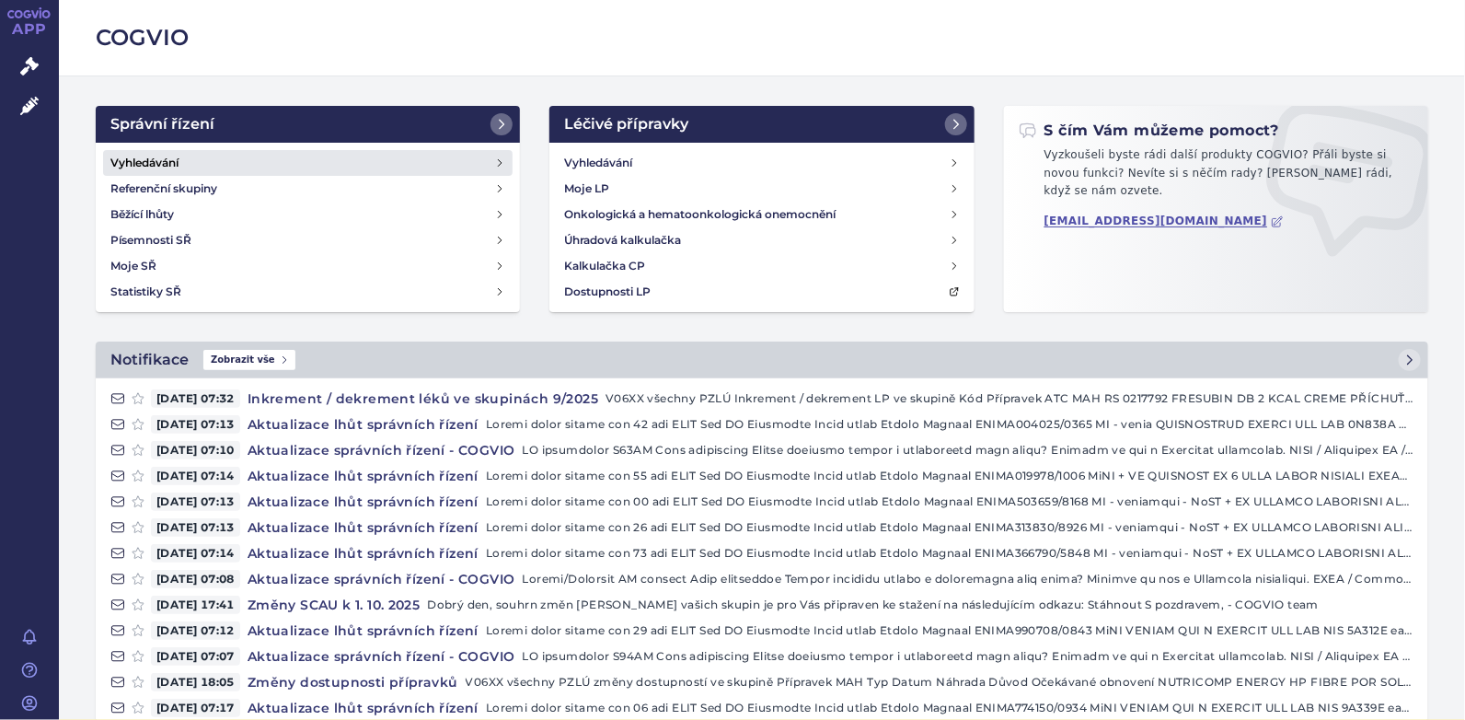
click at [189, 157] on link "Vyhledávání" at bounding box center [307, 163] width 409 height 26
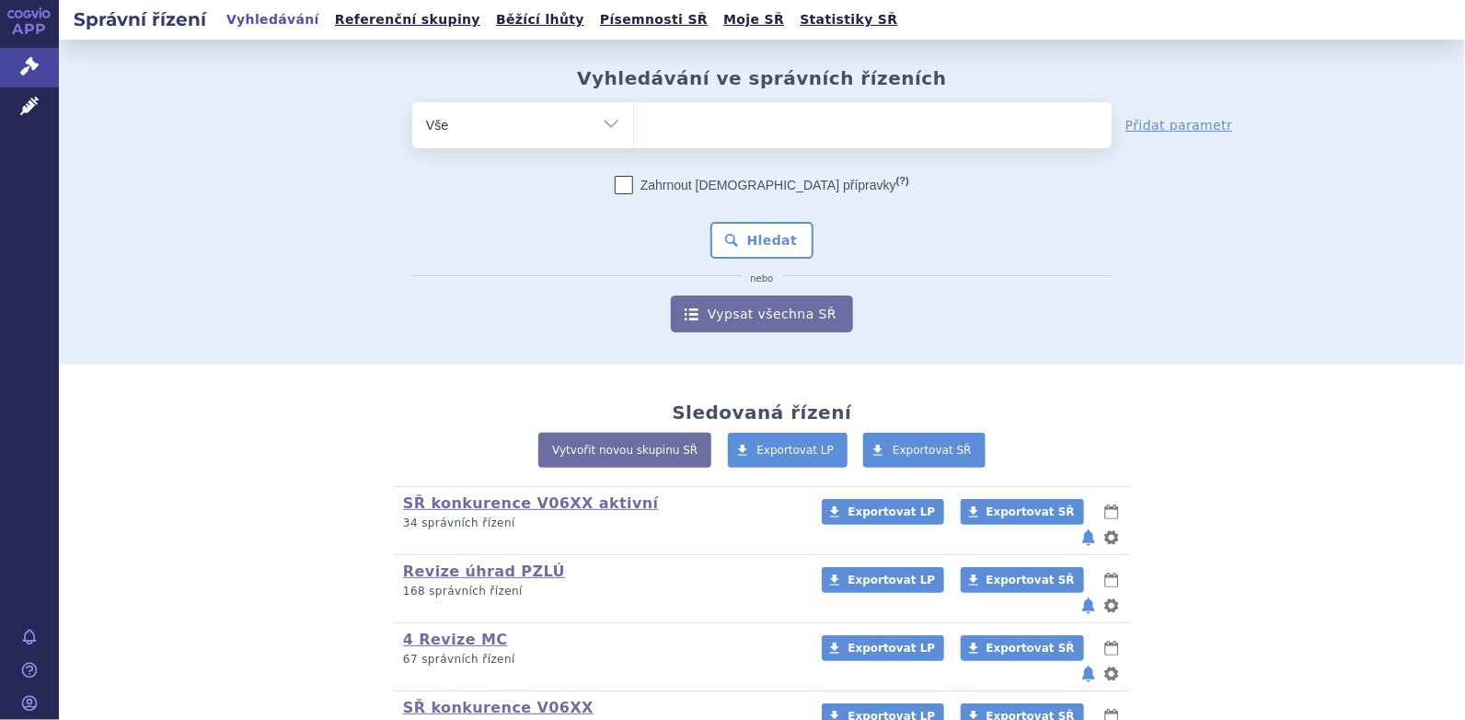
click at [636, 127] on ul at bounding box center [873, 121] width 478 height 39
click at [634, 127] on select at bounding box center [633, 124] width 1 height 46
type input "nu"
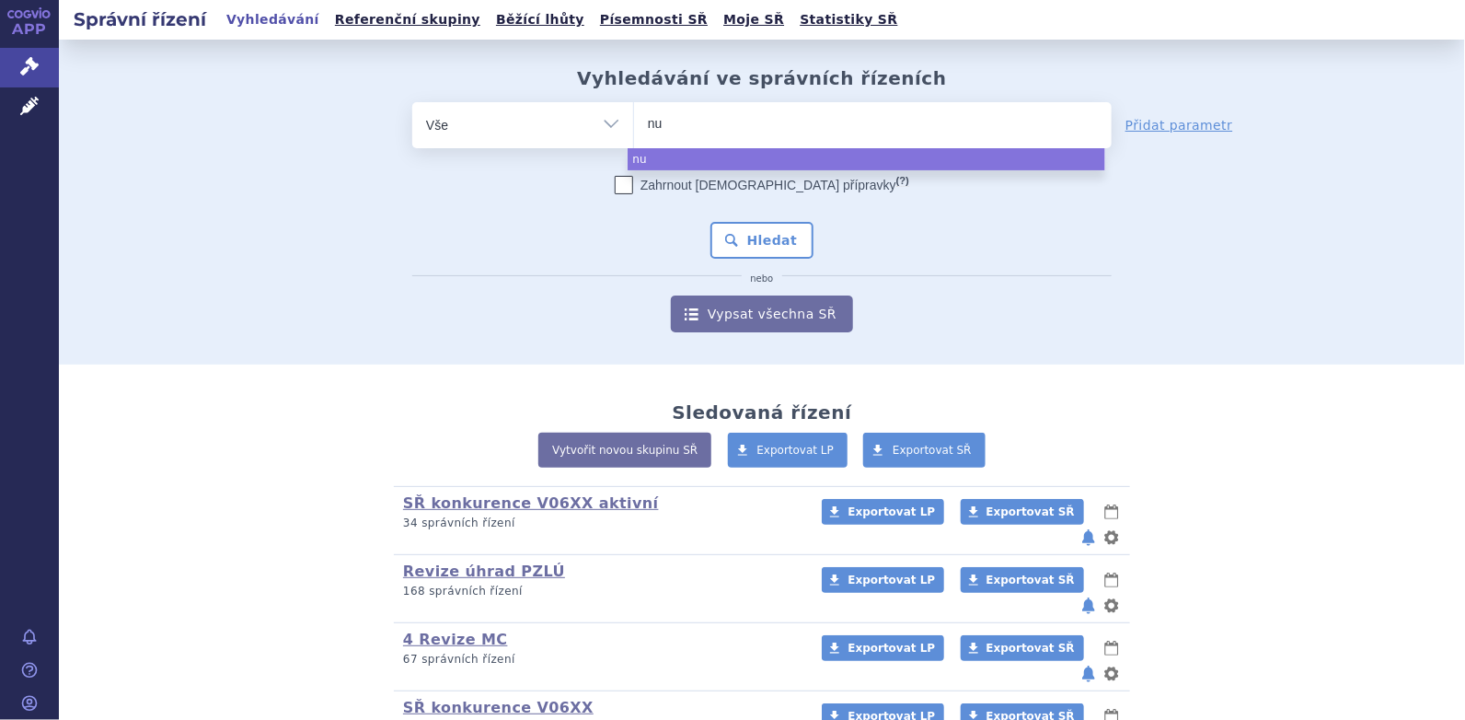
type input "nut"
type input "nutri"
type input "nutrin"
type input "nutrini"
select select "nutrini"
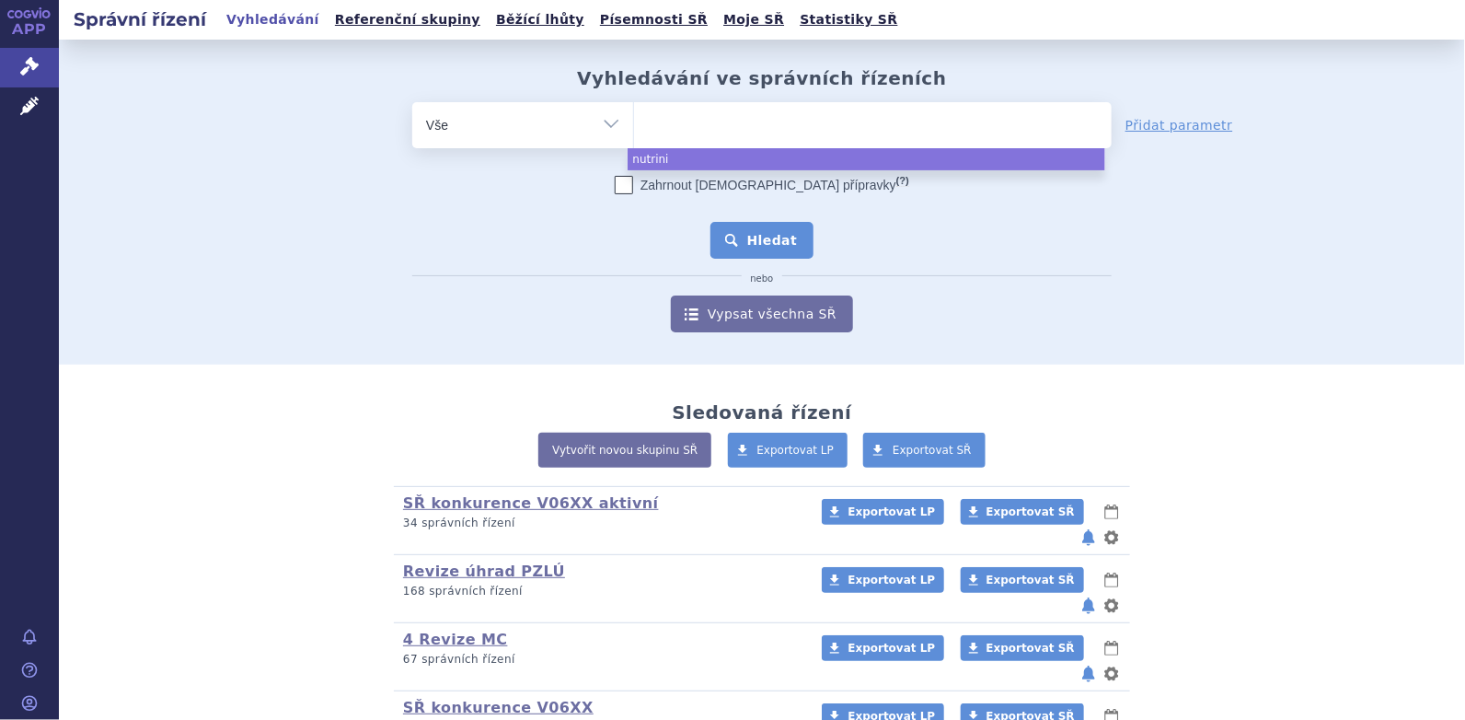
click at [780, 240] on button "Hledat" at bounding box center [762, 240] width 104 height 37
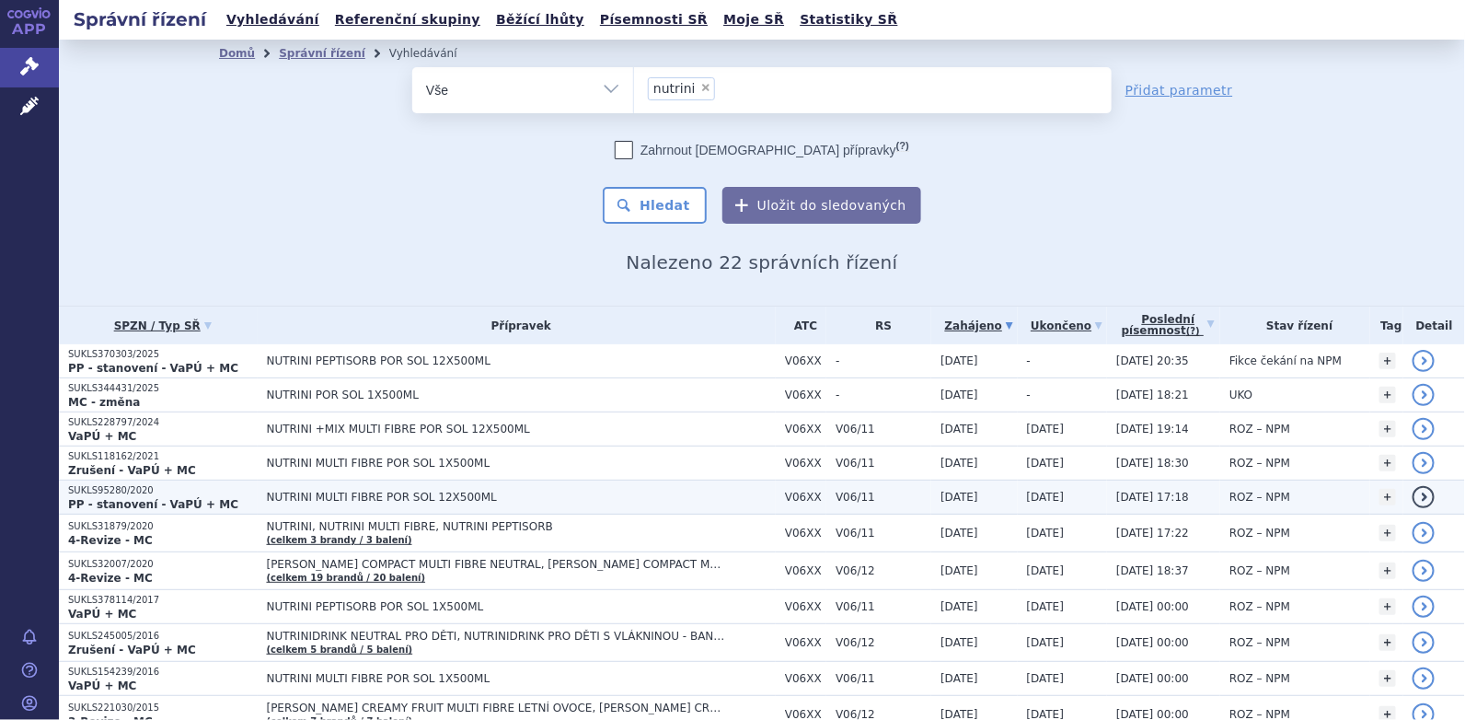
click at [317, 498] on span "NUTRINI MULTI FIBRE POR SOL 12X500ML" at bounding box center [497, 496] width 460 height 13
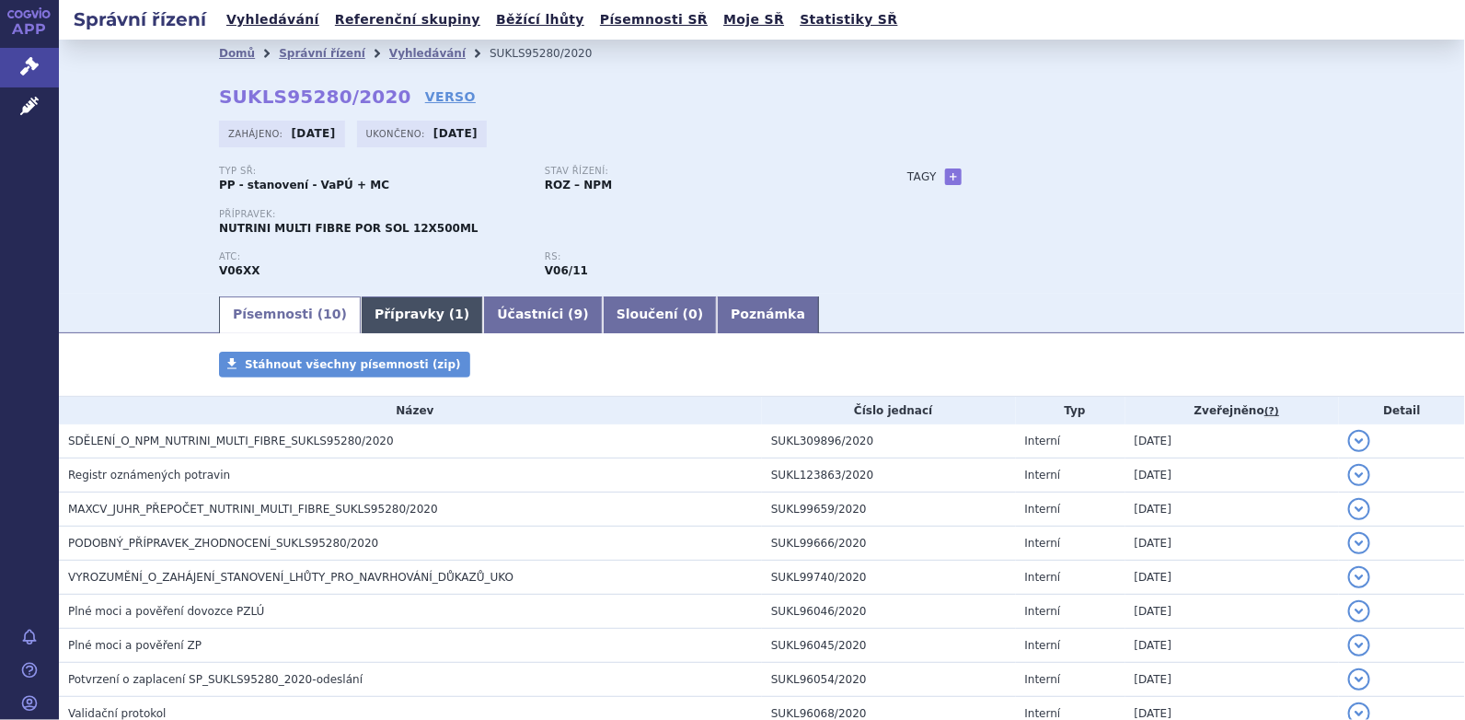
click at [367, 318] on link "Přípravky ( 1 )" at bounding box center [422, 314] width 122 height 37
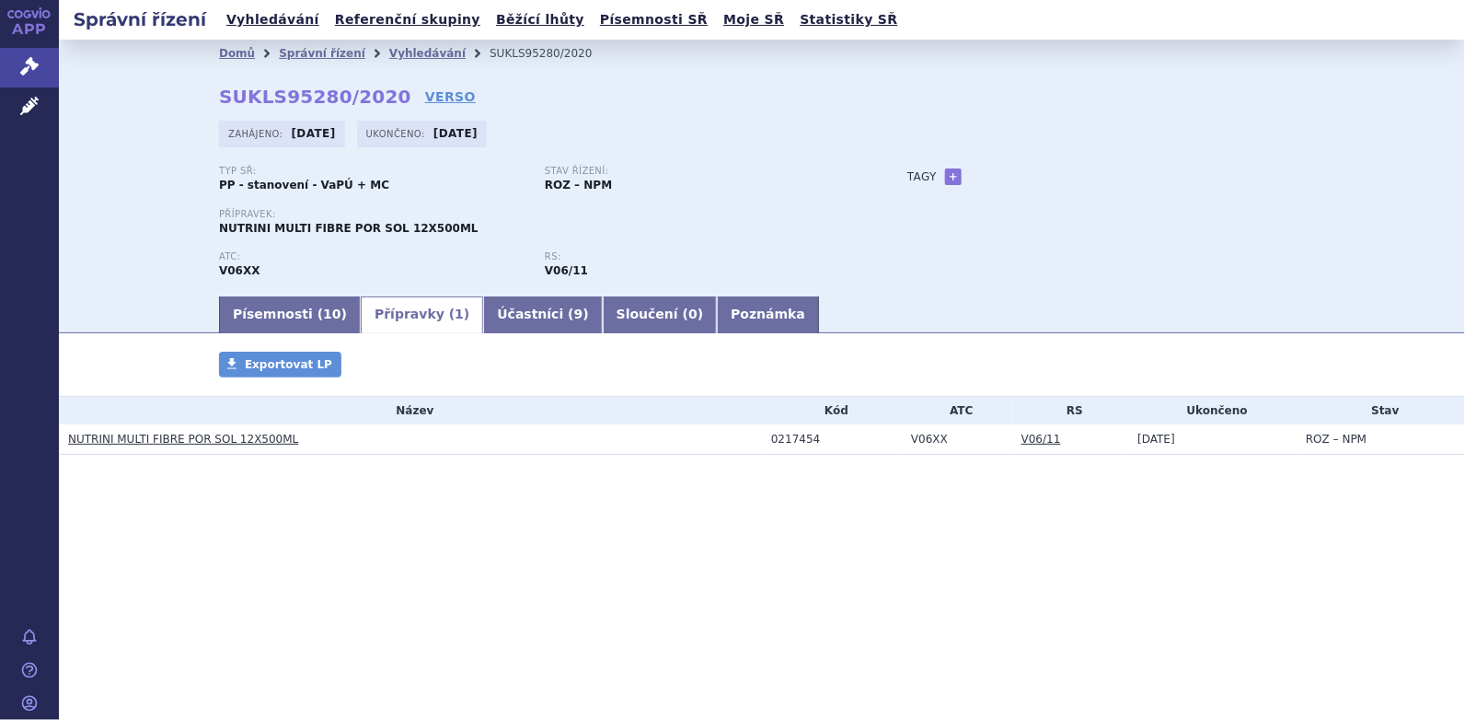
click at [196, 433] on link "NUTRINI MULTI FIBRE POR SOL 12X500ML" at bounding box center [183, 438] width 230 height 13
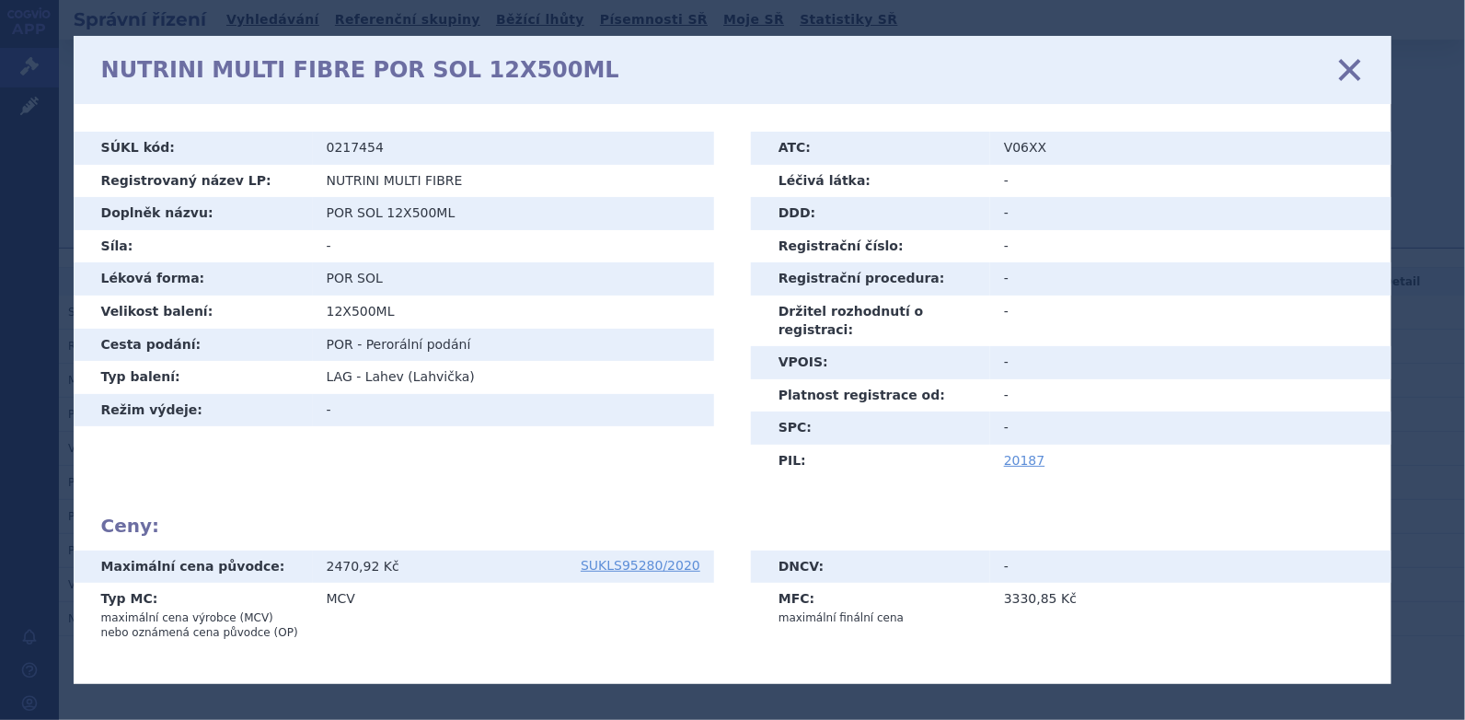
click at [1341, 79] on icon at bounding box center [1350, 70] width 39 height 39
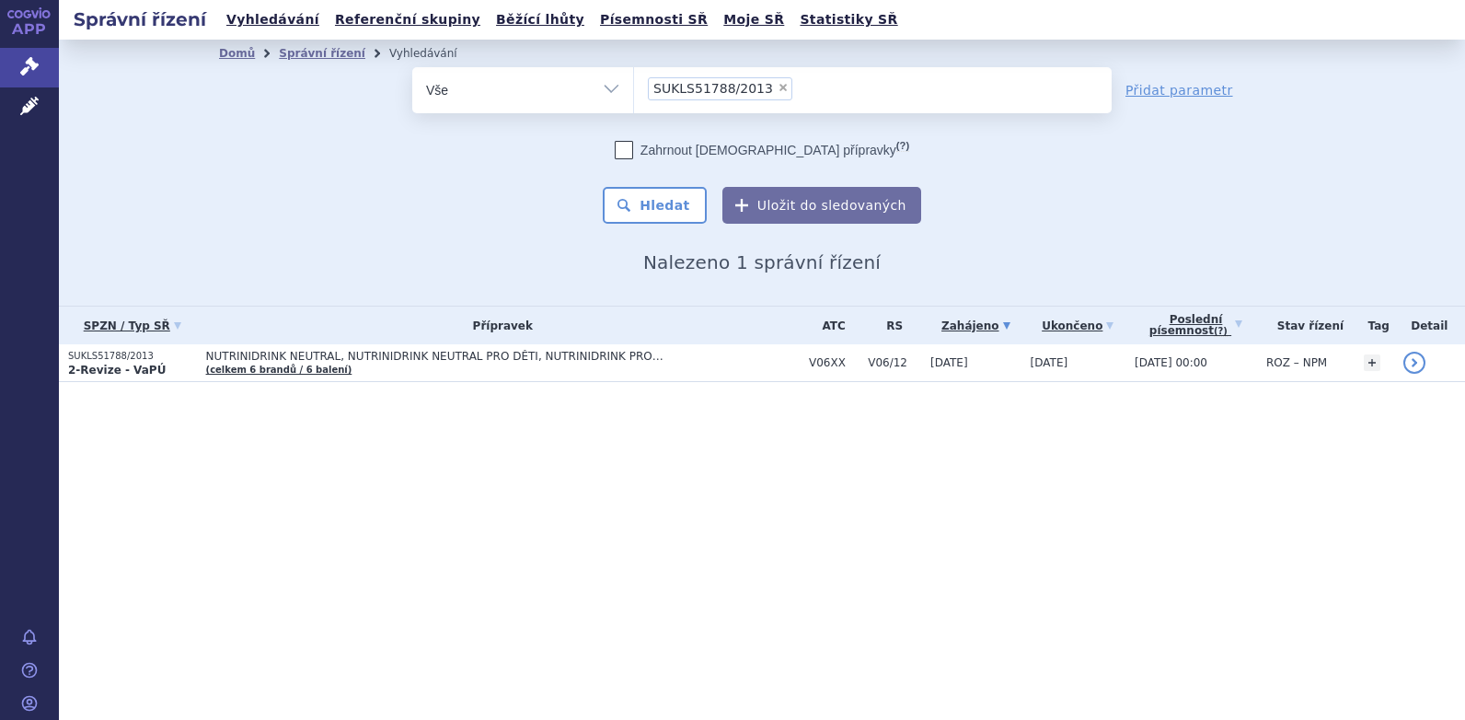
click at [778, 88] on span "×" at bounding box center [783, 87] width 11 height 11
click at [634, 88] on select "SUKLS51788/2013" at bounding box center [633, 89] width 1 height 46
select select
type input "SUKLS52841/2013"
select select "SUKLS52841/2013"
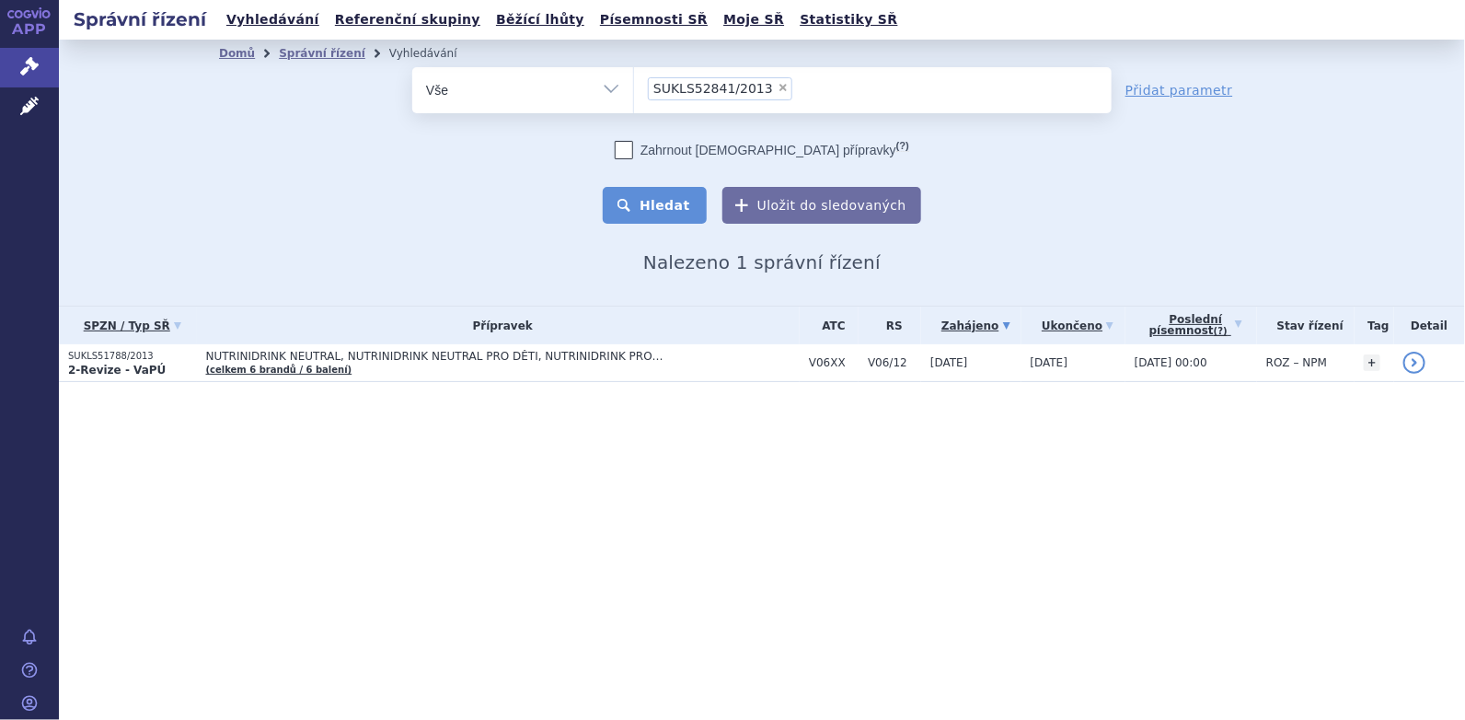
click at [668, 209] on button "Hledat" at bounding box center [655, 205] width 104 height 37
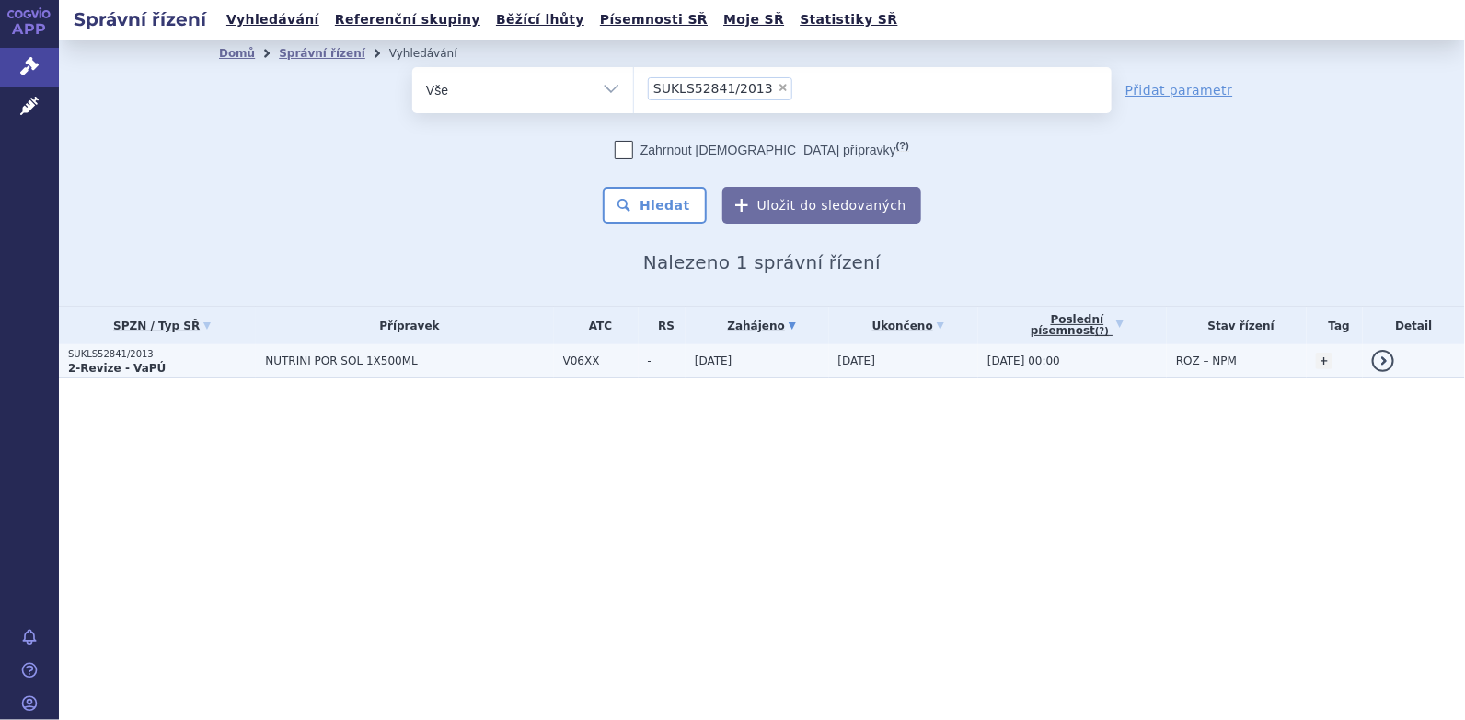
click at [355, 359] on span "NUTRINI POR SOL 1X500ML" at bounding box center [409, 360] width 288 height 13
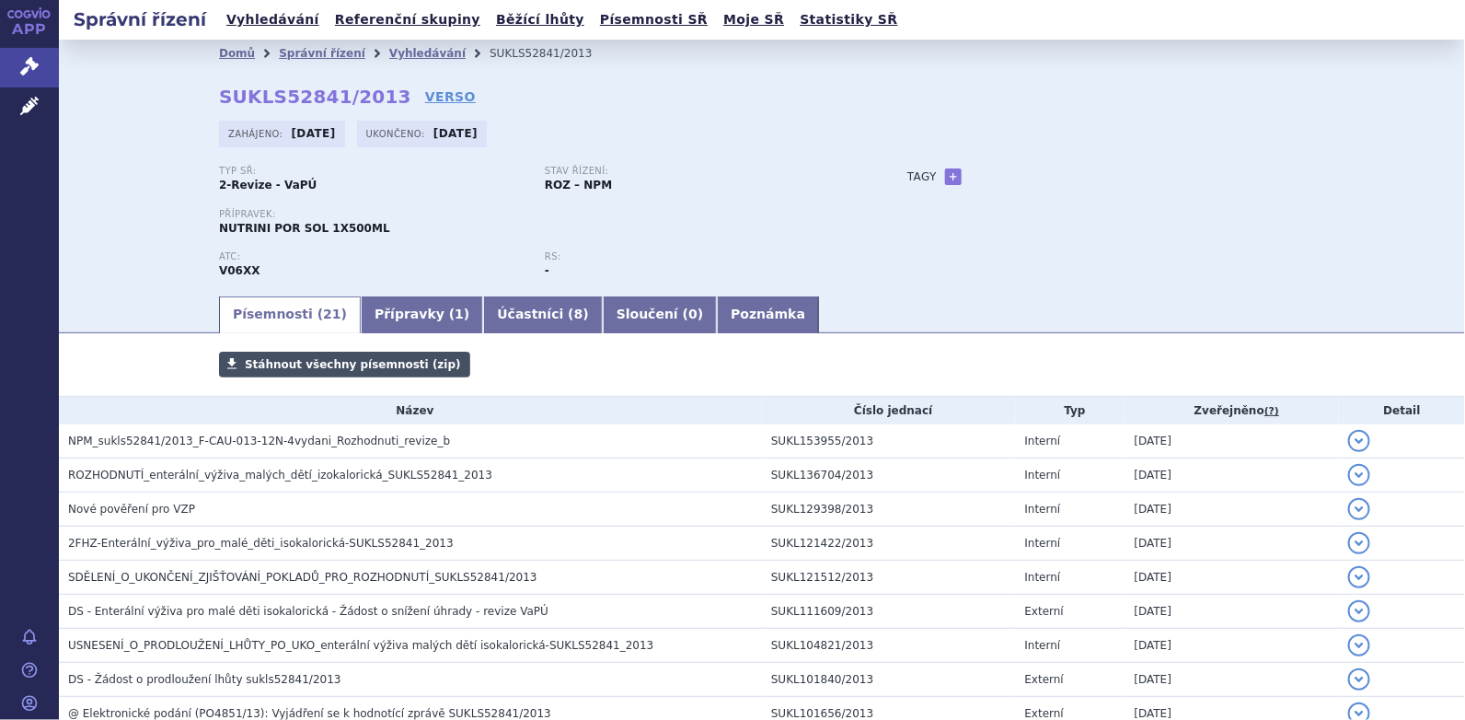
click at [316, 366] on span "Stáhnout všechny písemnosti (zip)" at bounding box center [353, 364] width 216 height 13
click at [1246, 159] on div "Domů Správní řízení Vyhledávání SUKLS52841/2013 SUKLS52841/2013 VERSO [GEOGRAPH…" at bounding box center [761, 180] width 1159 height 226
